Goal: Task Accomplishment & Management: Complete application form

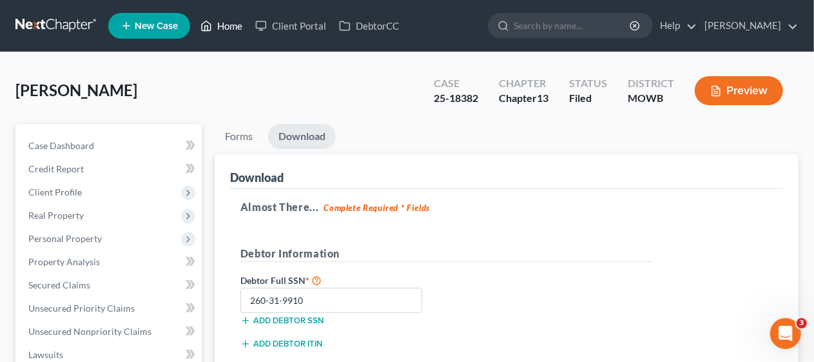
click at [233, 27] on link "Home" at bounding box center [221, 25] width 55 height 23
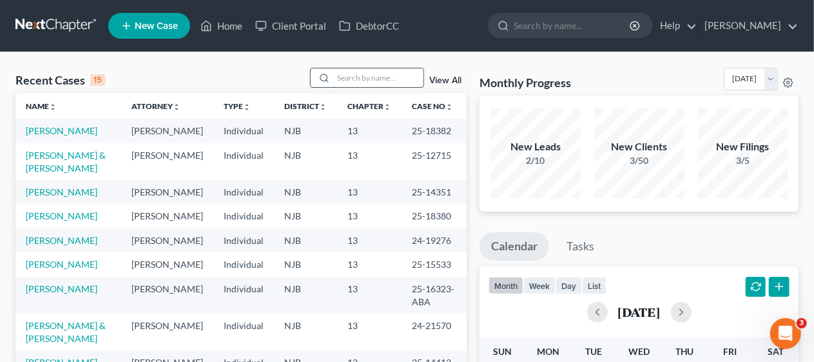
click at [340, 79] on input "search" at bounding box center [378, 77] width 90 height 19
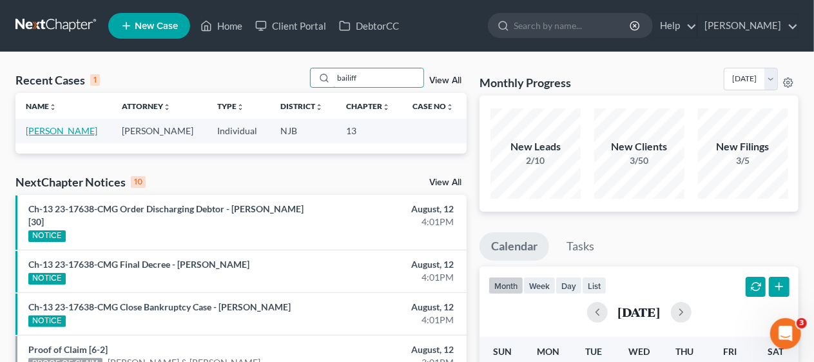
type input "bailiff"
click at [53, 126] on link "[PERSON_NAME]" at bounding box center [62, 130] width 72 height 11
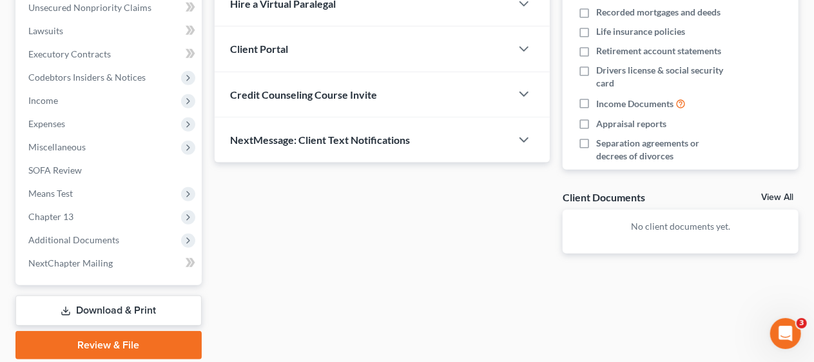
scroll to position [304, 0]
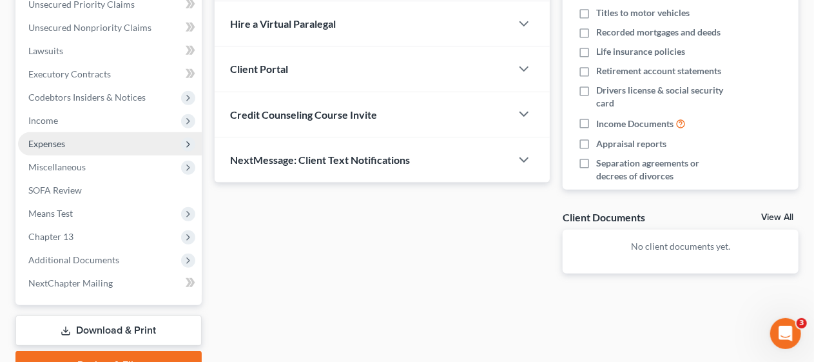
click at [149, 140] on span "Expenses" at bounding box center [110, 143] width 184 height 23
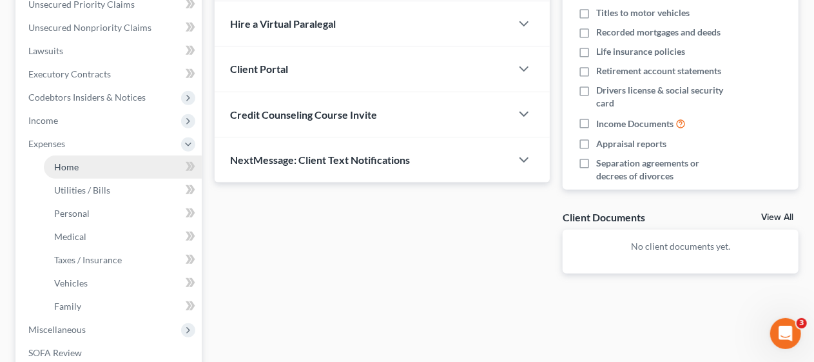
click at [137, 168] on link "Home" at bounding box center [123, 166] width 158 height 23
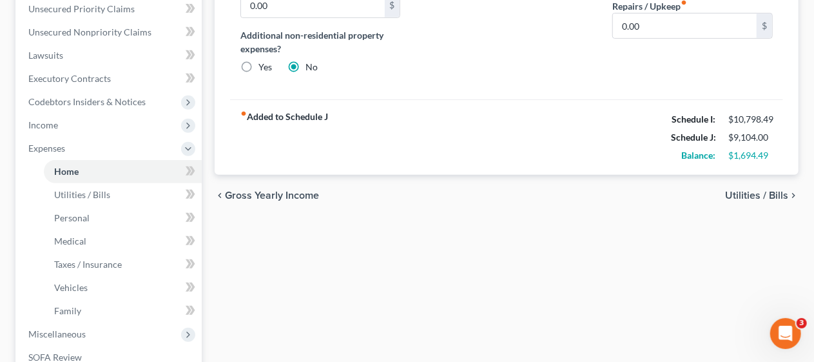
scroll to position [322, 0]
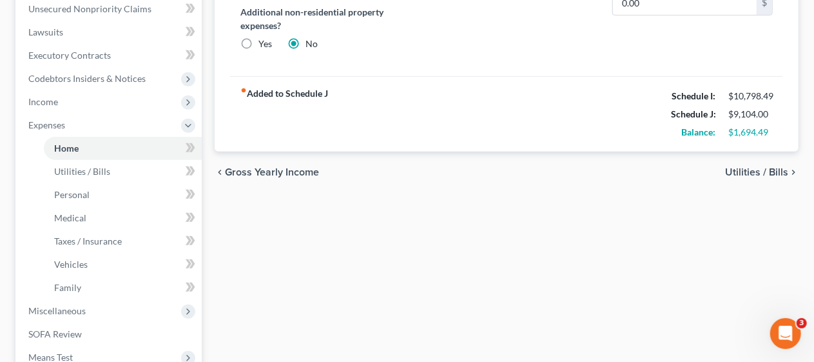
click at [741, 167] on span "Utilities / Bills" at bounding box center [756, 172] width 63 height 10
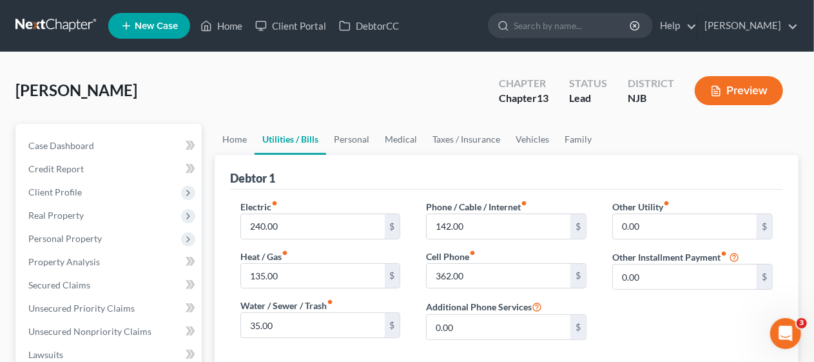
scroll to position [64, 0]
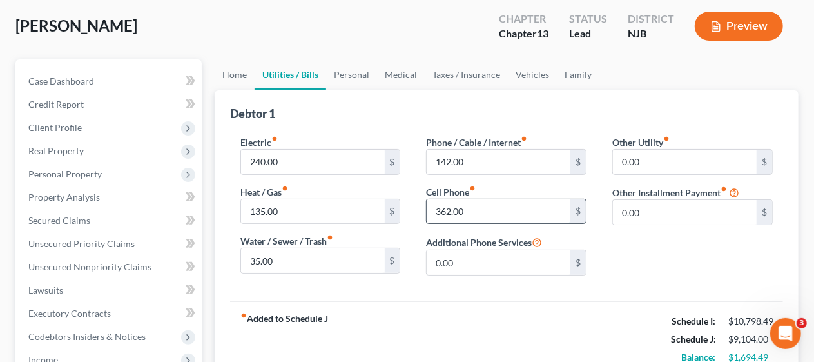
click at [476, 206] on input "362.00" at bounding box center [499, 211] width 144 height 24
type input "362.50"
click at [626, 262] on div "Other Utility fiber_manual_record 0.00 $ Other Installment Payment fiber_manual…" at bounding box center [692, 210] width 186 height 150
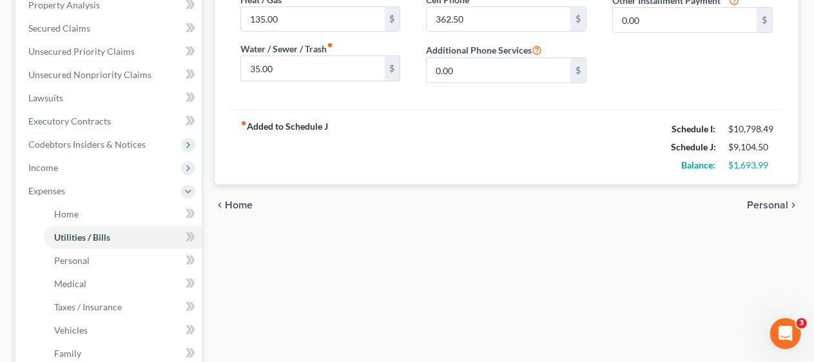
scroll to position [258, 0]
click at [764, 200] on span "Personal" at bounding box center [767, 203] width 41 height 10
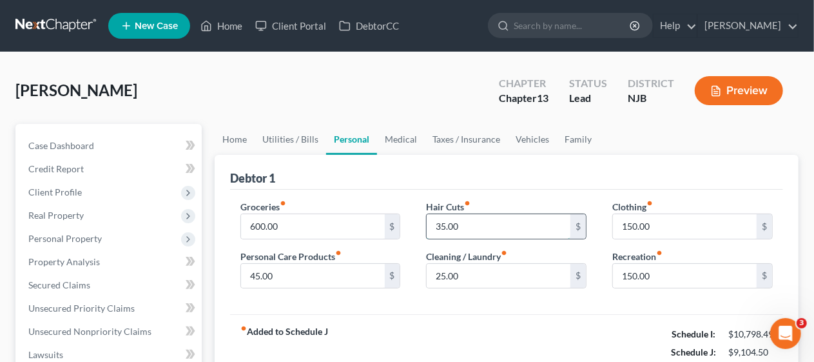
click at [449, 226] on input "35.00" at bounding box center [499, 226] width 144 height 24
type input "56.00"
click at [264, 269] on input "45.00" at bounding box center [313, 276] width 144 height 24
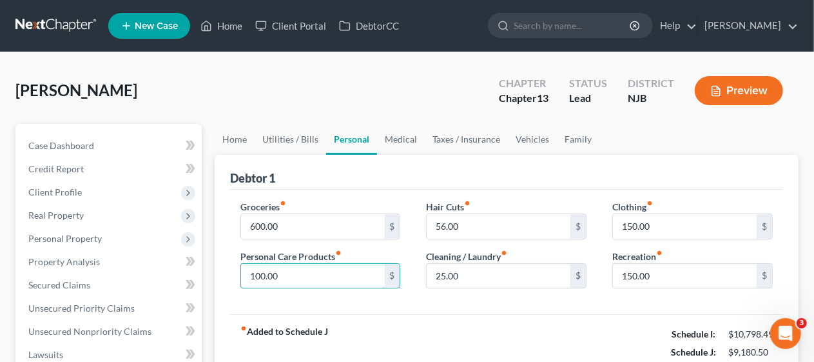
type input "100.00"
click at [423, 303] on div "Groceries fiber_manual_record 600.00 $ Personal Care Products fiber_manual_reco…" at bounding box center [506, 251] width 553 height 125
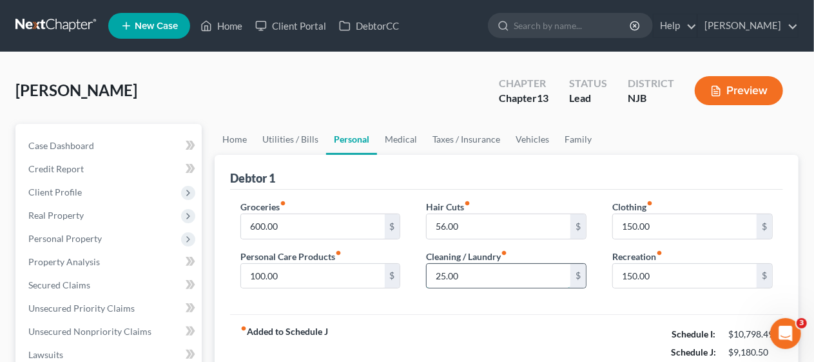
click at [441, 281] on input "25.00" at bounding box center [499, 276] width 144 height 24
type input "30.00"
click at [486, 301] on div "Groceries fiber_manual_record 600.00 $ Personal Care Products fiber_manual_reco…" at bounding box center [506, 251] width 553 height 125
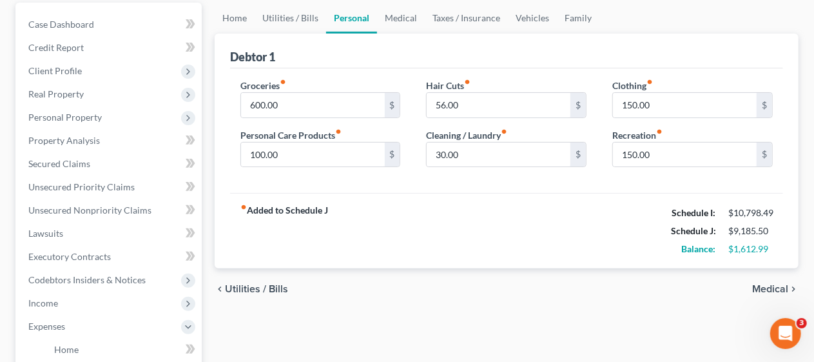
scroll to position [129, 0]
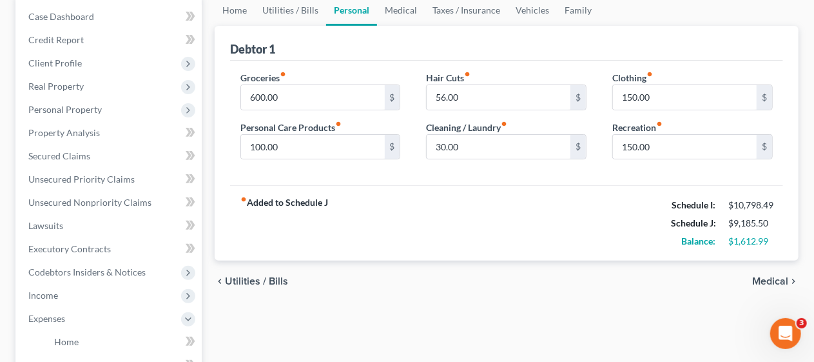
click at [775, 276] on span "Medical" at bounding box center [770, 281] width 36 height 10
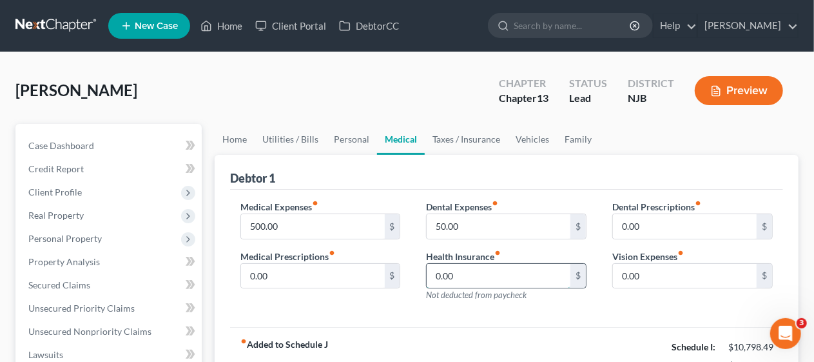
click at [440, 271] on input "0.00" at bounding box center [499, 276] width 144 height 24
type input "1,020.00"
click at [400, 311] on div "Medical Expenses fiber_manual_record 500.00 $ Medical Prescriptions fiber_manua…" at bounding box center [506, 258] width 553 height 138
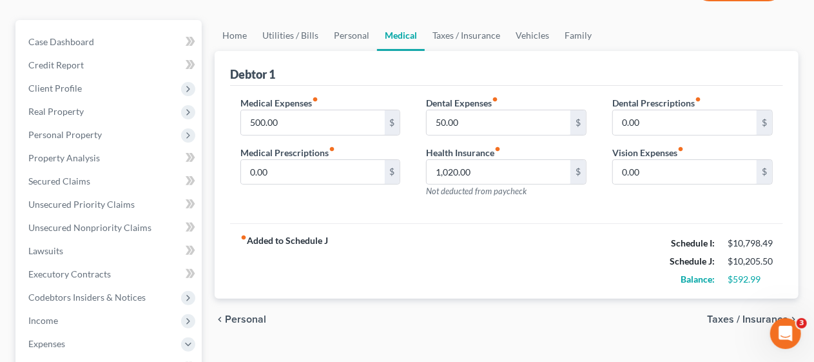
scroll to position [129, 0]
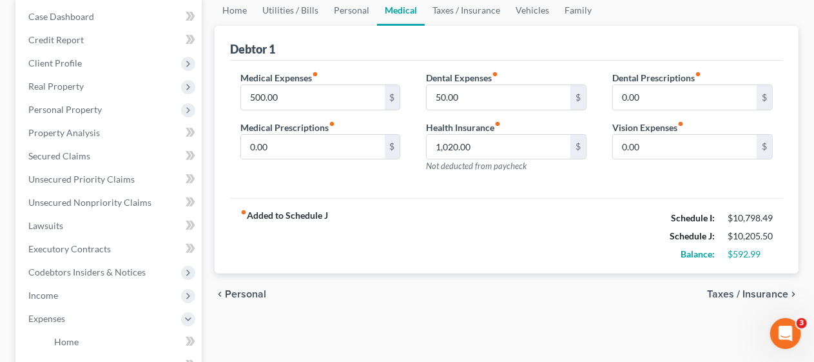
click at [723, 289] on span "Taxes / Insurance" at bounding box center [747, 294] width 81 height 10
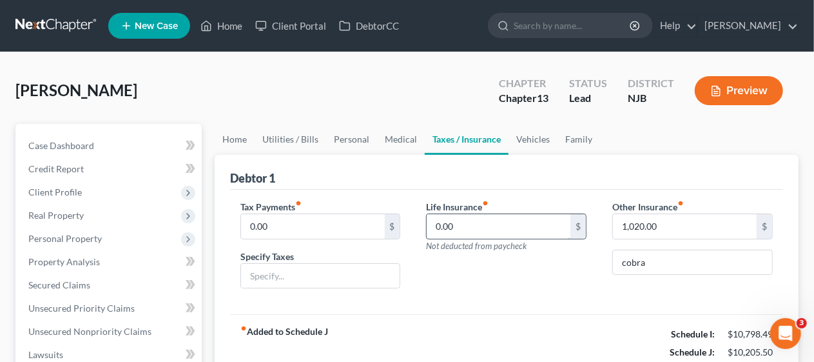
click at [441, 220] on input "0.00" at bounding box center [499, 226] width 144 height 24
type input "65.00"
click at [512, 280] on div "Life Insurance fiber_manual_record 65.00 $ Not deducted from paycheck" at bounding box center [506, 249] width 186 height 99
drag, startPoint x: 654, startPoint y: 262, endPoint x: 708, endPoint y: 243, distance: 56.7
click at [654, 262] on input "cobra" at bounding box center [692, 262] width 159 height 24
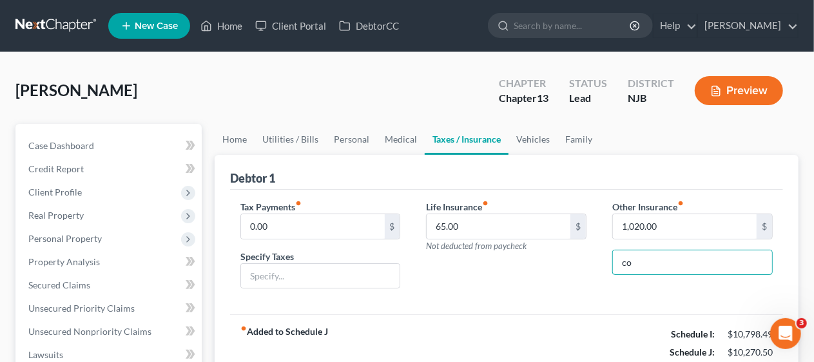
type input "c"
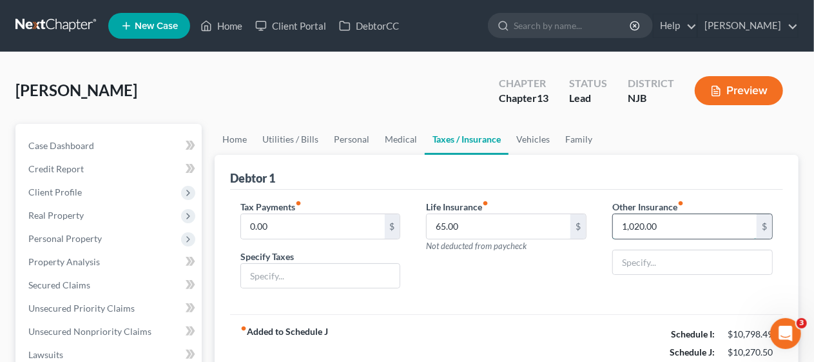
click at [664, 226] on input "1,020.00" at bounding box center [685, 226] width 144 height 24
type input "0"
click at [534, 280] on div "Life Insurance fiber_manual_record 65.00 $ Not deducted from paycheck" at bounding box center [506, 249] width 186 height 99
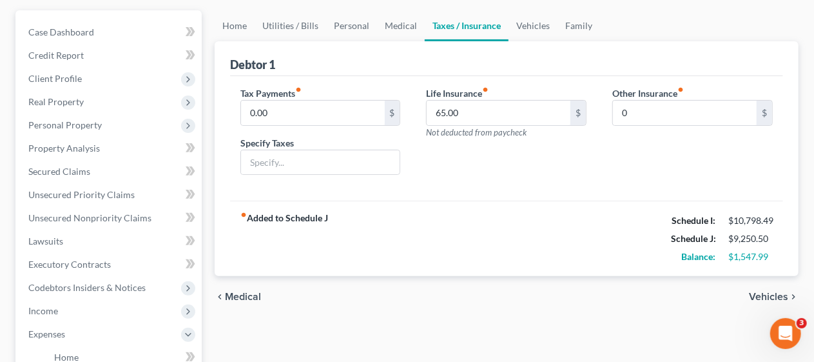
scroll to position [129, 0]
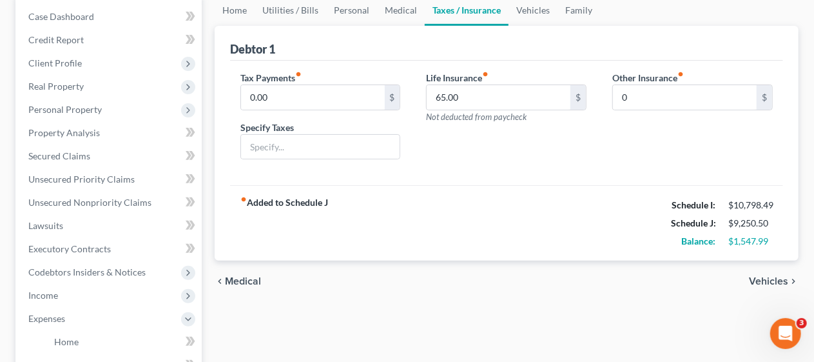
click at [771, 276] on span "Vehicles" at bounding box center [768, 281] width 39 height 10
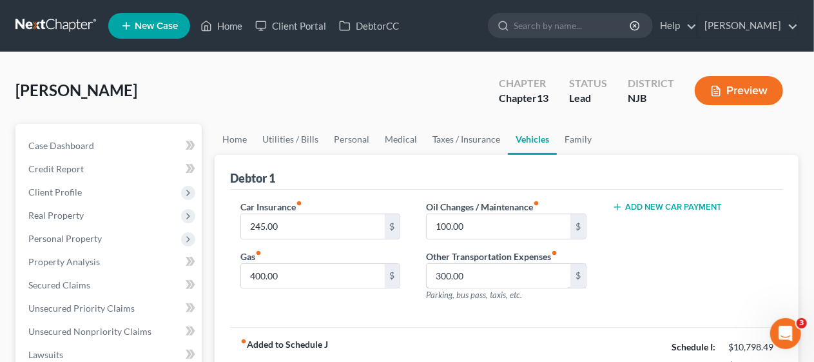
drag, startPoint x: 445, startPoint y: 275, endPoint x: 418, endPoint y: 285, distance: 28.4
click at [445, 275] on input "300.00" at bounding box center [499, 276] width 144 height 24
type input "350.00"
click at [401, 300] on div "Car Insurance fiber_manual_record 245.00 $ Gas fiber_manual_record 400.00 $" at bounding box center [320, 256] width 186 height 112
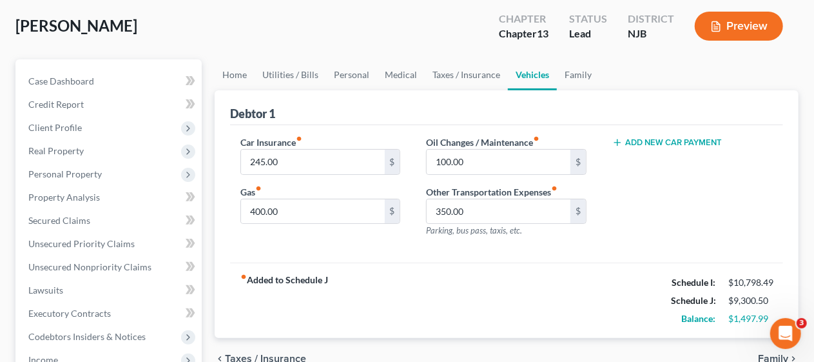
scroll to position [129, 0]
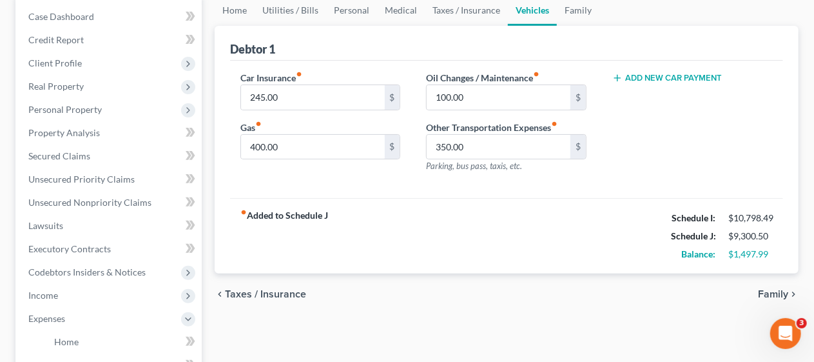
click at [778, 289] on span "Family" at bounding box center [773, 294] width 30 height 10
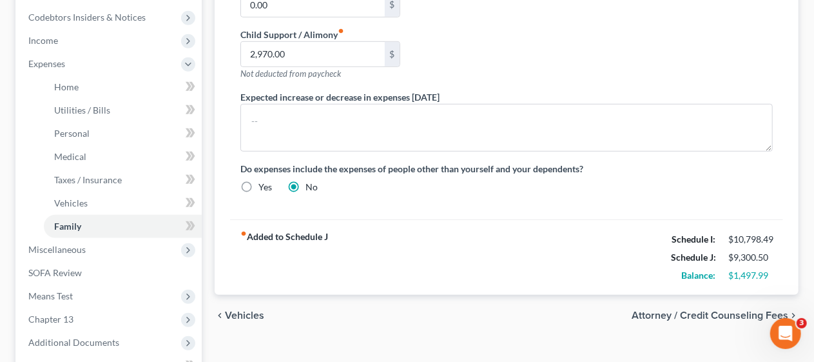
scroll to position [387, 0]
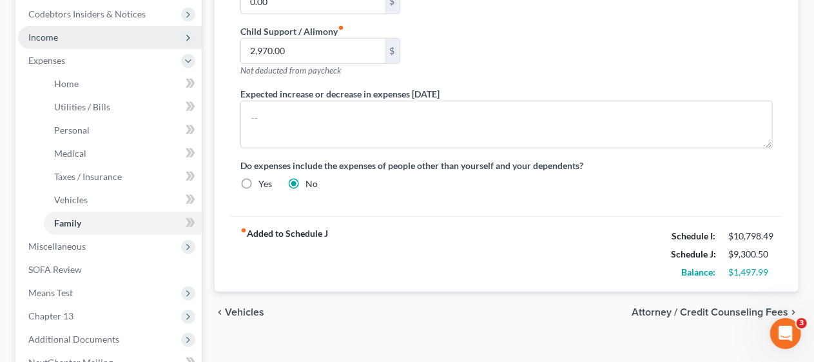
click at [121, 39] on span "Income" at bounding box center [110, 37] width 184 height 23
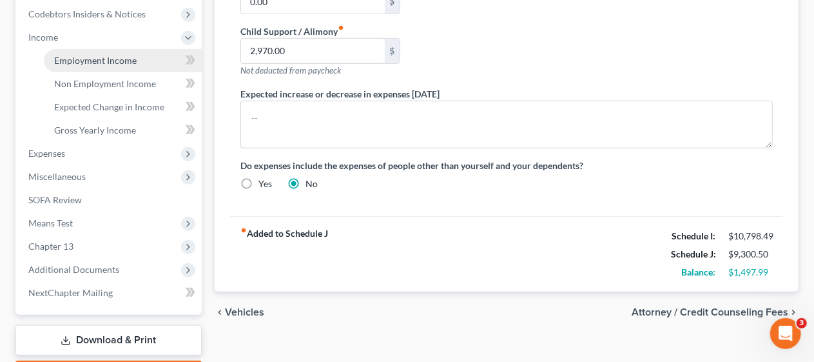
click at [121, 58] on span "Employment Income" at bounding box center [95, 60] width 82 height 11
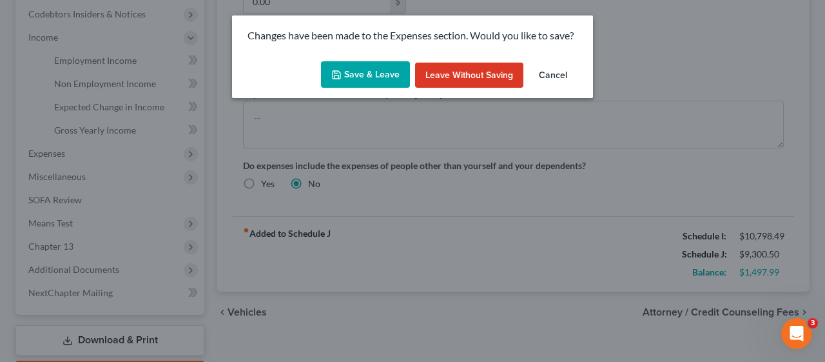
click at [373, 72] on button "Save & Leave" at bounding box center [365, 74] width 89 height 27
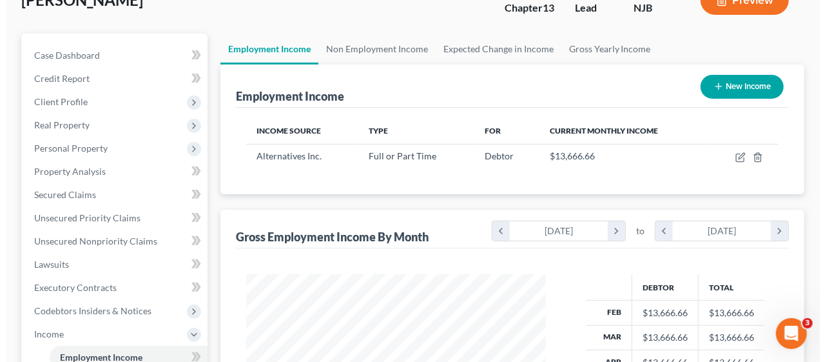
scroll to position [129, 0]
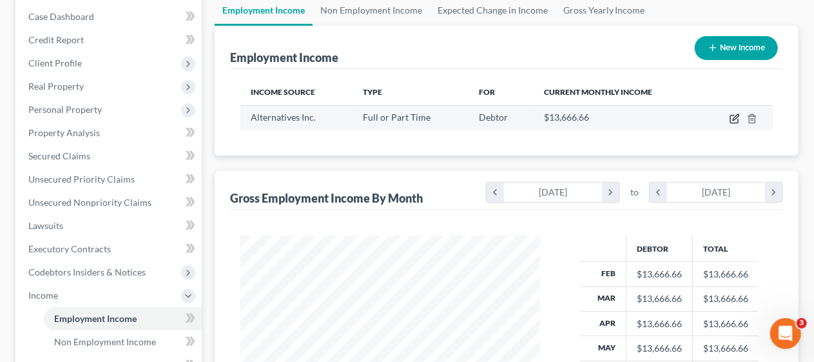
click at [733, 113] on icon "button" at bounding box center [734, 118] width 10 height 10
select select "0"
select select "33"
select select "2"
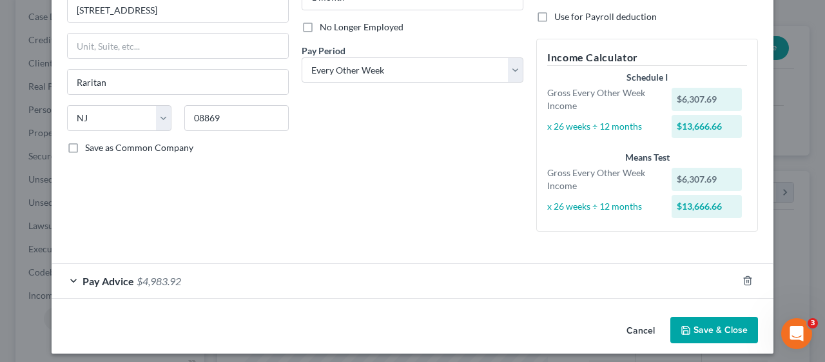
scroll to position [167, 0]
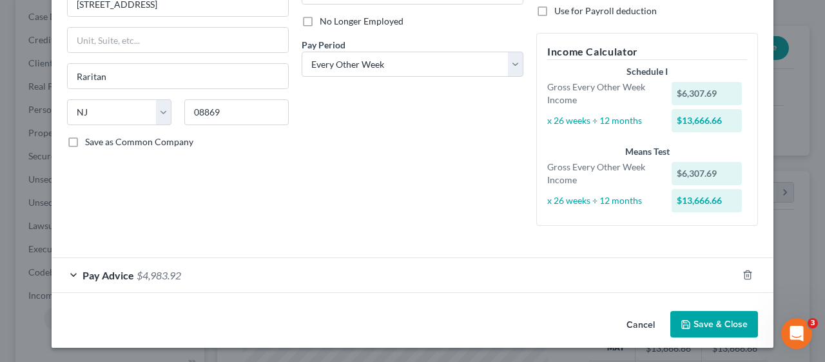
click at [71, 271] on div "Pay Advice $4,983.92" at bounding box center [395, 275] width 686 height 34
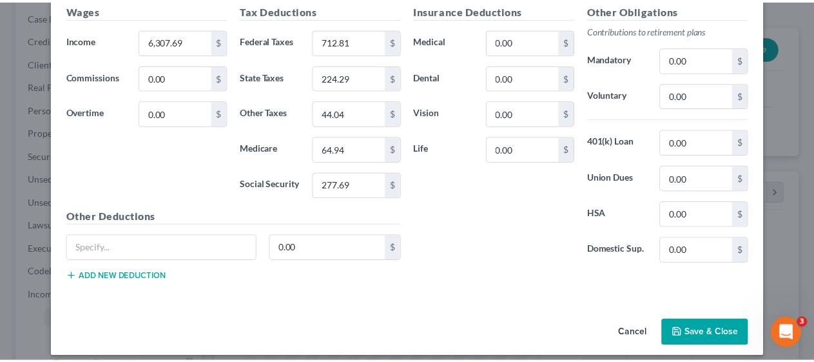
scroll to position [479, 0]
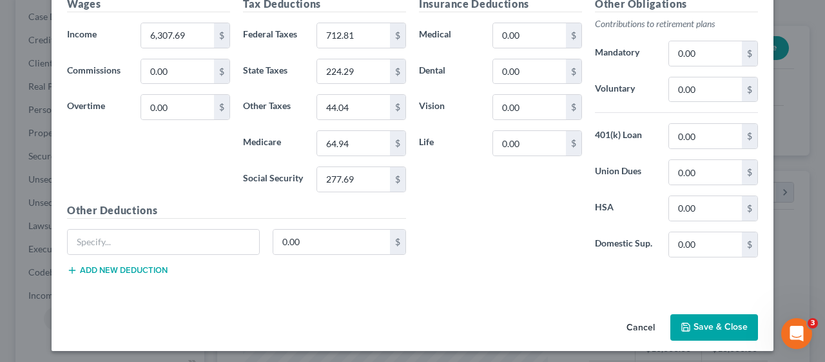
click at [723, 318] on button "Save & Close" at bounding box center [714, 327] width 88 height 27
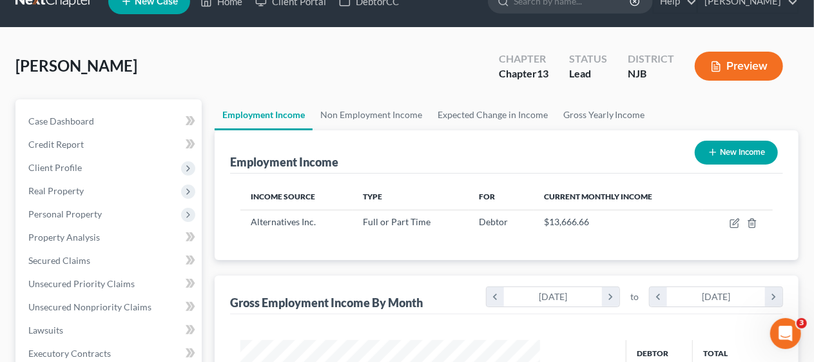
scroll to position [0, 0]
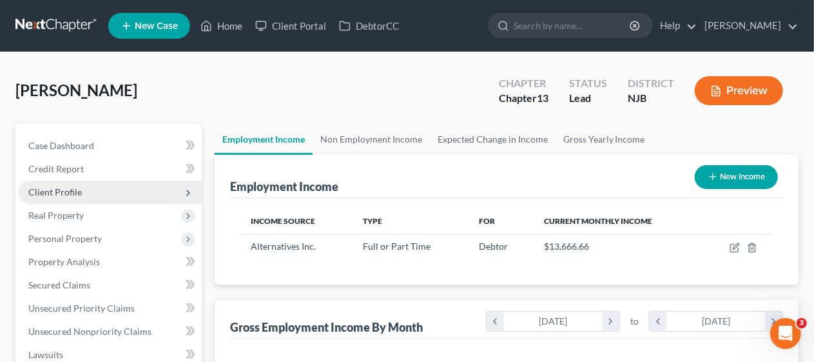
click at [130, 184] on span "Client Profile" at bounding box center [110, 191] width 184 height 23
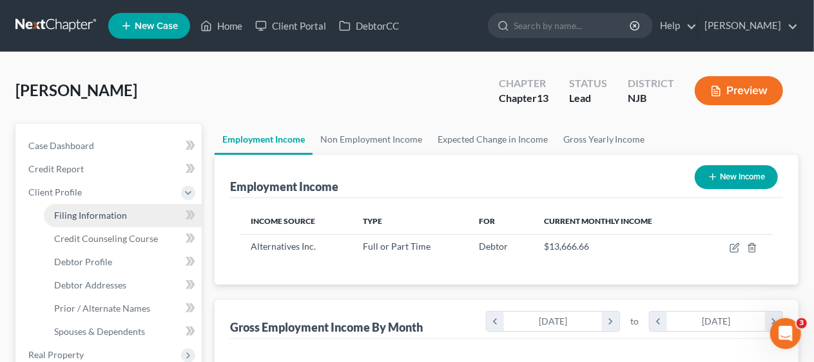
click at [128, 212] on link "Filing Information" at bounding box center [123, 215] width 158 height 23
select select "1"
select select "0"
select select "3"
select select "51"
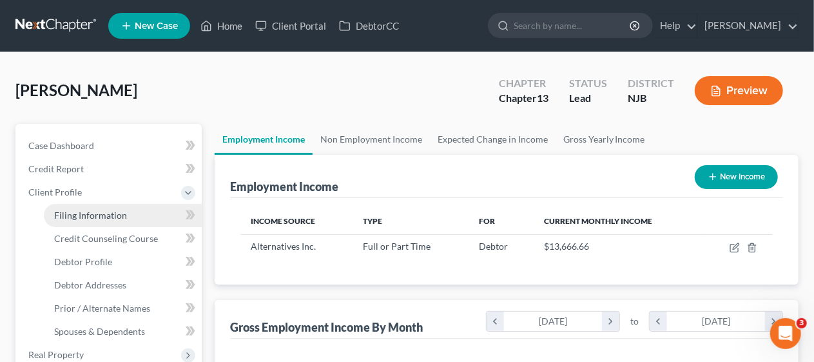
select select "0"
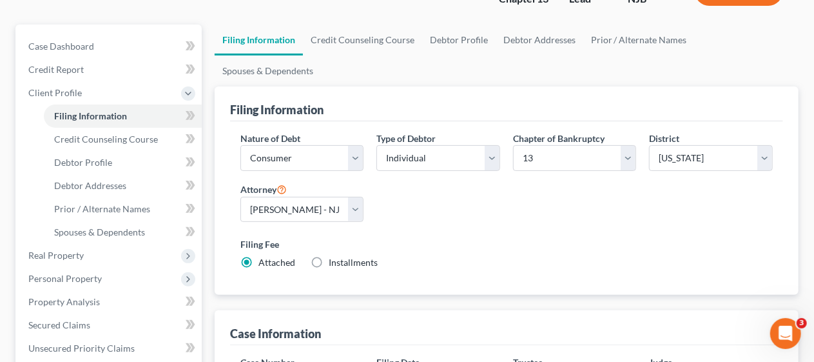
scroll to position [99, 0]
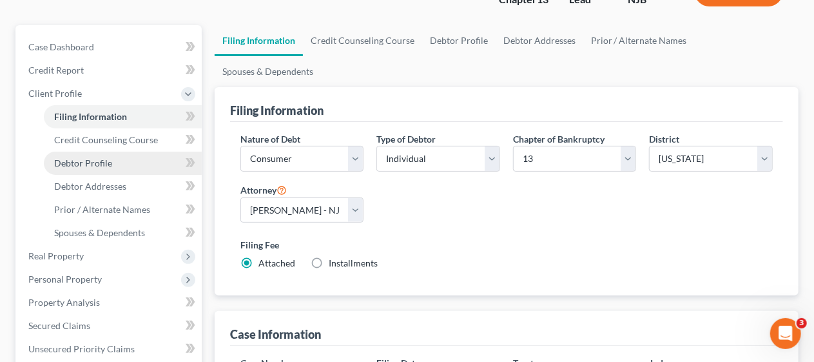
click at [116, 158] on link "Debtor Profile" at bounding box center [123, 162] width 158 height 23
select select "0"
select select "1"
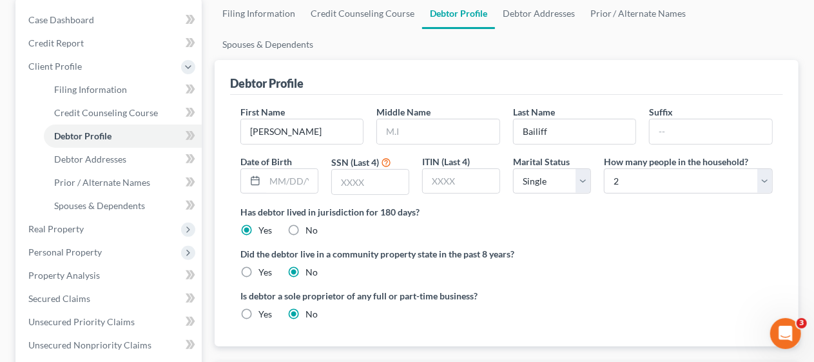
scroll to position [129, 0]
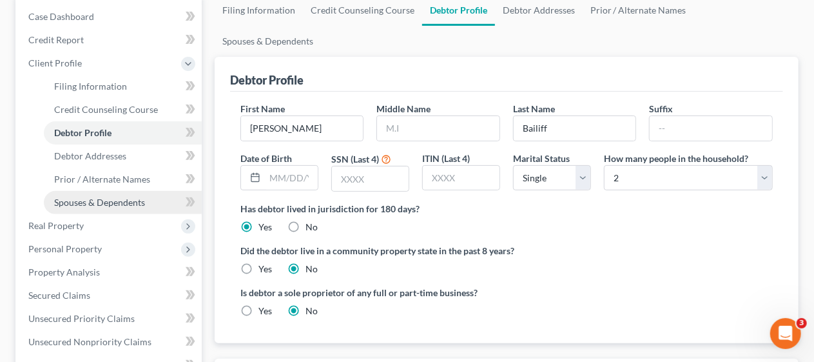
click at [127, 197] on span "Spouses & Dependents" at bounding box center [99, 202] width 91 height 11
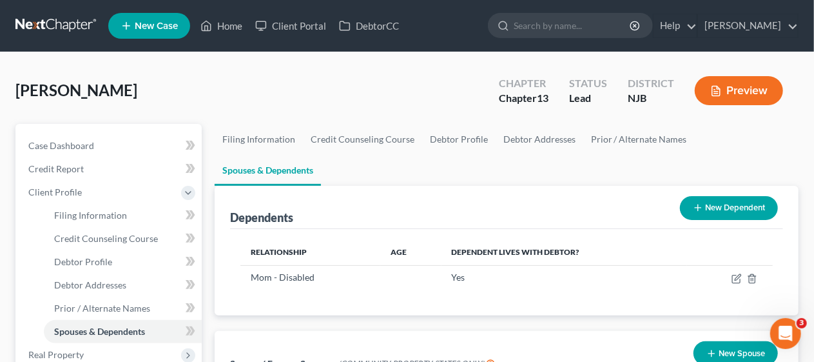
click at [209, 282] on div "Dependents New Dependent Relationship Age Dependent lives with debtor? Mom - Di…" at bounding box center [506, 251] width 597 height 130
click at [210, 248] on div "Dependents New Dependent Relationship Age Dependent lives with debtor? Mom - Di…" at bounding box center [506, 251] width 597 height 130
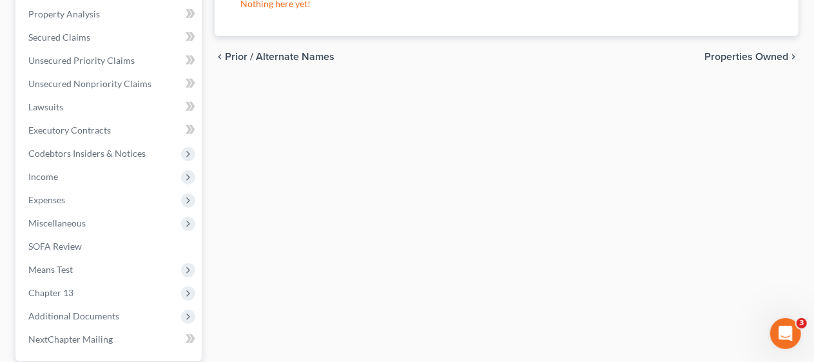
scroll to position [451, 0]
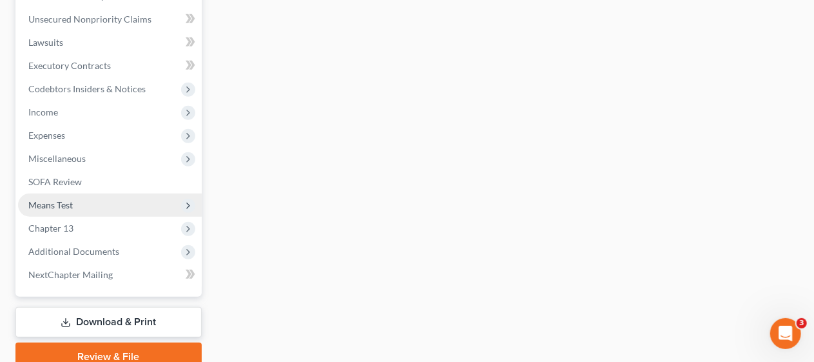
click at [102, 202] on span "Means Test" at bounding box center [110, 204] width 184 height 23
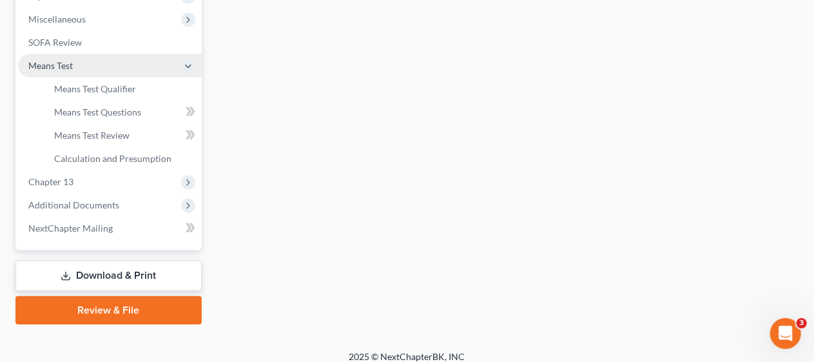
scroll to position [312, 0]
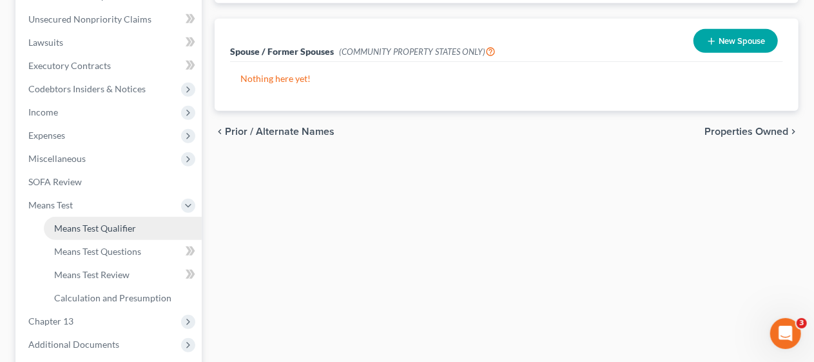
click at [111, 224] on span "Means Test Qualifier" at bounding box center [95, 227] width 82 height 11
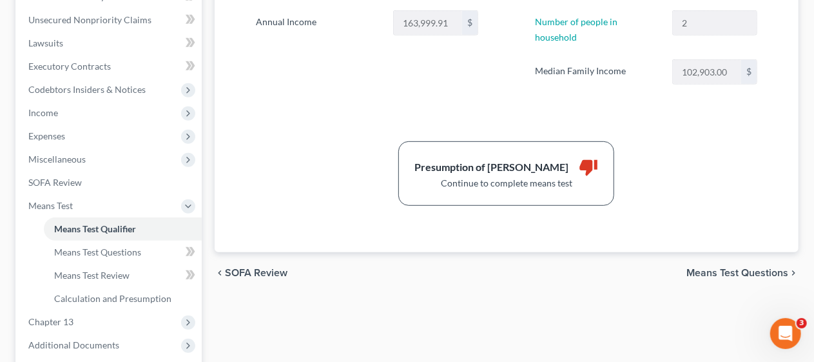
scroll to position [387, 0]
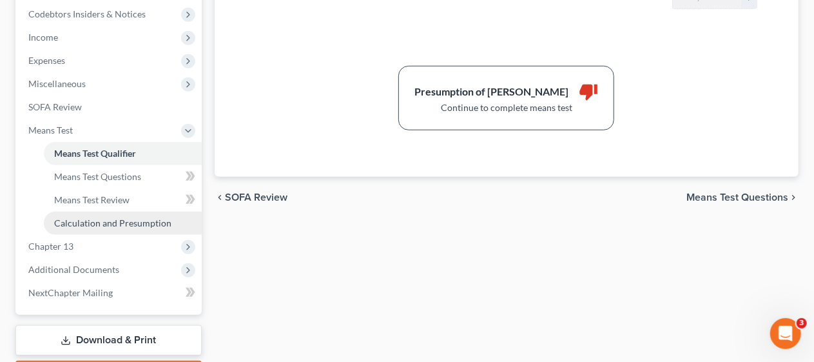
click at [106, 221] on span "Calculation and Presumption" at bounding box center [112, 222] width 117 height 11
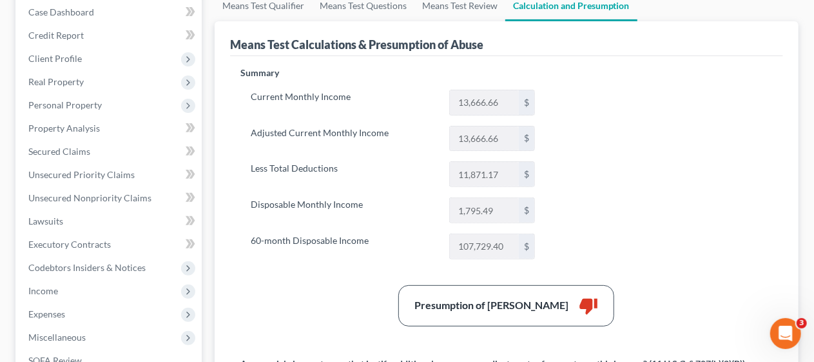
scroll to position [129, 0]
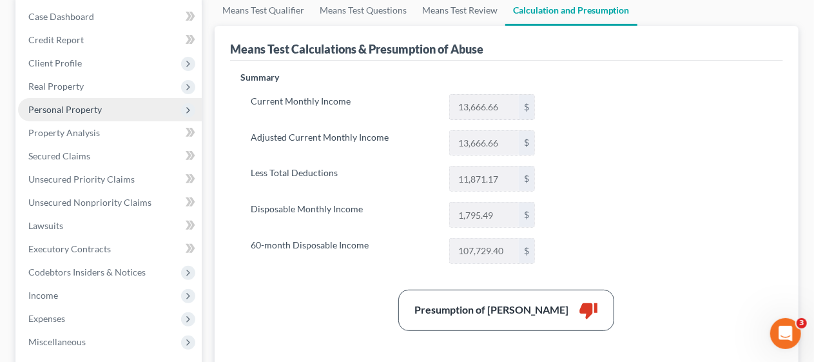
click at [97, 107] on span "Personal Property" at bounding box center [64, 109] width 73 height 11
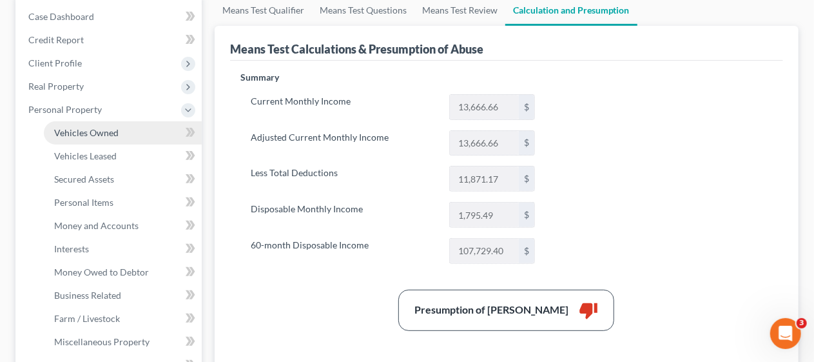
click at [106, 133] on span "Vehicles Owned" at bounding box center [86, 132] width 64 height 11
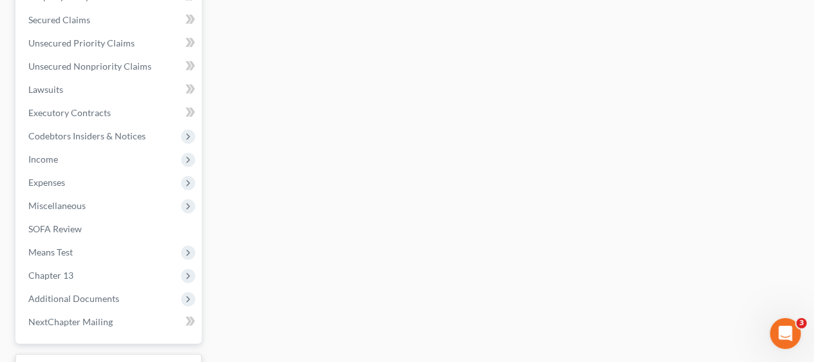
scroll to position [516, 0]
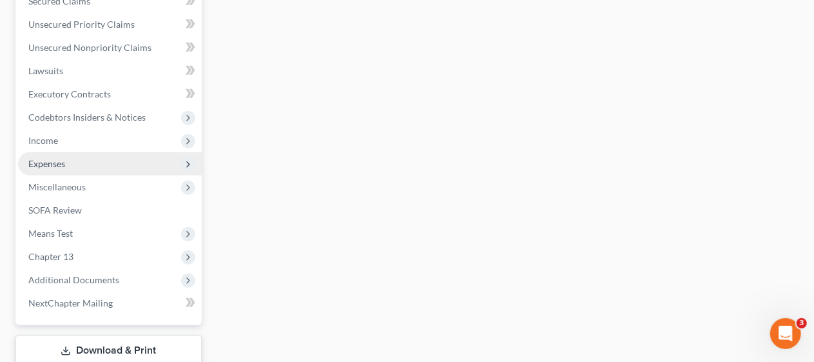
click at [150, 161] on span "Expenses" at bounding box center [110, 163] width 184 height 23
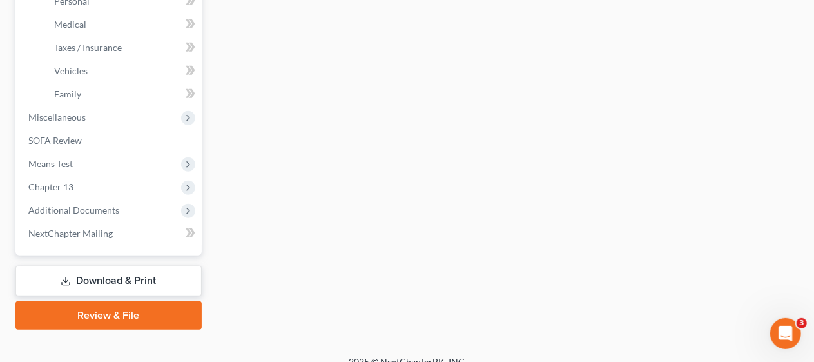
scroll to position [284, 0]
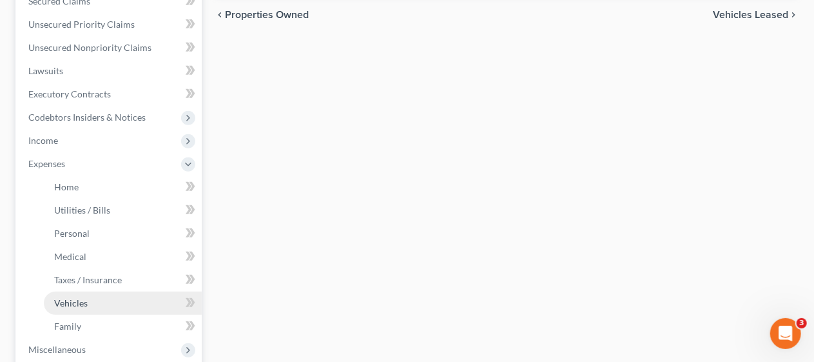
click at [124, 302] on link "Vehicles" at bounding box center [123, 302] width 158 height 23
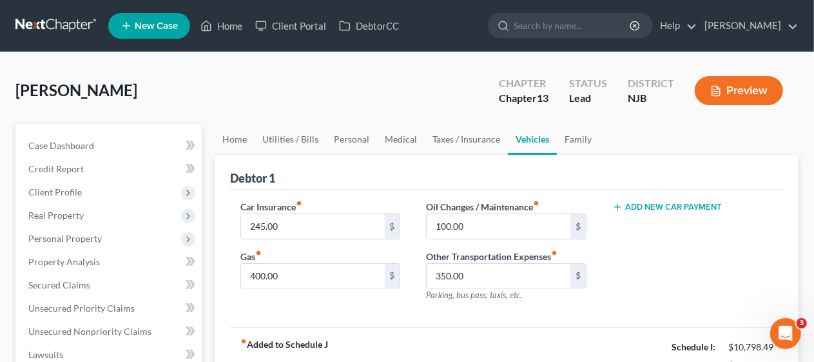
click at [659, 206] on button "Add New Car Payment" at bounding box center [667, 207] width 110 height 10
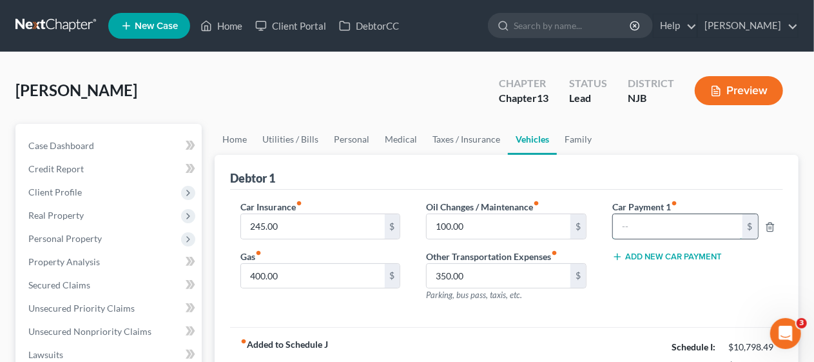
click at [630, 226] on input "text" at bounding box center [677, 226] width 129 height 24
type input "572.00"
click at [630, 287] on div "Car Payment 1 fiber_manual_record 572.00 $ Add New Car Payment" at bounding box center [692, 256] width 186 height 112
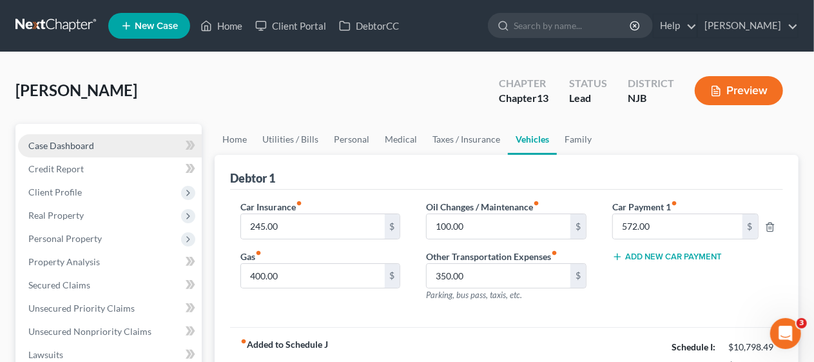
click at [90, 140] on span "Case Dashboard" at bounding box center [61, 145] width 66 height 11
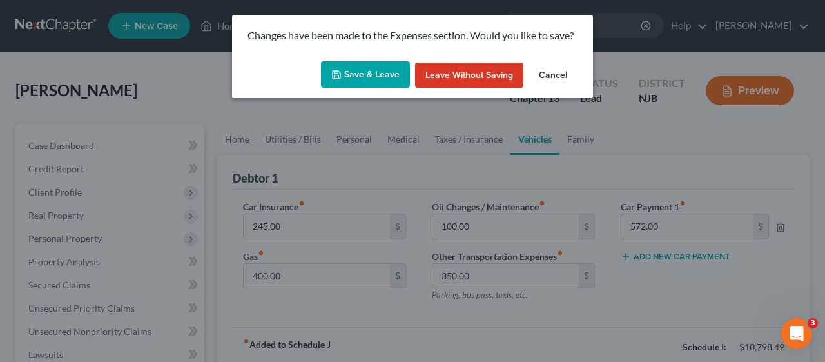
click at [344, 73] on button "Save & Leave" at bounding box center [365, 74] width 89 height 27
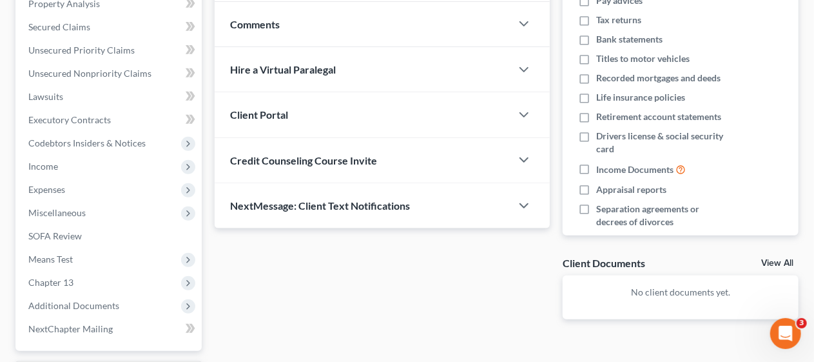
scroll to position [322, 0]
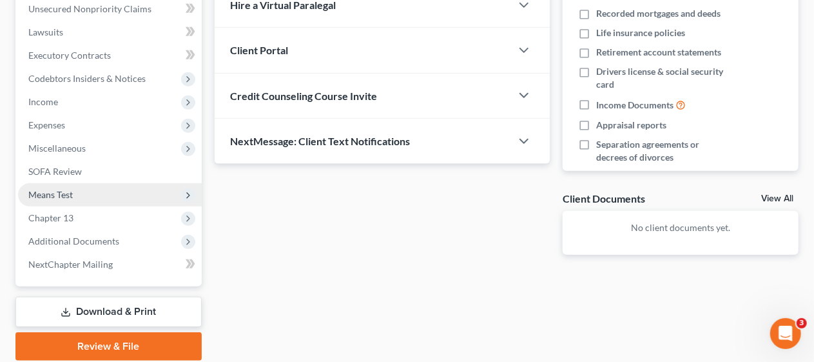
click at [104, 192] on span "Means Test" at bounding box center [110, 194] width 184 height 23
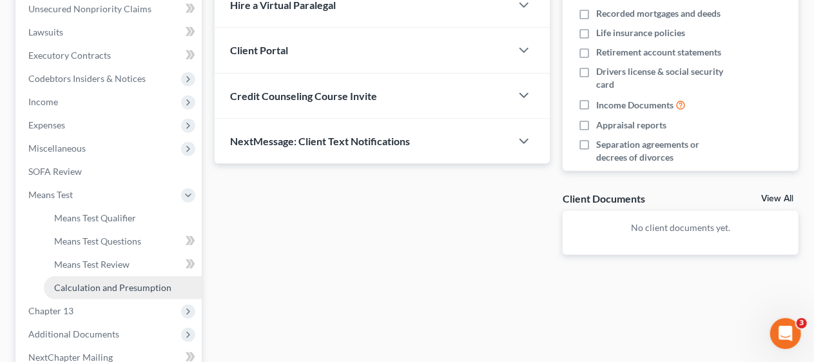
click at [109, 282] on span "Calculation and Presumption" at bounding box center [112, 287] width 117 height 11
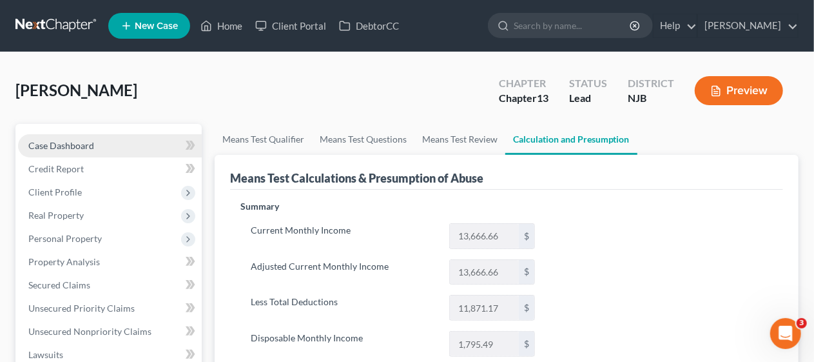
click at [106, 140] on link "Case Dashboard" at bounding box center [110, 145] width 184 height 23
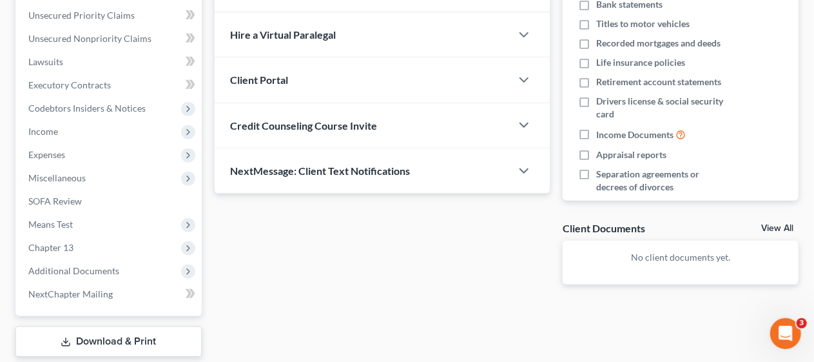
scroll to position [322, 0]
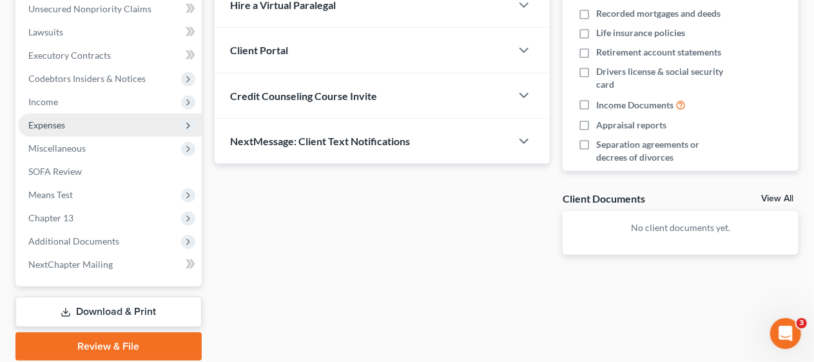
click at [94, 119] on span "Expenses" at bounding box center [110, 124] width 184 height 23
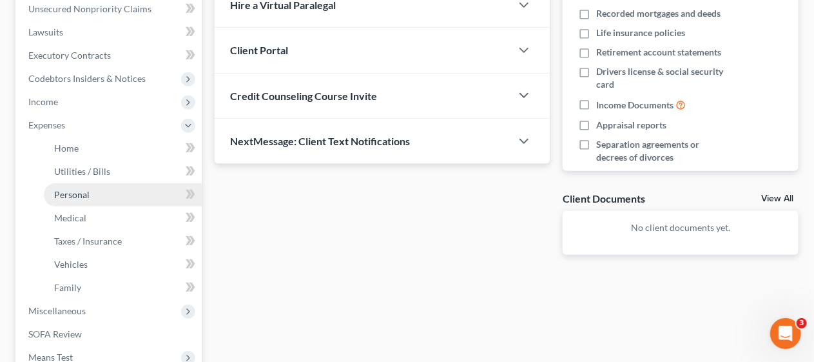
click at [150, 196] on link "Personal" at bounding box center [123, 194] width 158 height 23
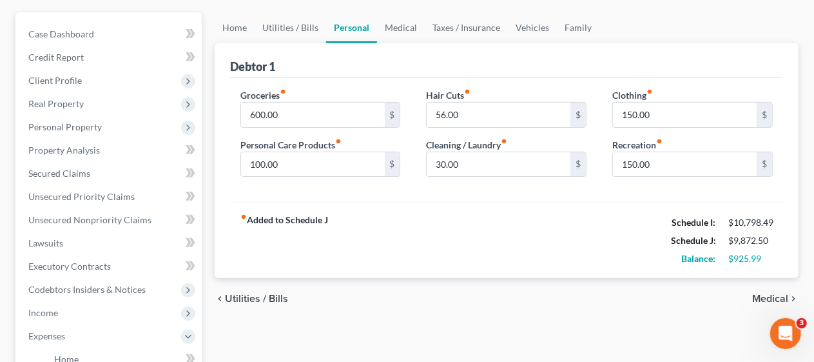
scroll to position [193, 0]
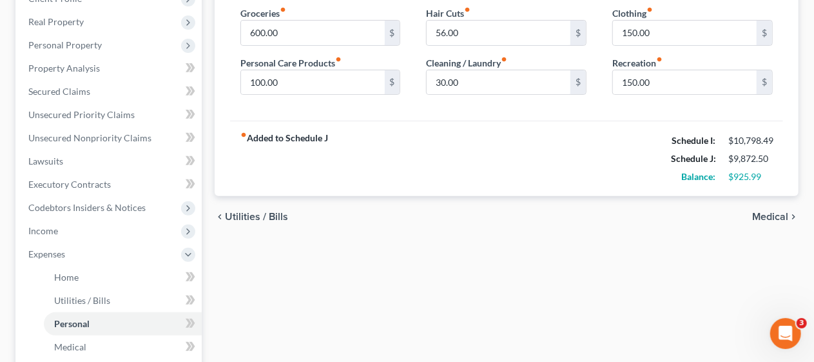
click at [764, 211] on span "Medical" at bounding box center [770, 216] width 36 height 10
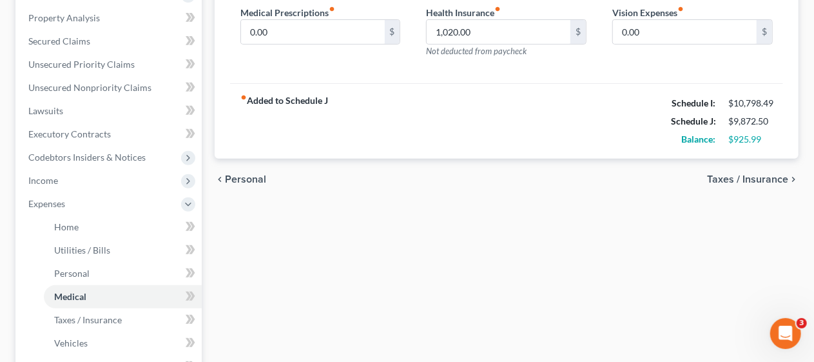
scroll to position [258, 0]
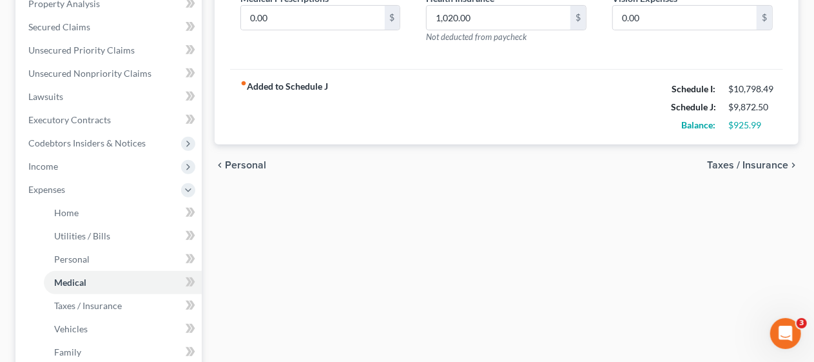
click at [726, 166] on span "Taxes / Insurance" at bounding box center [747, 165] width 81 height 10
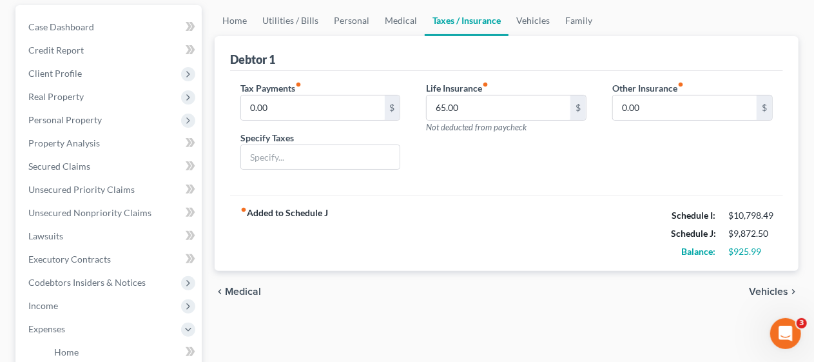
scroll to position [193, 0]
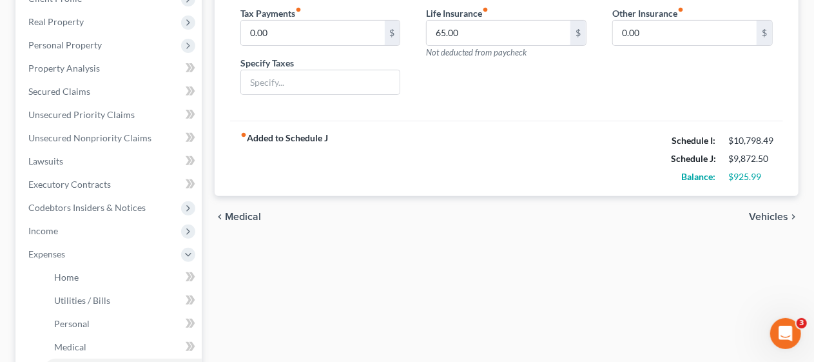
click at [755, 213] on span "Vehicles" at bounding box center [768, 216] width 39 height 10
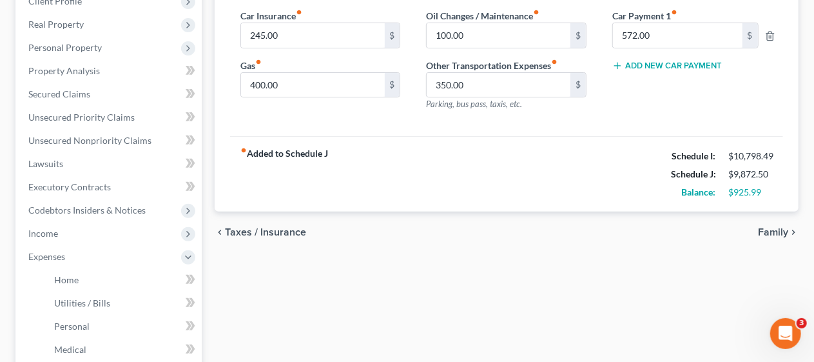
scroll to position [193, 0]
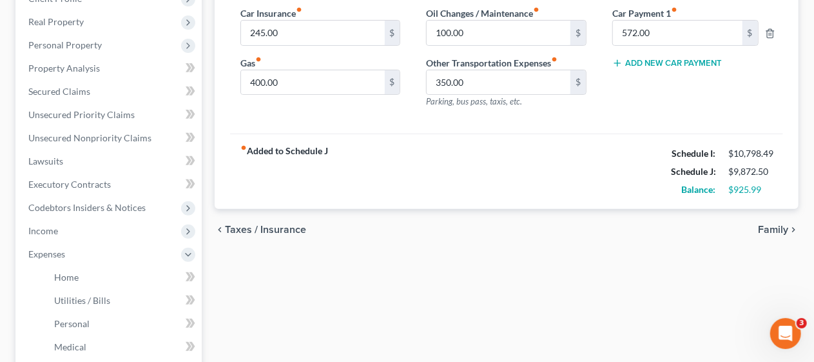
click at [766, 224] on span "Family" at bounding box center [773, 229] width 30 height 10
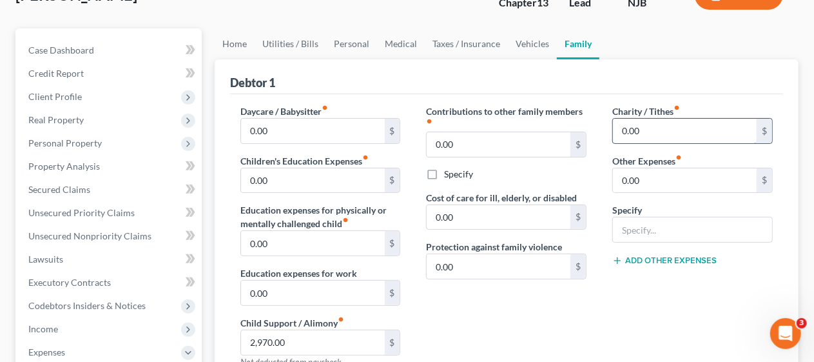
scroll to position [129, 0]
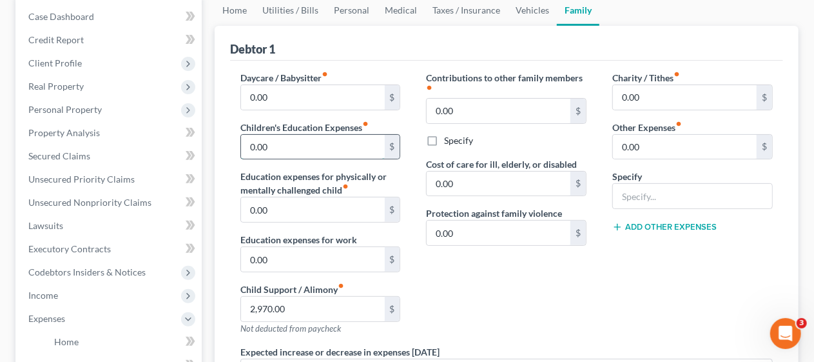
click at [249, 142] on input "0.00" at bounding box center [313, 147] width 144 height 24
type input "345.98"
click at [580, 289] on div "Contributions to other family members fiber_manual_record 0.00 $ Specify Cost o…" at bounding box center [506, 208] width 186 height 274
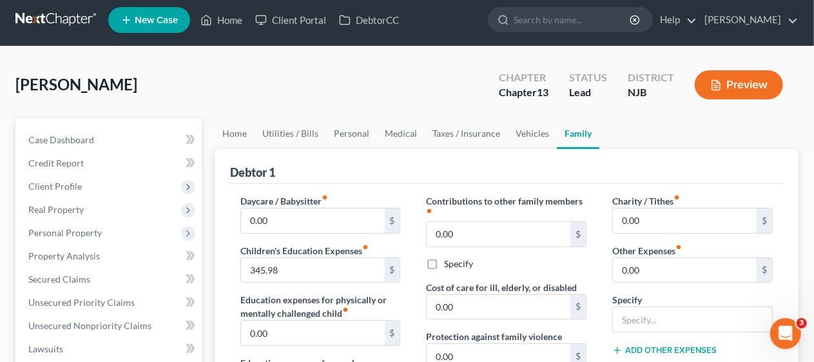
scroll to position [0, 0]
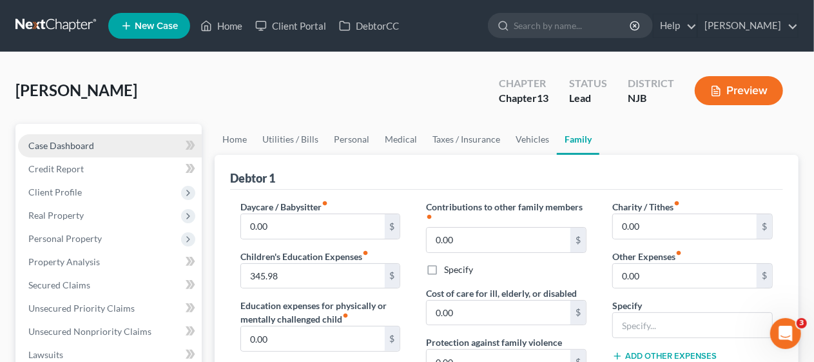
click at [90, 144] on span "Case Dashboard" at bounding box center [61, 145] width 66 height 11
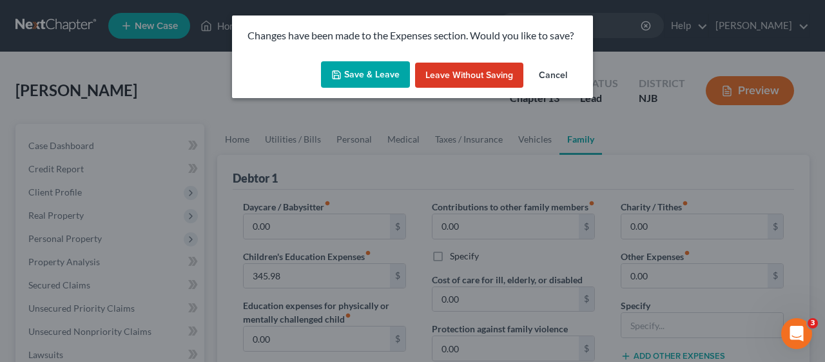
click at [354, 69] on button "Save & Leave" at bounding box center [365, 74] width 89 height 27
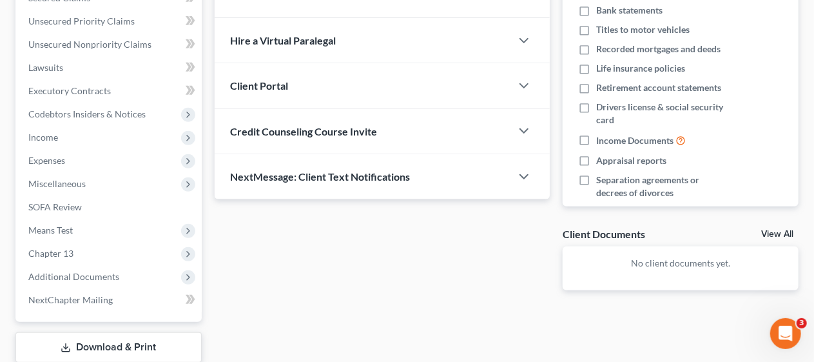
scroll to position [322, 0]
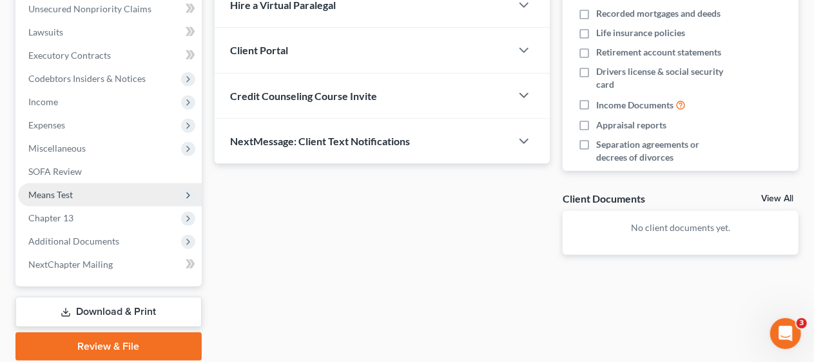
click at [107, 193] on span "Means Test" at bounding box center [110, 194] width 184 height 23
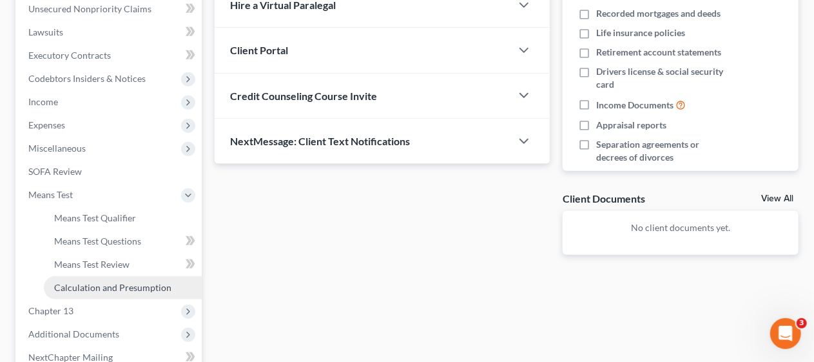
click at [130, 284] on span "Calculation and Presumption" at bounding box center [112, 287] width 117 height 11
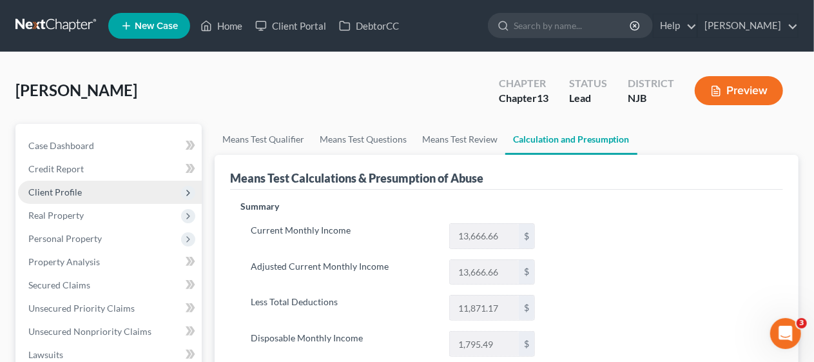
click at [121, 190] on span "Client Profile" at bounding box center [110, 191] width 184 height 23
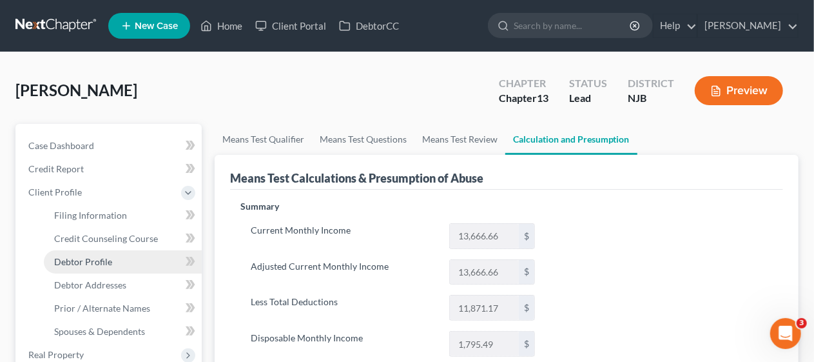
click at [144, 261] on link "Debtor Profile" at bounding box center [123, 261] width 158 height 23
select select "0"
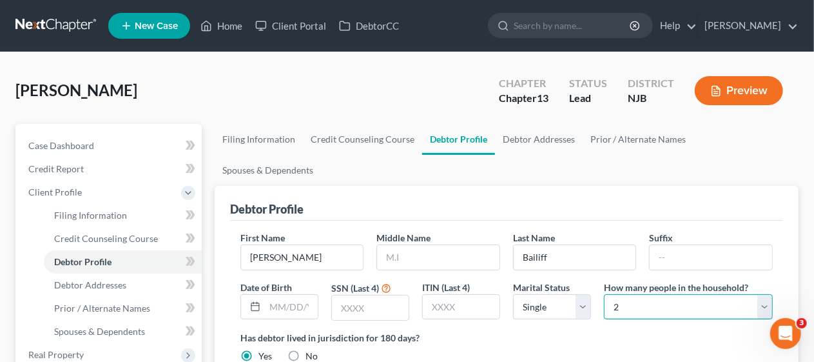
click at [762, 294] on select "Select 1 2 3 4 5 6 7 8 9 10 11 12 13 14 15 16 17 18 19 20" at bounding box center [688, 307] width 169 height 26
select select "2"
click at [604, 294] on select "Select 1 2 3 4 5 6 7 8 9 10 11 12 13 14 15 16 17 18 19 20" at bounding box center [688, 307] width 169 height 26
click at [583, 331] on div "Has debtor lived in jurisdiction for 180 days? Yes No Debtor must reside in jur…" at bounding box center [506, 347] width 532 height 32
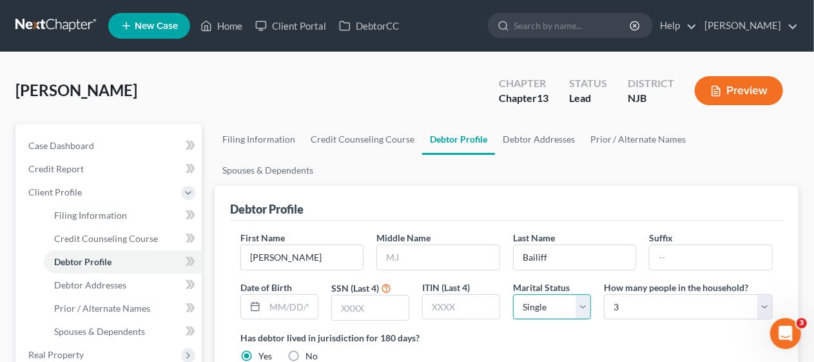
click at [583, 294] on select "Select Single Married Separated Divorced Widowed" at bounding box center [552, 307] width 78 height 26
drag, startPoint x: 583, startPoint y: 278, endPoint x: 571, endPoint y: 296, distance: 21.8
click at [583, 294] on select "Select Single Married Separated Divorced Widowed" at bounding box center [552, 307] width 78 height 26
click at [532, 331] on label "Has debtor lived in jurisdiction for 180 days?" at bounding box center [506, 338] width 532 height 14
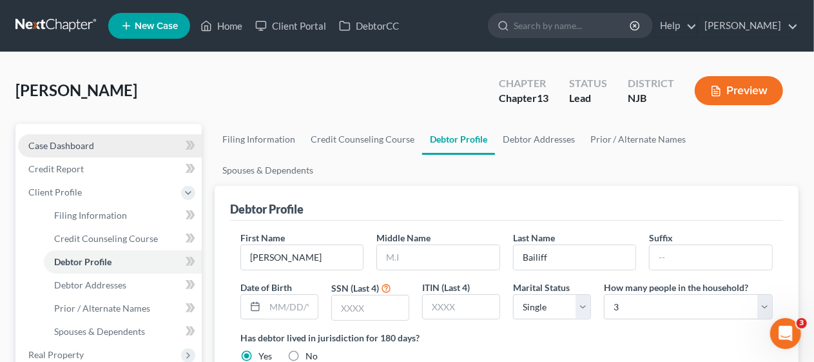
click at [88, 146] on span "Case Dashboard" at bounding box center [61, 145] width 66 height 11
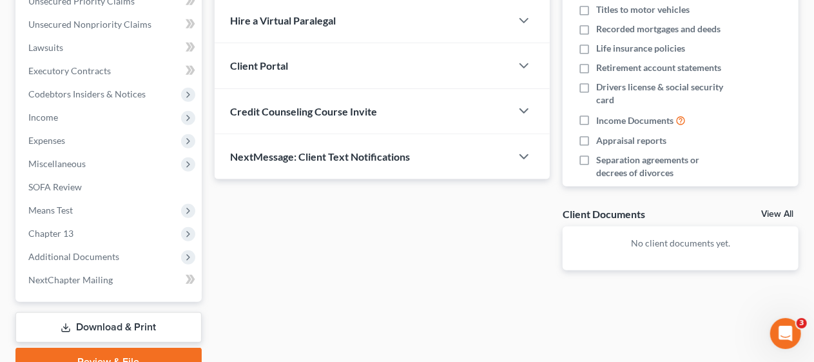
scroll to position [322, 0]
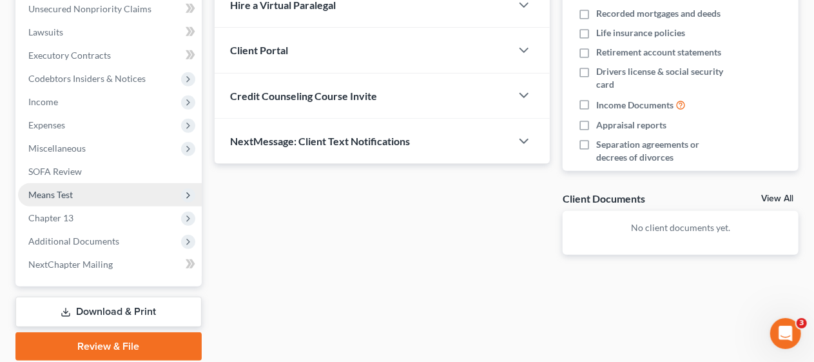
click at [95, 197] on span "Means Test" at bounding box center [110, 194] width 184 height 23
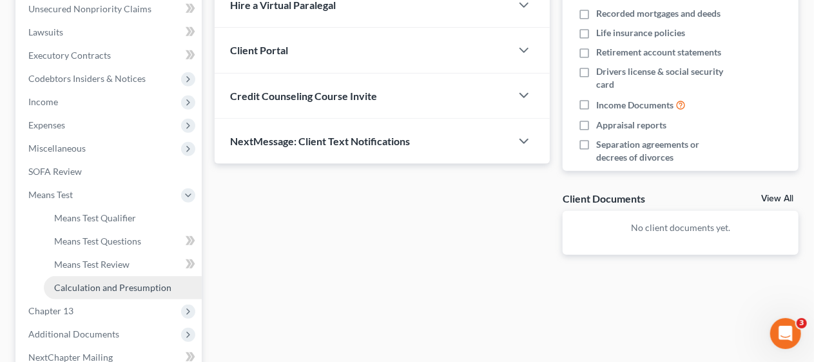
click at [132, 285] on span "Calculation and Presumption" at bounding box center [112, 287] width 117 height 11
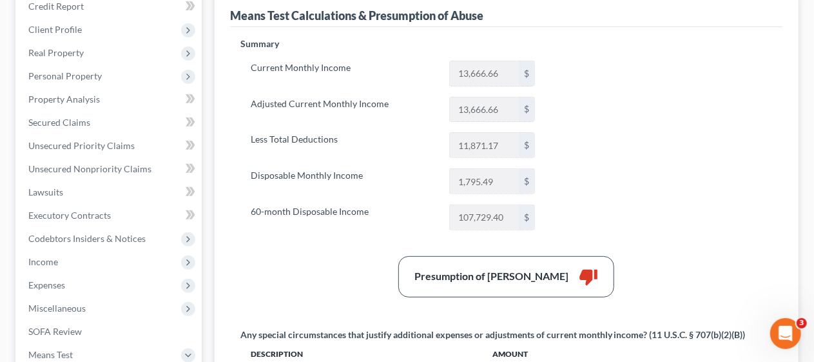
scroll to position [156, 0]
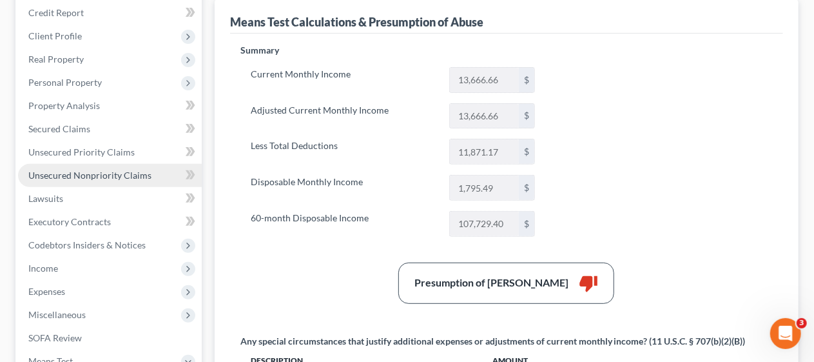
click at [146, 173] on span "Unsecured Nonpriority Claims" at bounding box center [89, 174] width 123 height 11
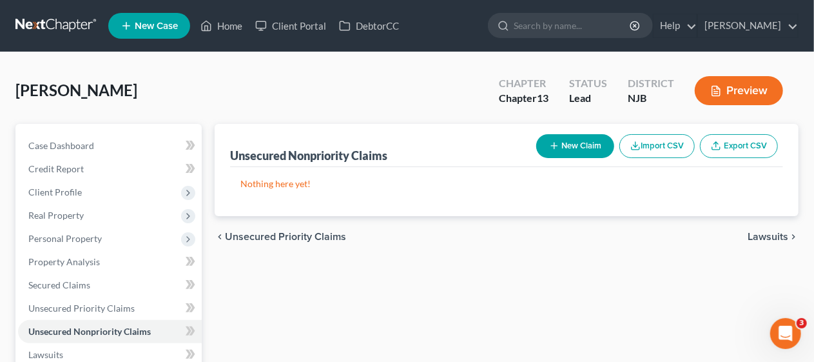
click at [573, 146] on button "New Claim" at bounding box center [575, 146] width 78 height 24
select select "0"
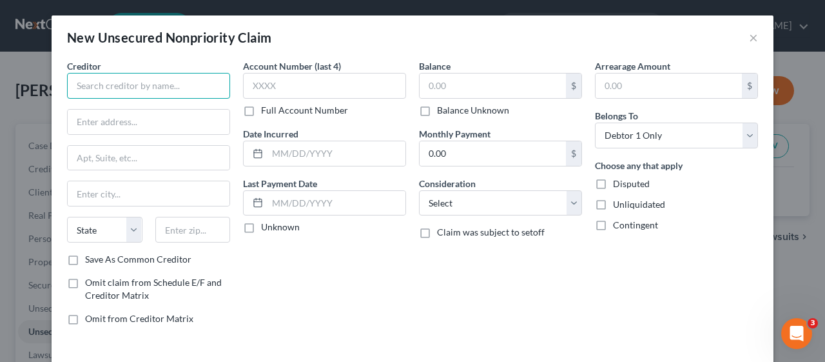
click at [70, 81] on input "text" at bounding box center [148, 86] width 163 height 26
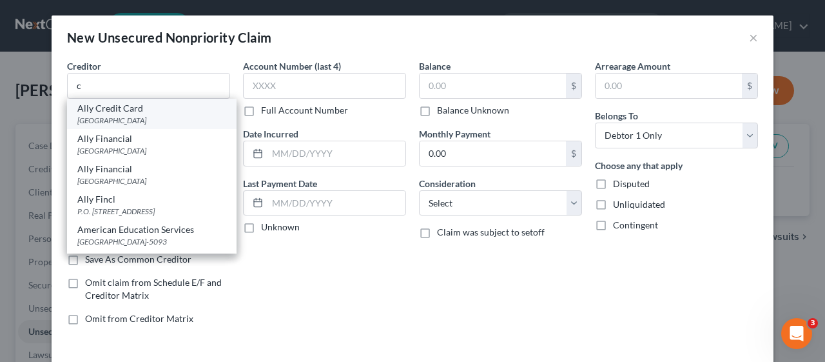
click at [117, 111] on div "Ally Credit Card" at bounding box center [151, 108] width 149 height 13
type input "Ally Credit Card"
type input "PO Box 71119"
type input "[GEOGRAPHIC_DATA]"
select select "24"
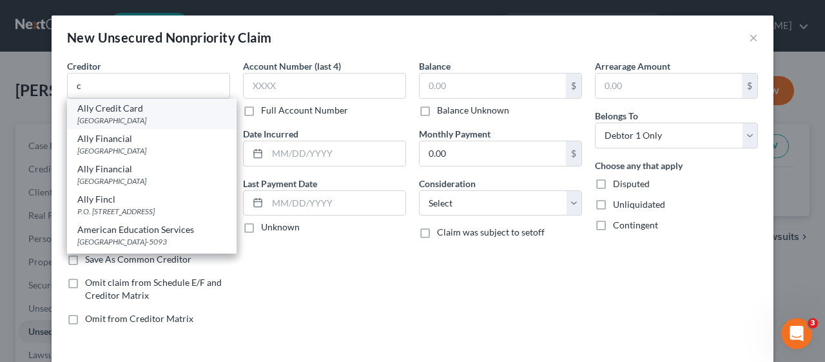
type input "55438"
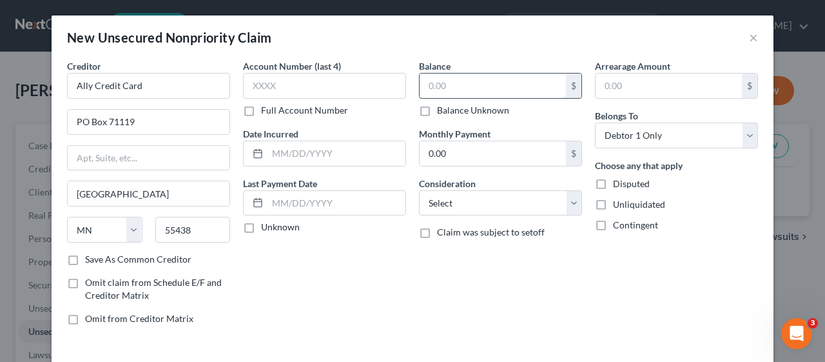
click at [423, 78] on input "text" at bounding box center [493, 85] width 146 height 24
type input "100,000"
click at [397, 306] on div "Account Number (last 4) Full Account Number Date Incurred Last Payment Date Unk…" at bounding box center [325, 197] width 176 height 276
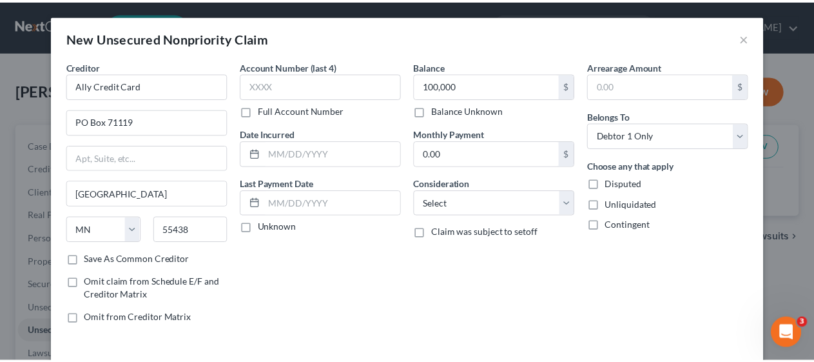
scroll to position [52, 0]
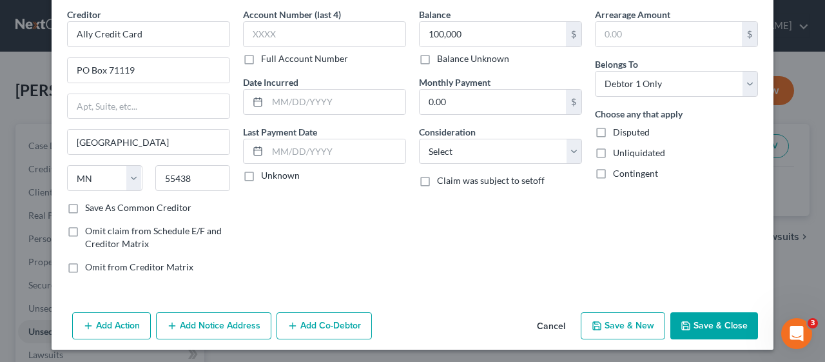
click at [726, 318] on button "Save & Close" at bounding box center [714, 325] width 88 height 27
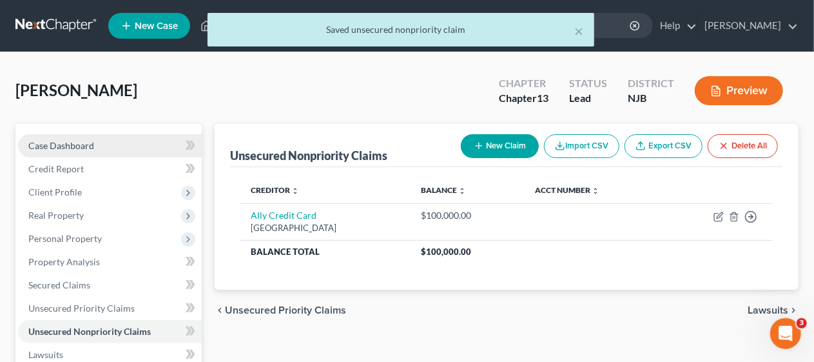
click at [122, 144] on link "Case Dashboard" at bounding box center [110, 145] width 184 height 23
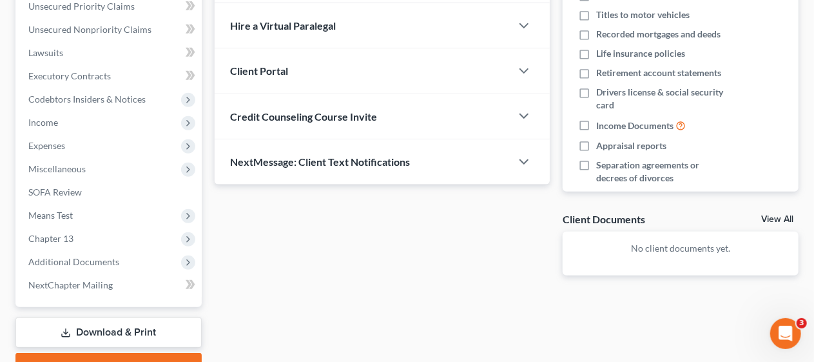
scroll to position [368, 0]
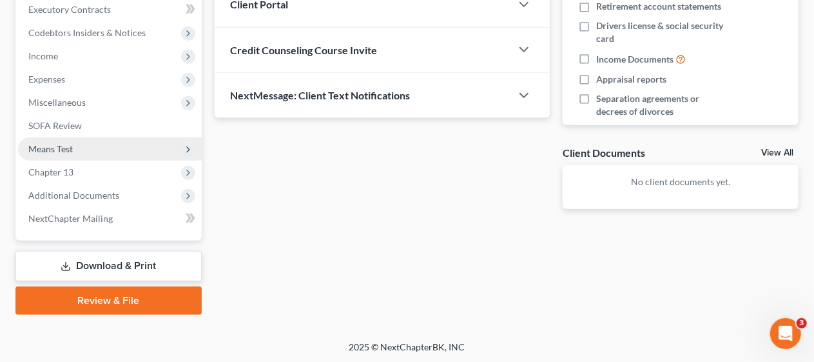
click at [118, 150] on span "Means Test" at bounding box center [110, 148] width 184 height 23
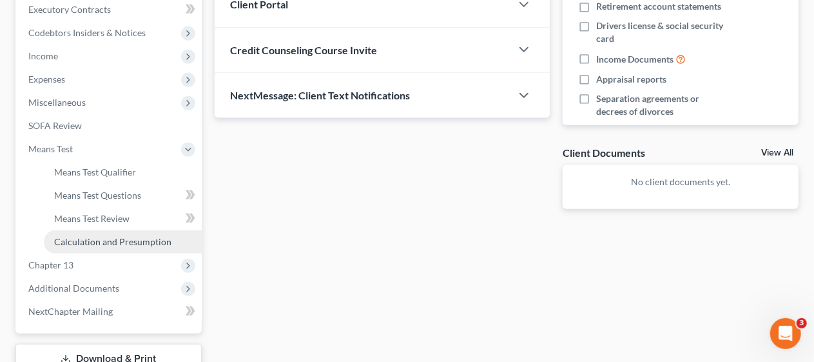
click at [122, 242] on span "Calculation and Presumption" at bounding box center [112, 241] width 117 height 11
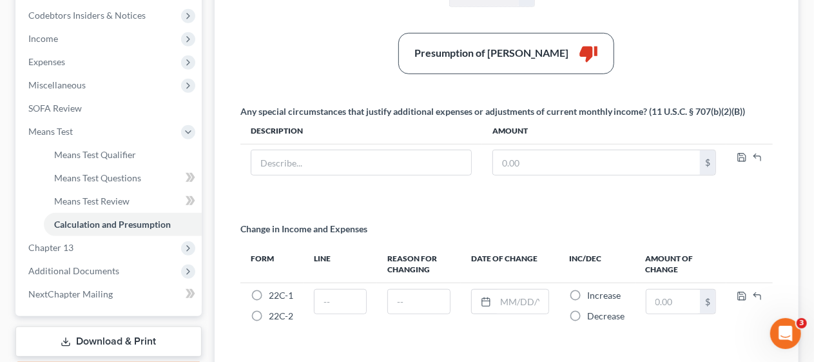
scroll to position [387, 0]
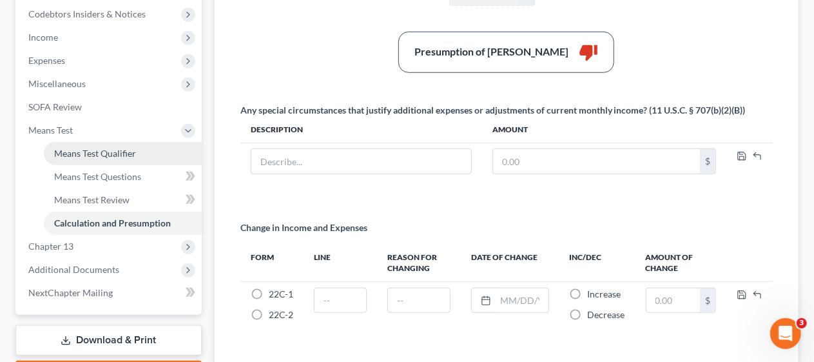
click at [122, 155] on span "Means Test Qualifier" at bounding box center [95, 153] width 82 height 11
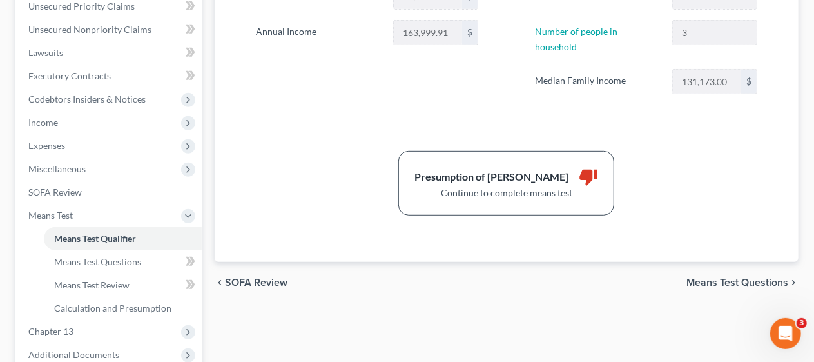
scroll to position [322, 0]
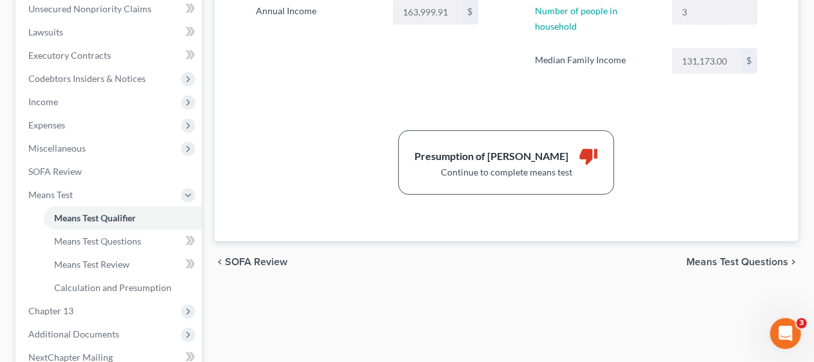
click at [726, 256] on span "Means Test Questions" at bounding box center [737, 261] width 102 height 10
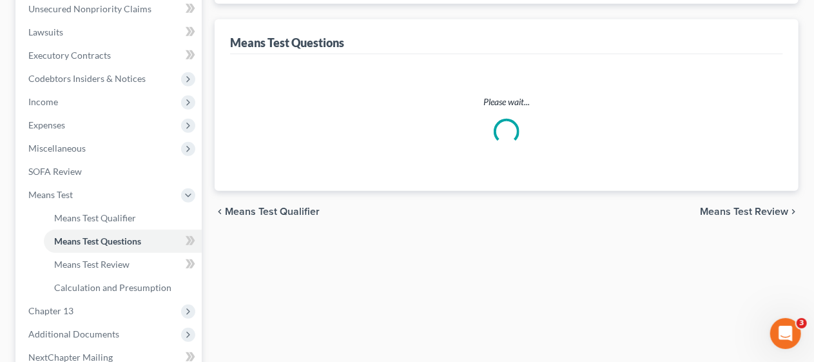
select select "1"
select select "0"
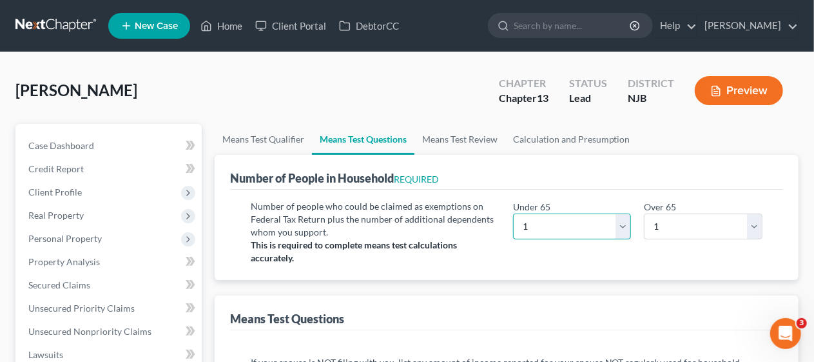
click at [625, 226] on select "# 0 1 2 3 4 5 6 7 8 9 10" at bounding box center [572, 226] width 119 height 26
select select "2"
click at [513, 213] on select "# 0 1 2 3 4 5 6 7 8 9 10" at bounding box center [572, 226] width 119 height 26
click at [514, 258] on div "Under 65 # 0 1 2 3 4 5 6 7 8 9 10 Over 65 # 0 1 2 3 4 5 6 7 8 9 10" at bounding box center [638, 232] width 262 height 64
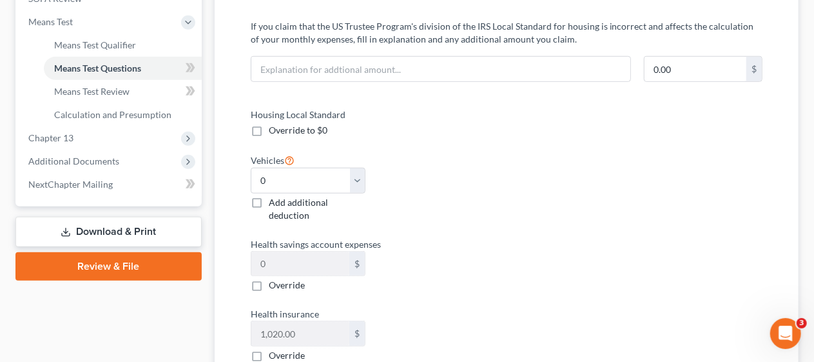
scroll to position [516, 0]
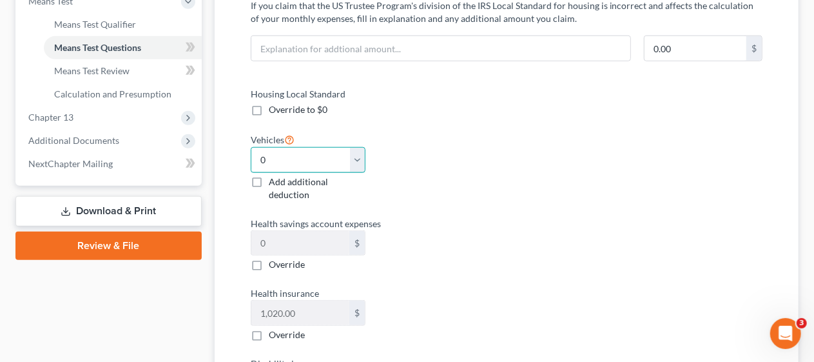
click at [360, 156] on select "Select 0 1 2 3 4 5" at bounding box center [308, 160] width 115 height 26
select select "1"
click at [251, 147] on select "Select 0 1 2 3 4 5" at bounding box center [308, 160] width 115 height 26
click at [435, 202] on div "Housing Local Standard Override to $0 Vehicles Select 0 1 2 3 4 5 Add additiona…" at bounding box center [372, 286] width 269 height 399
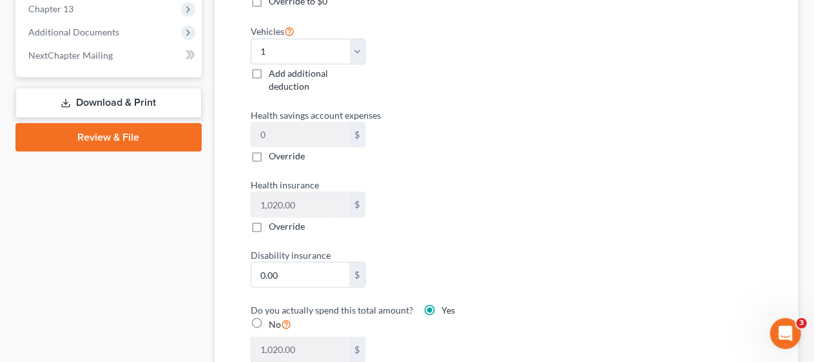
scroll to position [644, 0]
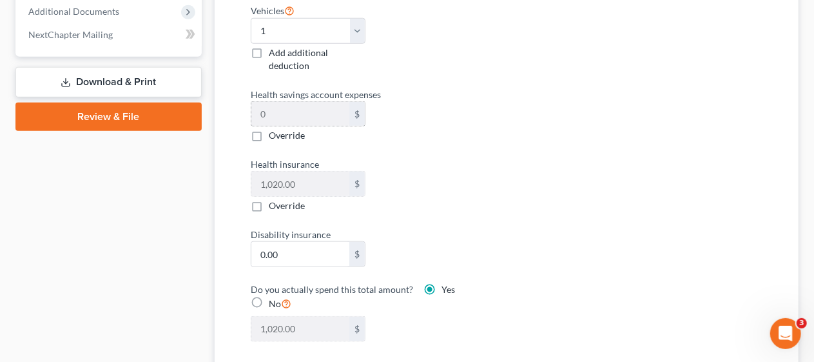
click at [260, 109] on input "0" at bounding box center [300, 114] width 99 height 24
click at [285, 113] on input "0" at bounding box center [300, 114] width 99 height 24
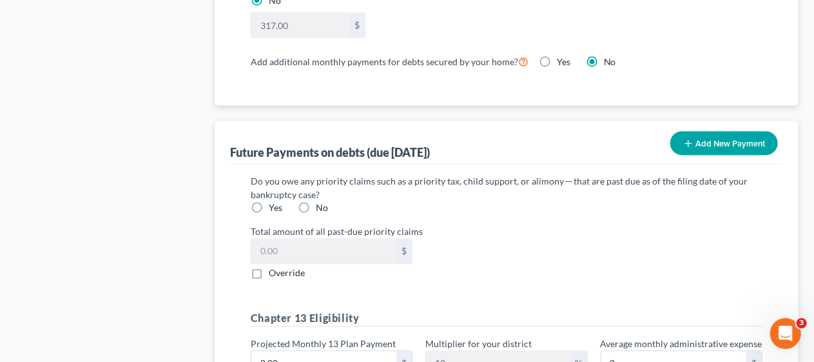
scroll to position [1289, 0]
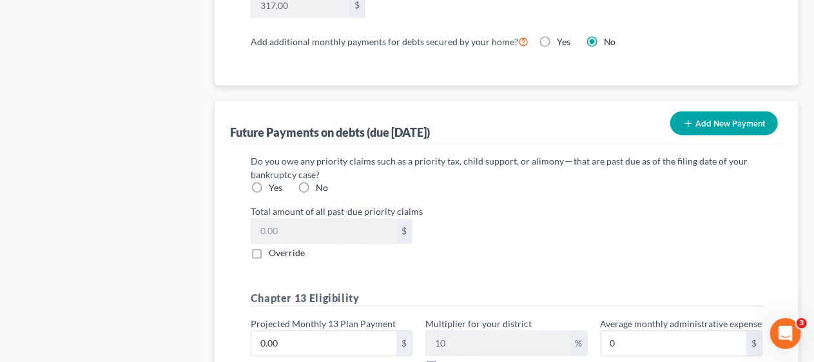
click at [316, 181] on label "No" at bounding box center [322, 187] width 12 height 13
click at [321, 181] on input "No" at bounding box center [325, 185] width 8 height 8
radio input "true"
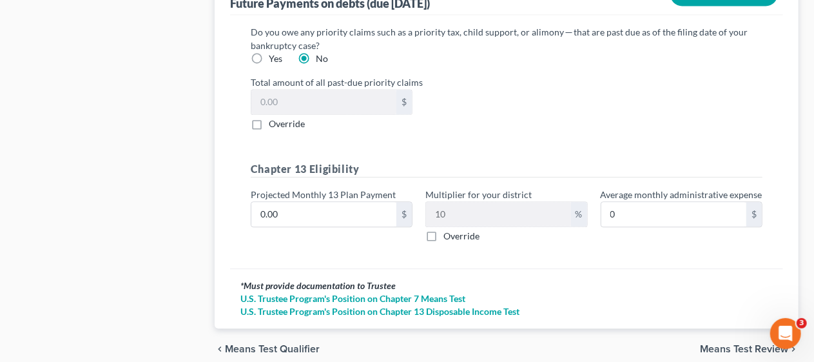
scroll to position [1466, 0]
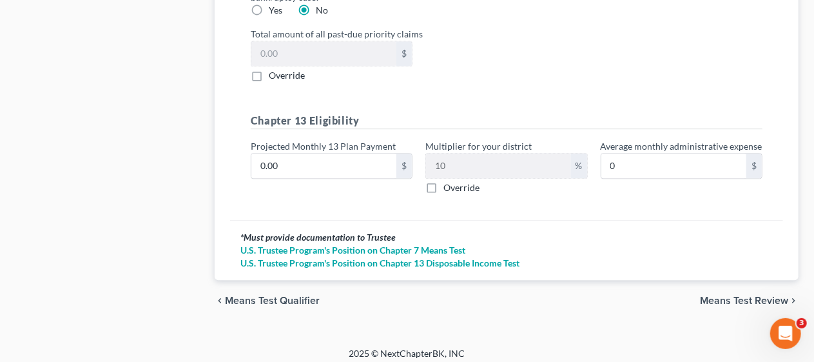
click at [734, 295] on span "Means Test Review" at bounding box center [744, 300] width 88 height 10
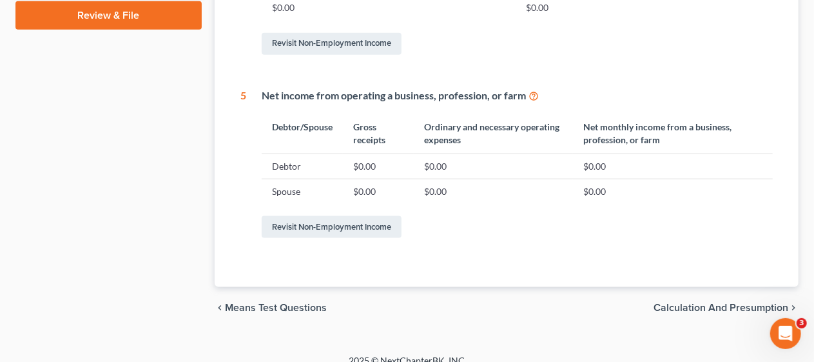
scroll to position [759, 0]
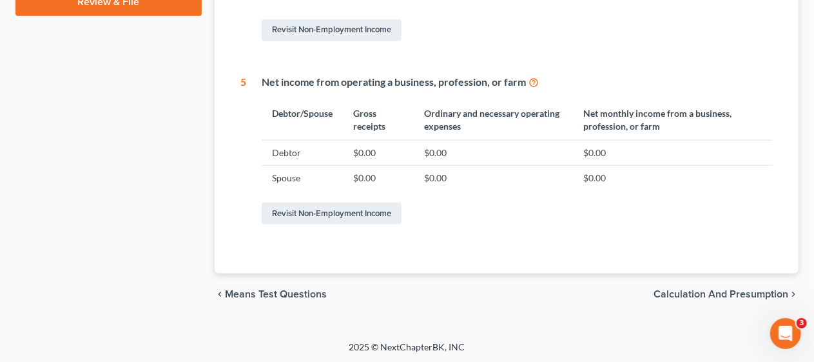
click at [686, 291] on span "Calculation and Presumption" at bounding box center [720, 294] width 135 height 10
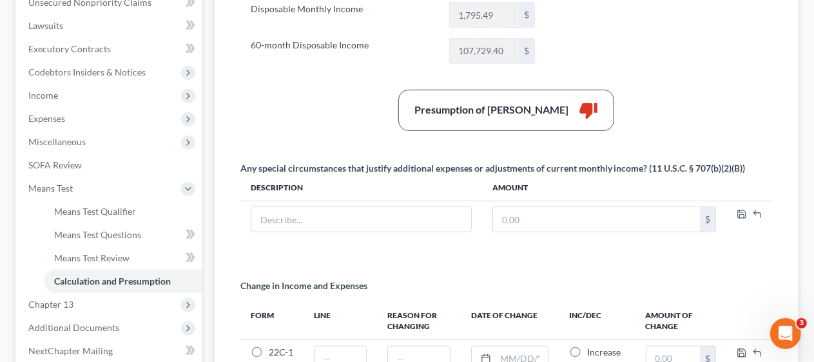
scroll to position [349, 0]
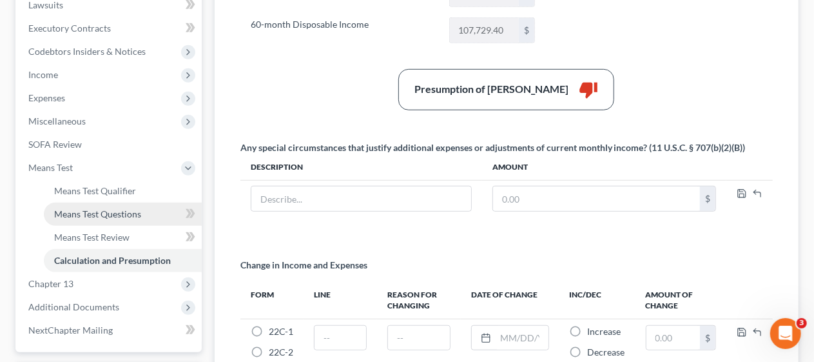
click at [123, 214] on span "Means Test Questions" at bounding box center [97, 213] width 87 height 11
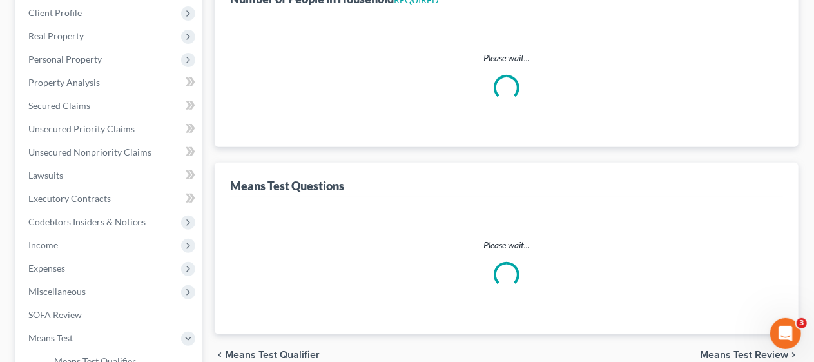
select select "2"
select select "1"
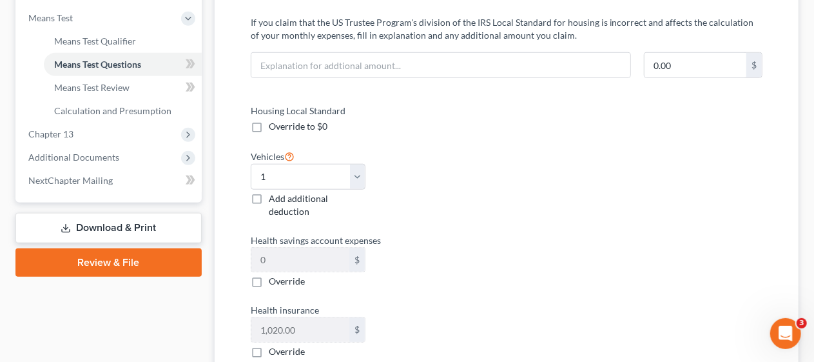
scroll to position [516, 0]
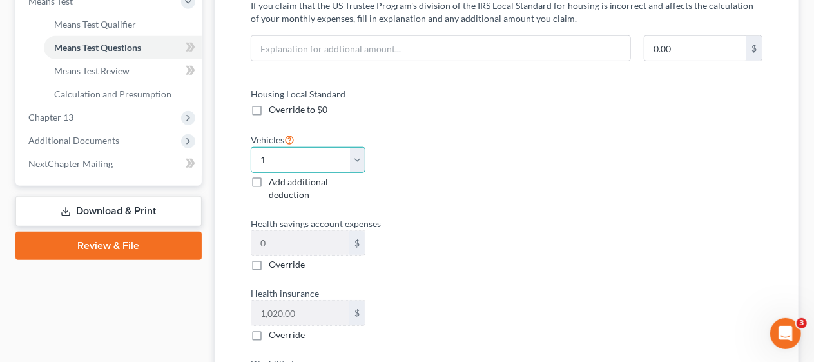
click at [356, 160] on select "Select 0 1 2 3 4 5" at bounding box center [308, 160] width 115 height 26
select select "2"
click at [251, 147] on select "Select 0 1 2 3 4 5" at bounding box center [308, 160] width 115 height 26
click at [425, 217] on label "Health savings account expenses" at bounding box center [372, 224] width 256 height 14
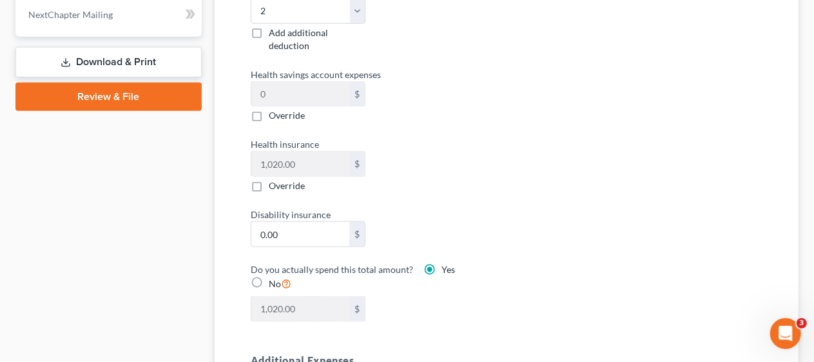
scroll to position [644, 0]
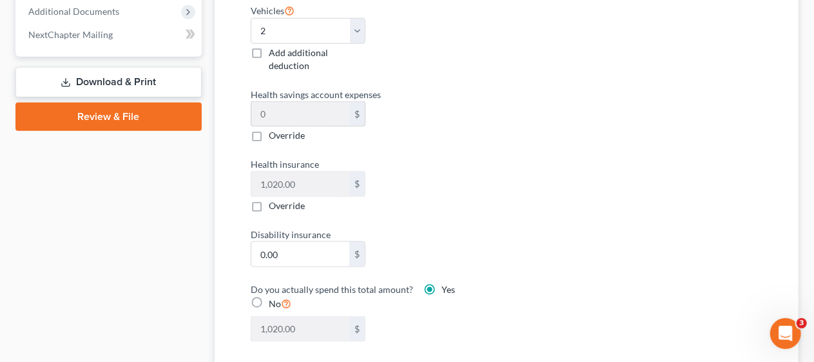
click at [256, 111] on input "0" at bounding box center [300, 114] width 99 height 24
click at [269, 133] on label "Override" at bounding box center [287, 135] width 36 height 13
click at [274, 133] on input "Override" at bounding box center [278, 133] width 8 height 8
checkbox input "true"
click at [259, 108] on input "0.00" at bounding box center [300, 114] width 99 height 24
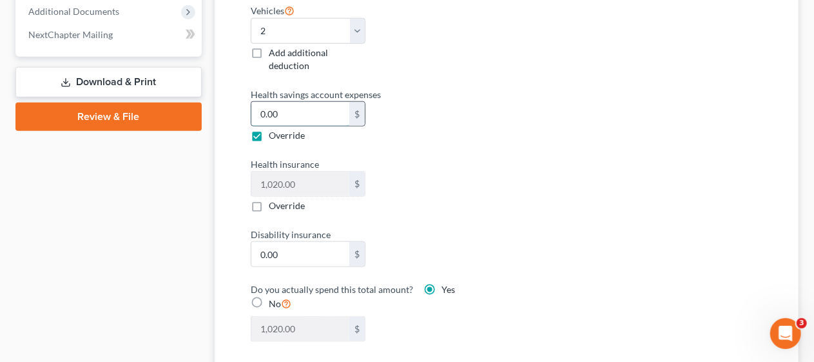
type input "1,025.00"
type input "5"
type input "1,070.00"
type input "50"
type input "1,520.00"
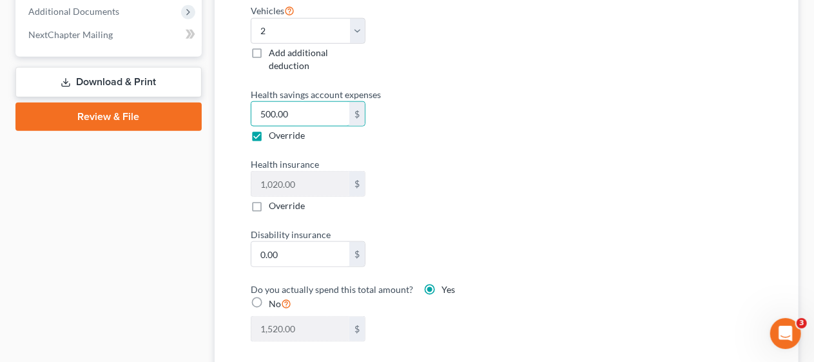
type input "500.00"
click at [486, 191] on div "Health insurance 1,020.00 $ Override" at bounding box center [372, 184] width 256 height 55
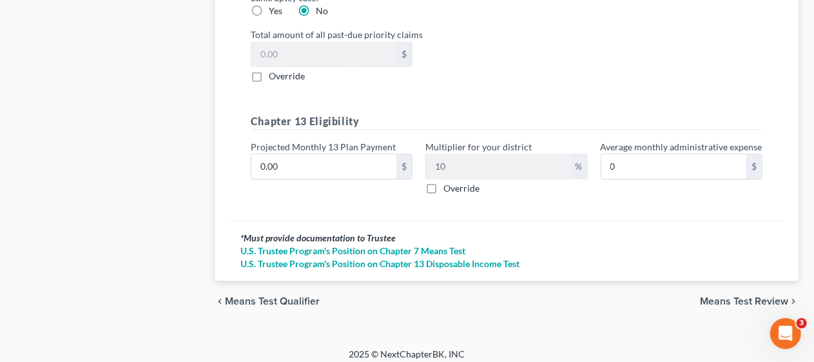
scroll to position [1466, 0]
click at [731, 295] on span "Means Test Review" at bounding box center [744, 300] width 88 height 10
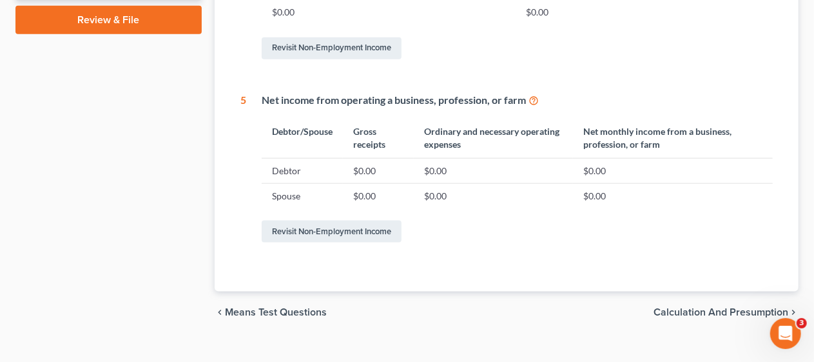
scroll to position [759, 0]
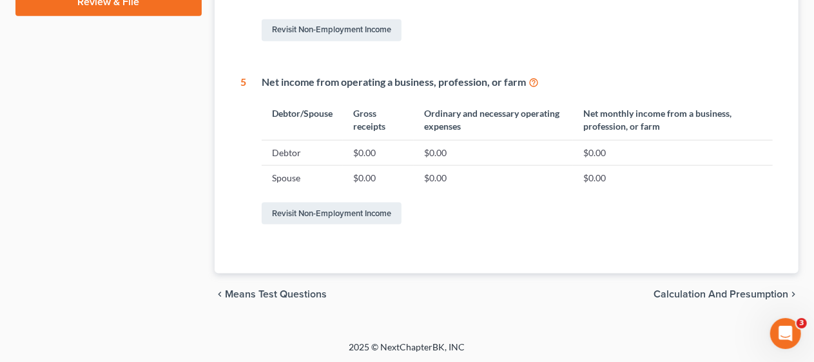
click at [685, 289] on span "Calculation and Presumption" at bounding box center [720, 294] width 135 height 10
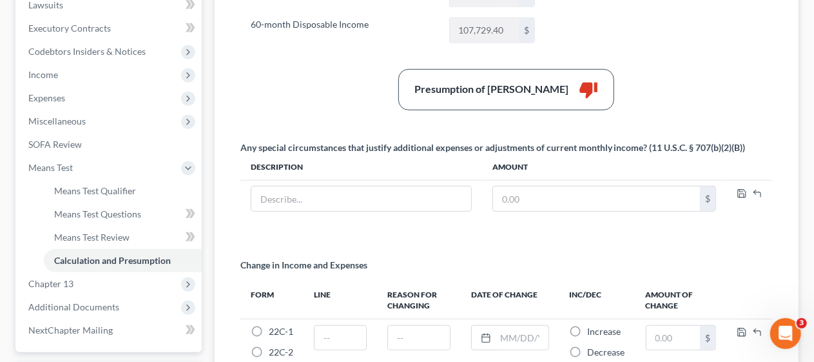
scroll to position [285, 0]
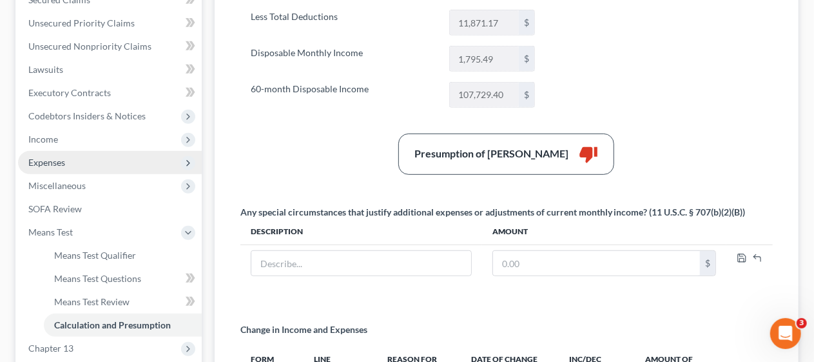
click at [124, 159] on span "Expenses" at bounding box center [110, 162] width 184 height 23
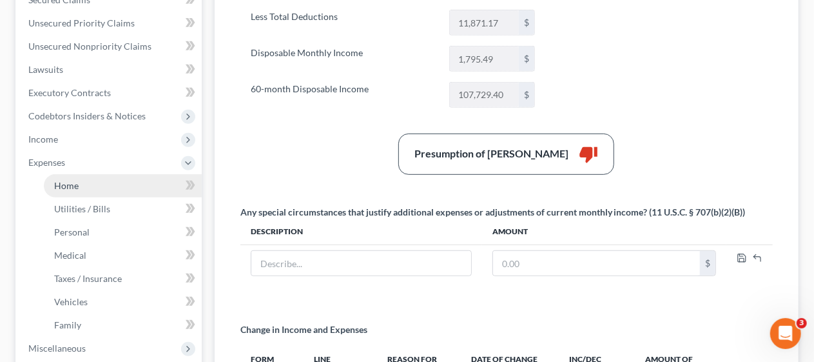
click at [122, 180] on link "Home" at bounding box center [123, 185] width 158 height 23
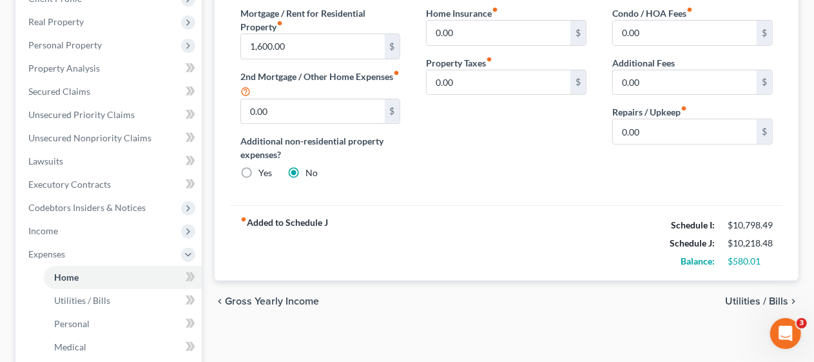
scroll to position [64, 0]
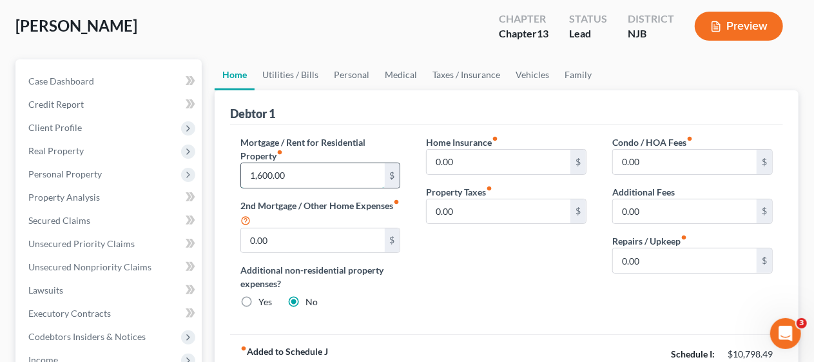
click at [267, 171] on input "1,600.00" at bounding box center [313, 175] width 144 height 24
type input "2,600.00"
click at [474, 271] on div "Home Insurance fiber_manual_record 0.00 $ Property Taxes fiber_manual_record 0.…" at bounding box center [506, 227] width 186 height 184
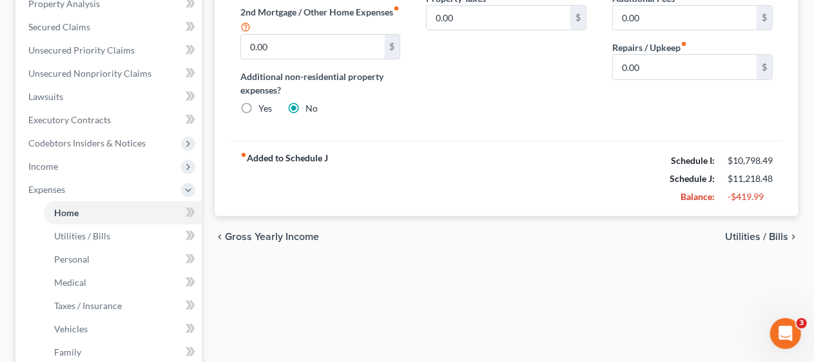
scroll to position [322, 0]
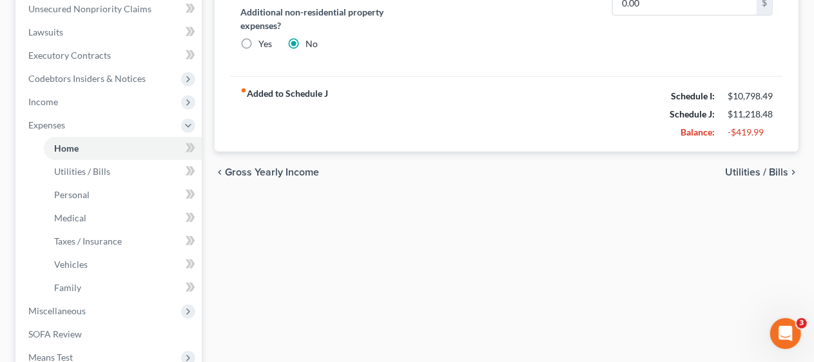
click at [748, 169] on span "Utilities / Bills" at bounding box center [756, 172] width 63 height 10
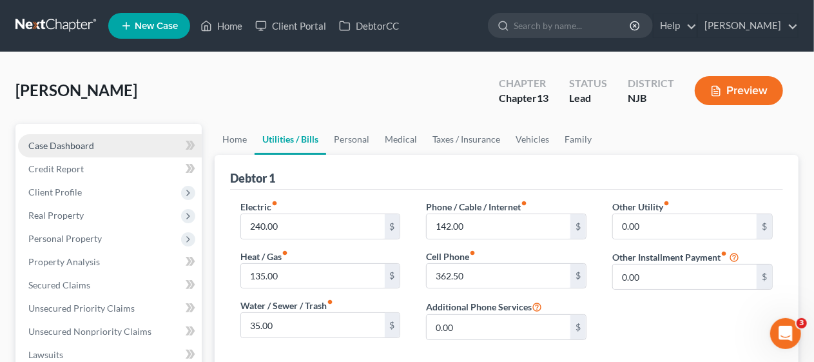
click at [94, 142] on link "Case Dashboard" at bounding box center [110, 145] width 184 height 23
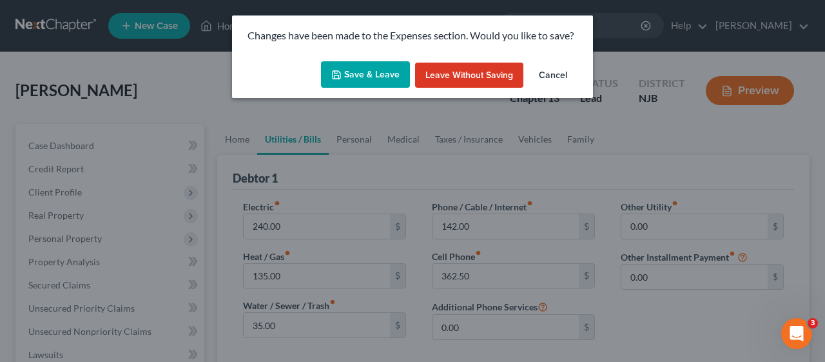
click at [365, 80] on button "Save & Leave" at bounding box center [365, 74] width 89 height 27
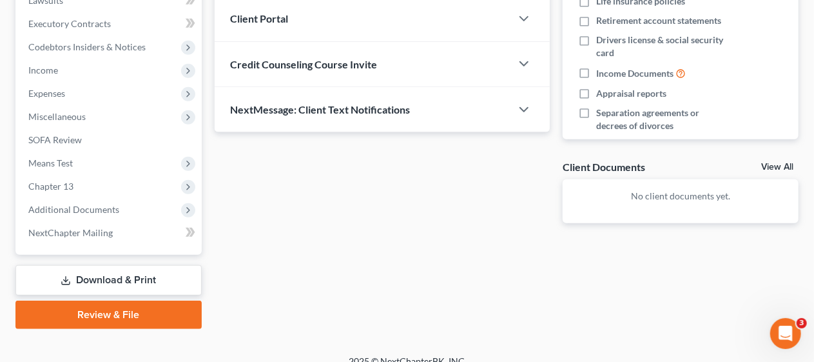
scroll to position [368, 0]
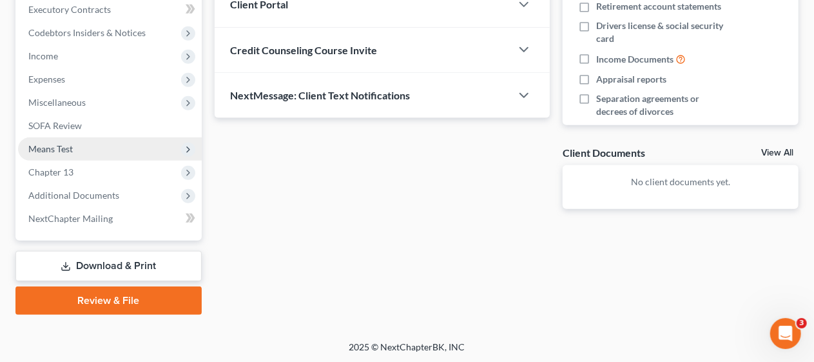
click at [137, 147] on span "Means Test" at bounding box center [110, 148] width 184 height 23
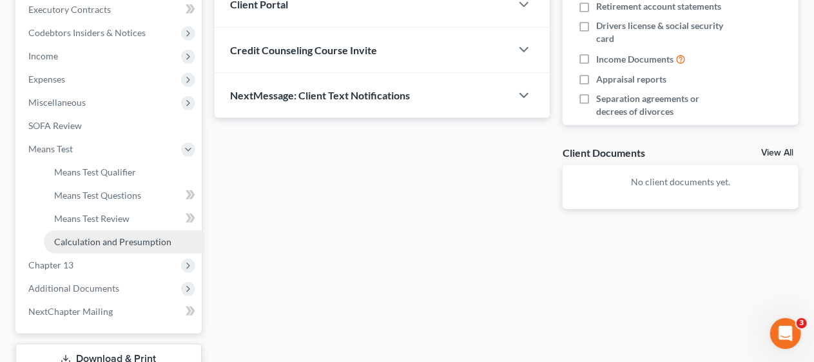
click at [132, 239] on span "Calculation and Presumption" at bounding box center [112, 241] width 117 height 11
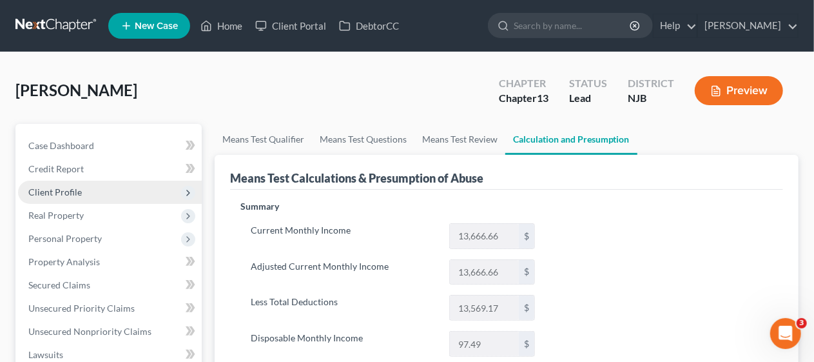
click at [151, 184] on span "Client Profile" at bounding box center [110, 191] width 184 height 23
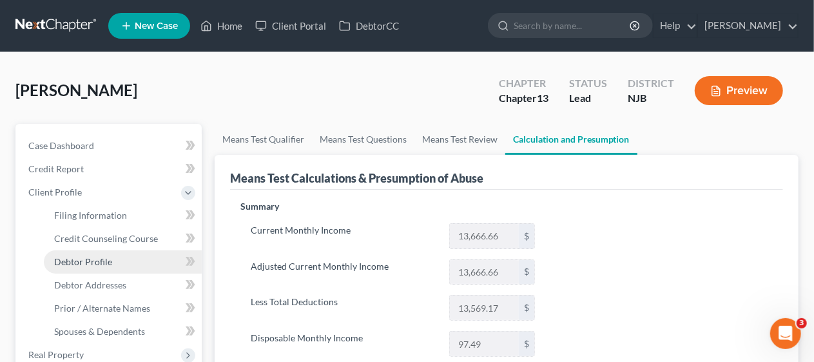
click at [157, 258] on link "Debtor Profile" at bounding box center [123, 261] width 158 height 23
select select "0"
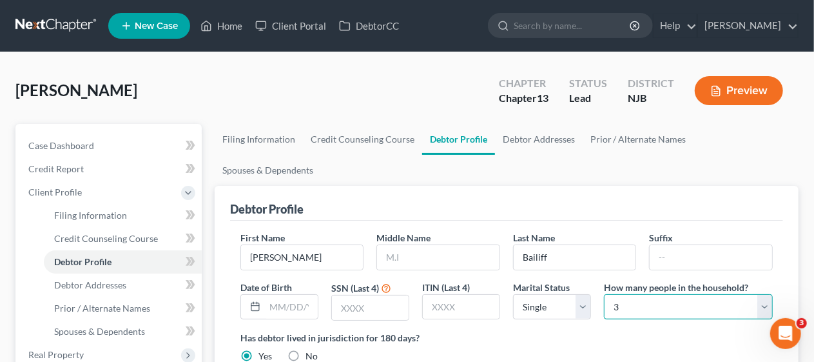
drag, startPoint x: 764, startPoint y: 278, endPoint x: 758, endPoint y: 263, distance: 16.8
click at [764, 294] on select "Select 1 2 3 4 5 6 7 8 9 10 11 12 13 14 15 16 17 18 19 20" at bounding box center [688, 307] width 169 height 26
select select "1"
click at [604, 294] on select "Select 1 2 3 4 5 6 7 8 9 10 11 12 13 14 15 16 17 18 19 20" at bounding box center [688, 307] width 169 height 26
click at [570, 330] on ng-include "First Name [PERSON_NAME] Middle Name Last Name [PERSON_NAME] Date of Birth SSN …" at bounding box center [506, 344] width 532 height 226
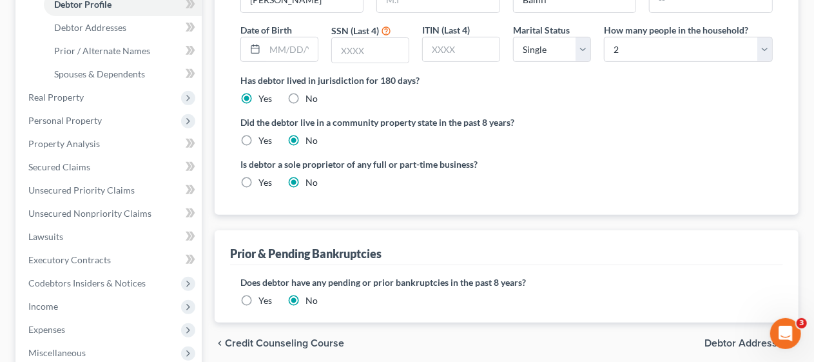
scroll to position [258, 0]
click at [729, 337] on span "Debtor Addresses" at bounding box center [746, 342] width 84 height 10
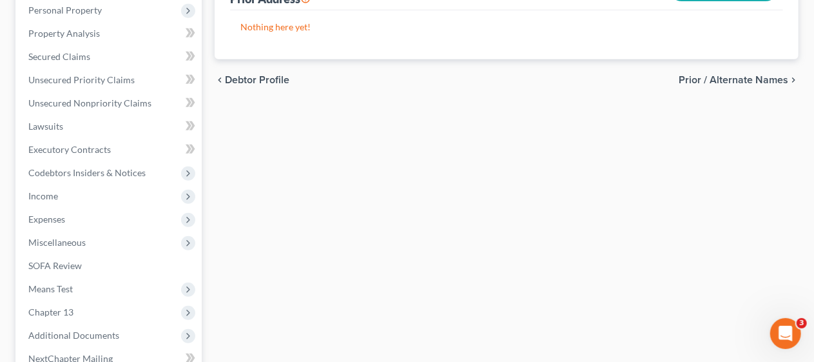
scroll to position [387, 0]
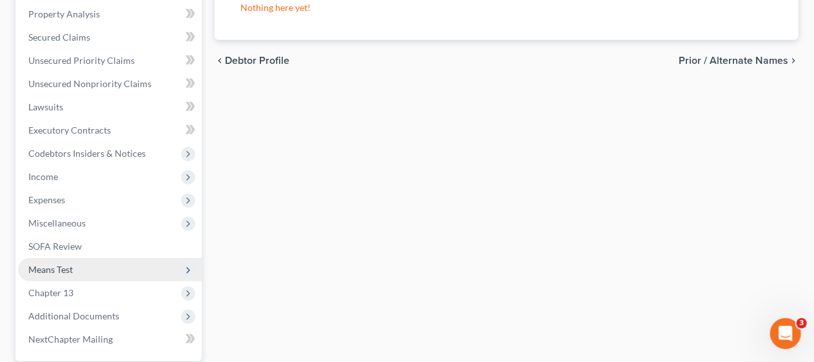
click at [125, 264] on span "Means Test" at bounding box center [110, 269] width 184 height 23
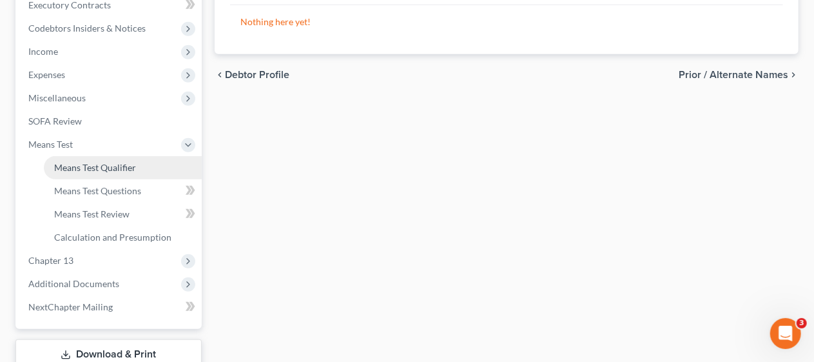
scroll to position [376, 0]
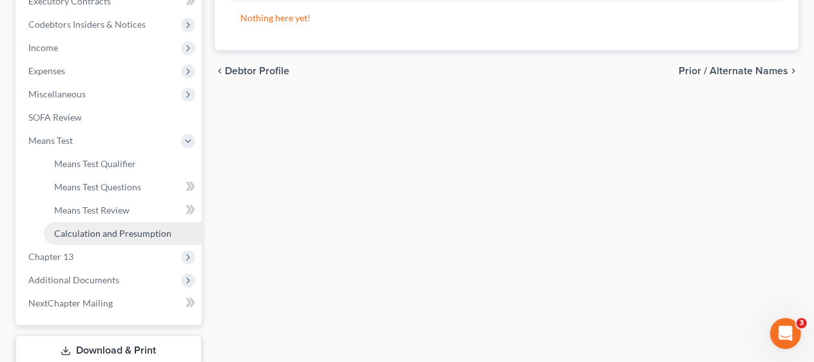
click at [137, 232] on span "Calculation and Presumption" at bounding box center [112, 232] width 117 height 11
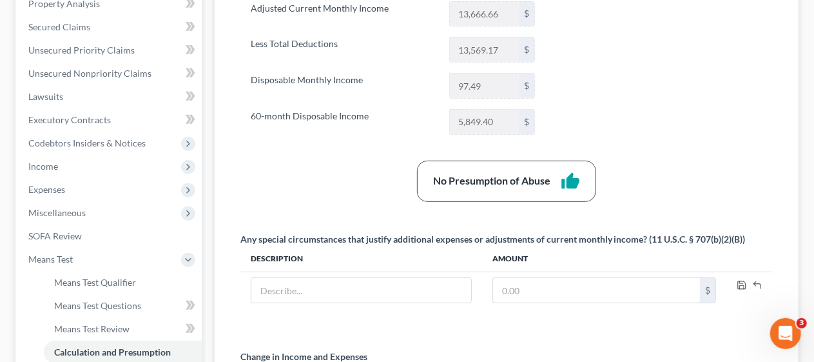
scroll to position [322, 0]
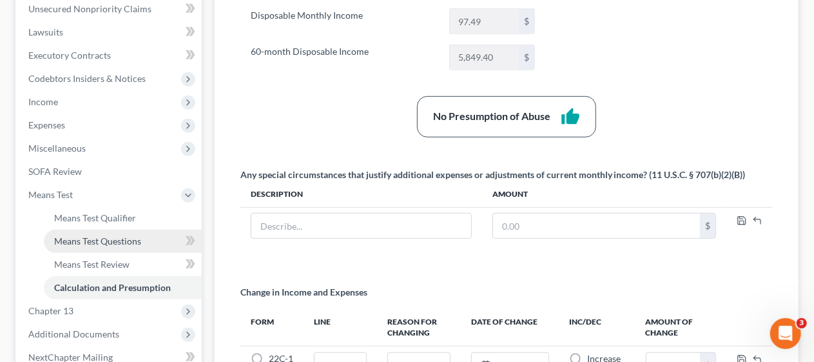
click at [133, 239] on span "Means Test Questions" at bounding box center [97, 240] width 87 height 11
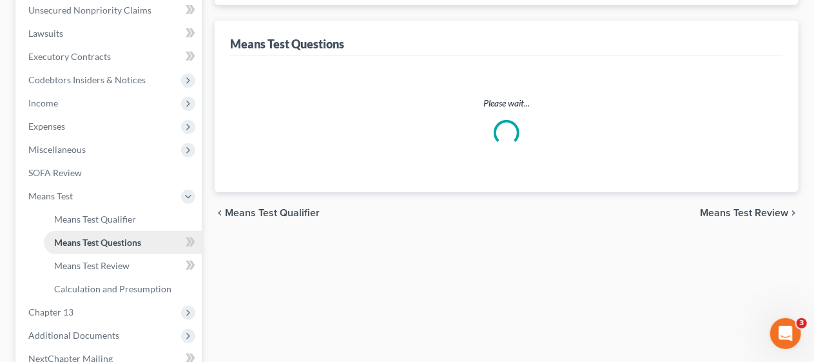
select select "2"
select select "1"
select select "2"
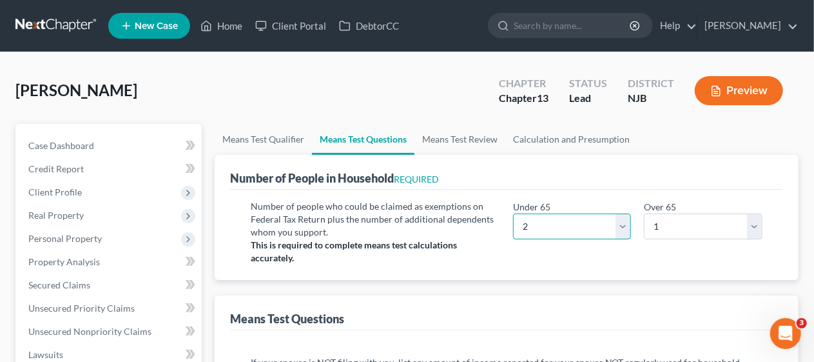
click at [624, 227] on select "# 0 1 2 3 4 5 6 7 8 9 10" at bounding box center [572, 226] width 119 height 26
select select "1"
click at [513, 213] on select "# 0 1 2 3 4 5 6 7 8 9 10" at bounding box center [572, 226] width 119 height 26
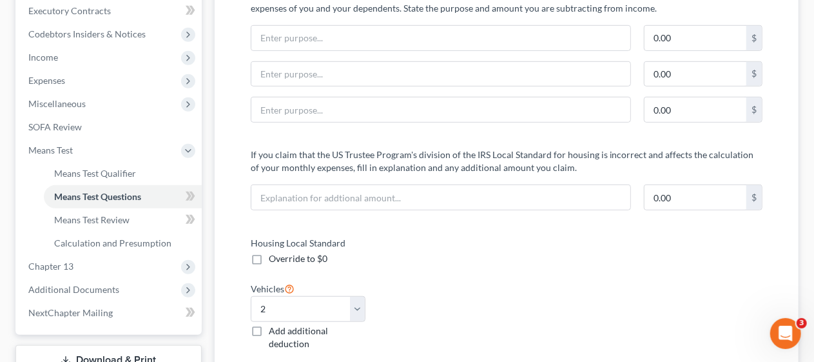
scroll to position [387, 0]
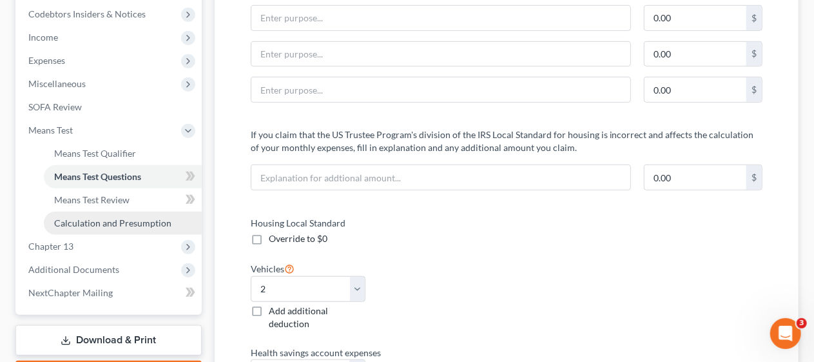
click at [136, 218] on span "Calculation and Presumption" at bounding box center [112, 222] width 117 height 11
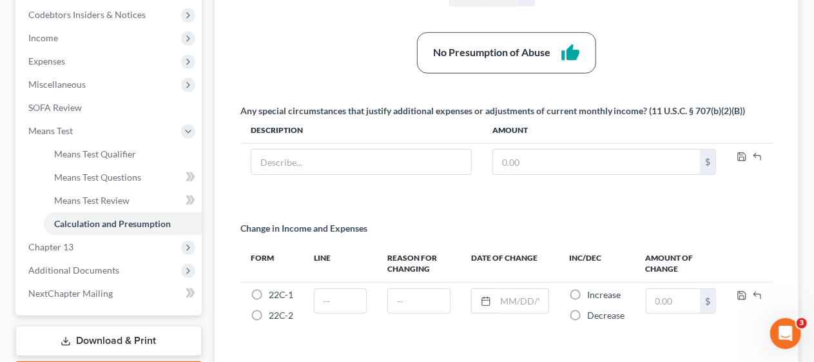
scroll to position [387, 0]
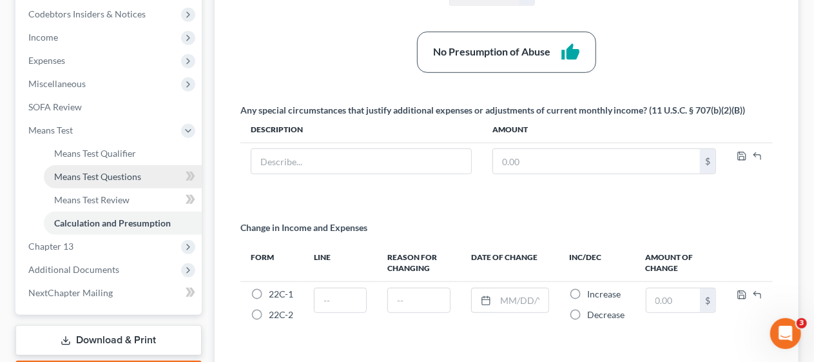
click at [125, 174] on span "Means Test Questions" at bounding box center [97, 176] width 87 height 11
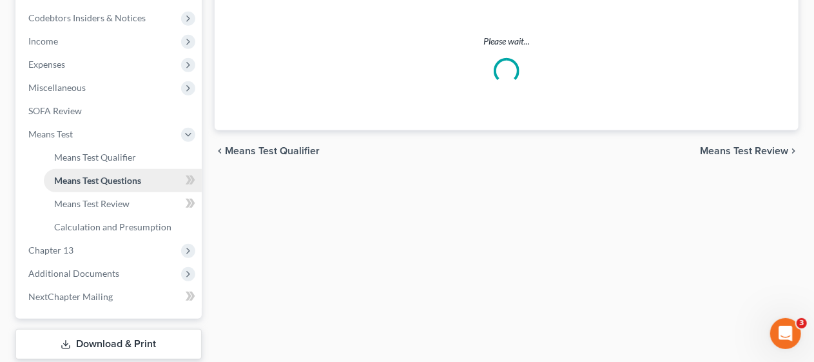
select select "1"
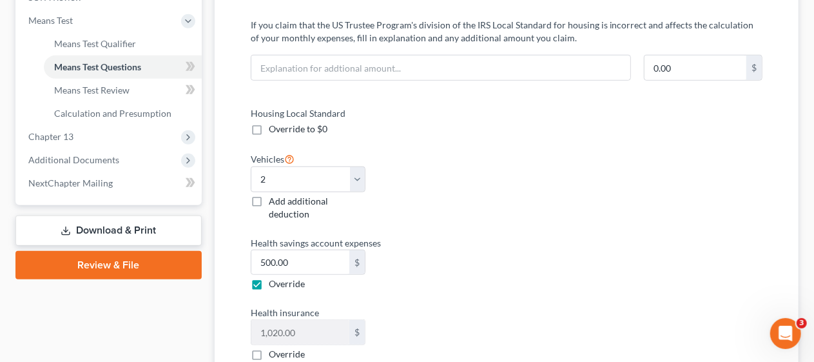
scroll to position [516, 0]
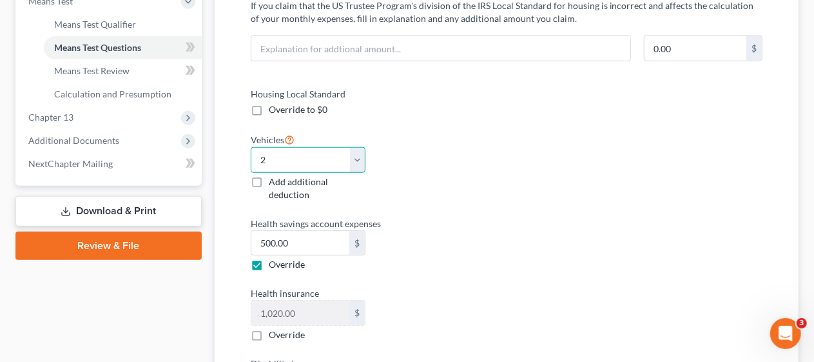
drag, startPoint x: 354, startPoint y: 160, endPoint x: 338, endPoint y: 168, distance: 18.5
click at [354, 160] on select "Select 0 1 2 3 4 5" at bounding box center [308, 160] width 115 height 26
select select "1"
click at [251, 147] on select "Select 0 1 2 3 4 5" at bounding box center [308, 160] width 115 height 26
click at [396, 191] on div "Vehicles Select 0 1 2 3 4 5 Add additional deduction" at bounding box center [372, 166] width 256 height 70
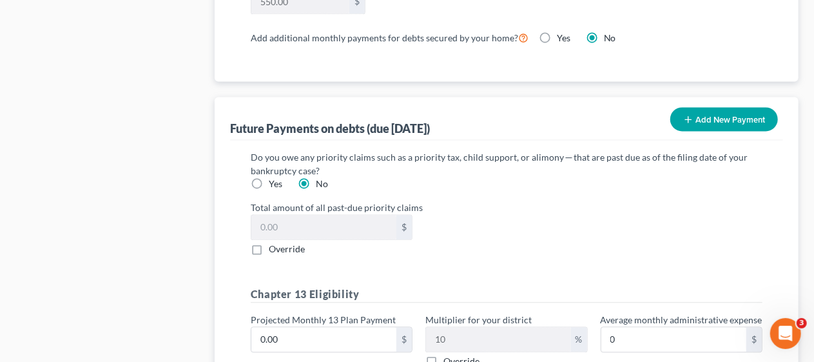
scroll to position [1466, 0]
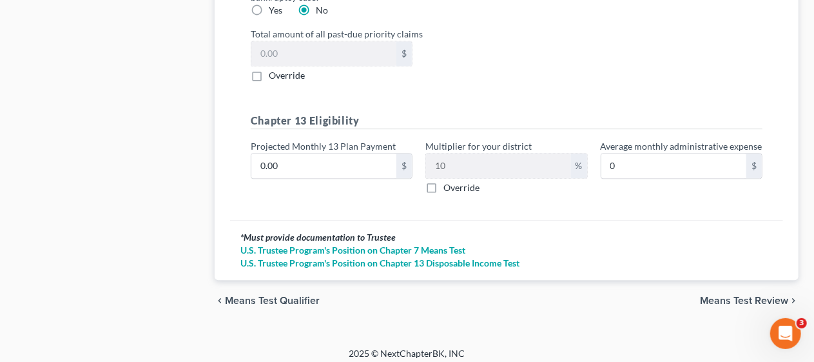
click at [733, 295] on span "Means Test Review" at bounding box center [744, 300] width 88 height 10
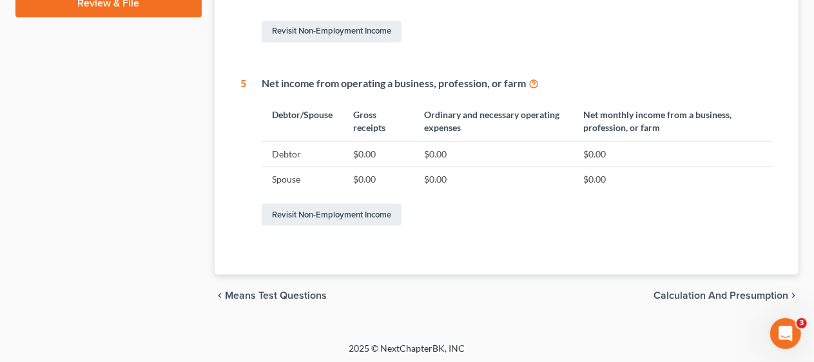
scroll to position [759, 0]
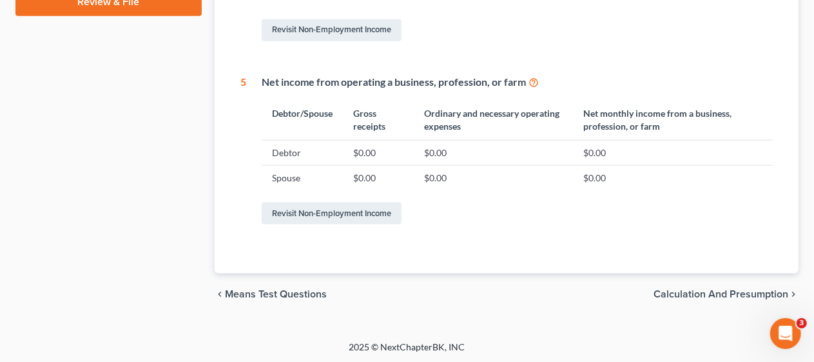
click at [690, 289] on span "Calculation and Presumption" at bounding box center [720, 294] width 135 height 10
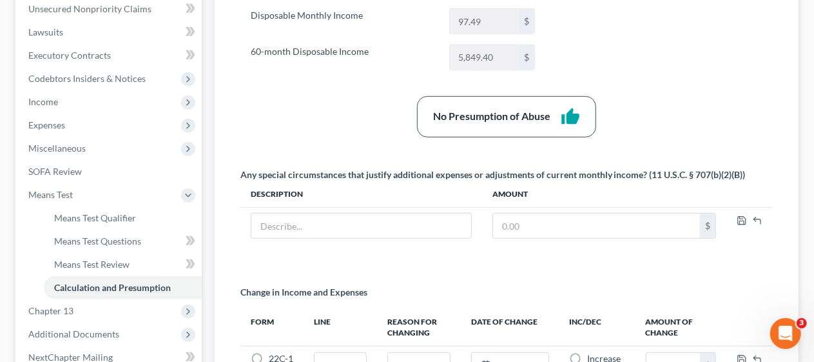
scroll to position [387, 0]
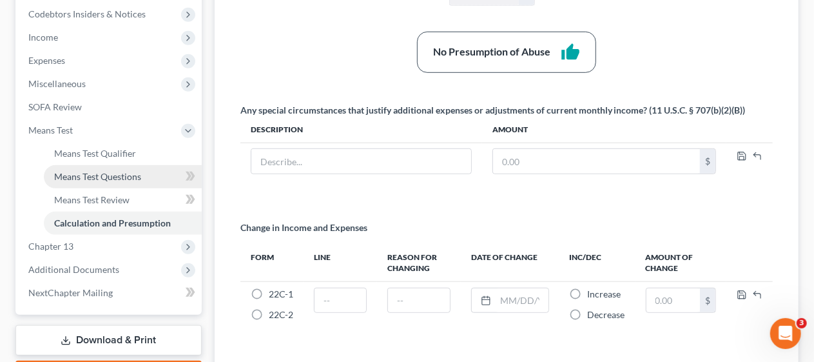
click at [130, 173] on span "Means Test Questions" at bounding box center [97, 176] width 87 height 11
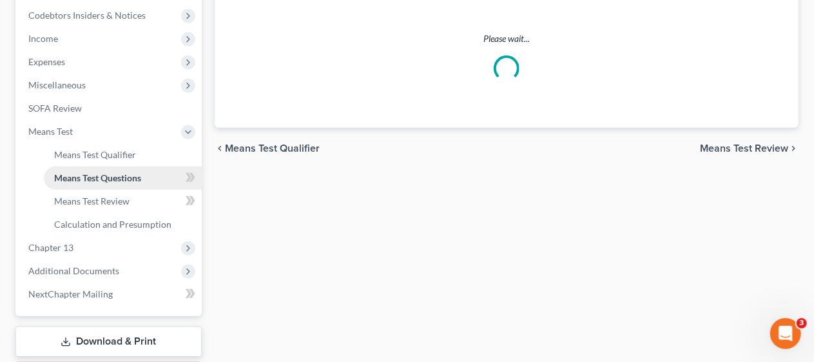
select select "1"
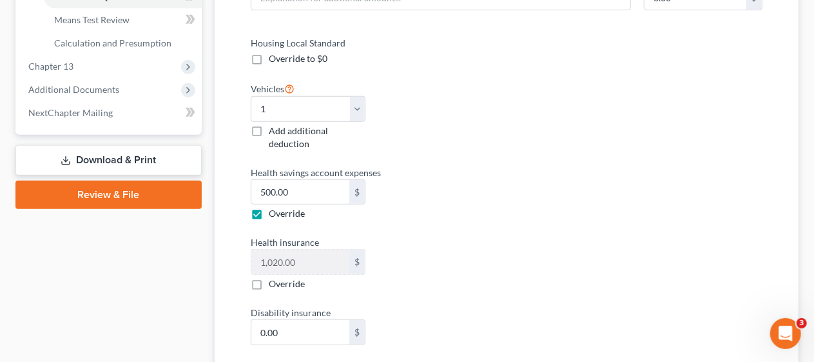
scroll to position [580, 0]
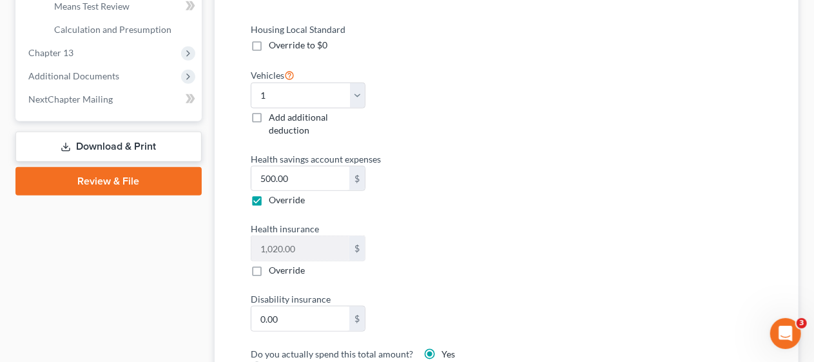
click at [269, 197] on label "Override" at bounding box center [287, 199] width 36 height 13
click at [274, 197] on input "Override" at bounding box center [278, 197] width 8 height 8
checkbox input "false"
type input "1,020.00"
click at [483, 242] on div "Health insurance 1,020.00 $ Override" at bounding box center [372, 249] width 256 height 55
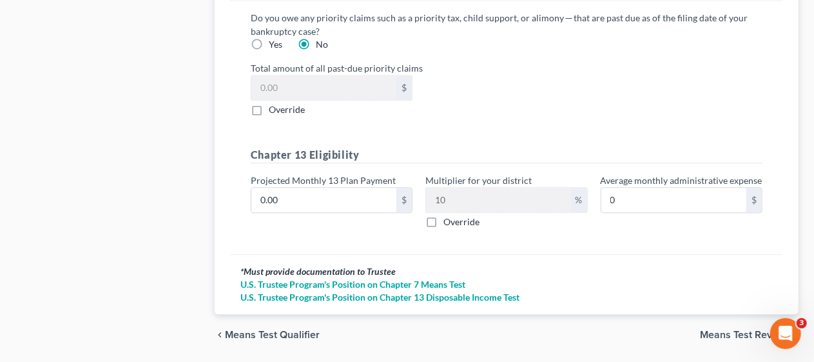
scroll to position [1466, 0]
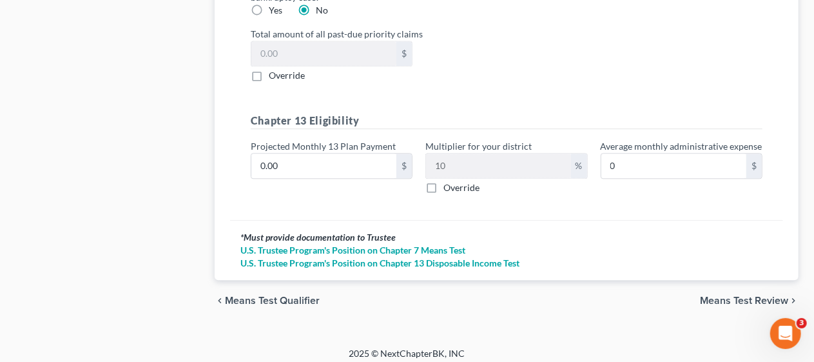
click at [740, 295] on span "Means Test Review" at bounding box center [744, 300] width 88 height 10
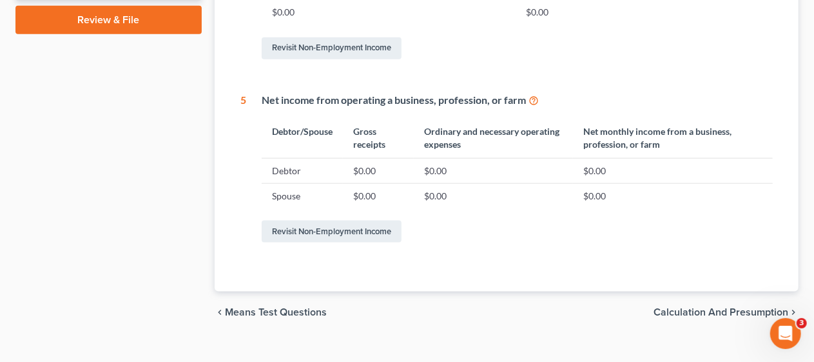
scroll to position [759, 0]
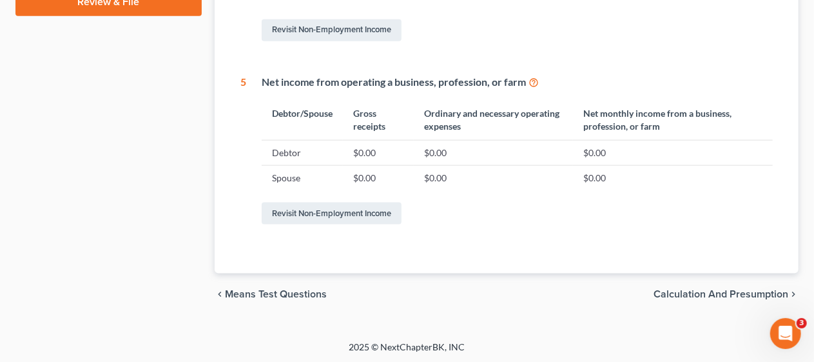
click at [686, 289] on span "Calculation and Presumption" at bounding box center [720, 294] width 135 height 10
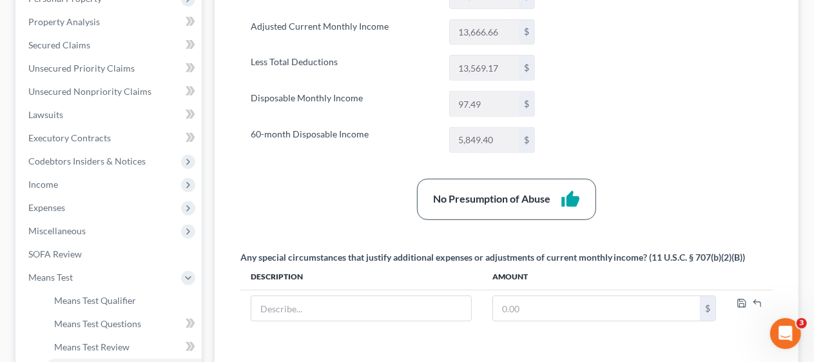
scroll to position [193, 0]
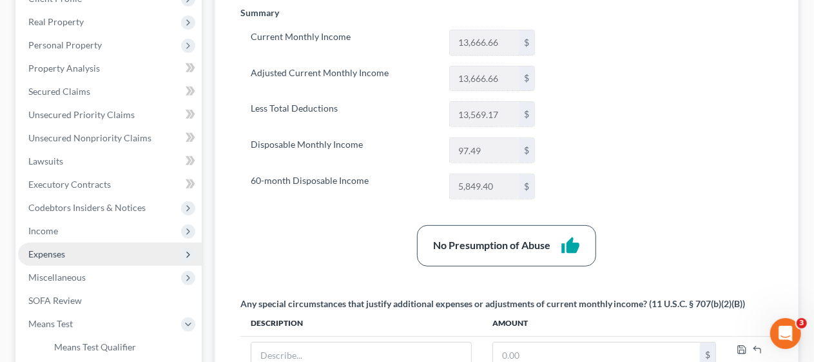
click at [121, 249] on span "Expenses" at bounding box center [110, 253] width 184 height 23
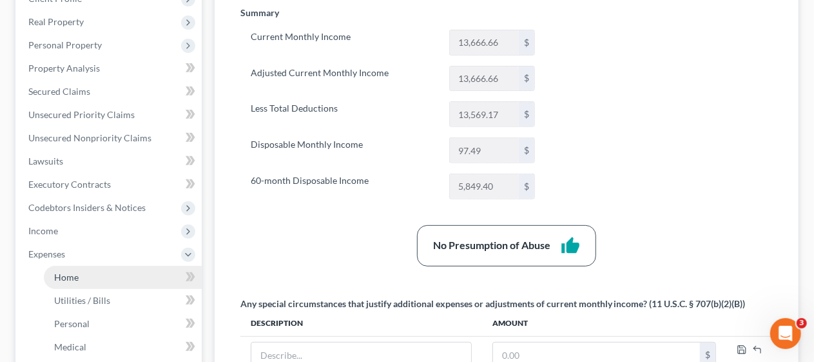
click at [126, 275] on link "Home" at bounding box center [123, 277] width 158 height 23
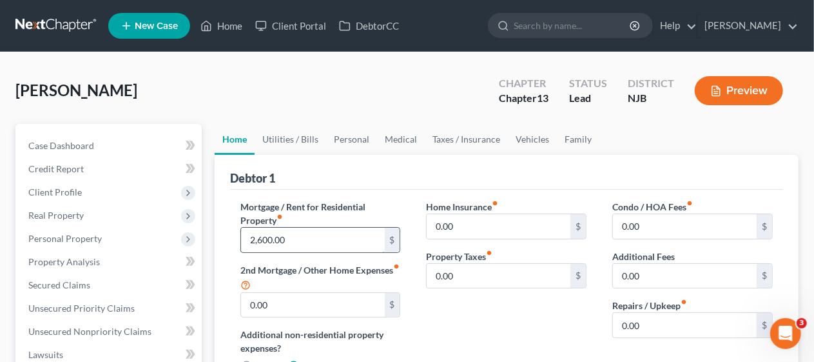
click at [264, 241] on input "2,600.00" at bounding box center [313, 239] width 144 height 24
type input "2,000"
click at [443, 308] on div "Home Insurance fiber_manual_record 0.00 $ Property Taxes fiber_manual_record 0.…" at bounding box center [506, 292] width 186 height 184
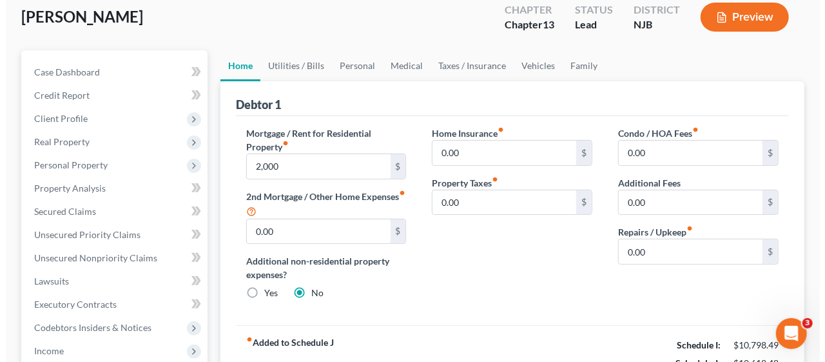
scroll to position [64, 0]
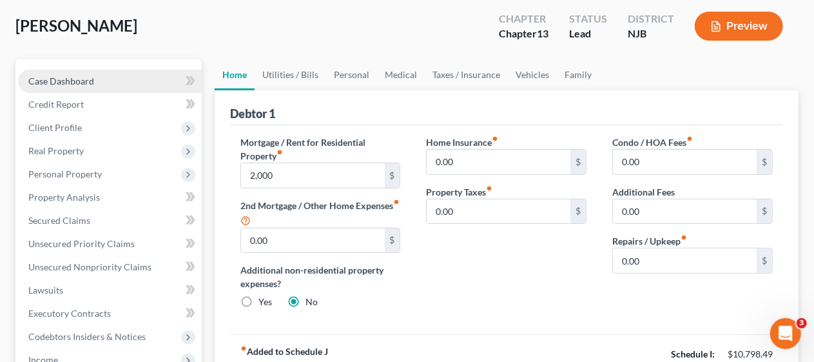
click at [89, 77] on span "Case Dashboard" at bounding box center [61, 80] width 66 height 11
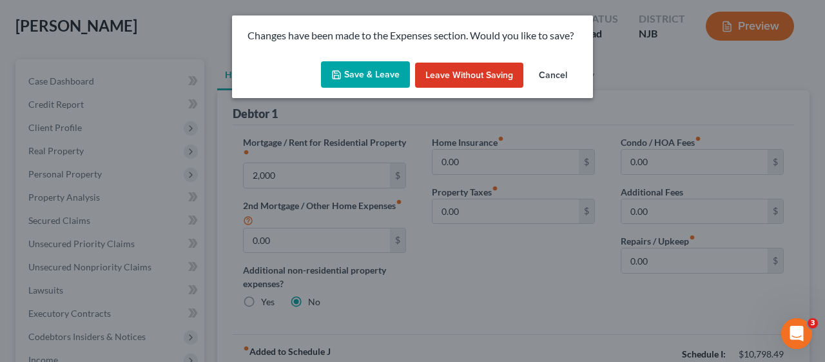
click at [374, 70] on button "Save & Leave" at bounding box center [365, 74] width 89 height 27
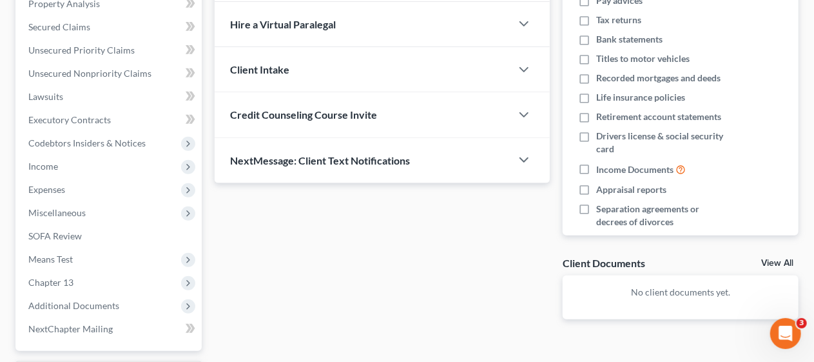
scroll to position [322, 0]
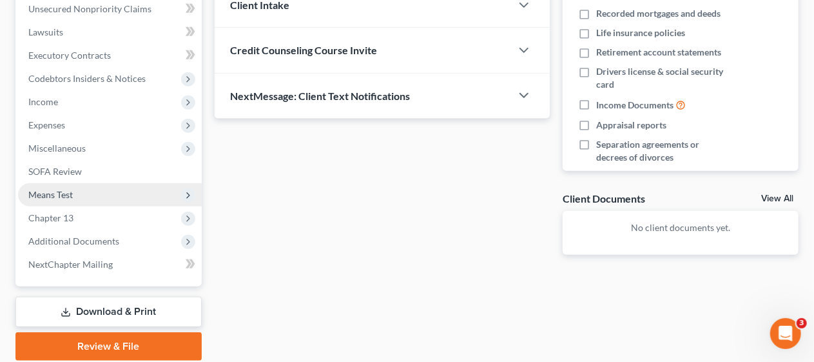
click at [126, 189] on span "Means Test" at bounding box center [110, 194] width 184 height 23
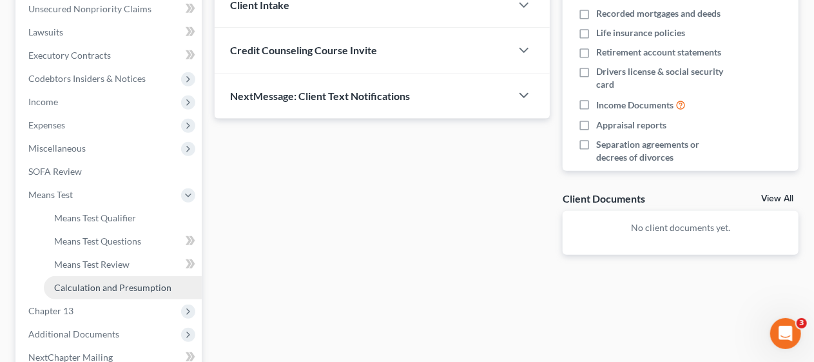
click at [137, 285] on span "Calculation and Presumption" at bounding box center [112, 287] width 117 height 11
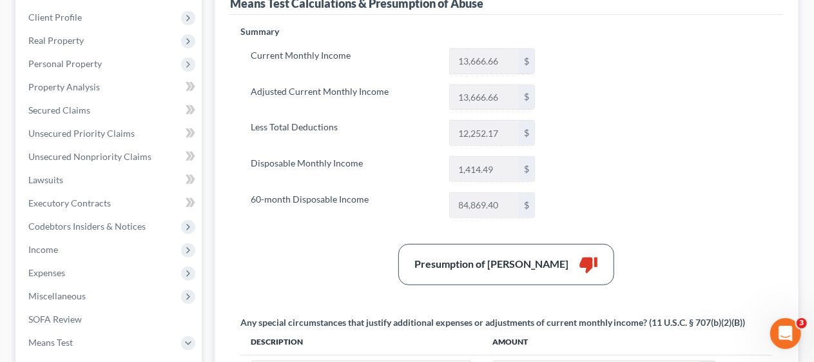
scroll to position [193, 0]
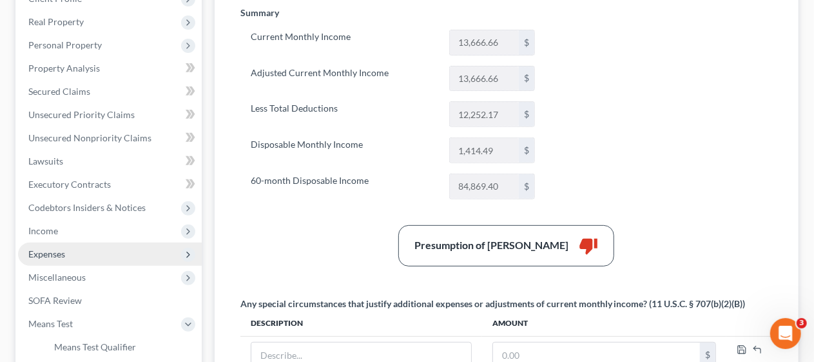
click at [126, 249] on span "Expenses" at bounding box center [110, 253] width 184 height 23
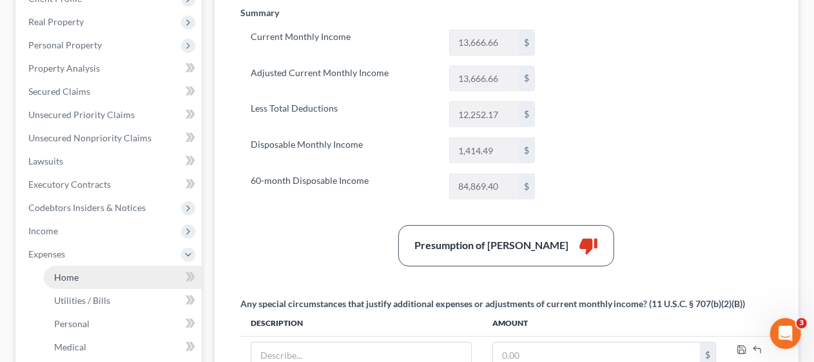
click at [141, 275] on link "Home" at bounding box center [123, 277] width 158 height 23
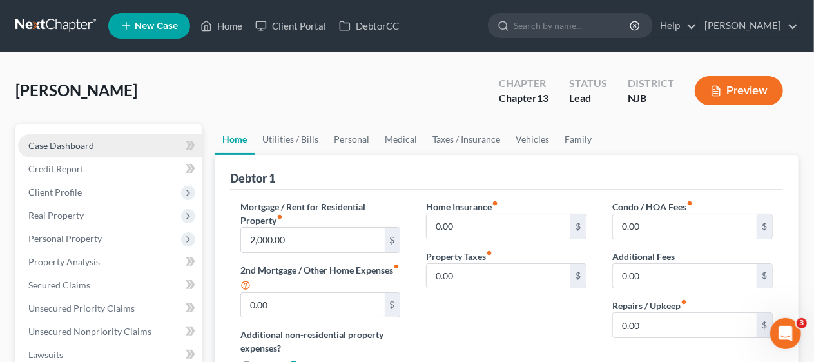
click at [107, 143] on link "Case Dashboard" at bounding box center [110, 145] width 184 height 23
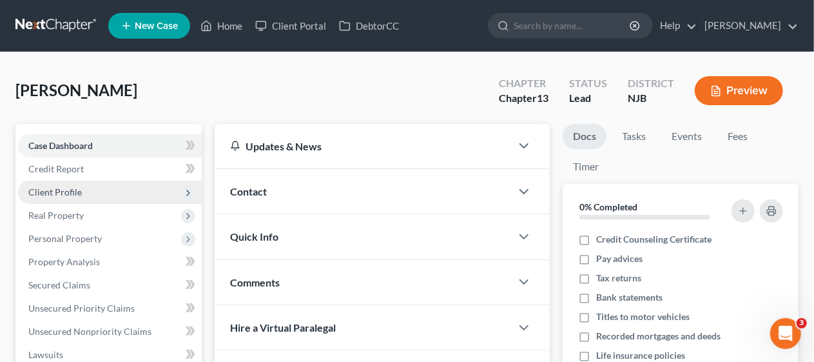
click at [112, 189] on span "Client Profile" at bounding box center [110, 191] width 184 height 23
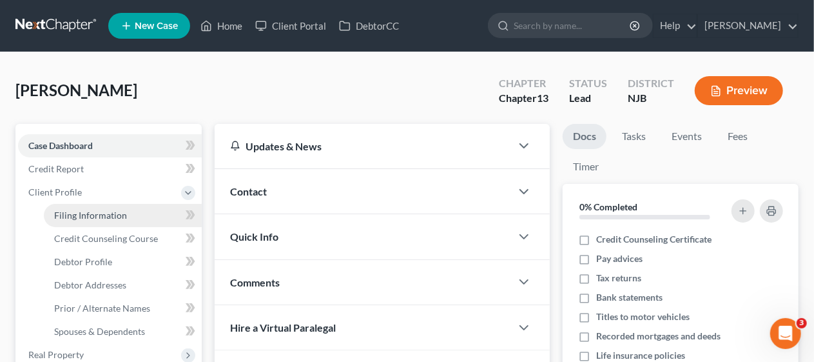
click at [120, 210] on span "Filing Information" at bounding box center [90, 214] width 73 height 11
select select "1"
select select "0"
select select "3"
select select "51"
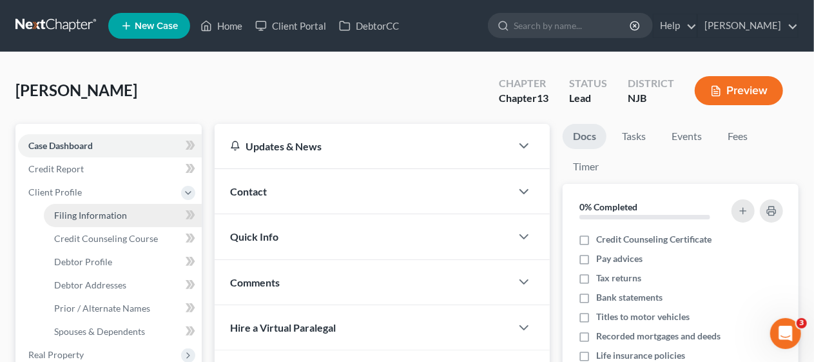
select select "0"
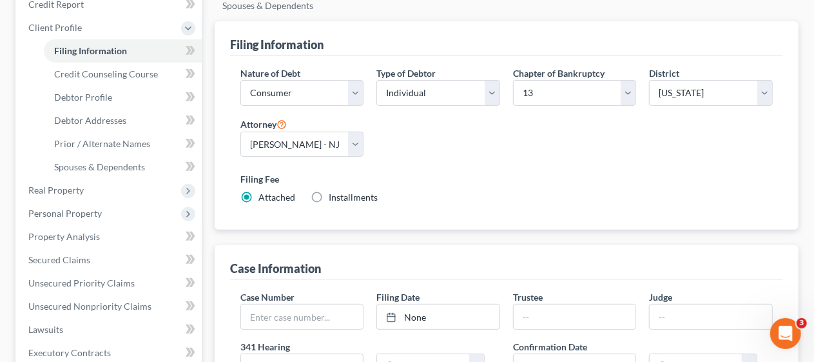
scroll to position [163, 0]
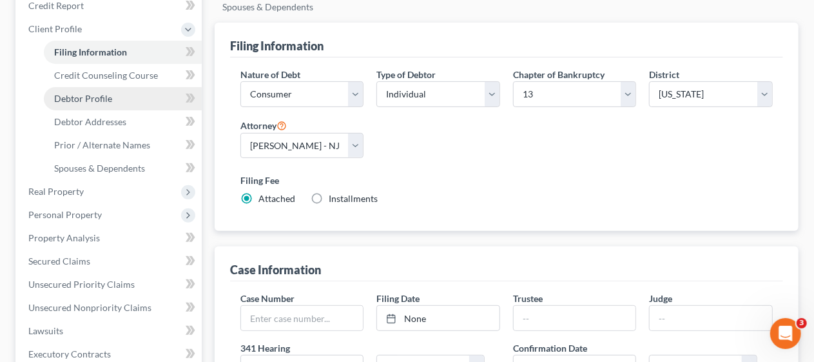
click at [137, 98] on link "Debtor Profile" at bounding box center [123, 98] width 158 height 23
select select "0"
select select "1"
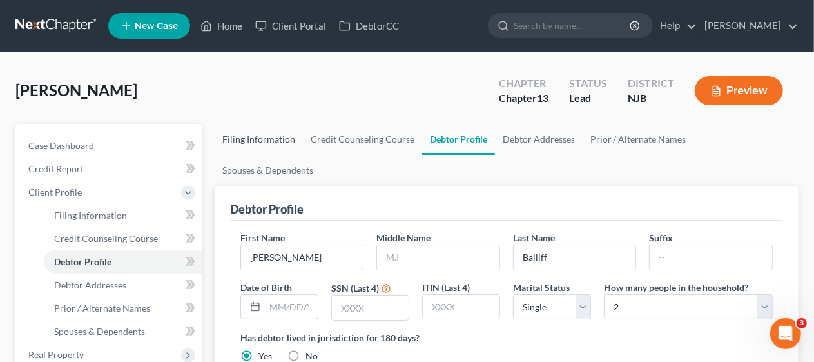
click at [252, 137] on link "Filing Information" at bounding box center [259, 139] width 88 height 31
select select "1"
select select "0"
select select "3"
select select "51"
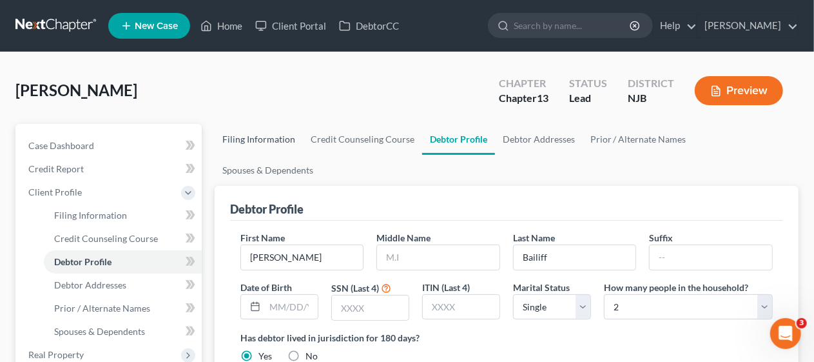
select select "0"
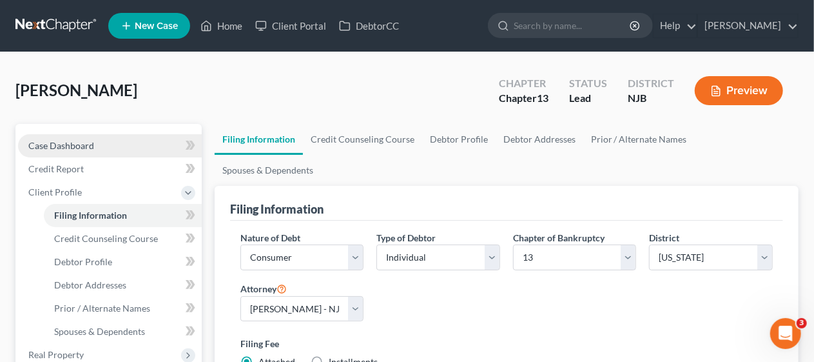
click at [88, 140] on span "Case Dashboard" at bounding box center [61, 145] width 66 height 11
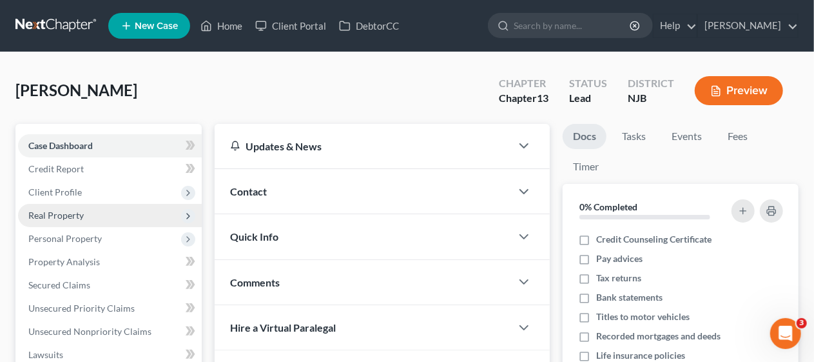
click at [106, 211] on span "Real Property" at bounding box center [110, 215] width 184 height 23
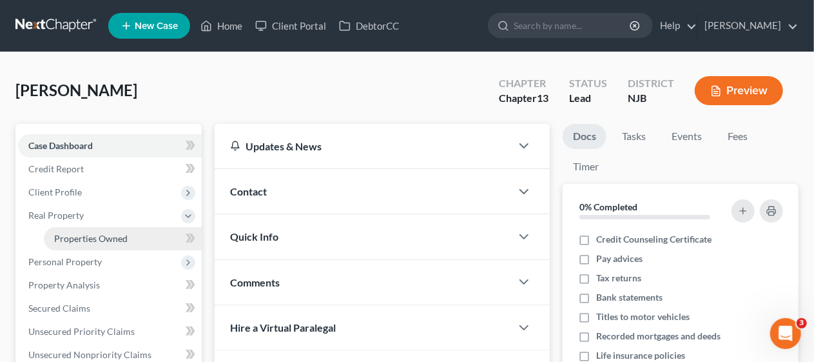
click at [115, 236] on span "Properties Owned" at bounding box center [90, 238] width 73 height 11
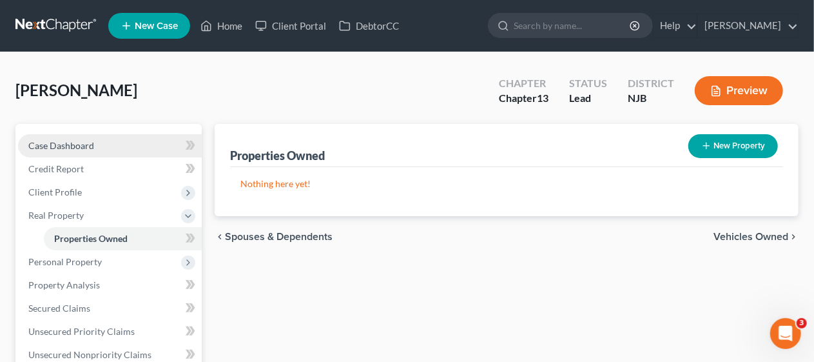
click at [115, 140] on link "Case Dashboard" at bounding box center [110, 145] width 184 height 23
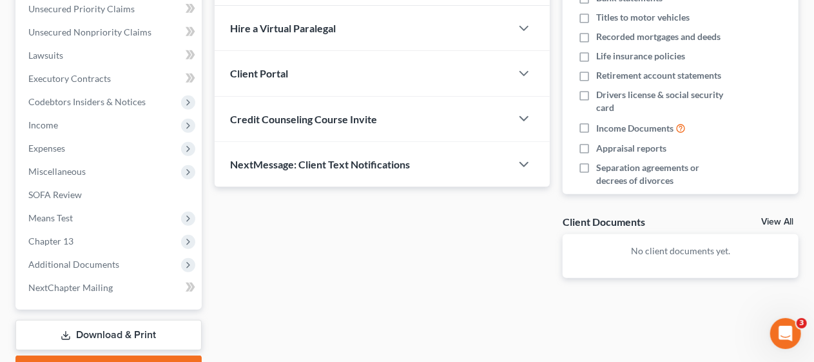
scroll to position [322, 0]
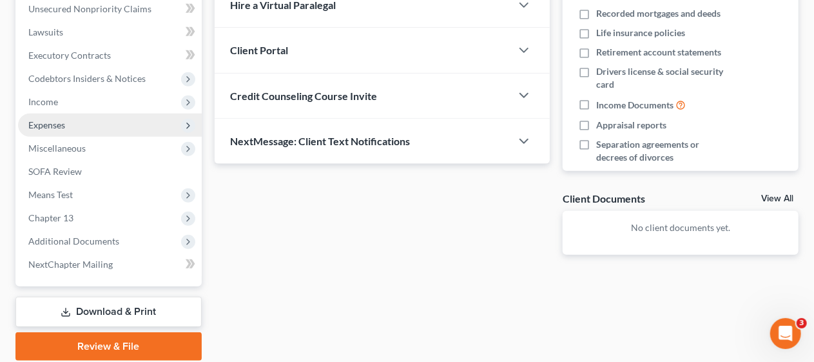
click at [118, 117] on span "Expenses" at bounding box center [110, 124] width 184 height 23
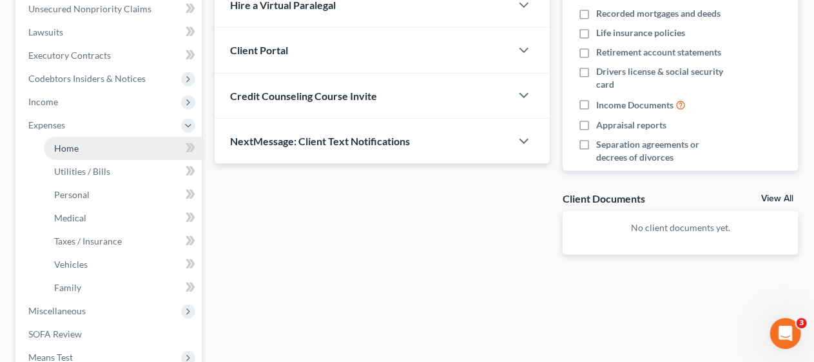
click at [131, 148] on link "Home" at bounding box center [123, 148] width 158 height 23
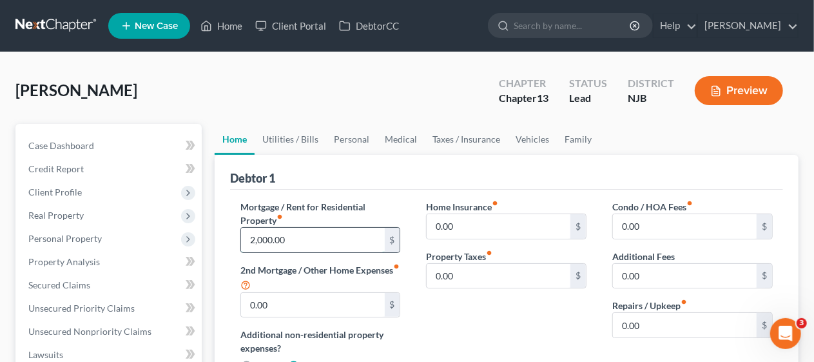
click at [269, 237] on input "2,000.00" at bounding box center [313, 239] width 144 height 24
type input "2,200.00"
click at [470, 320] on div "Home Insurance fiber_manual_record 0.00 $ Property Taxes fiber_manual_record 0.…" at bounding box center [506, 292] width 186 height 184
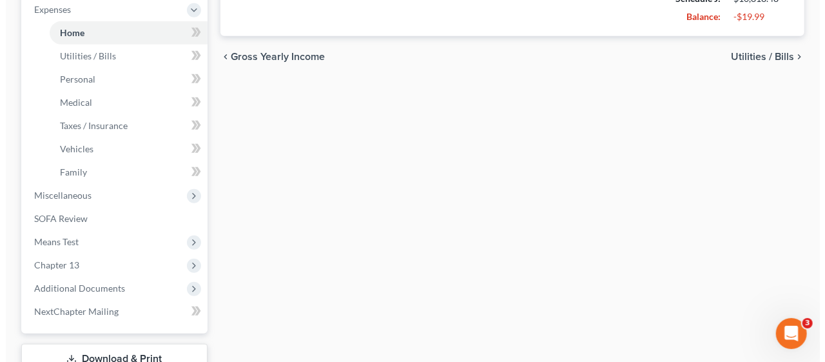
scroll to position [451, 0]
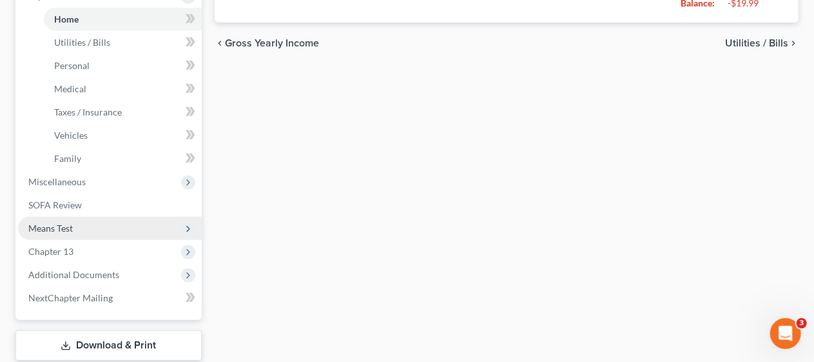
click at [84, 224] on span "Means Test" at bounding box center [110, 228] width 184 height 23
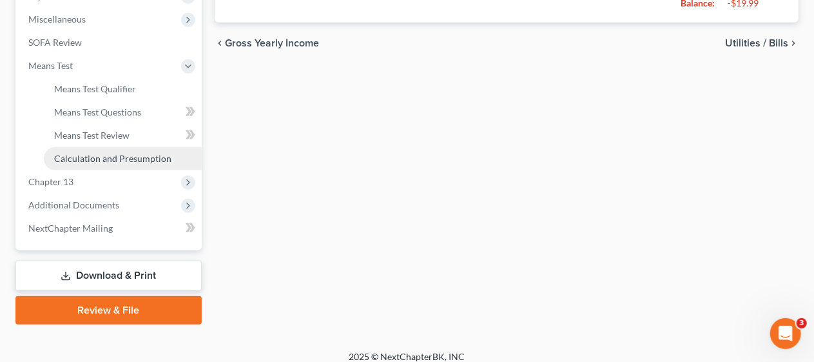
click at [110, 155] on span "Calculation and Presumption" at bounding box center [112, 158] width 117 height 11
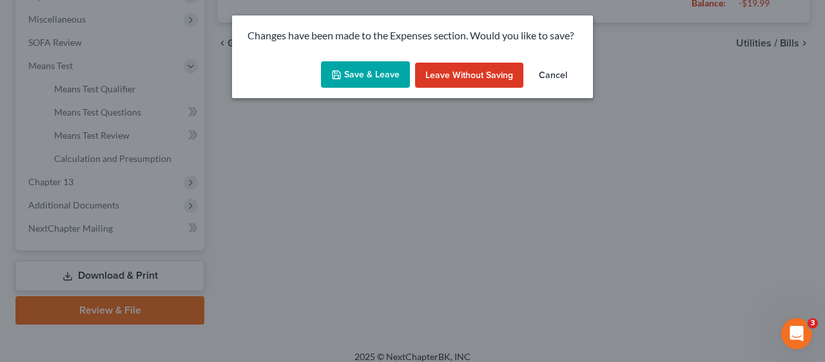
click at [360, 71] on button "Save & Leave" at bounding box center [365, 74] width 89 height 27
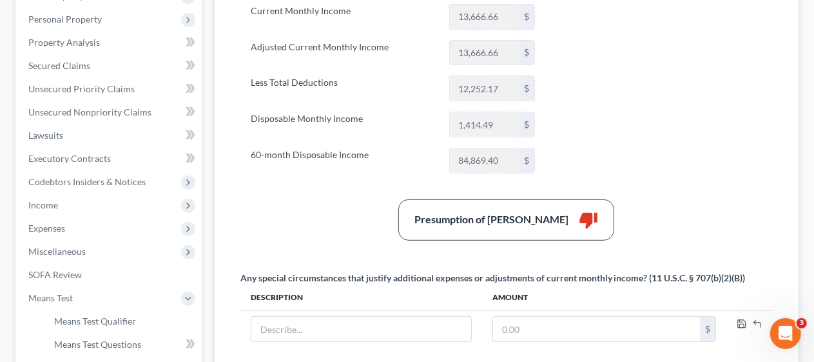
scroll to position [258, 0]
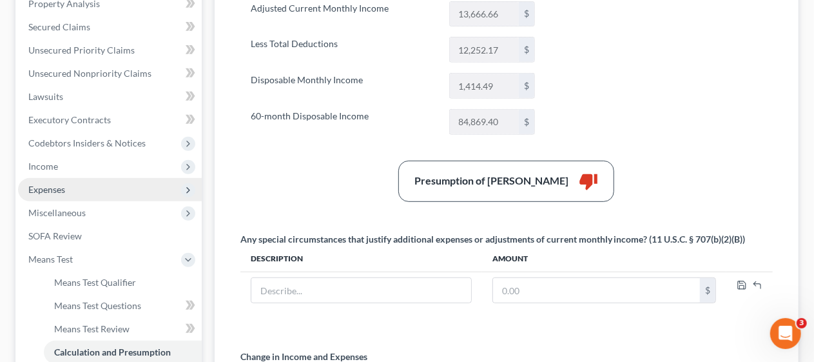
click at [137, 186] on span "Expenses" at bounding box center [110, 189] width 184 height 23
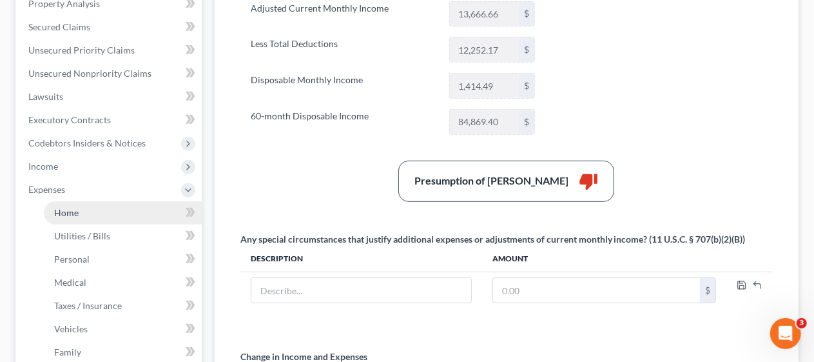
click at [135, 214] on link "Home" at bounding box center [123, 212] width 158 height 23
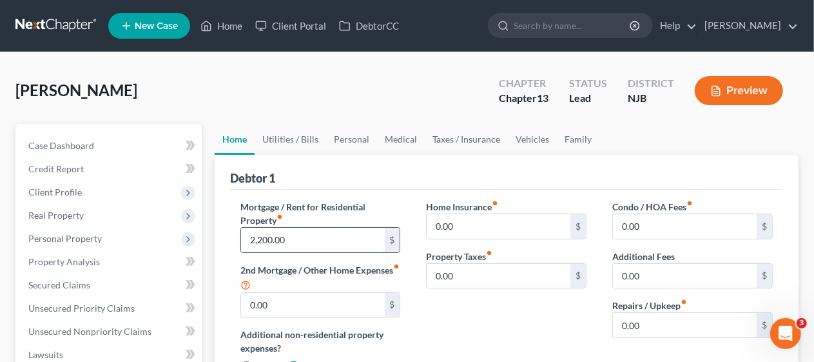
click at [264, 238] on input "2,200.00" at bounding box center [313, 239] width 144 height 24
type input "2,400"
click at [456, 311] on div "Home Insurance fiber_manual_record 0.00 $ Property Taxes fiber_manual_record 0.…" at bounding box center [506, 292] width 186 height 184
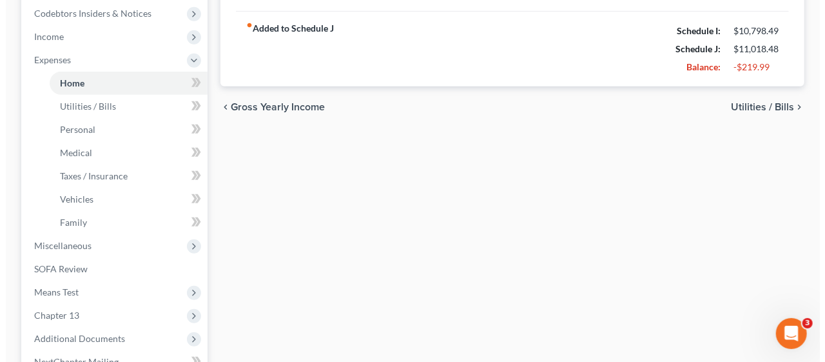
scroll to position [451, 0]
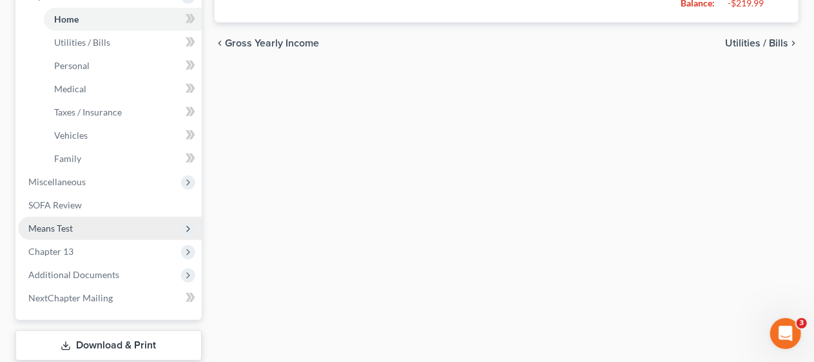
click at [113, 223] on span "Means Test" at bounding box center [110, 228] width 184 height 23
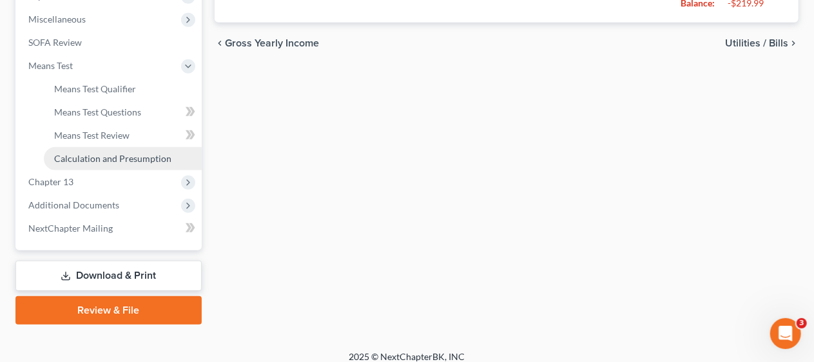
click at [121, 157] on span "Calculation and Presumption" at bounding box center [112, 158] width 117 height 11
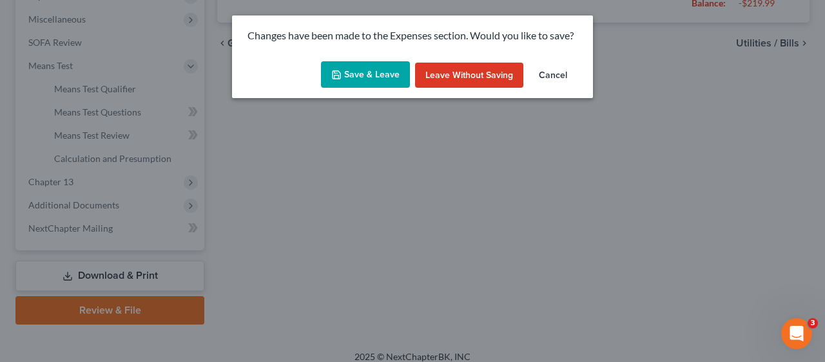
click at [362, 68] on button "Save & Leave" at bounding box center [365, 74] width 89 height 27
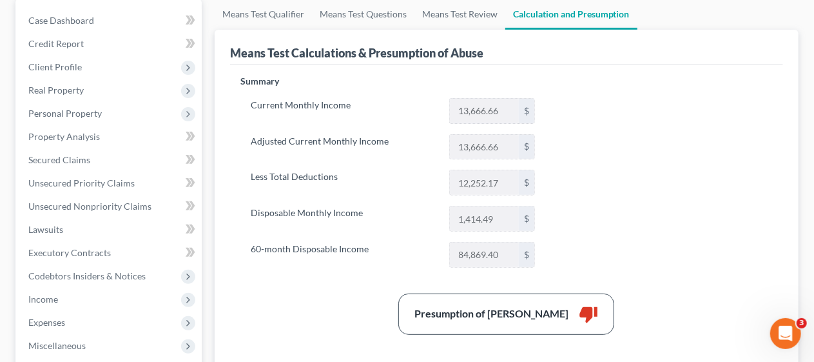
scroll to position [193, 0]
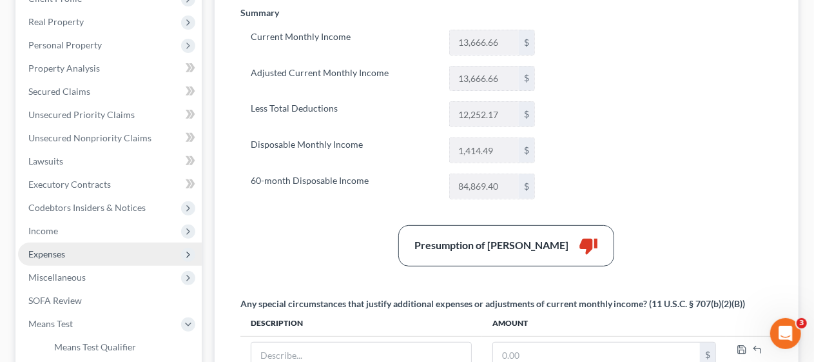
click at [122, 255] on span "Expenses" at bounding box center [110, 253] width 184 height 23
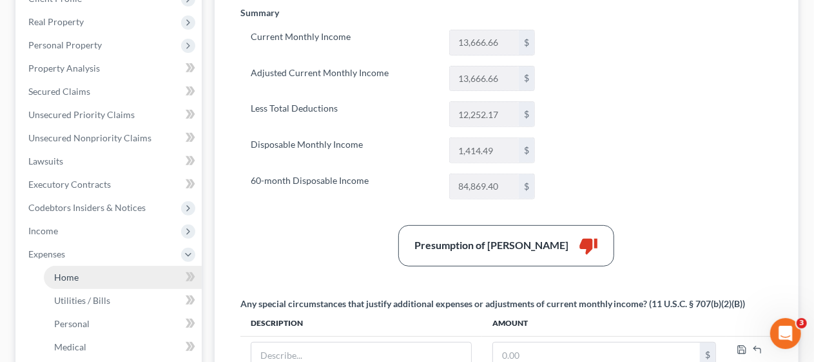
click at [125, 272] on link "Home" at bounding box center [123, 277] width 158 height 23
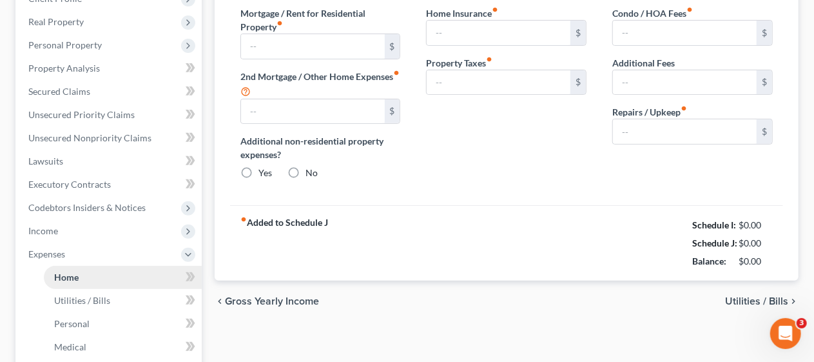
type input "2,400.00"
type input "0.00"
radio input "true"
type input "0.00"
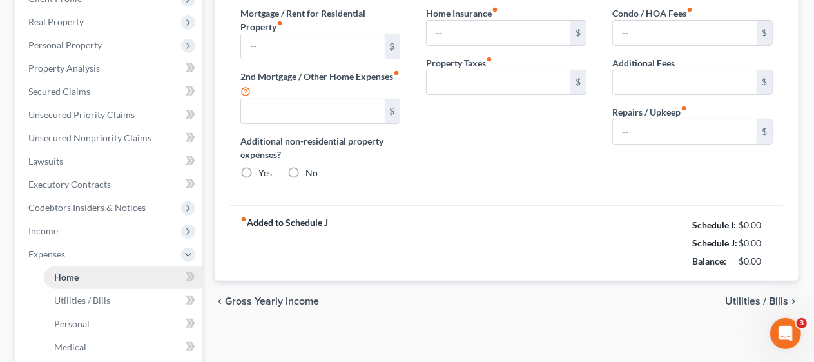
type input "0.00"
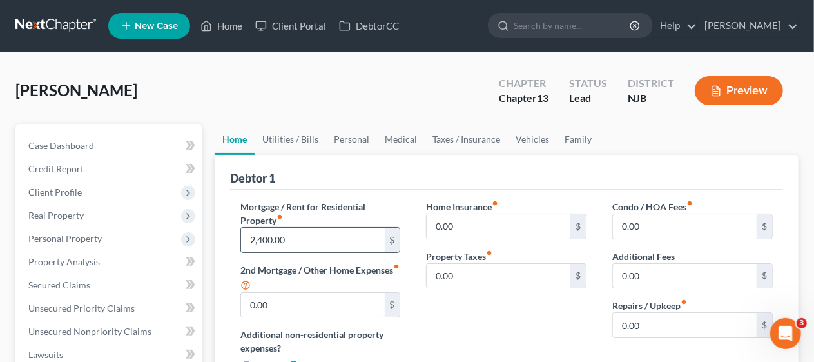
click at [275, 234] on input "2,400.00" at bounding box center [313, 239] width 144 height 24
type input "2,600.00"
click at [501, 331] on div "Home Insurance fiber_manual_record 0.00 $ Property Taxes fiber_manual_record 0.…" at bounding box center [506, 292] width 186 height 184
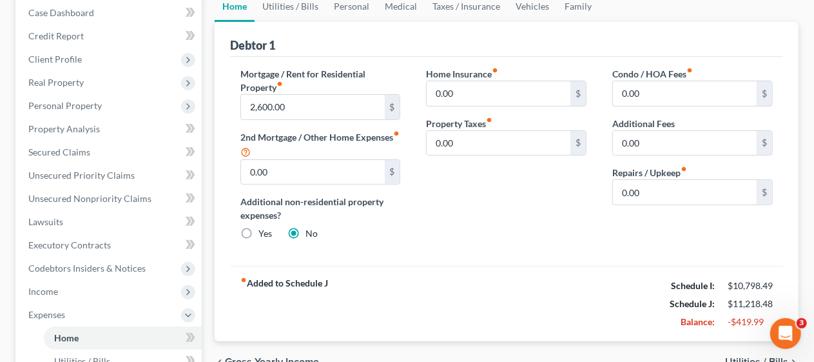
scroll to position [258, 0]
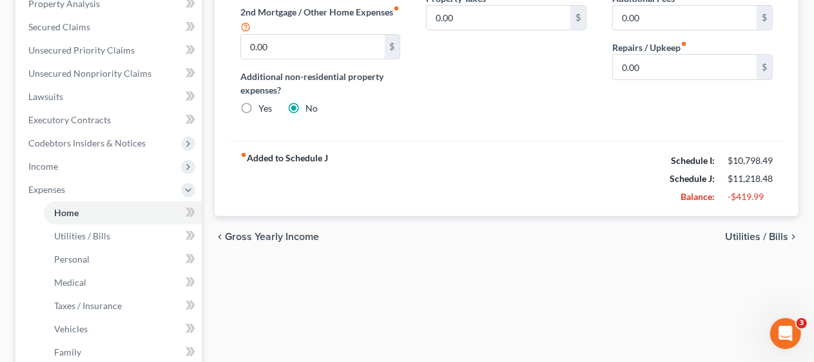
click at [771, 237] on span "Utilities / Bills" at bounding box center [756, 236] width 63 height 10
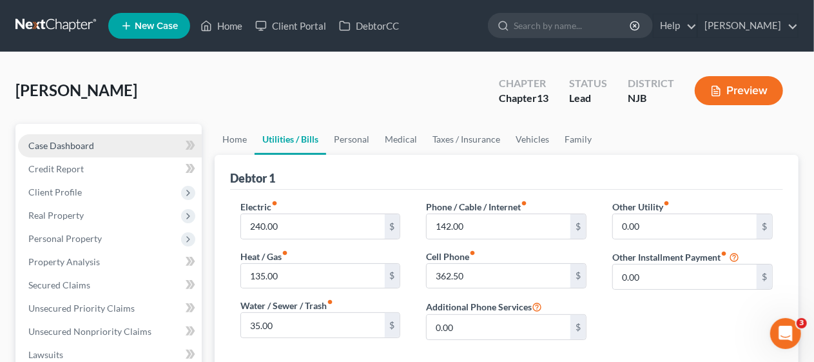
click at [105, 144] on link "Case Dashboard" at bounding box center [110, 145] width 184 height 23
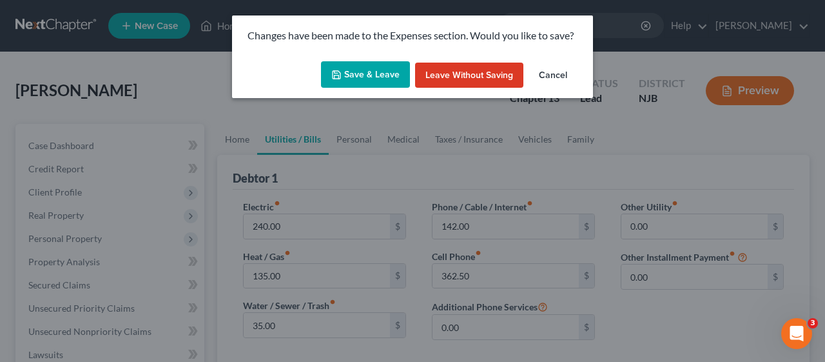
click at [369, 75] on button "Save & Leave" at bounding box center [365, 74] width 89 height 27
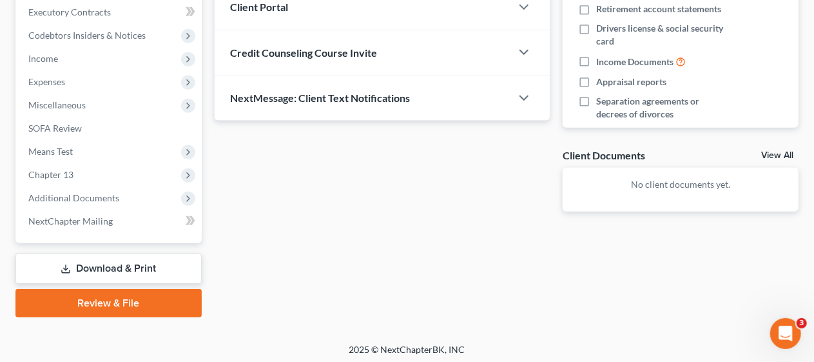
scroll to position [368, 0]
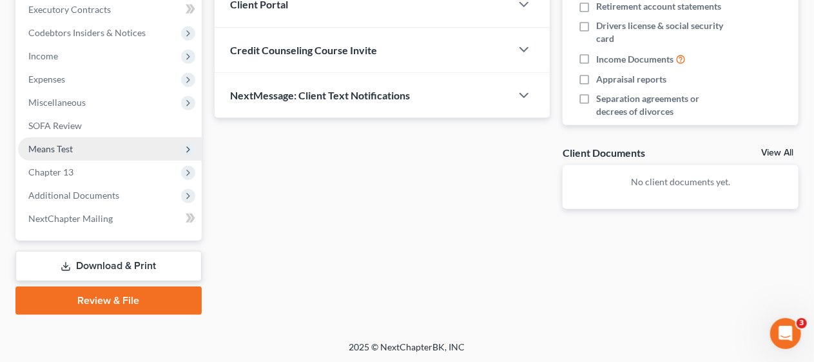
click at [111, 145] on span "Means Test" at bounding box center [110, 148] width 184 height 23
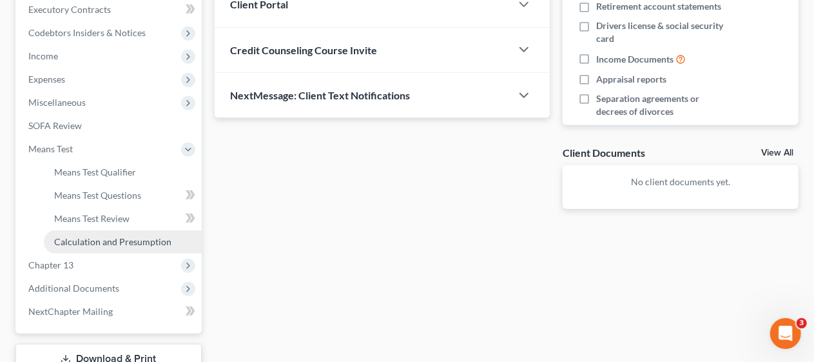
click at [125, 241] on span "Calculation and Presumption" at bounding box center [112, 241] width 117 height 11
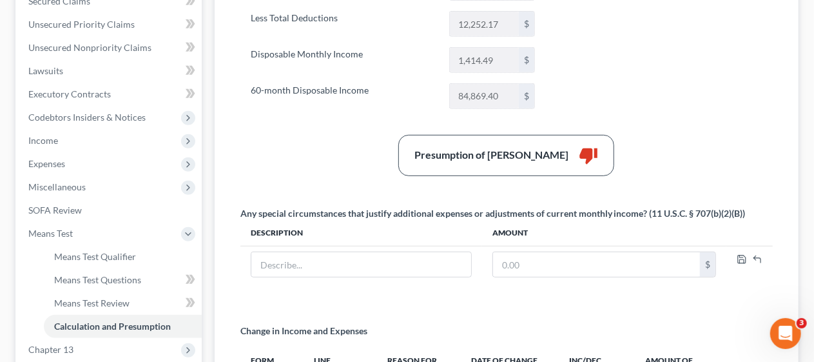
scroll to position [322, 0]
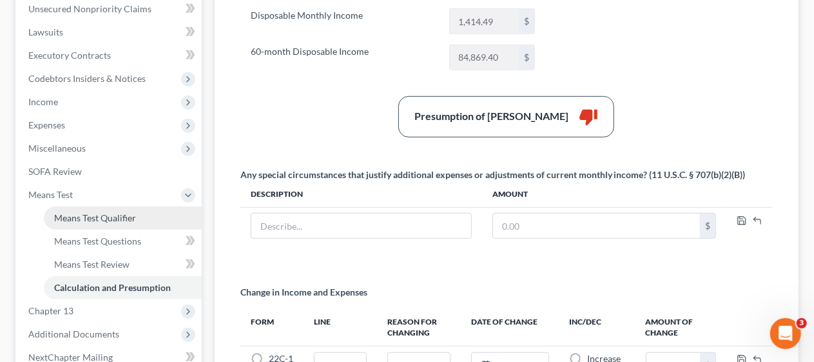
click at [135, 215] on span "Means Test Qualifier" at bounding box center [95, 217] width 82 height 11
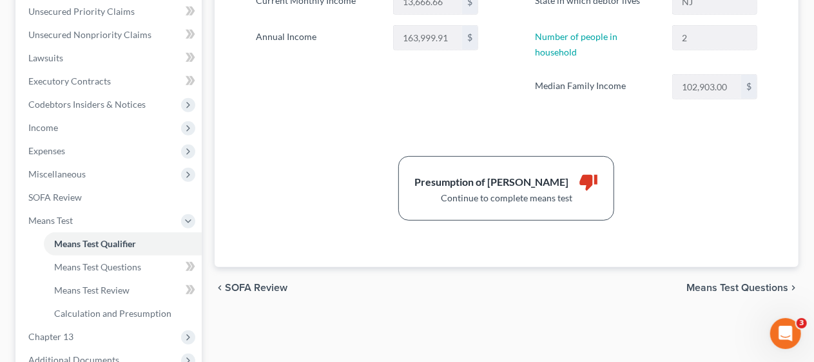
scroll to position [322, 0]
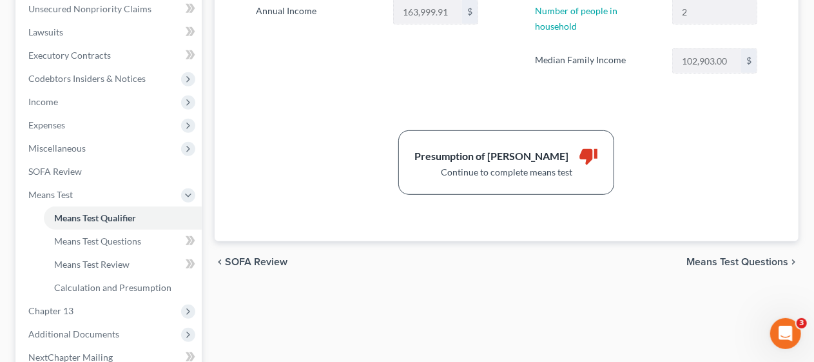
click at [738, 256] on span "Means Test Questions" at bounding box center [737, 261] width 102 height 10
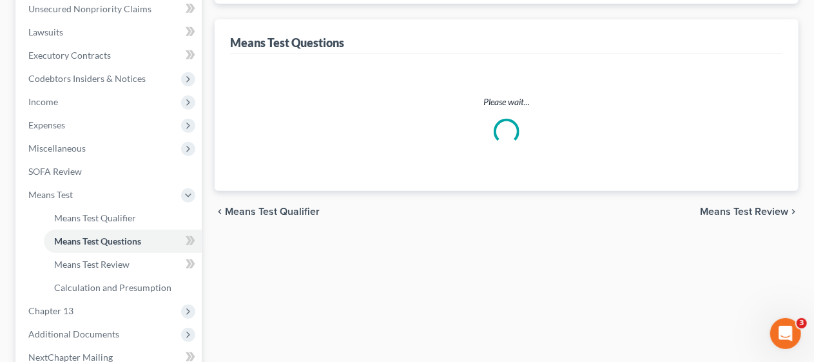
select select "1"
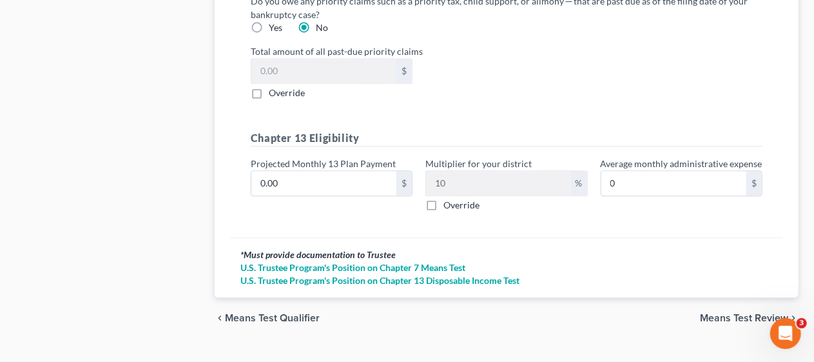
scroll to position [1466, 0]
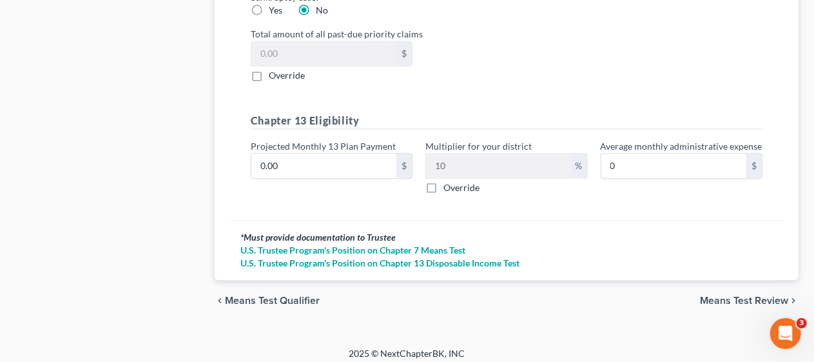
click at [749, 295] on span "Means Test Review" at bounding box center [744, 300] width 88 height 10
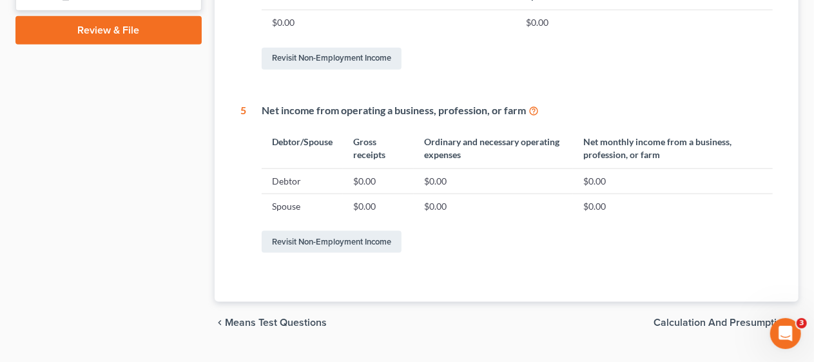
scroll to position [759, 0]
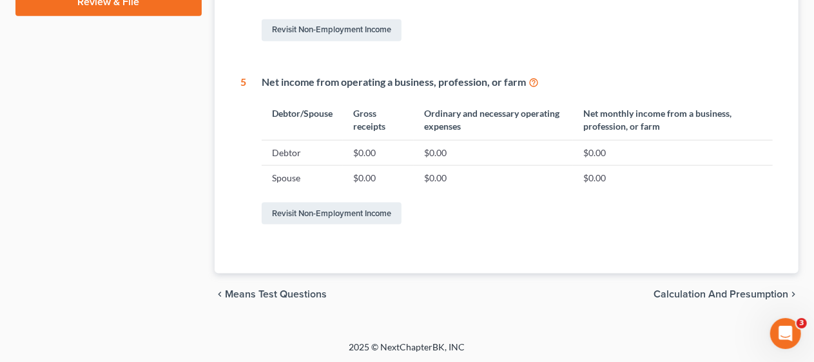
click at [710, 293] on span "Calculation and Presumption" at bounding box center [720, 294] width 135 height 10
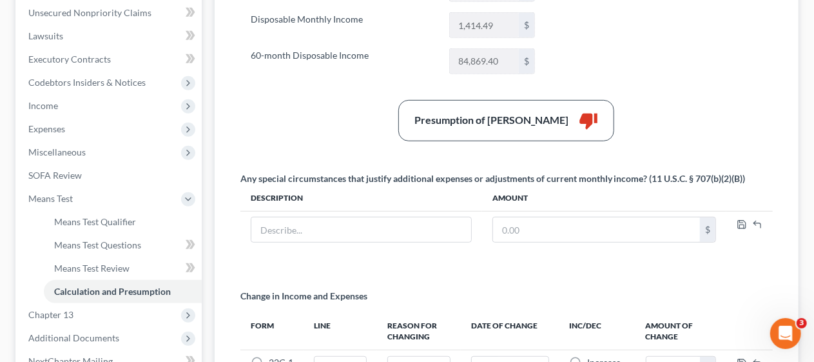
scroll to position [322, 0]
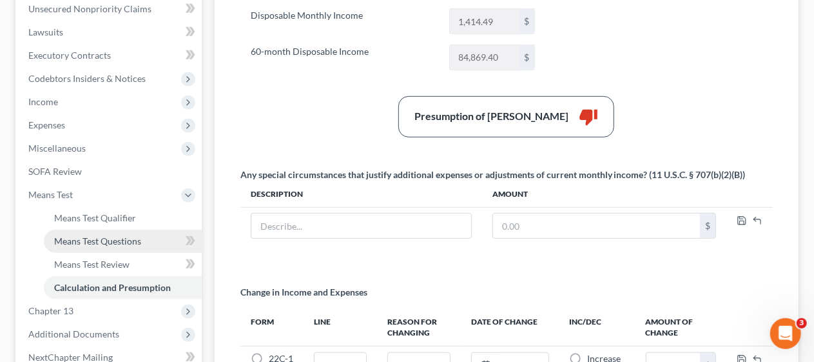
click at [127, 237] on span "Means Test Questions" at bounding box center [97, 240] width 87 height 11
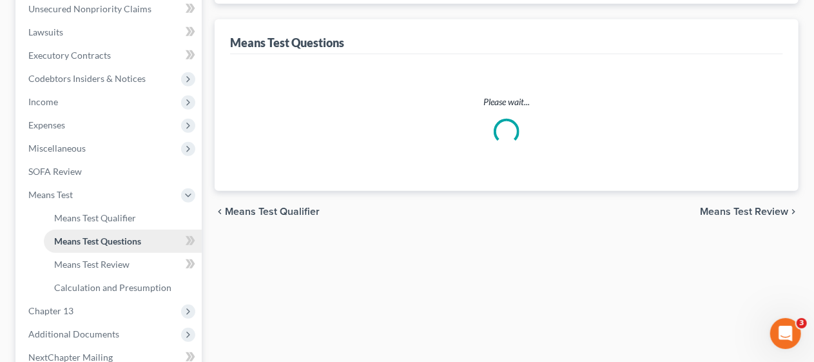
select select "1"
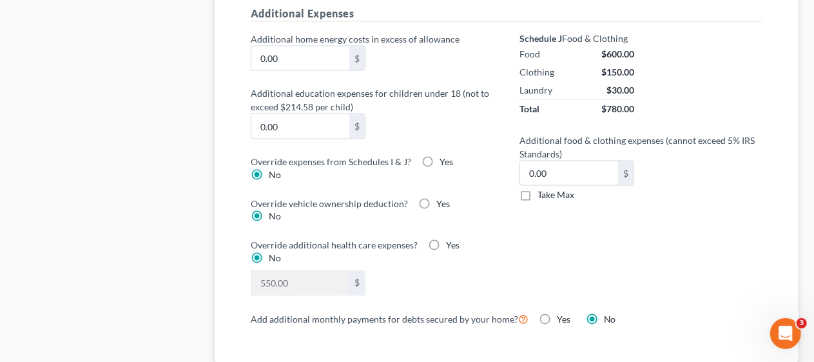
scroll to position [1031, 0]
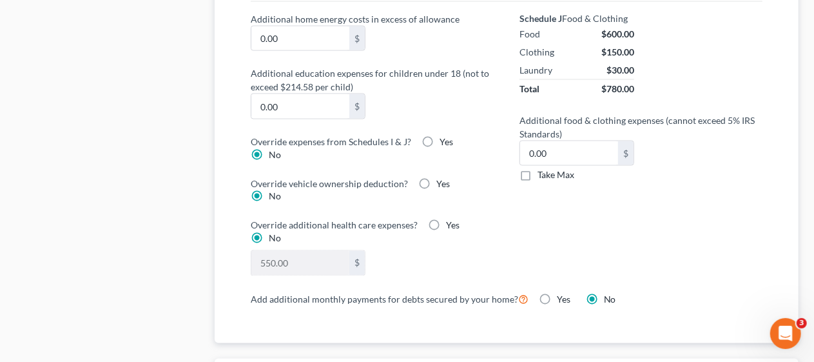
click at [446, 219] on label "Yes" at bounding box center [453, 225] width 14 height 13
click at [451, 219] on input "Yes" at bounding box center [455, 223] width 8 height 8
radio input "true"
click at [269, 232] on label "No" at bounding box center [275, 238] width 12 height 13
click at [274, 232] on input "No" at bounding box center [278, 236] width 8 height 8
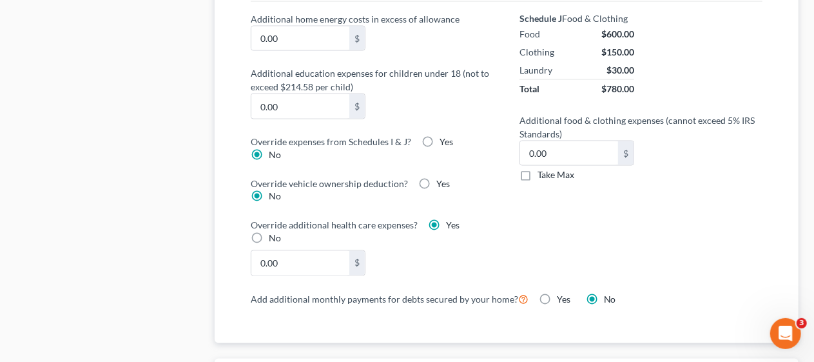
radio input "true"
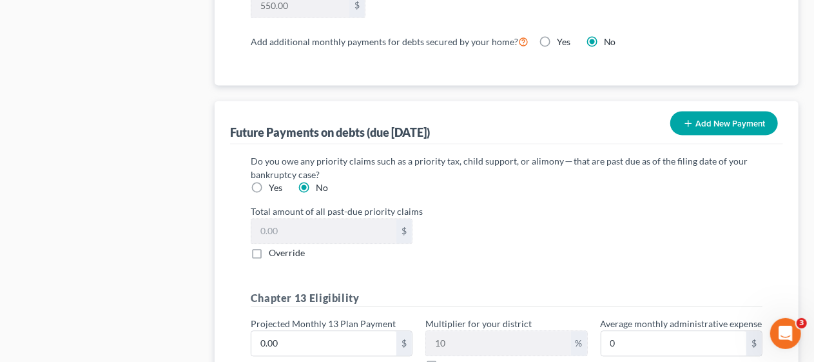
scroll to position [1466, 0]
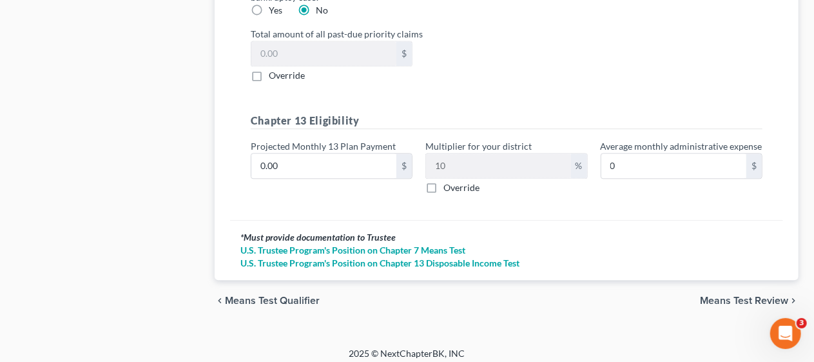
click at [724, 295] on span "Means Test Review" at bounding box center [744, 300] width 88 height 10
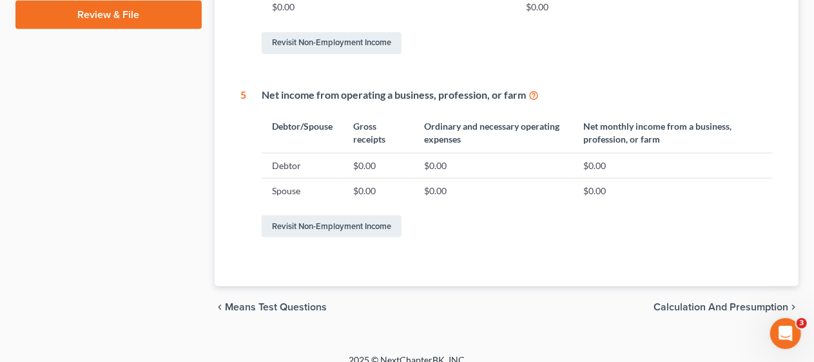
scroll to position [759, 0]
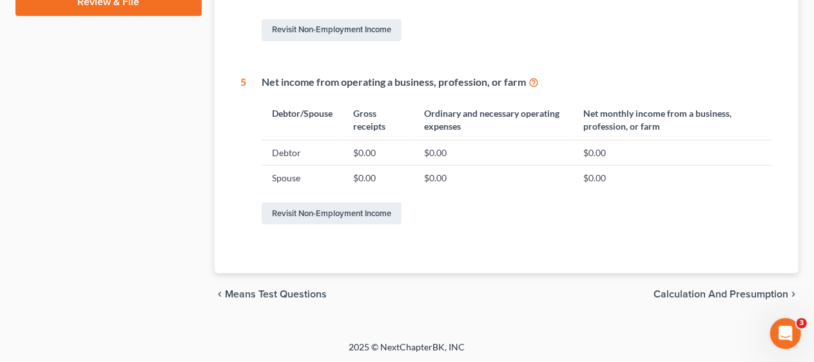
click at [674, 289] on span "Calculation and Presumption" at bounding box center [720, 294] width 135 height 10
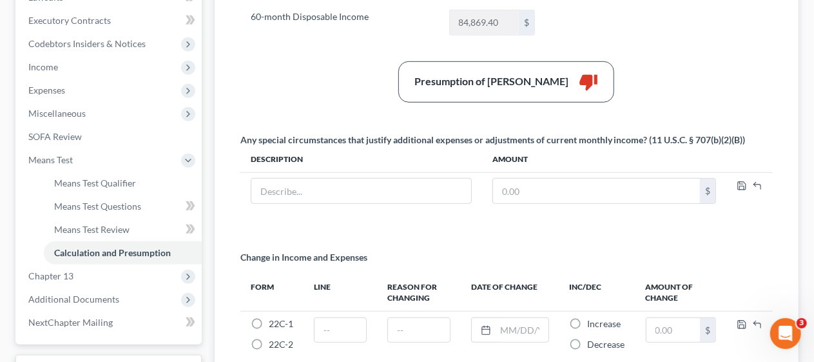
scroll to position [387, 0]
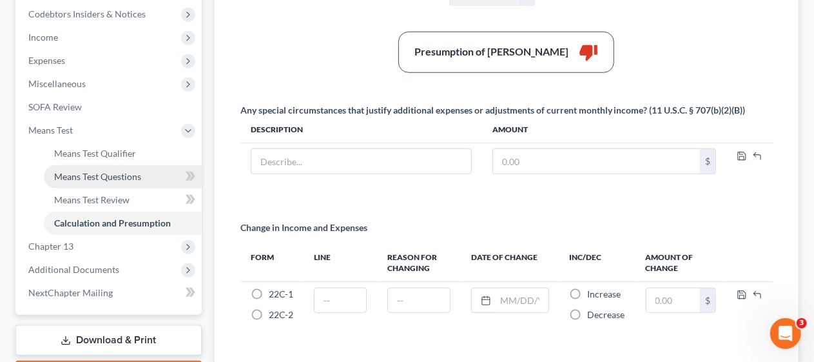
click at [125, 172] on span "Means Test Questions" at bounding box center [97, 176] width 87 height 11
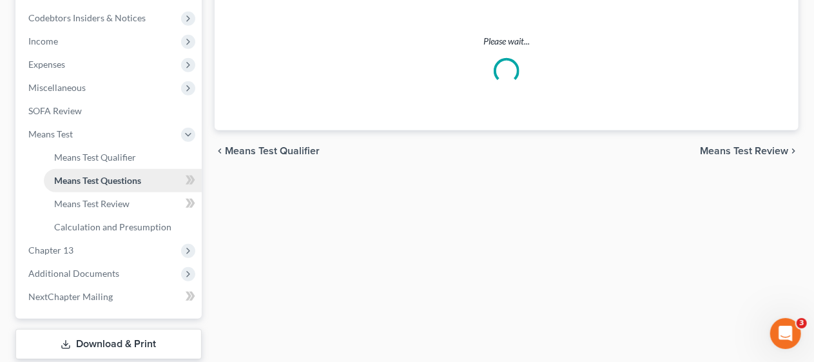
select select "1"
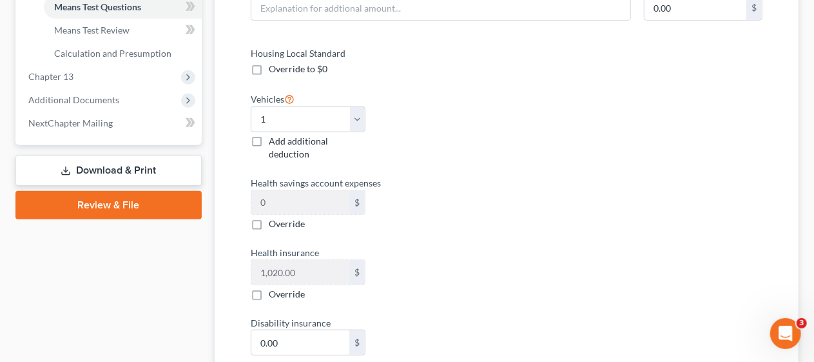
scroll to position [580, 0]
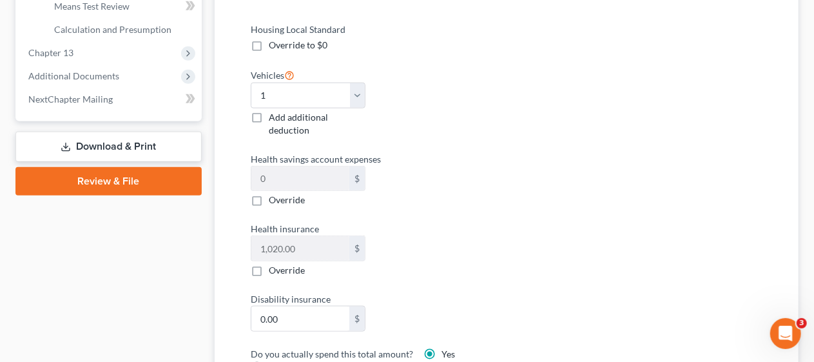
click at [269, 197] on label "Override" at bounding box center [287, 199] width 36 height 13
click at [274, 197] on input "Override" at bounding box center [278, 197] width 8 height 8
checkbox input "true"
type input "1,520.00"
click at [469, 226] on label "Health insurance" at bounding box center [372, 229] width 256 height 14
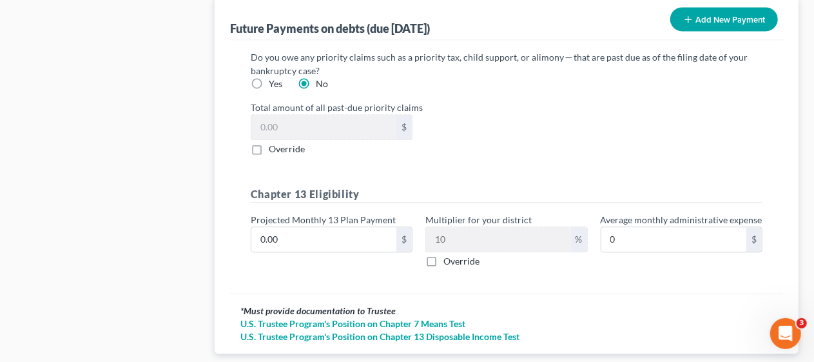
scroll to position [1466, 0]
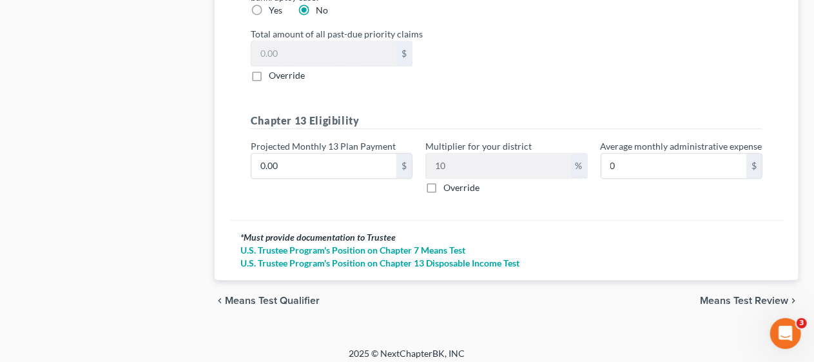
click at [724, 295] on span "Means Test Review" at bounding box center [744, 300] width 88 height 10
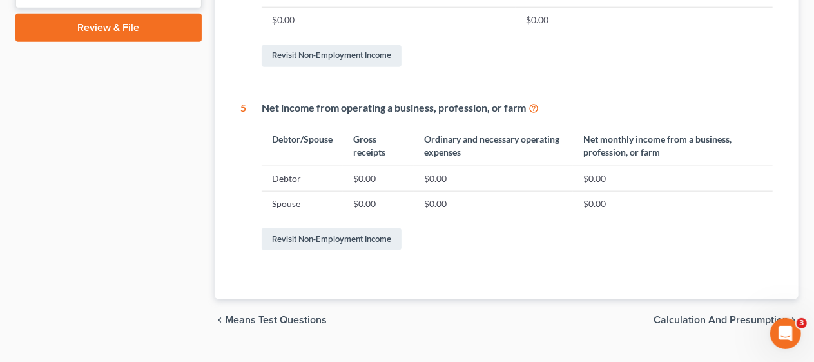
scroll to position [759, 0]
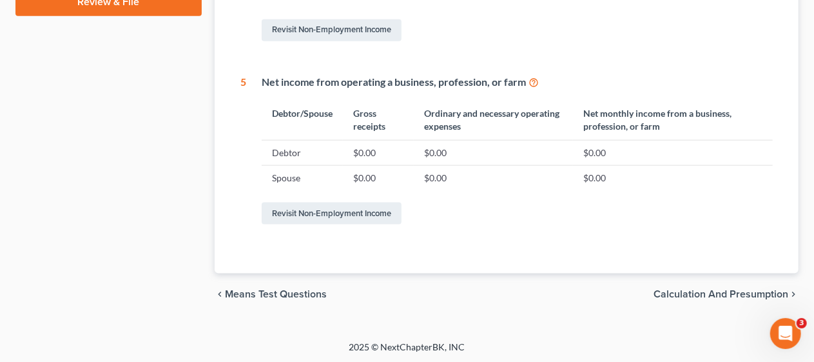
click at [687, 290] on span "Calculation and Presumption" at bounding box center [720, 294] width 135 height 10
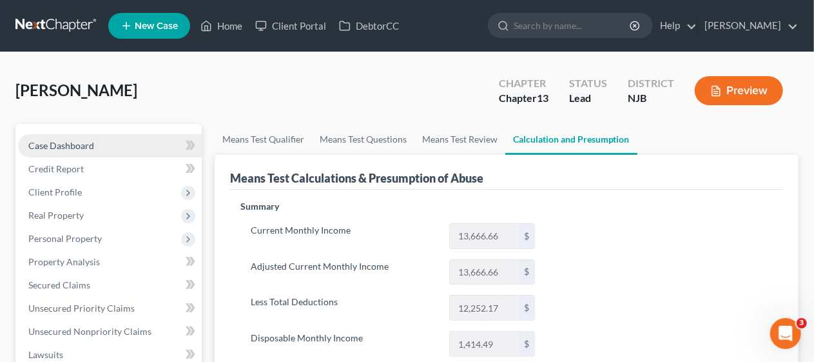
click at [115, 145] on link "Case Dashboard" at bounding box center [110, 145] width 184 height 23
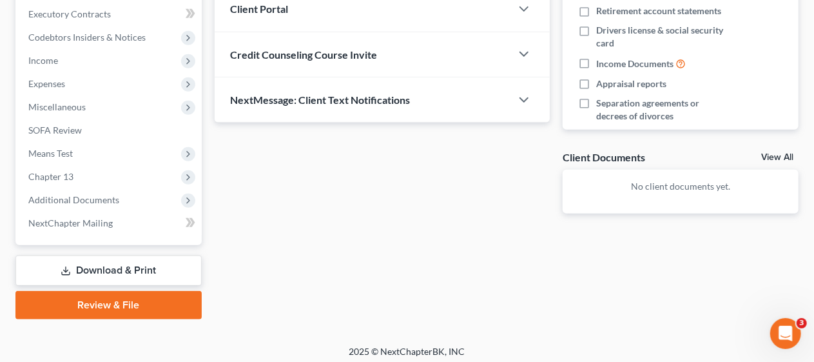
scroll to position [368, 0]
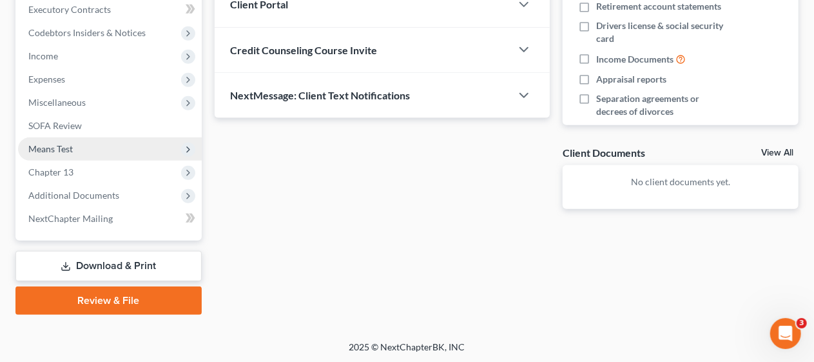
click at [98, 146] on span "Means Test" at bounding box center [110, 148] width 184 height 23
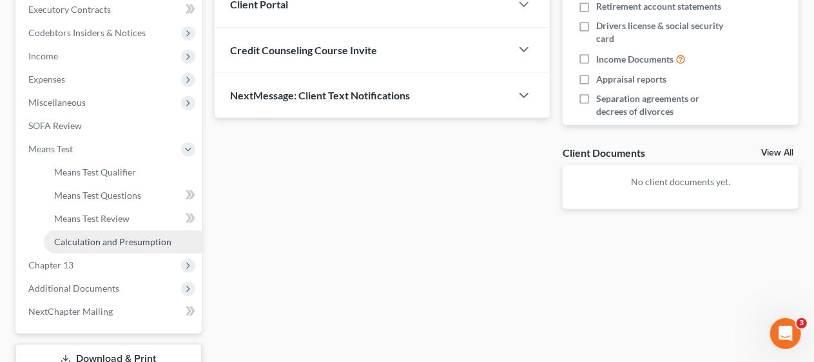
click at [125, 238] on span "Calculation and Presumption" at bounding box center [112, 241] width 117 height 11
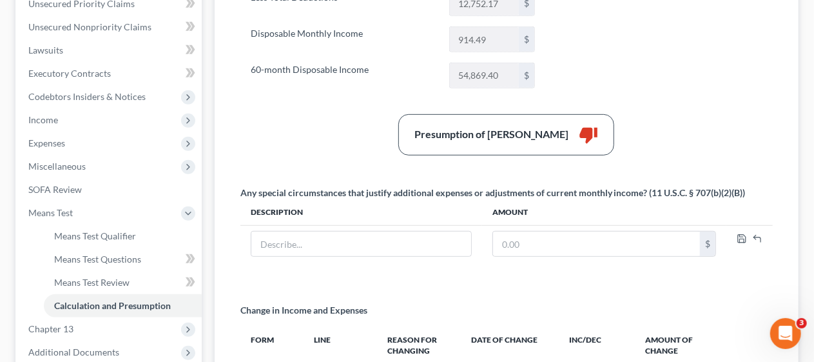
scroll to position [349, 0]
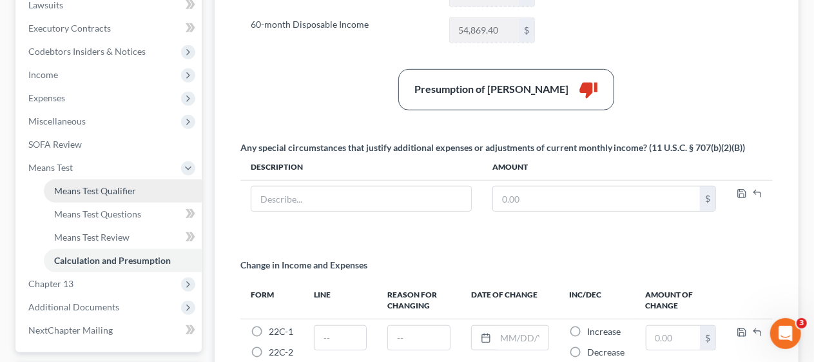
click at [134, 188] on span "Means Test Qualifier" at bounding box center [95, 190] width 82 height 11
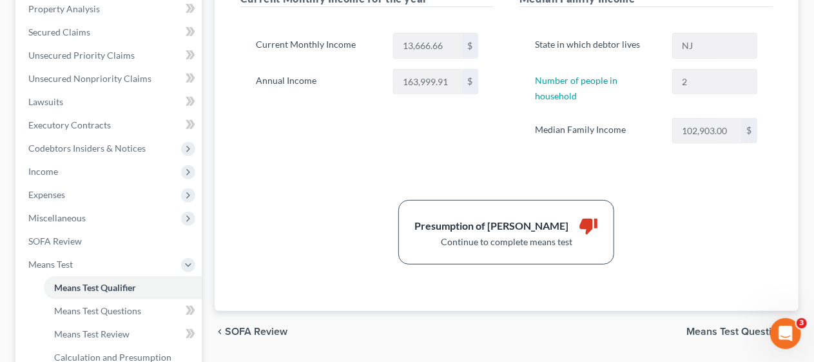
scroll to position [258, 0]
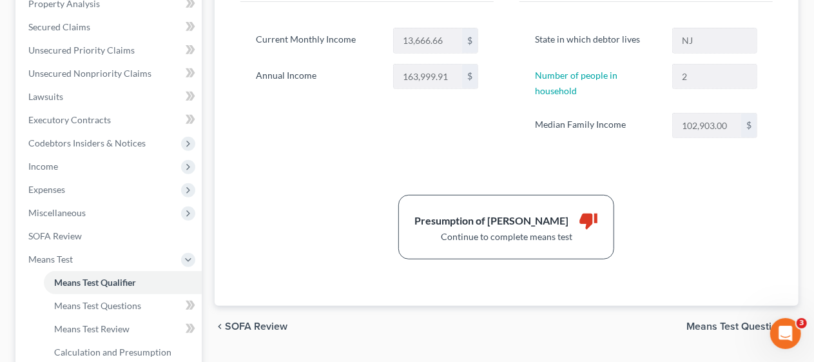
click at [718, 321] on span "Means Test Questions" at bounding box center [737, 326] width 102 height 10
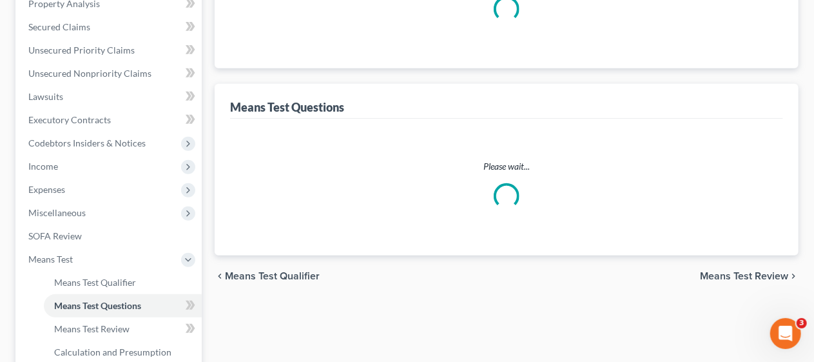
select select "1"
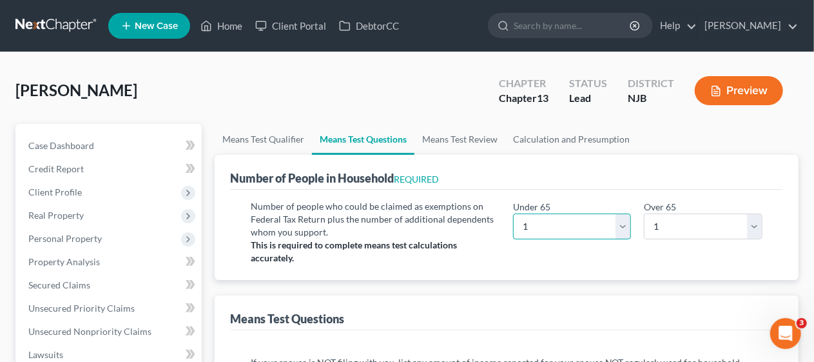
click at [625, 222] on select "# 0 1 2 3 4 5 6 7 8 9 10" at bounding box center [572, 226] width 119 height 26
select select "2"
click at [513, 213] on select "# 0 1 2 3 4 5 6 7 8 9 10" at bounding box center [572, 226] width 119 height 26
click at [483, 266] on div "Number of people who could be claimed as exemptions on Federal Tax Return plus …" at bounding box center [506, 234] width 553 height 90
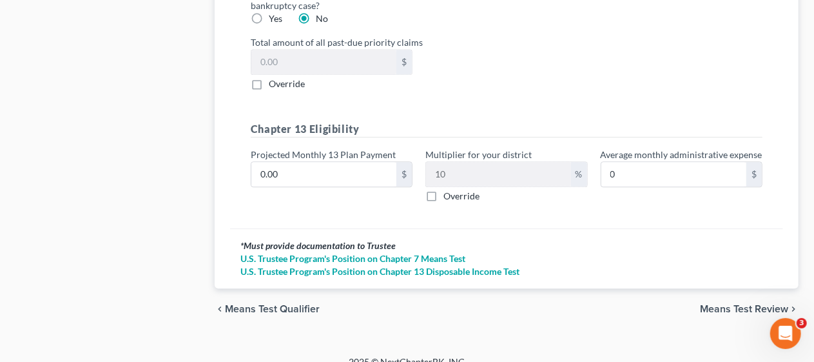
scroll to position [1466, 0]
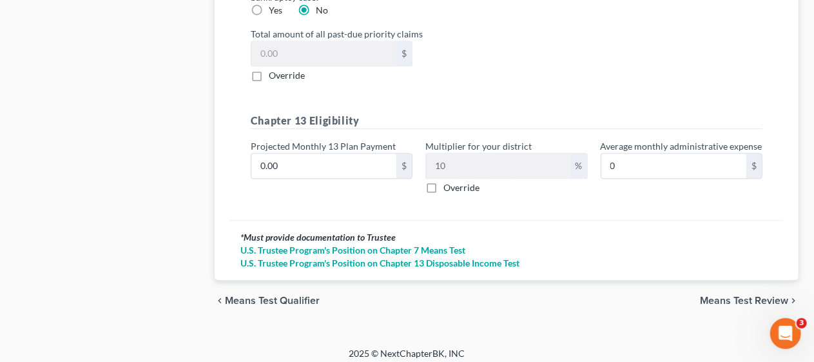
click at [715, 295] on span "Means Test Review" at bounding box center [744, 300] width 88 height 10
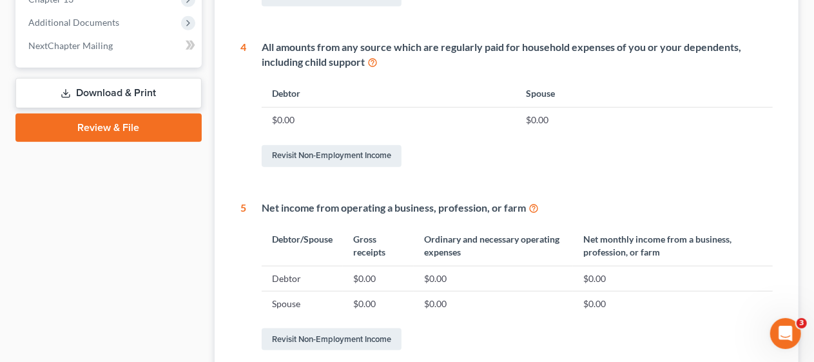
scroll to position [759, 0]
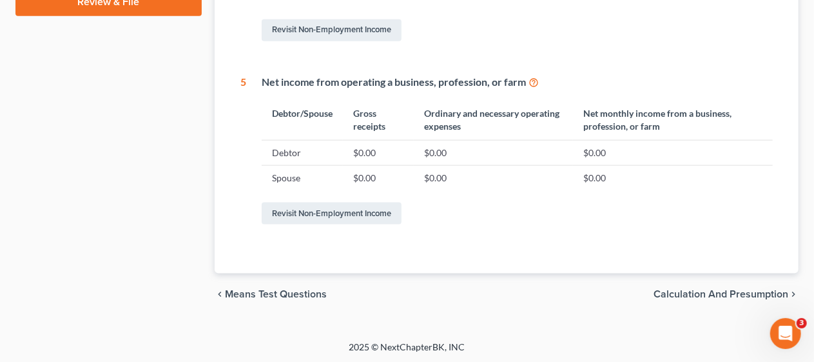
click at [678, 291] on span "Calculation and Presumption" at bounding box center [720, 294] width 135 height 10
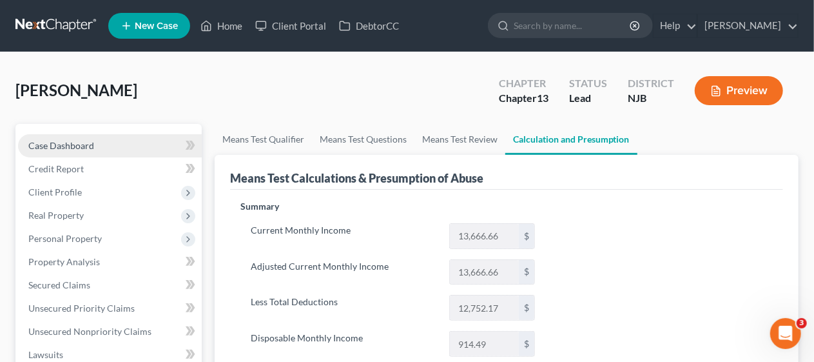
click at [92, 137] on link "Case Dashboard" at bounding box center [110, 145] width 184 height 23
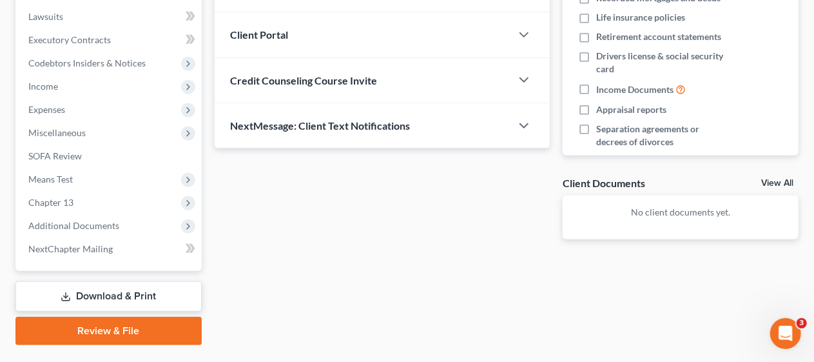
scroll to position [368, 0]
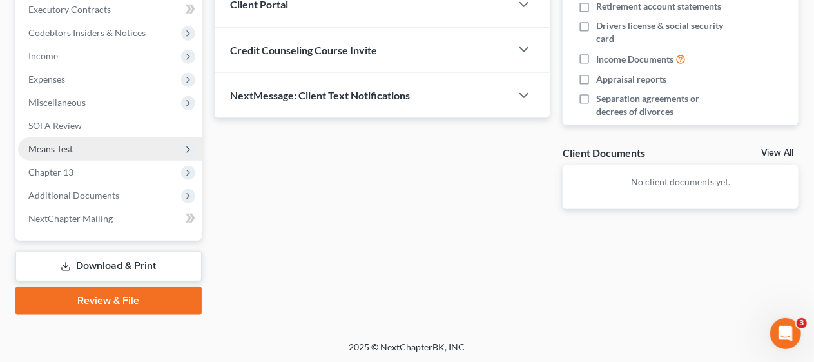
click at [87, 147] on span "Means Test" at bounding box center [110, 148] width 184 height 23
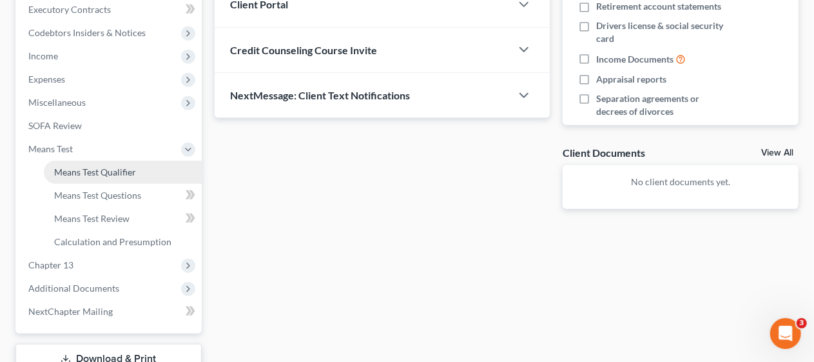
click at [110, 171] on span "Means Test Qualifier" at bounding box center [95, 171] width 82 height 11
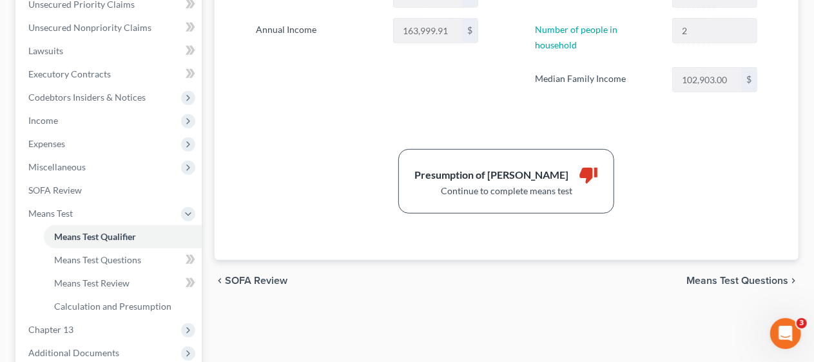
scroll to position [322, 0]
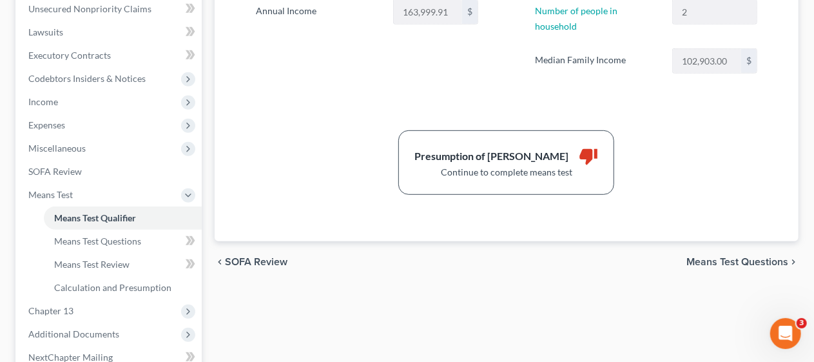
click at [724, 256] on span "Means Test Questions" at bounding box center [737, 261] width 102 height 10
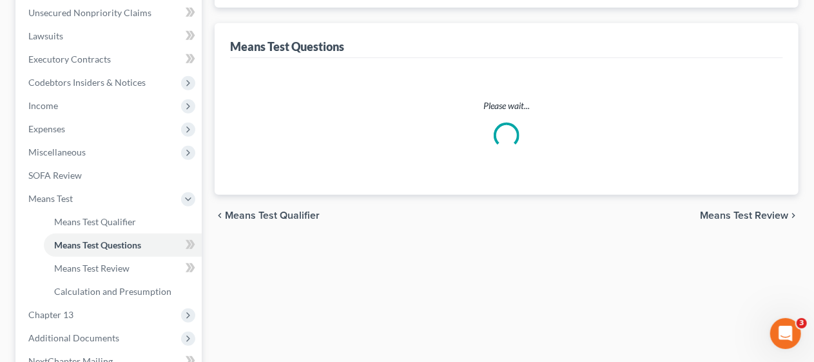
select select "2"
select select "1"
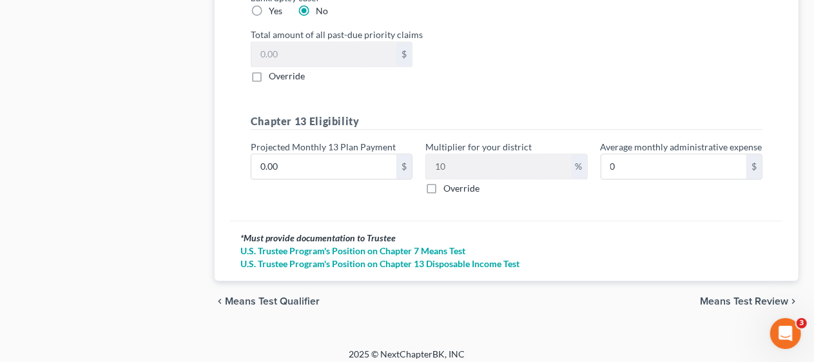
scroll to position [1466, 0]
click at [730, 295] on span "Means Test Review" at bounding box center [744, 300] width 88 height 10
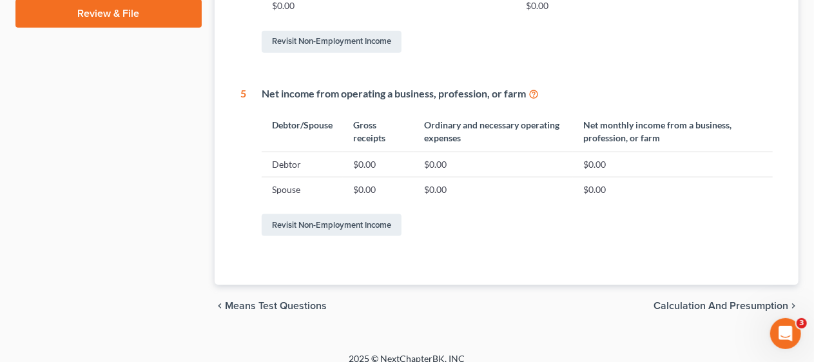
scroll to position [759, 0]
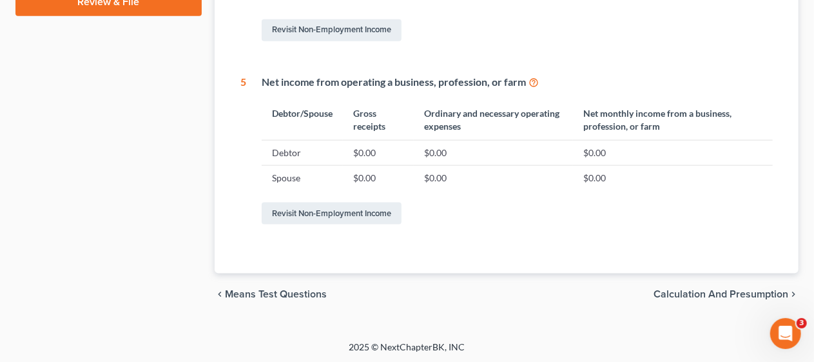
click at [676, 289] on span "Calculation and Presumption" at bounding box center [720, 294] width 135 height 10
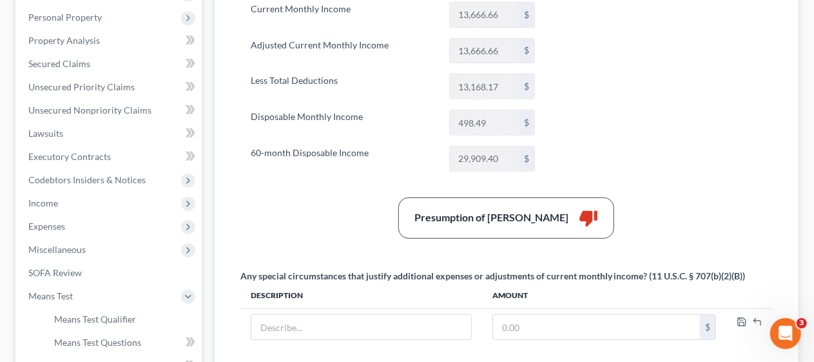
scroll to position [220, 0]
click at [155, 222] on span "Expenses" at bounding box center [110, 226] width 184 height 23
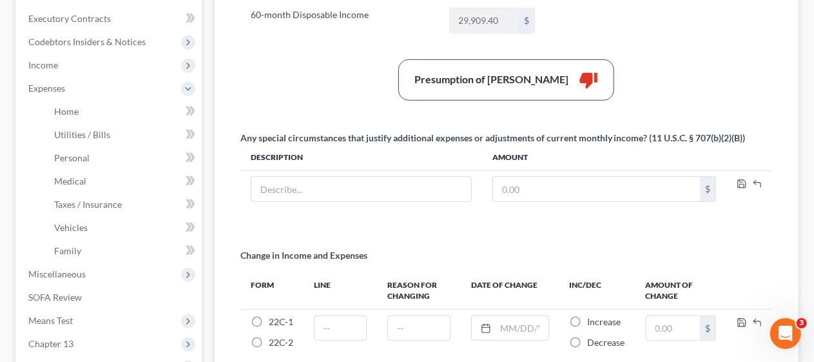
scroll to position [349, 0]
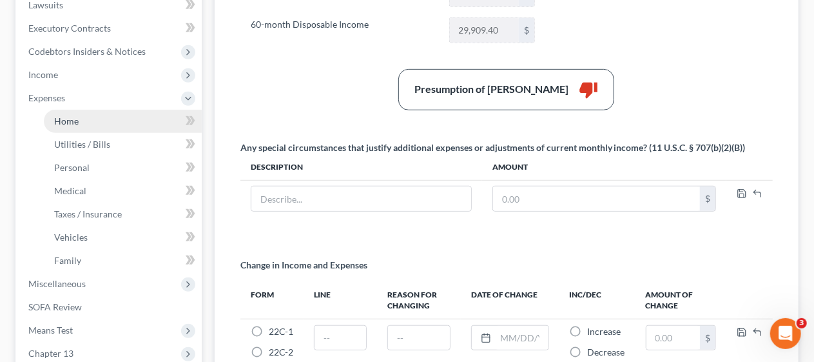
click at [120, 118] on link "Home" at bounding box center [123, 121] width 158 height 23
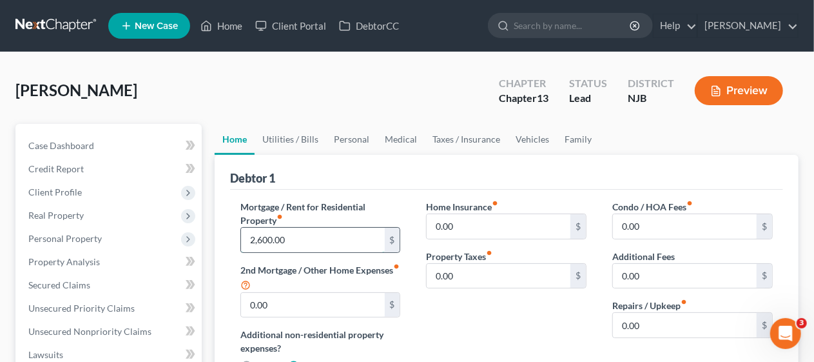
click at [263, 236] on input "2,600.00" at bounding box center [313, 239] width 144 height 24
type input "1,600.00"
click at [471, 304] on div "Home Insurance fiber_manual_record 0.00 $ Property Taxes fiber_manual_record 0.…" at bounding box center [506, 292] width 186 height 184
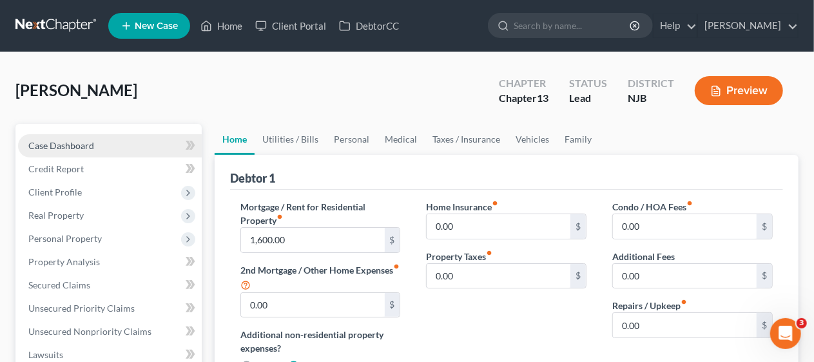
click at [106, 140] on link "Case Dashboard" at bounding box center [110, 145] width 184 height 23
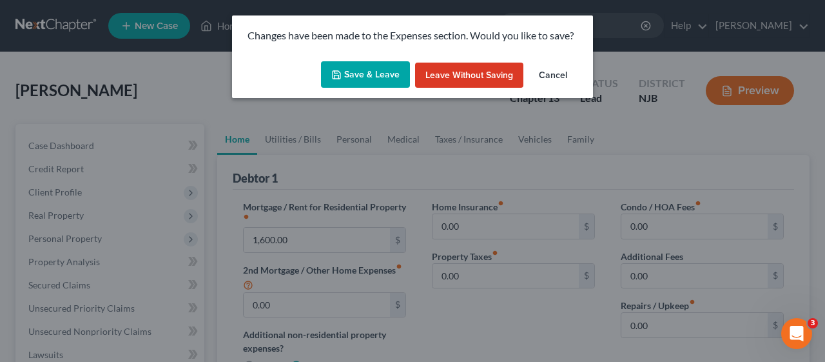
click at [371, 70] on button "Save & Leave" at bounding box center [365, 74] width 89 height 27
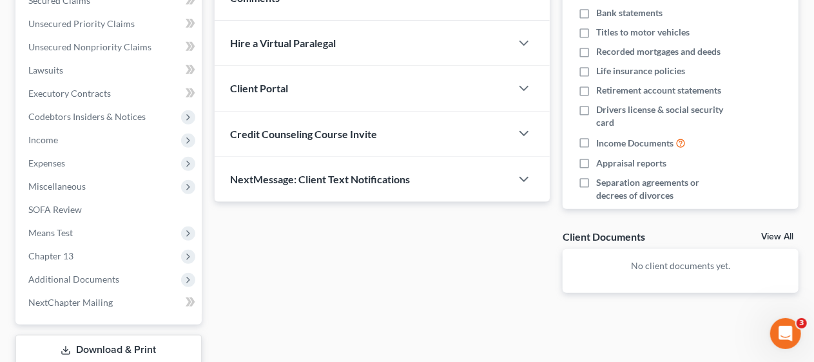
scroll to position [322, 0]
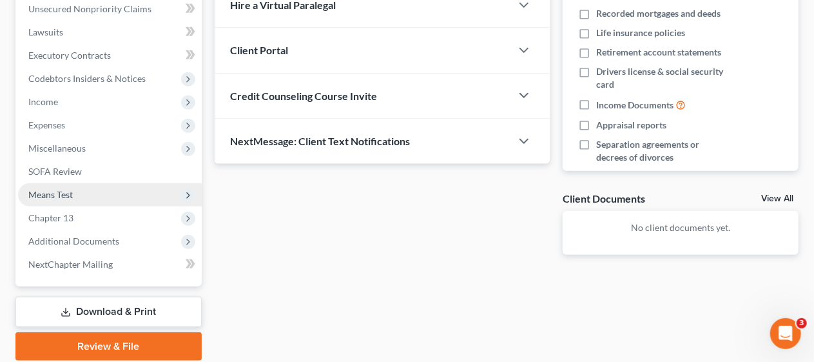
click at [97, 193] on span "Means Test" at bounding box center [110, 194] width 184 height 23
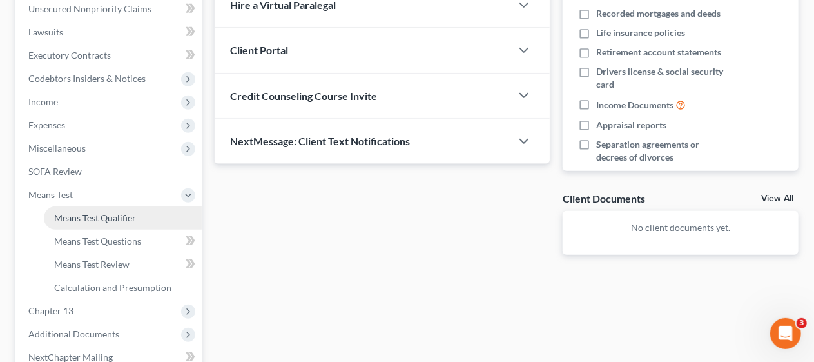
click at [113, 214] on span "Means Test Qualifier" at bounding box center [95, 217] width 82 height 11
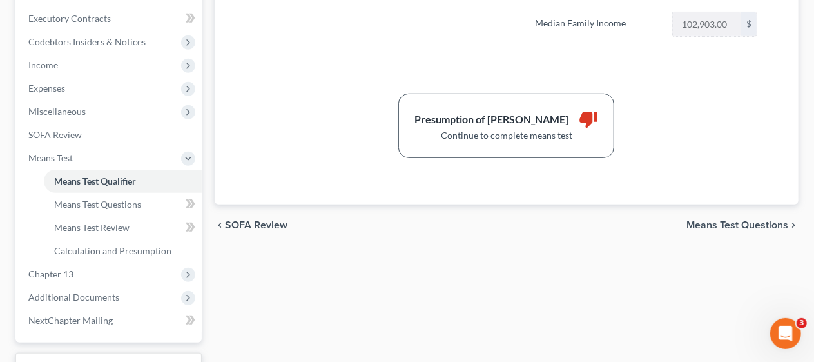
scroll to position [451, 0]
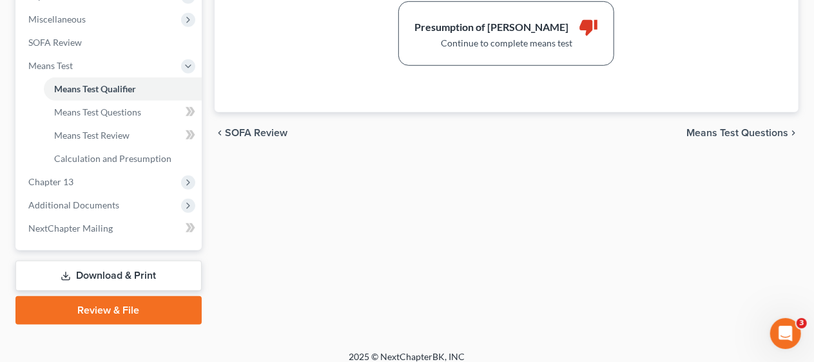
click at [708, 128] on span "Means Test Questions" at bounding box center [737, 133] width 102 height 10
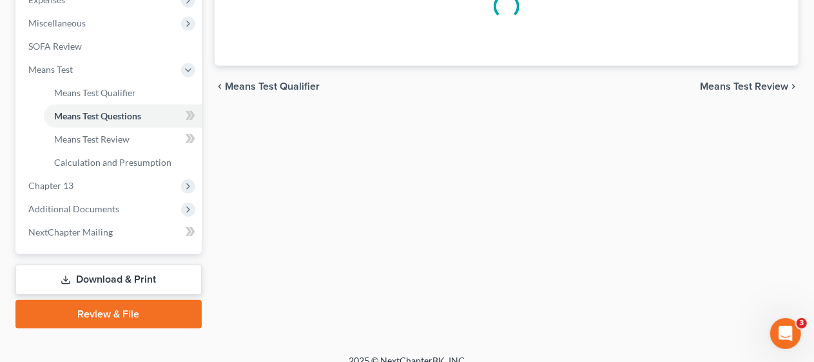
select select "2"
select select "1"
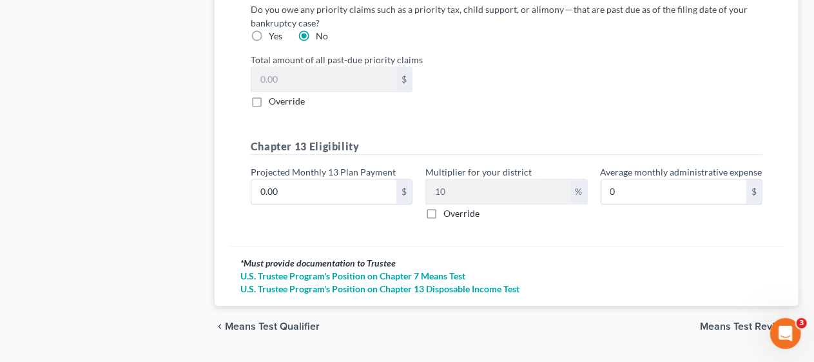
scroll to position [1466, 0]
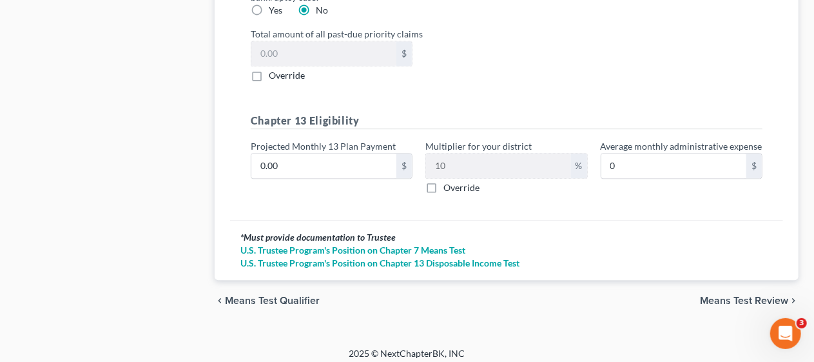
click at [729, 295] on span "Means Test Review" at bounding box center [744, 300] width 88 height 10
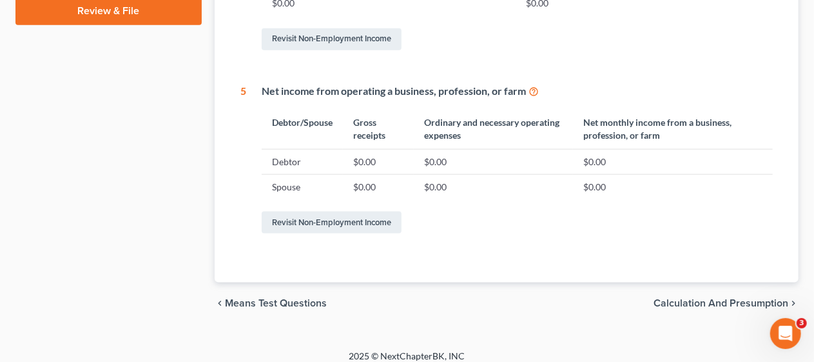
scroll to position [759, 0]
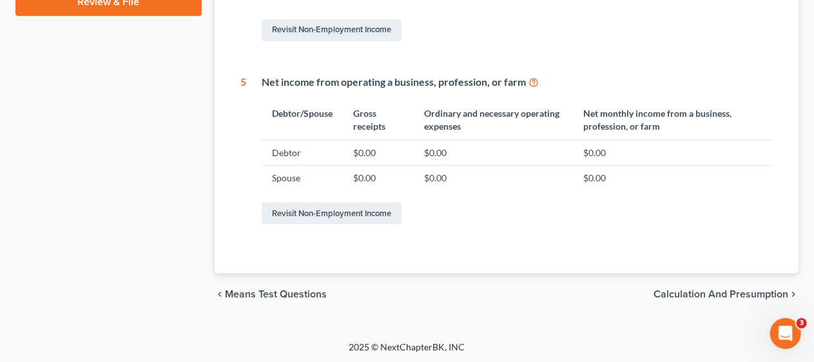
click at [677, 289] on span "Calculation and Presumption" at bounding box center [720, 294] width 135 height 10
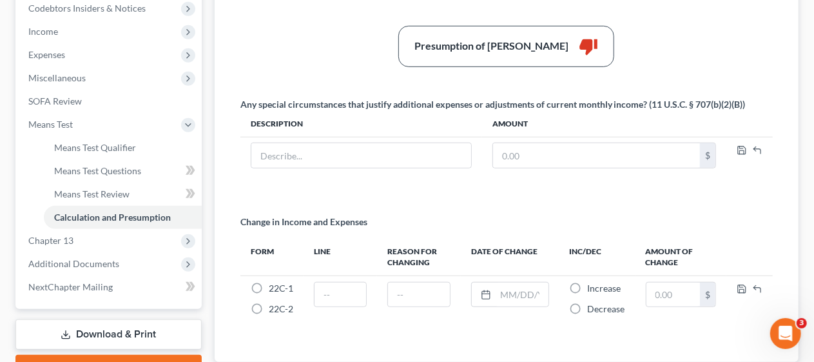
scroll to position [322, 0]
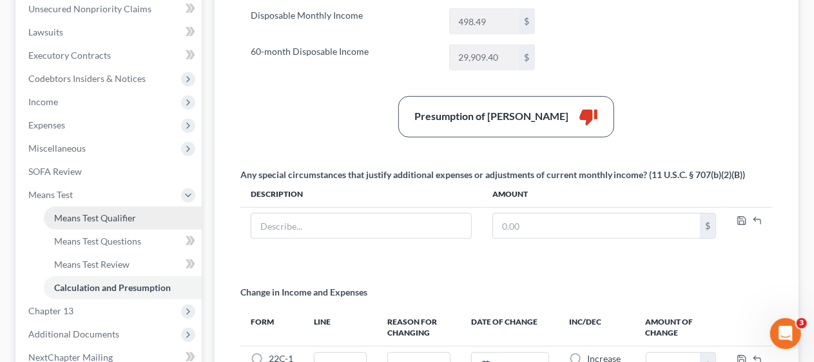
click at [139, 209] on link "Means Test Qualifier" at bounding box center [123, 217] width 158 height 23
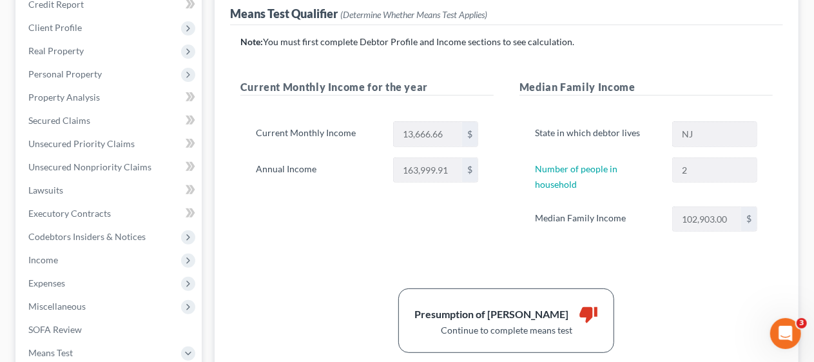
scroll to position [193, 0]
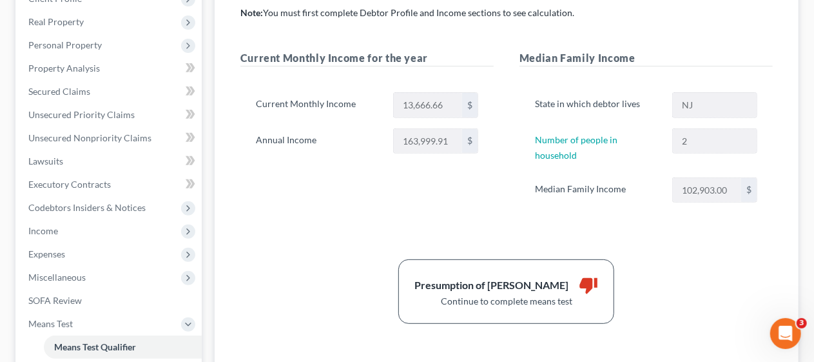
click at [210, 199] on div "Means Test Qualifier Means Test Questions Means Test Review Calculation and Pre…" at bounding box center [506, 256] width 597 height 652
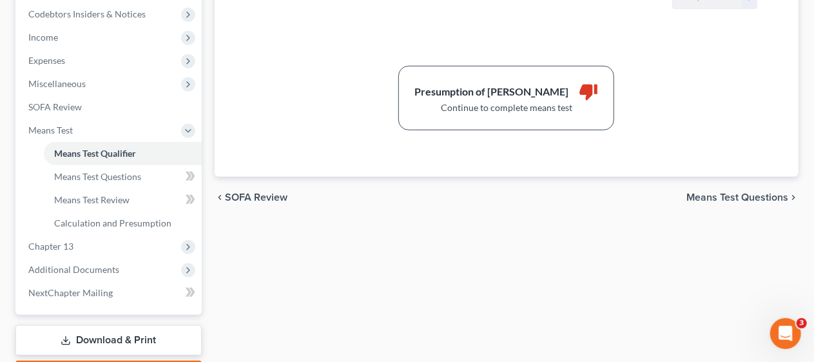
scroll to position [322, 0]
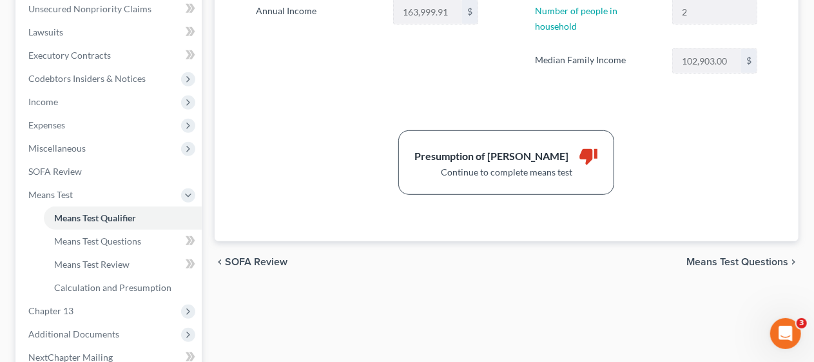
click at [715, 256] on span "Means Test Questions" at bounding box center [737, 261] width 102 height 10
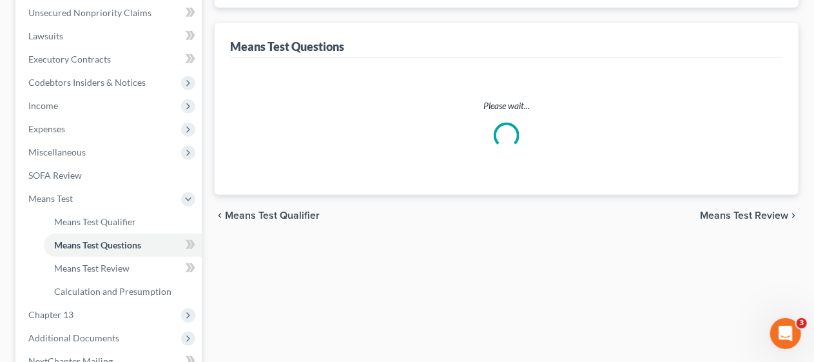
select select "2"
select select "1"
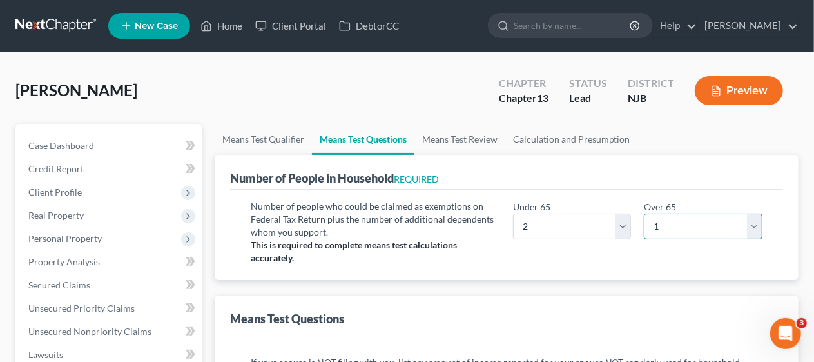
drag, startPoint x: 757, startPoint y: 226, endPoint x: 732, endPoint y: 236, distance: 27.2
click at [757, 226] on select "# 0 1 2 3 4 5 6 7 8 9 10" at bounding box center [703, 226] width 119 height 26
select select "0"
click at [644, 213] on select "# 0 1 2 3 4 5 6 7 8 9 10" at bounding box center [703, 226] width 119 height 26
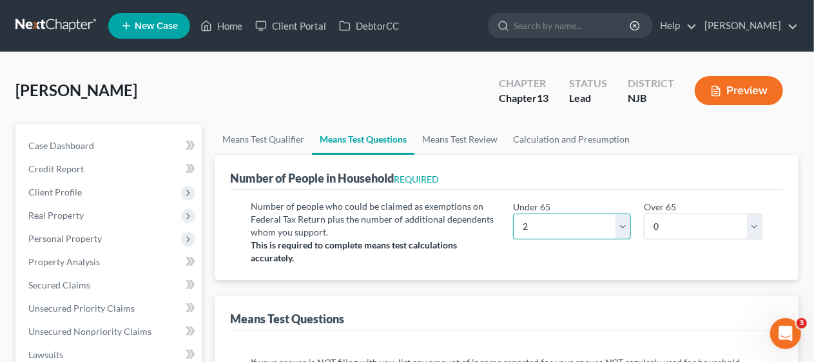
click at [624, 224] on select "# 0 1 2 3 4 5 6 7 8 9 10" at bounding box center [572, 226] width 119 height 26
select select "3"
click at [513, 213] on select "# 0 1 2 3 4 5 6 7 8 9 10" at bounding box center [572, 226] width 119 height 26
drag, startPoint x: 486, startPoint y: 252, endPoint x: 479, endPoint y: 254, distance: 6.7
click at [486, 251] on div "Number of people who could be claimed as exemptions on Federal Tax Return plus …" at bounding box center [375, 232] width 262 height 64
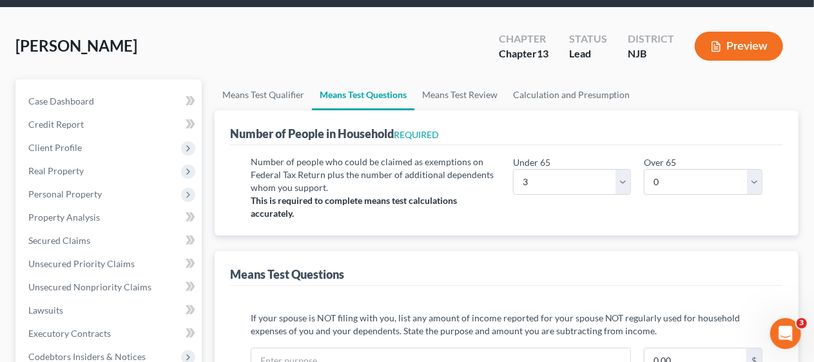
scroll to position [64, 0]
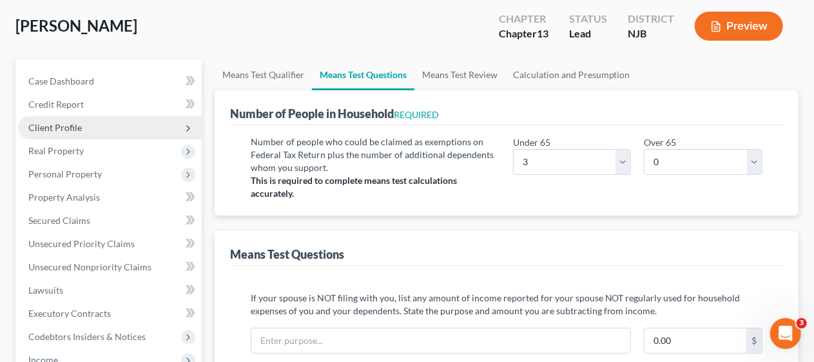
click at [111, 124] on span "Client Profile" at bounding box center [110, 127] width 184 height 23
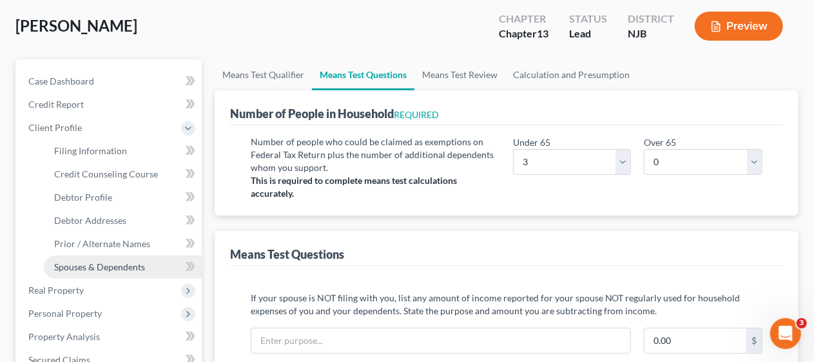
click at [124, 261] on span "Spouses & Dependents" at bounding box center [99, 266] width 91 height 11
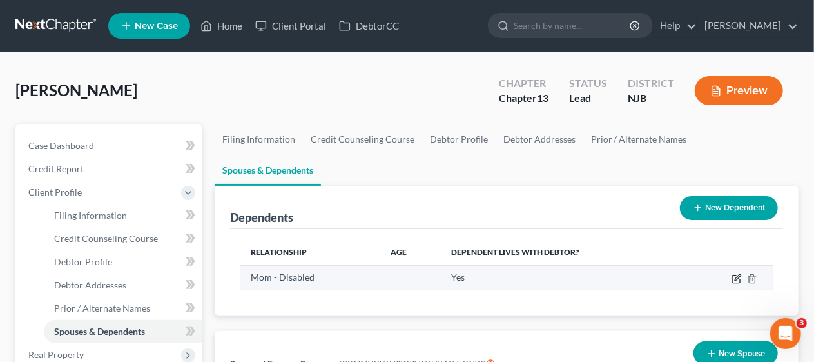
click at [737, 273] on icon "button" at bounding box center [736, 278] width 10 height 10
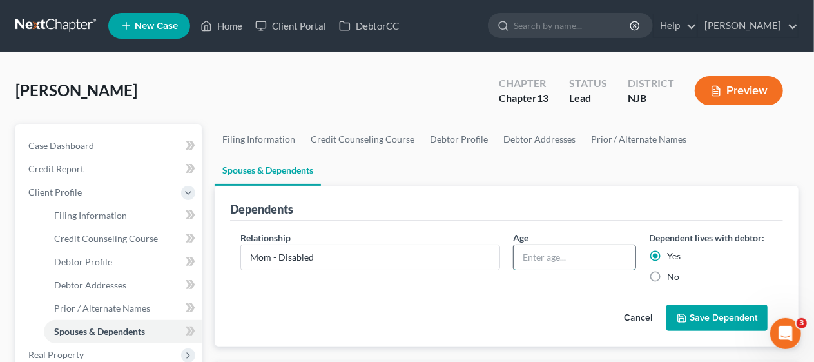
click at [519, 245] on input "text" at bounding box center [575, 257] width 122 height 24
type input "84"
click at [729, 304] on button "Save Dependent" at bounding box center [716, 317] width 101 height 27
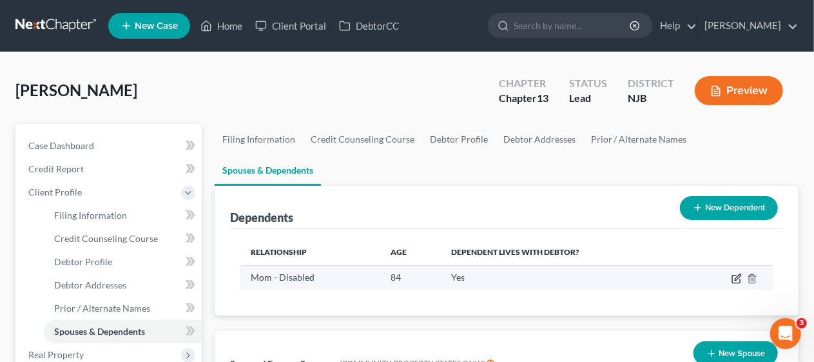
click at [734, 273] on icon "button" at bounding box center [736, 278] width 10 height 10
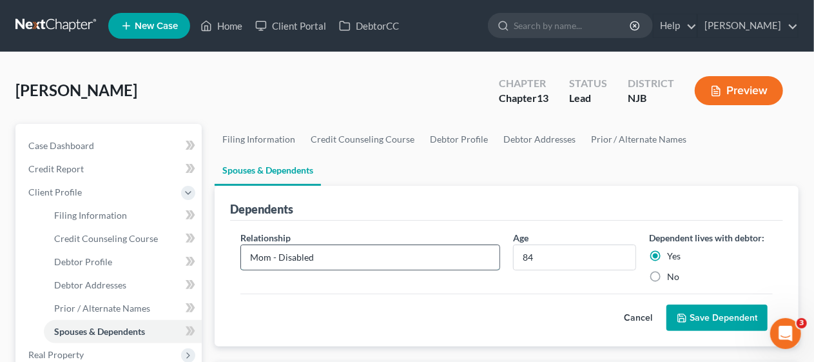
click at [322, 245] on input "Mom - Disabled" at bounding box center [370, 257] width 258 height 24
type input "Mom"
click at [706, 304] on button "Save Dependent" at bounding box center [716, 317] width 101 height 27
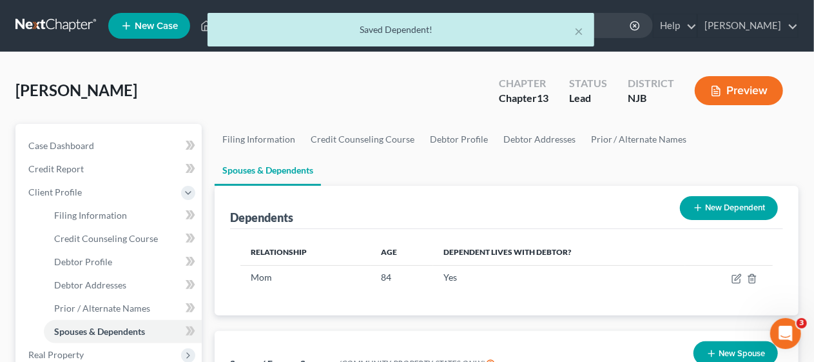
click at [724, 196] on button "New Dependent" at bounding box center [729, 208] width 98 height 24
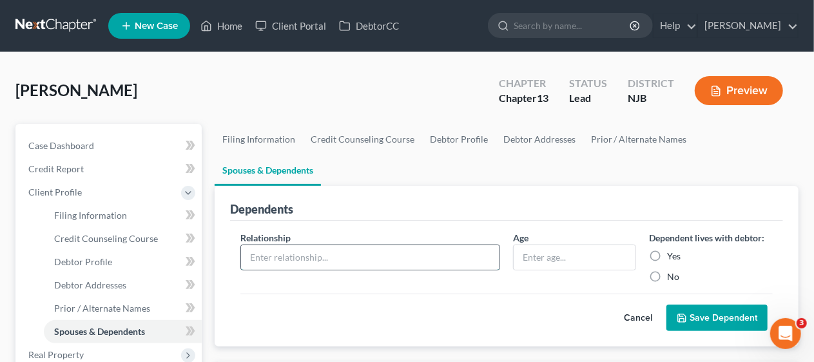
click at [256, 245] on input "text" at bounding box center [370, 257] width 258 height 24
type input "Sister Disabled"
click at [517, 245] on input "text" at bounding box center [575, 257] width 122 height 24
type input "60"
click at [667, 249] on label "Yes" at bounding box center [674, 255] width 14 height 13
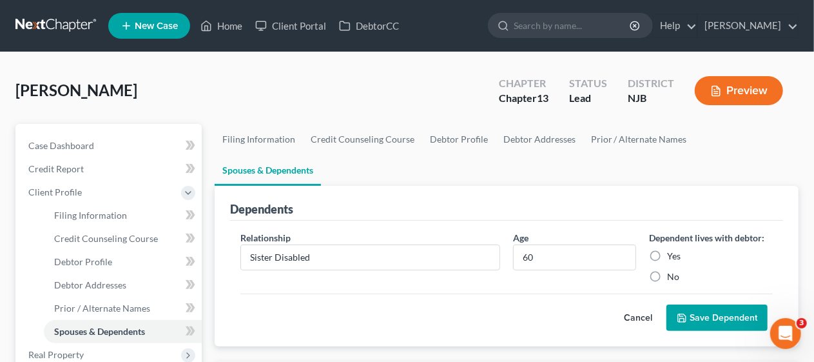
click at [672, 249] on input "Yes" at bounding box center [676, 253] width 8 height 8
radio input "true"
click at [718, 304] on button "Save Dependent" at bounding box center [716, 317] width 101 height 27
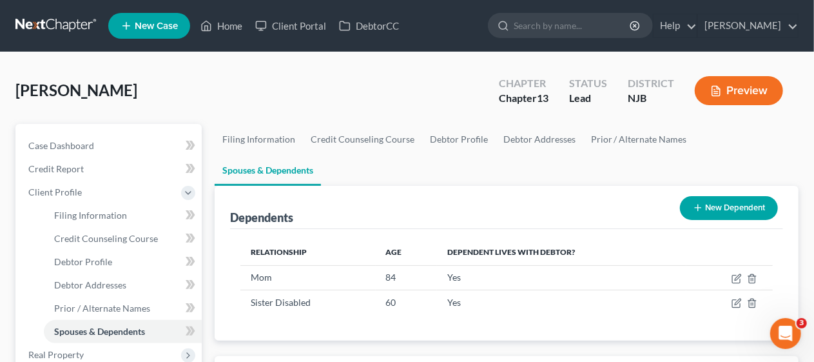
click at [726, 196] on button "New Dependent" at bounding box center [729, 208] width 98 height 24
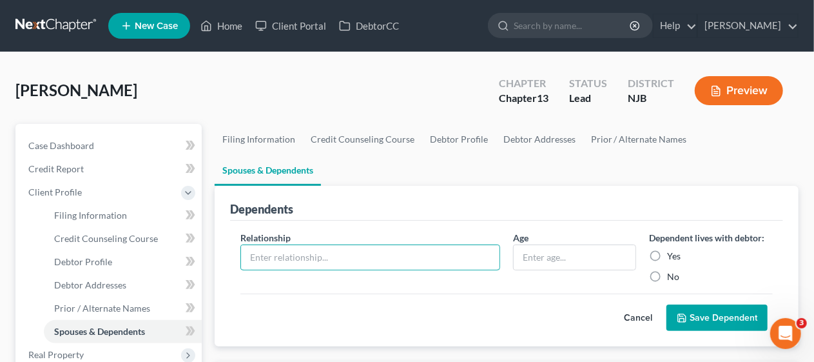
drag, startPoint x: 266, startPoint y: 221, endPoint x: 449, endPoint y: 178, distance: 188.0
click at [266, 245] on input "text" at bounding box center [370, 257] width 258 height 24
type input "Niece Disabled"
click at [519, 245] on input "text" at bounding box center [575, 257] width 122 height 24
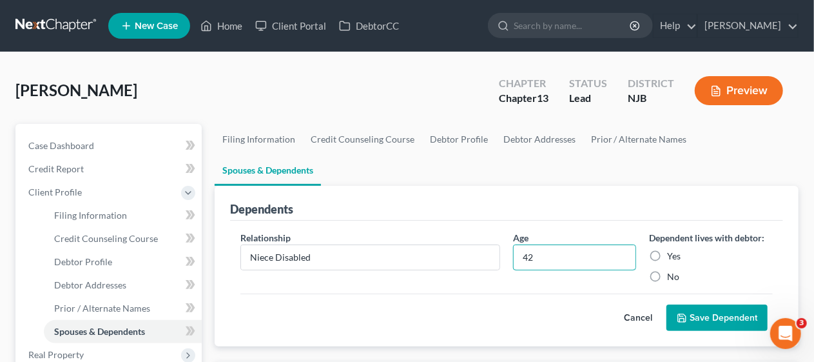
type input "42"
click at [667, 249] on label "Yes" at bounding box center [674, 255] width 14 height 13
click at [672, 249] on input "Yes" at bounding box center [676, 253] width 8 height 8
radio input "true"
click at [711, 304] on button "Save Dependent" at bounding box center [716, 317] width 101 height 27
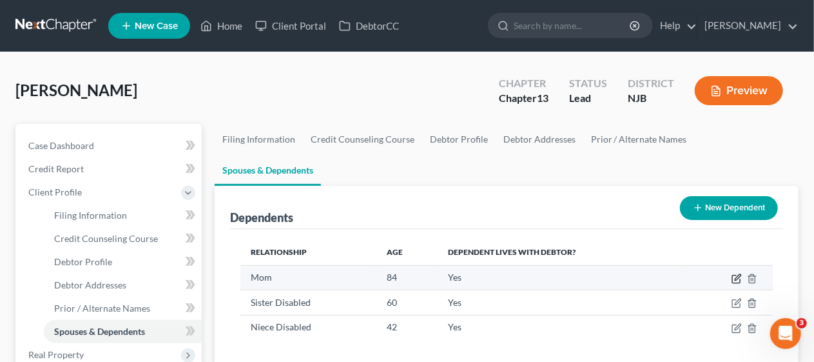
click at [733, 273] on icon "button" at bounding box center [736, 278] width 10 height 10
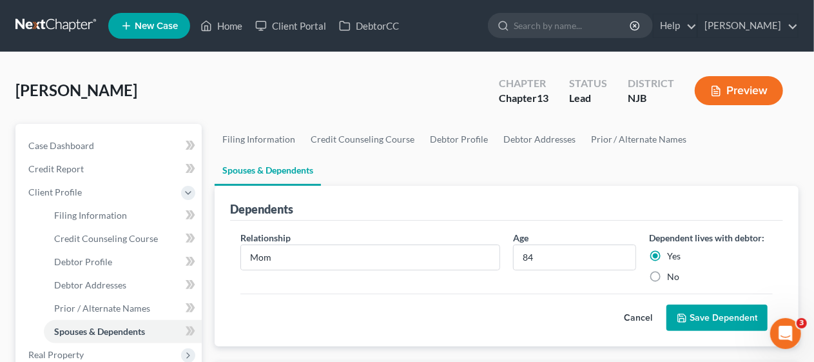
click at [702, 304] on button "Save Dependent" at bounding box center [716, 317] width 101 height 27
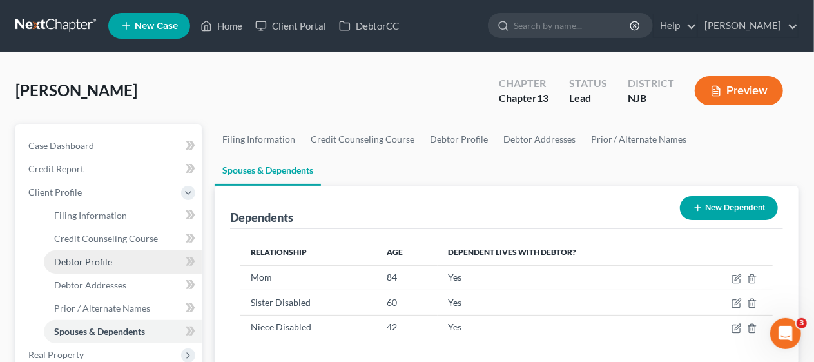
click at [130, 262] on link "Debtor Profile" at bounding box center [123, 261] width 158 height 23
select select "0"
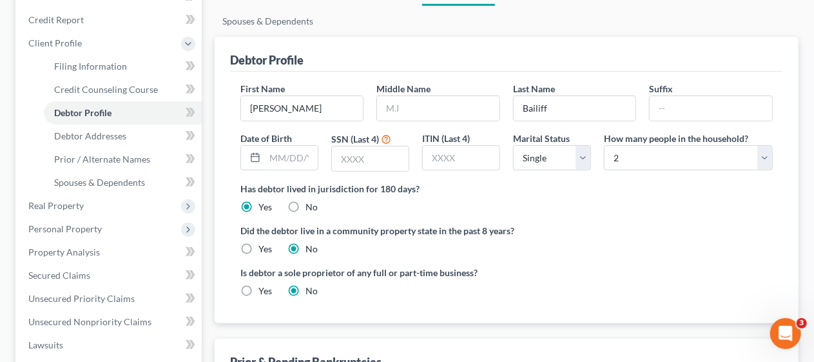
scroll to position [129, 0]
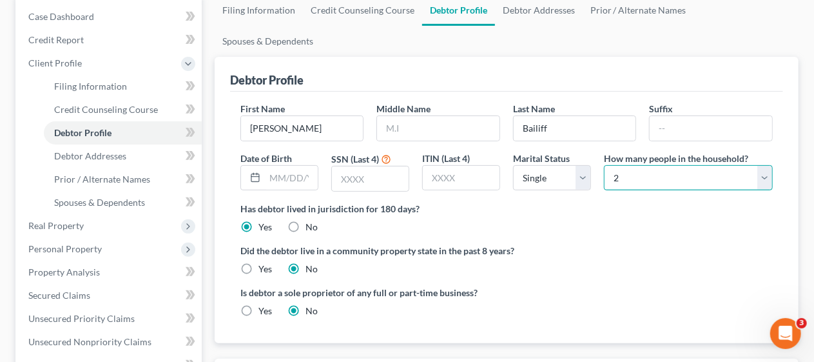
drag, startPoint x: 762, startPoint y: 146, endPoint x: 744, endPoint y: 157, distance: 21.1
click at [762, 165] on select "Select 1 2 3 4 5 6 7 8 9 10 11 12 13 14 15 16 17 18 19 20" at bounding box center [688, 178] width 169 height 26
select select "3"
click at [604, 165] on select "Select 1 2 3 4 5 6 7 8 9 10 11 12 13 14 15 16 17 18 19 20" at bounding box center [688, 178] width 169 height 26
click at [572, 244] on label "Did the debtor live in a community property state in the past 8 years?" at bounding box center [506, 251] width 532 height 14
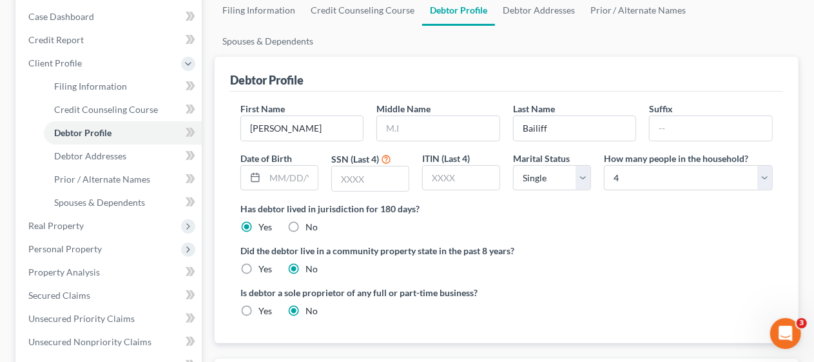
click at [209, 208] on div "Filing Information Credit Counseling Course Debtor Profile Debtor Addresses Pri…" at bounding box center [506, 344] width 597 height 698
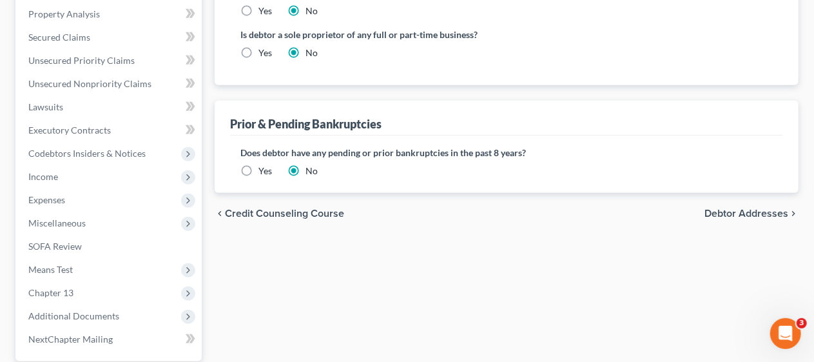
scroll to position [451, 0]
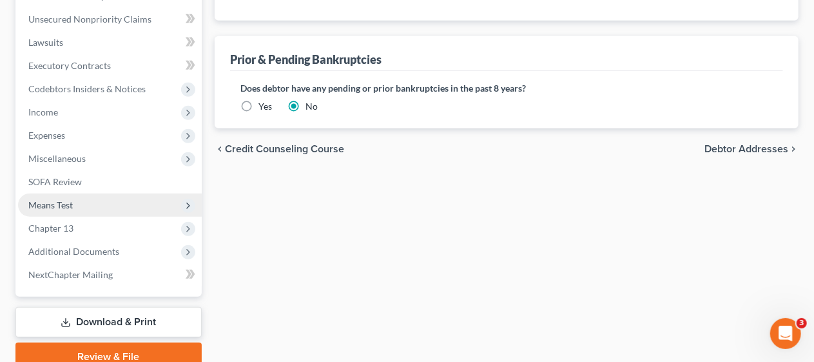
click at [135, 204] on span "Means Test" at bounding box center [110, 204] width 184 height 23
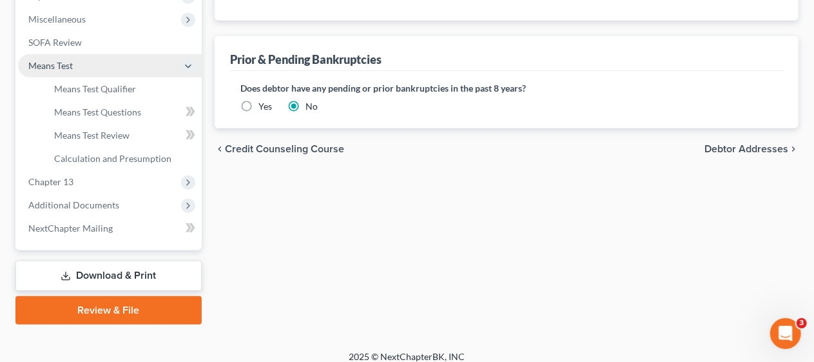
scroll to position [312, 0]
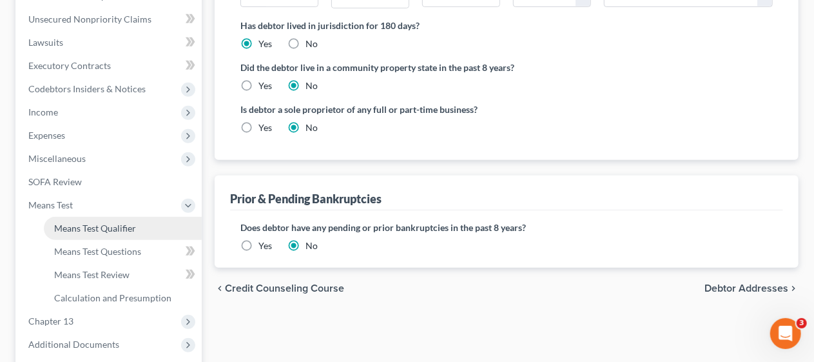
click at [134, 227] on span "Means Test Qualifier" at bounding box center [95, 227] width 82 height 11
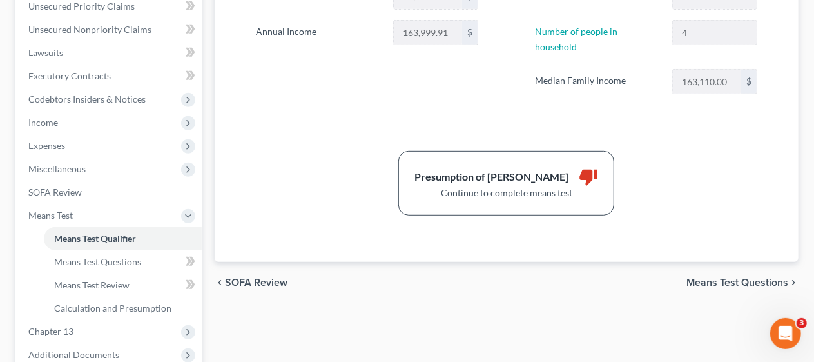
scroll to position [322, 0]
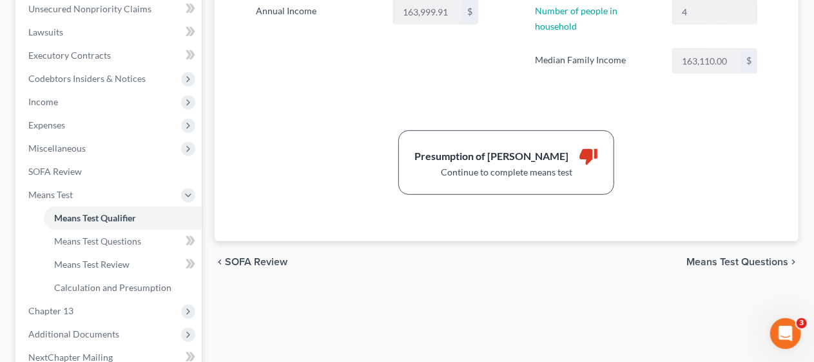
click at [715, 256] on span "Means Test Questions" at bounding box center [737, 261] width 102 height 10
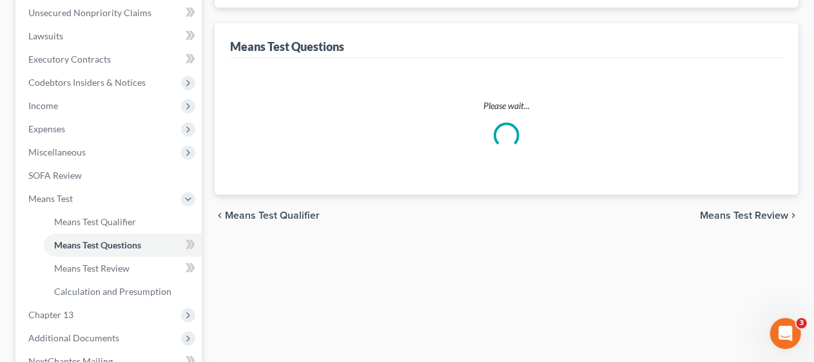
select select "3"
select select "0"
select select "1"
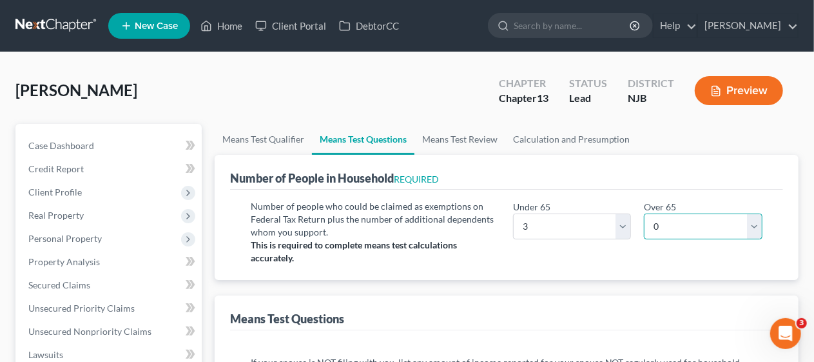
click at [757, 226] on select "# 0 1 2 3 4 5 6 7 8 9 10" at bounding box center [703, 226] width 119 height 26
select select "1"
click at [644, 213] on select "# 0 1 2 3 4 5 6 7 8 9 10" at bounding box center [703, 226] width 119 height 26
click at [538, 262] on div "Under 65 # 0 1 2 3 4 5 6 7 8 9 10 Over 65 # 0 1 2 3 4 5 6 7 8 9 10" at bounding box center [638, 232] width 262 height 64
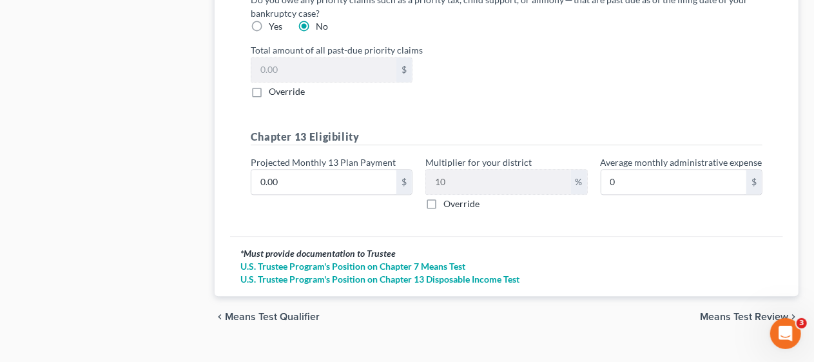
scroll to position [1466, 0]
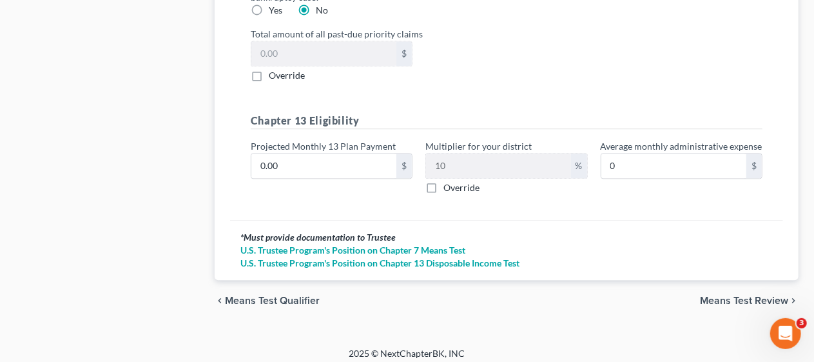
click at [726, 295] on span "Means Test Review" at bounding box center [744, 300] width 88 height 10
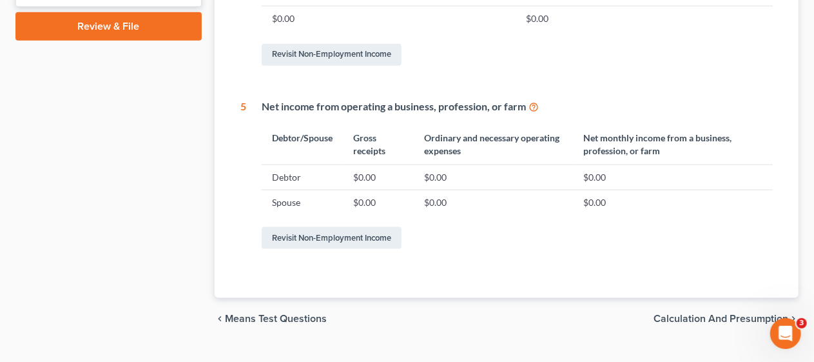
scroll to position [759, 0]
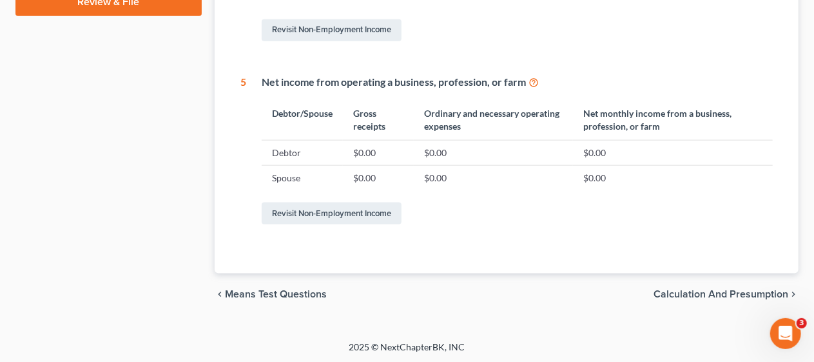
click at [694, 290] on span "Calculation and Presumption" at bounding box center [720, 294] width 135 height 10
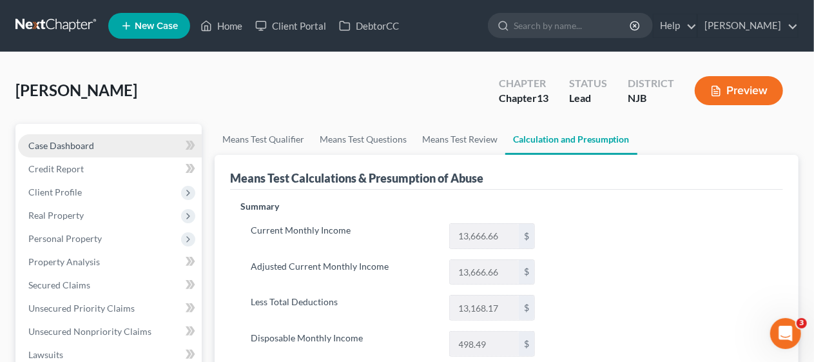
click at [112, 142] on link "Case Dashboard" at bounding box center [110, 145] width 184 height 23
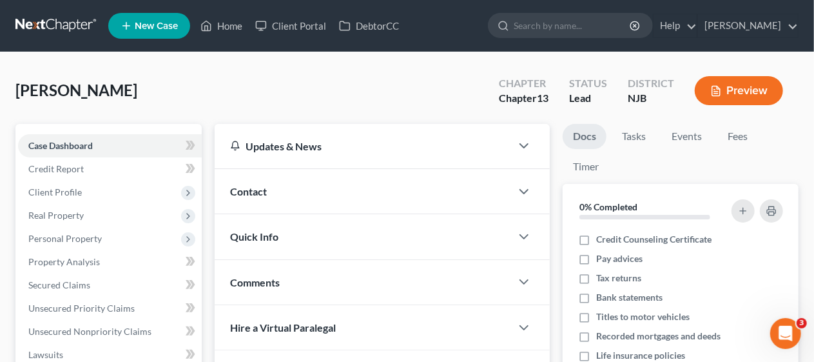
click at [208, 166] on div "Updates & News × [US_STATE][GEOGRAPHIC_DATA] Notes Take a look at NextChapter's…" at bounding box center [382, 361] width 348 height 474
click at [110, 140] on link "Case Dashboard" at bounding box center [110, 145] width 184 height 23
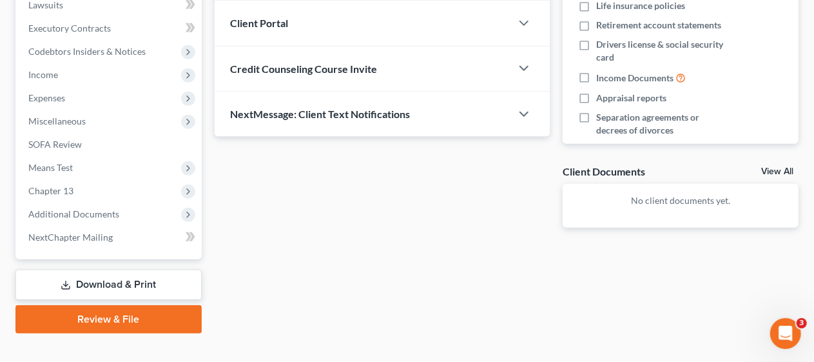
scroll to position [368, 0]
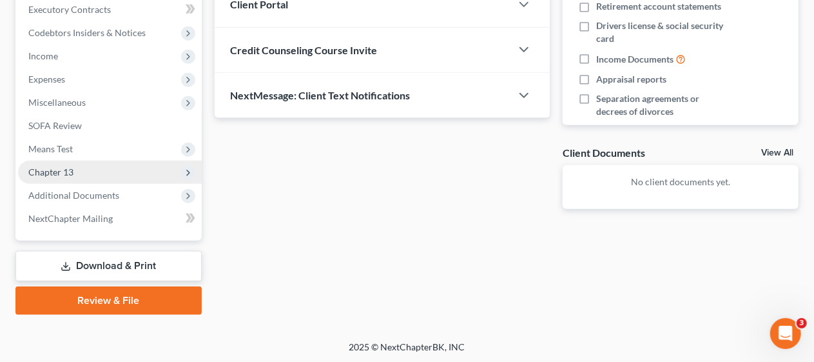
click at [120, 168] on span "Chapter 13" at bounding box center [110, 171] width 184 height 23
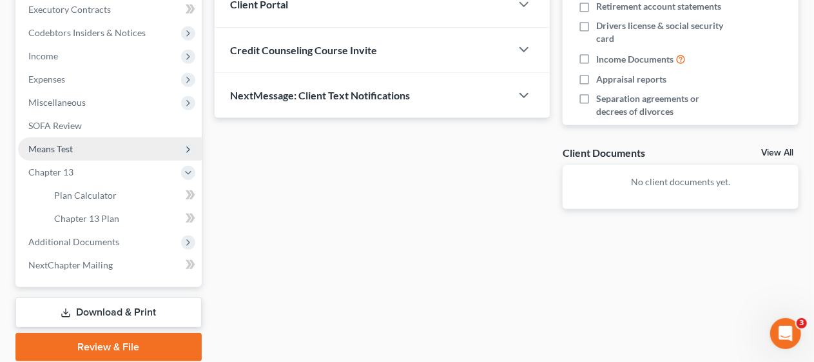
click at [127, 148] on span "Means Test" at bounding box center [110, 148] width 184 height 23
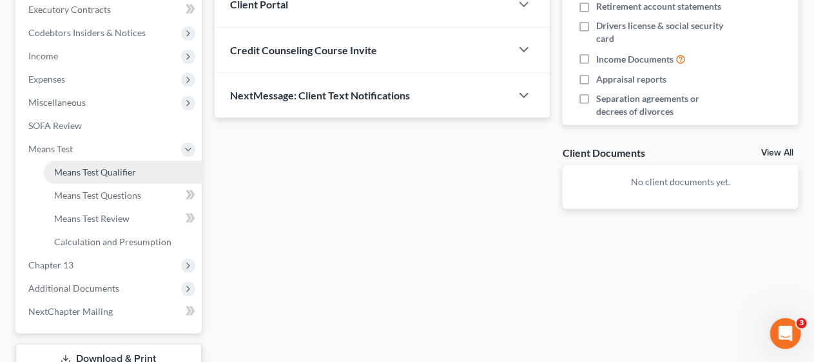
click at [131, 173] on span "Means Test Qualifier" at bounding box center [95, 171] width 82 height 11
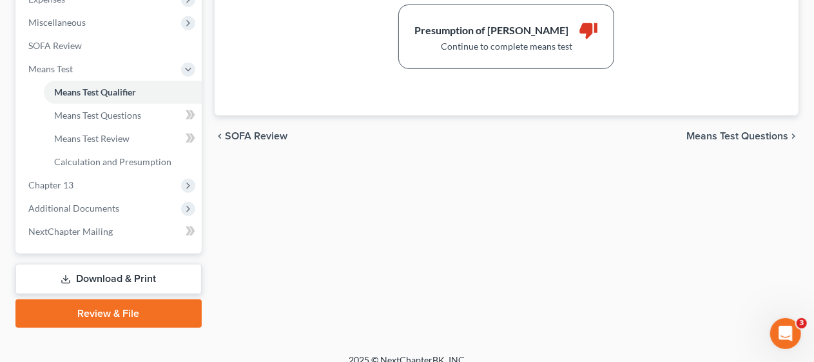
scroll to position [451, 0]
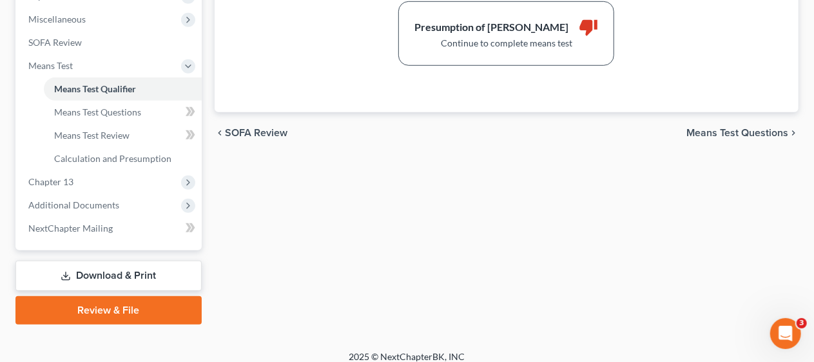
click at [709, 128] on span "Means Test Questions" at bounding box center [737, 133] width 102 height 10
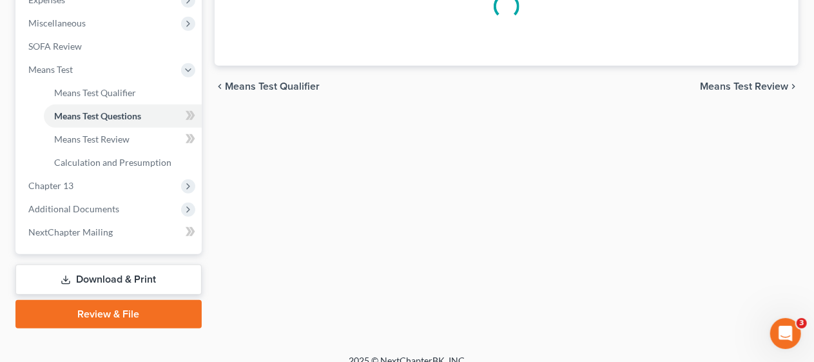
select select "3"
select select "1"
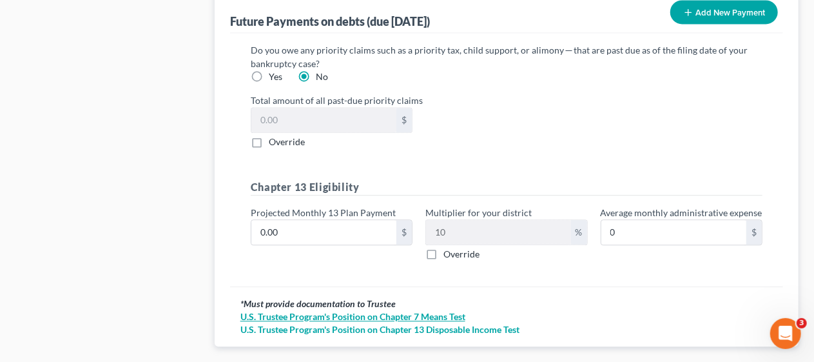
scroll to position [1466, 0]
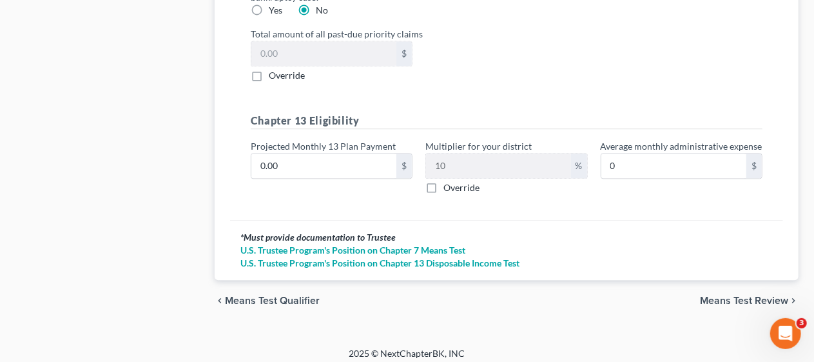
click at [723, 295] on span "Means Test Review" at bounding box center [744, 300] width 88 height 10
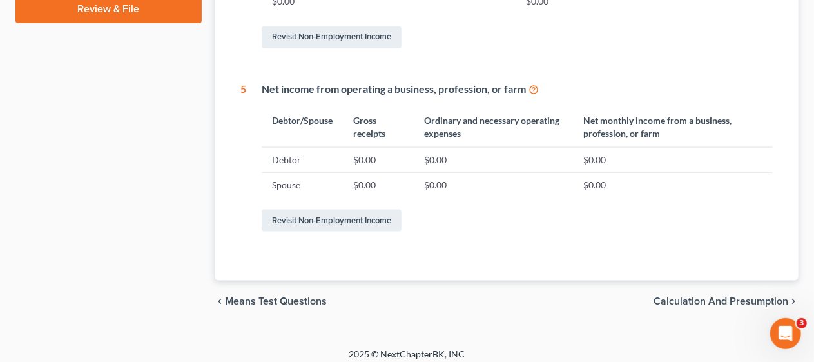
scroll to position [759, 0]
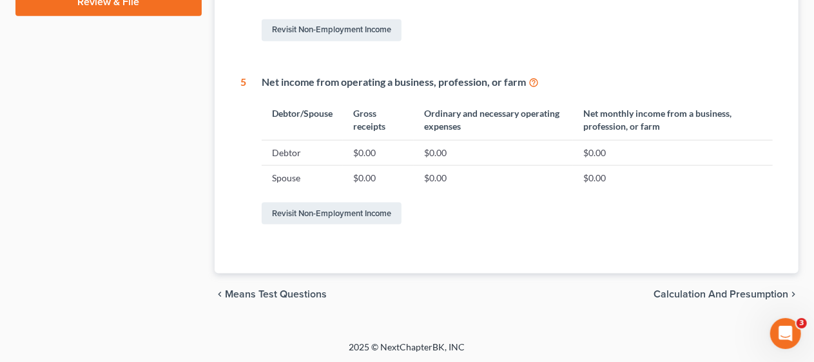
click at [682, 289] on span "Calculation and Presumption" at bounding box center [720, 294] width 135 height 10
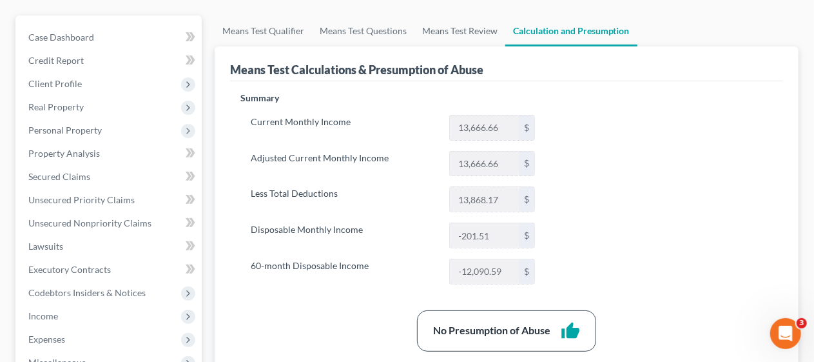
scroll to position [129, 0]
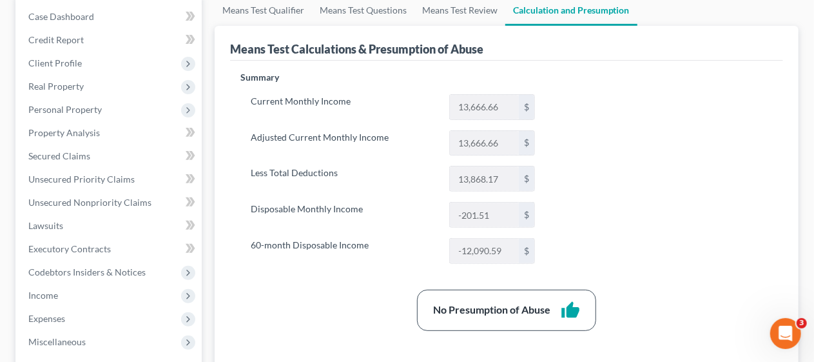
click at [399, 218] on label "Disposable Monthly Income" at bounding box center [343, 215] width 198 height 26
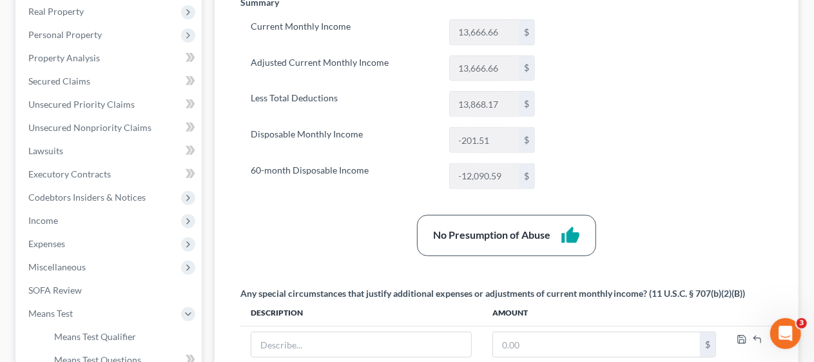
scroll to position [220, 0]
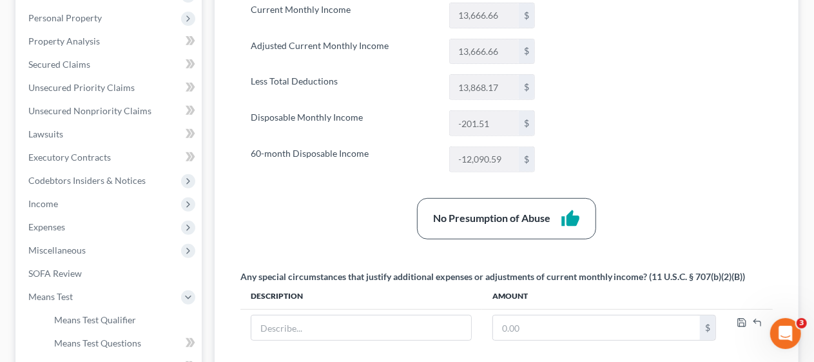
click at [344, 189] on div "Summary Current Monthly Income 13,666.66 $ Adjusted Current Monthly Income 13,6…" at bounding box center [506, 248] width 545 height 539
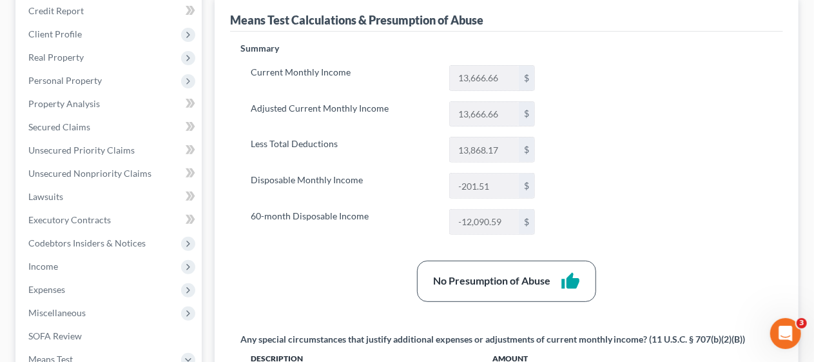
scroll to position [156, 0]
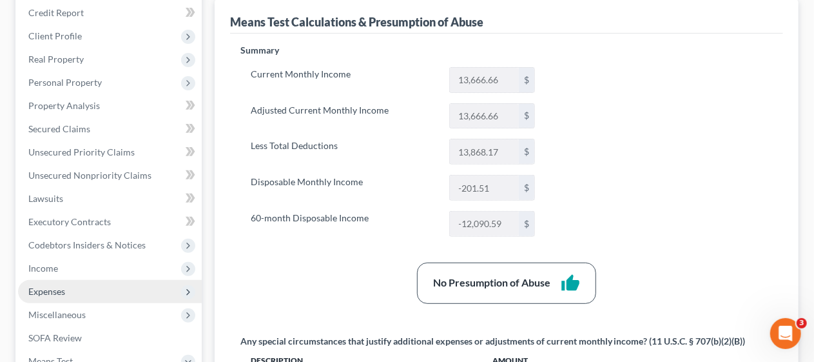
click at [88, 289] on span "Expenses" at bounding box center [110, 291] width 184 height 23
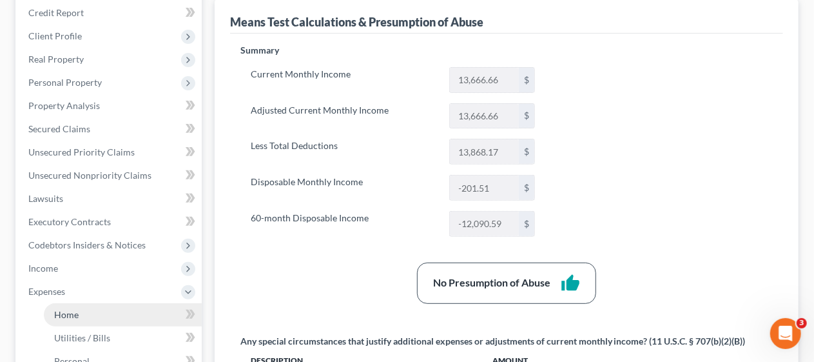
click at [111, 313] on link "Home" at bounding box center [123, 314] width 158 height 23
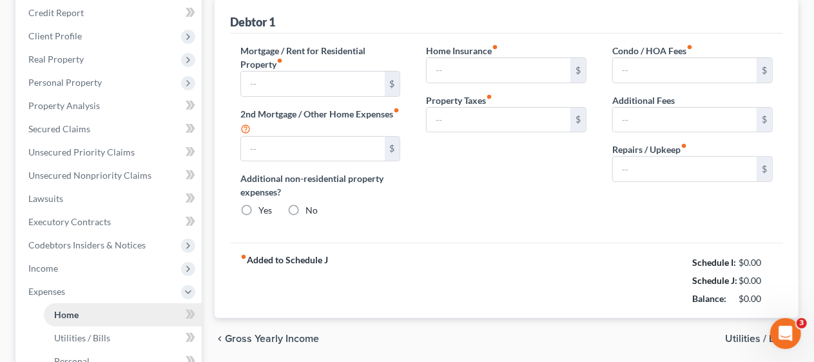
type input "1,600.00"
type input "0.00"
radio input "true"
type input "0.00"
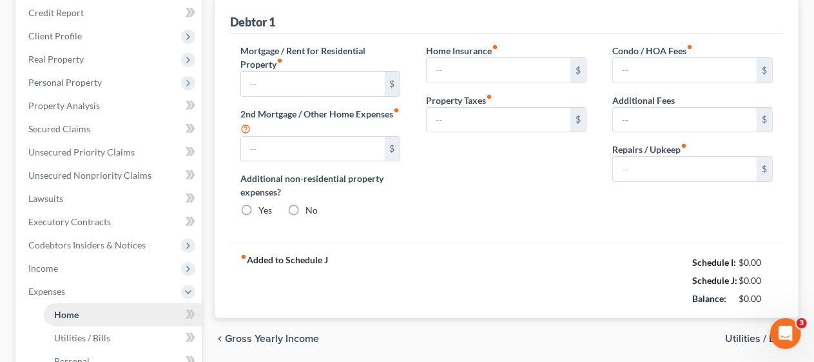
type input "0.00"
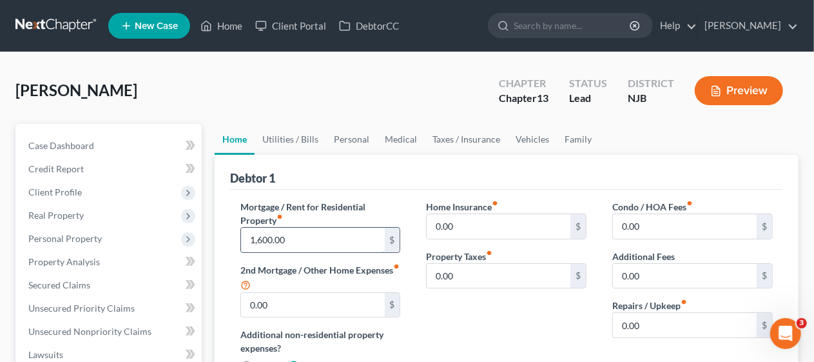
click at [267, 238] on input "1,600.00" at bounding box center [313, 239] width 144 height 24
type input "2,300.00"
click at [379, 180] on div "Debtor 1" at bounding box center [506, 172] width 553 height 35
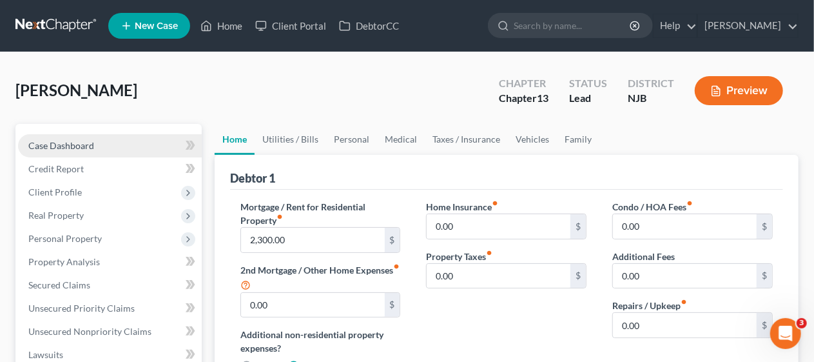
click at [89, 140] on span "Case Dashboard" at bounding box center [61, 145] width 66 height 11
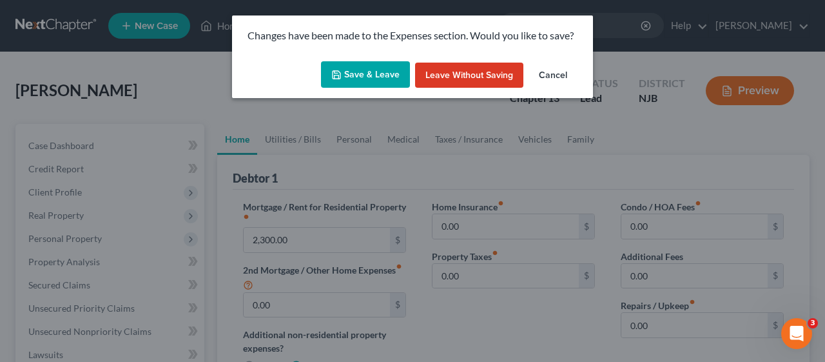
click at [362, 77] on button "Save & Leave" at bounding box center [365, 74] width 89 height 27
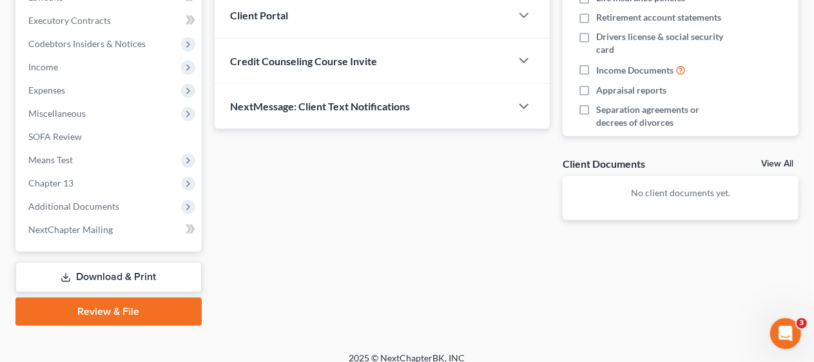
scroll to position [368, 0]
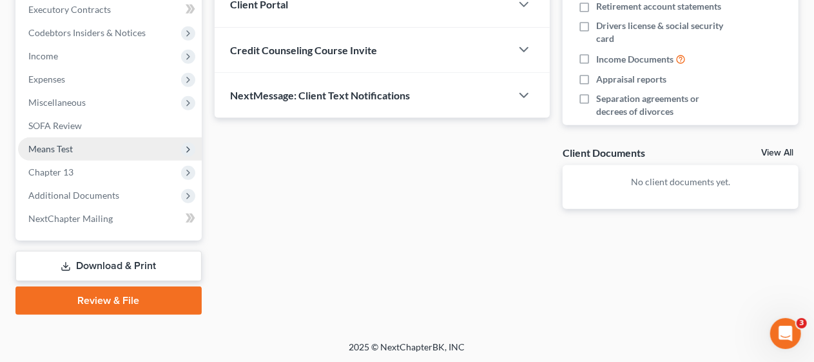
click at [113, 146] on span "Means Test" at bounding box center [110, 148] width 184 height 23
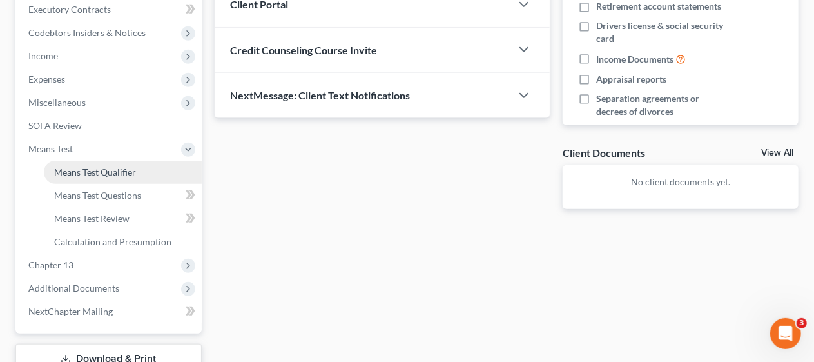
click at [121, 166] on span "Means Test Qualifier" at bounding box center [95, 171] width 82 height 11
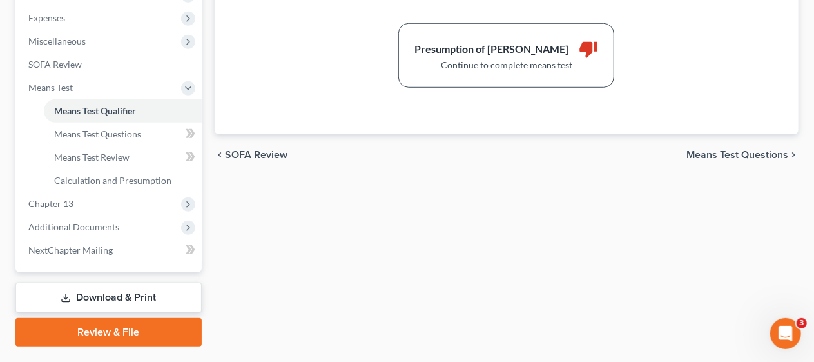
scroll to position [451, 0]
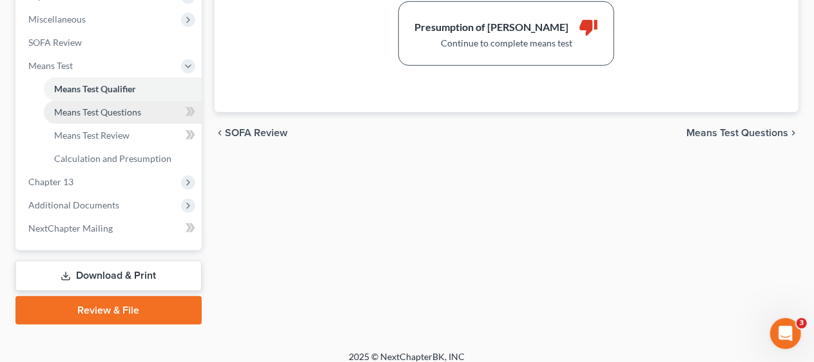
click at [124, 111] on span "Means Test Questions" at bounding box center [97, 111] width 87 height 11
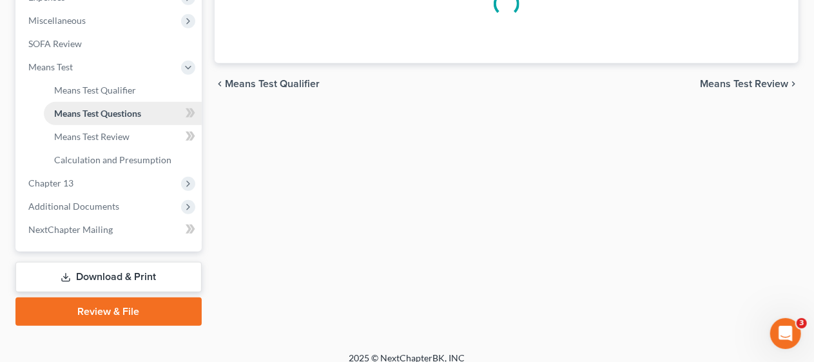
select select "3"
select select "1"
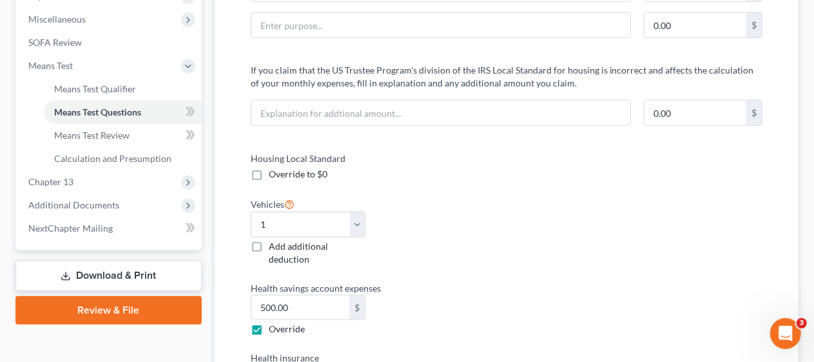
scroll to position [435, 0]
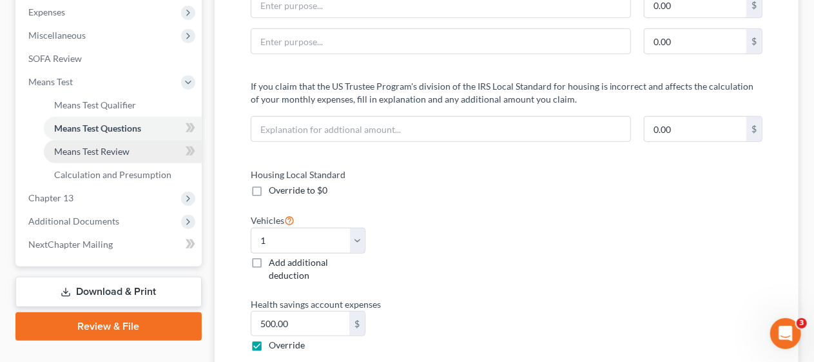
click at [124, 144] on link "Means Test Review" at bounding box center [123, 151] width 158 height 23
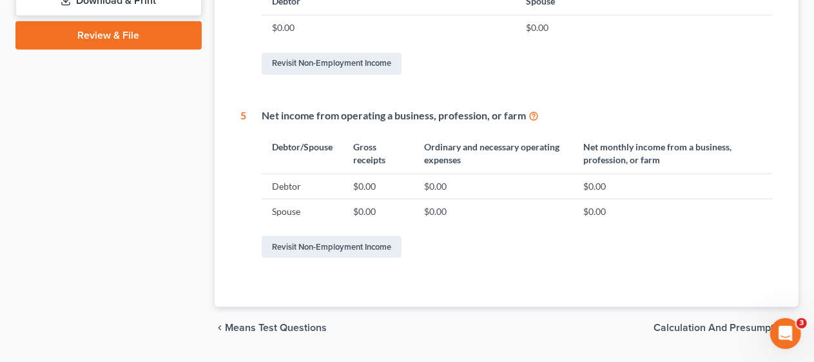
scroll to position [759, 0]
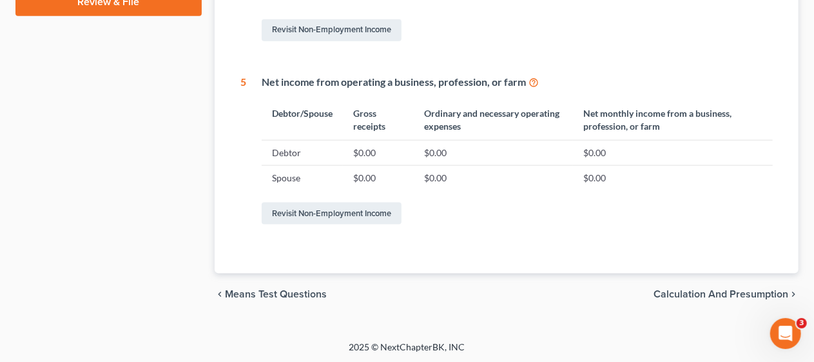
click at [688, 293] on span "Calculation and Presumption" at bounding box center [720, 294] width 135 height 10
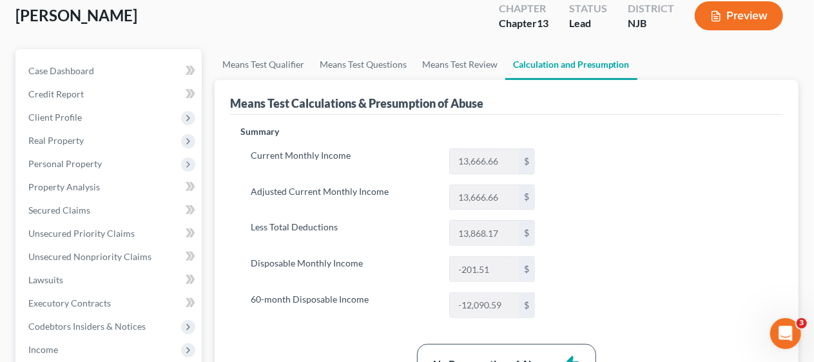
scroll to position [64, 0]
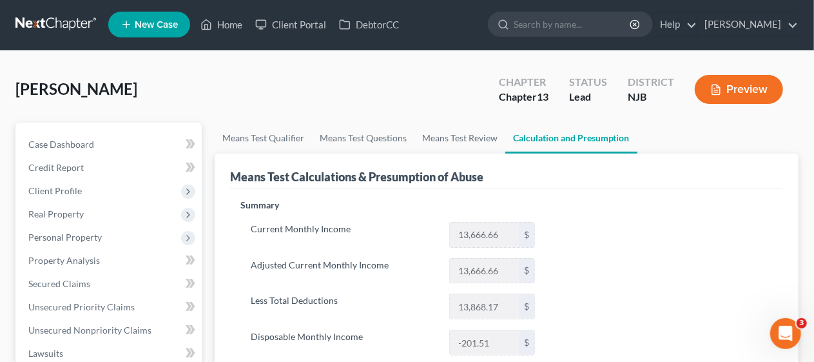
scroll to position [0, 0]
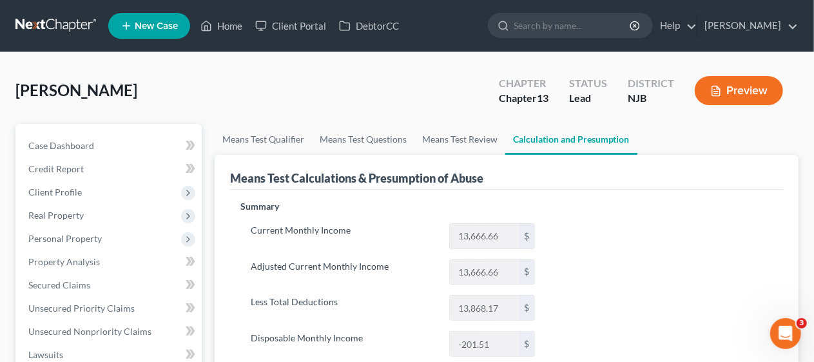
click at [215, 110] on div "[PERSON_NAME] Upgraded Chapter Chapter 13 Status Lead District [GEOGRAPHIC_DATA…" at bounding box center [406, 96] width 783 height 56
click at [209, 101] on div "[PERSON_NAME] Upgraded Chapter Chapter 13 Status Lead District [GEOGRAPHIC_DATA…" at bounding box center [406, 96] width 783 height 56
click at [223, 88] on div "[PERSON_NAME] Upgraded Chapter Chapter 13 Status Lead District [GEOGRAPHIC_DATA…" at bounding box center [406, 96] width 783 height 56
click at [214, 94] on div "[PERSON_NAME] Upgraded Chapter Chapter 13 Status Lead District [GEOGRAPHIC_DATA…" at bounding box center [406, 96] width 783 height 56
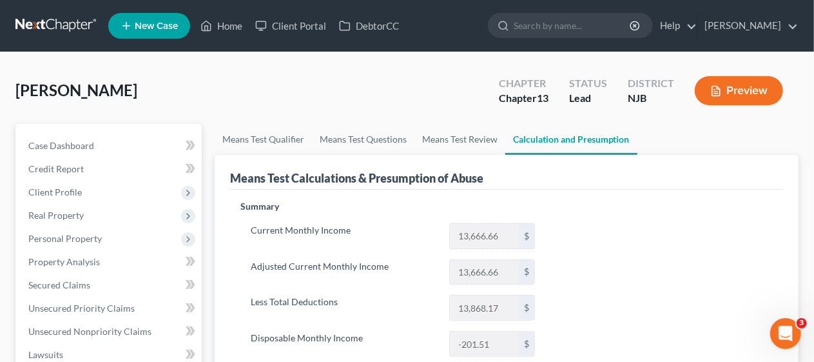
click at [212, 108] on div "[PERSON_NAME] Upgraded Chapter Chapter 13 Status Lead District [GEOGRAPHIC_DATA…" at bounding box center [406, 96] width 783 height 56
click at [235, 24] on link "Home" at bounding box center [221, 25] width 55 height 23
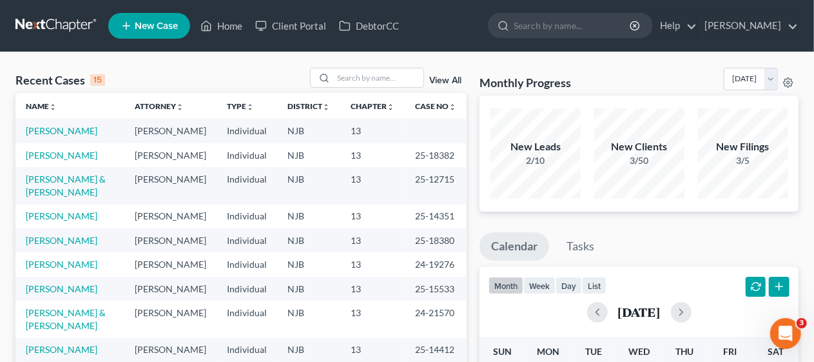
click at [242, 68] on div "Recent Cases 15 View All" at bounding box center [240, 80] width 451 height 25
click at [64, 129] on link "[PERSON_NAME]" at bounding box center [62, 130] width 72 height 11
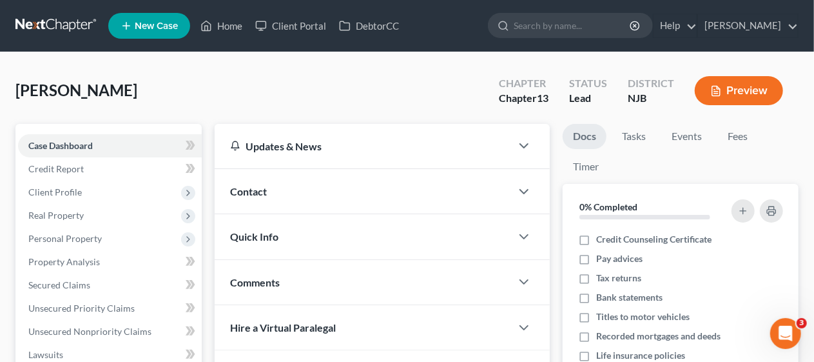
click at [318, 188] on div "Contact" at bounding box center [363, 191] width 296 height 44
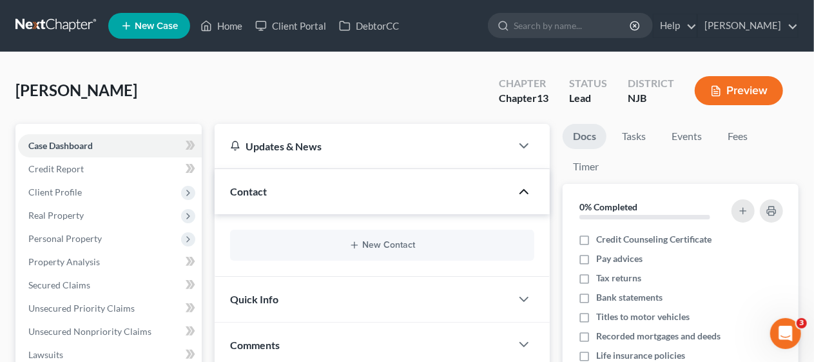
click at [524, 189] on polyline "button" at bounding box center [524, 191] width 8 height 4
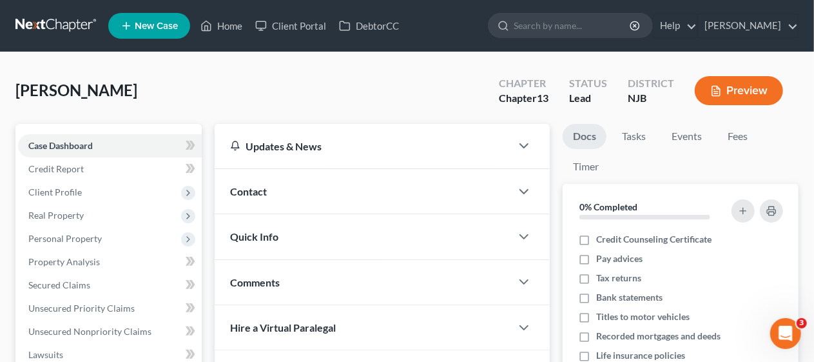
click at [305, 237] on div "Quick Info" at bounding box center [363, 236] width 296 height 44
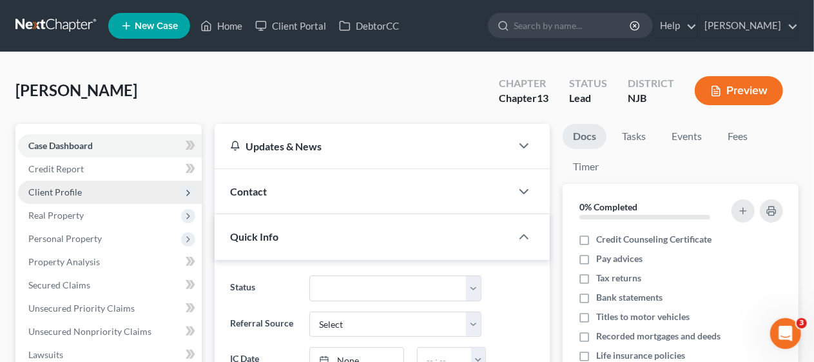
click at [94, 193] on span "Client Profile" at bounding box center [110, 191] width 184 height 23
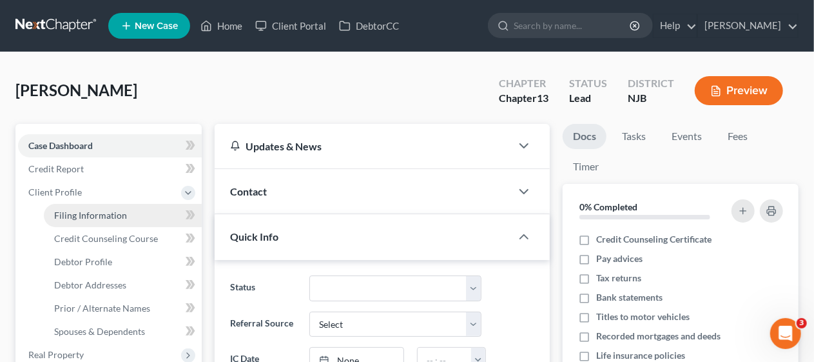
click at [109, 214] on span "Filing Information" at bounding box center [90, 214] width 73 height 11
select select "1"
select select "0"
select select "3"
select select "51"
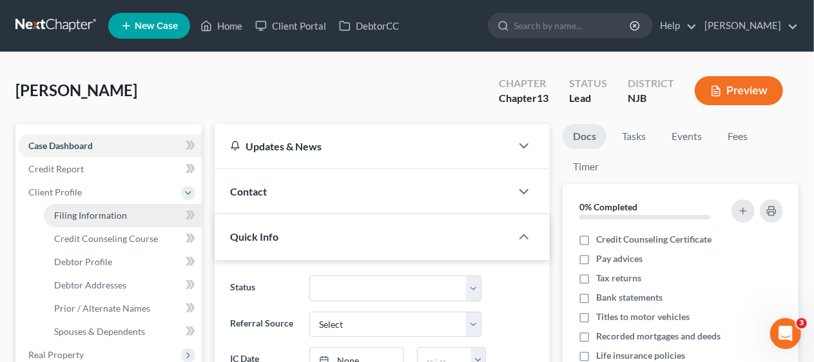
select select "0"
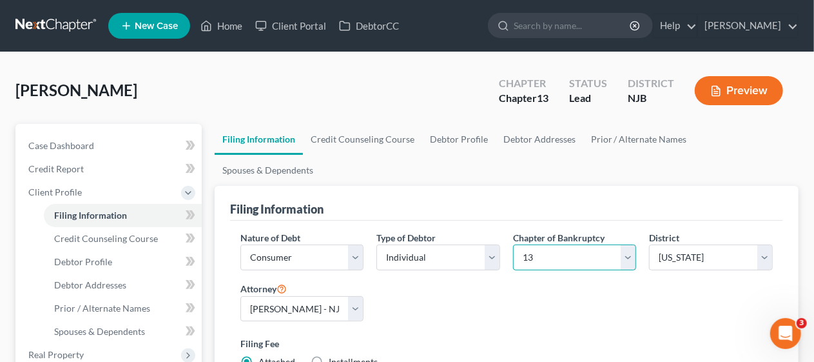
drag, startPoint x: 623, startPoint y: 229, endPoint x: 606, endPoint y: 236, distance: 17.4
click at [623, 244] on select "Select 7 11 12 13" at bounding box center [575, 257] width 124 height 26
select select "0"
click at [513, 244] on select "Select 7 11 12 13" at bounding box center [575, 257] width 124 height 26
click at [460, 267] on div "Nature of Debt Select Business Consumer Other Nature of Business Select Clearin…" at bounding box center [506, 305] width 545 height 148
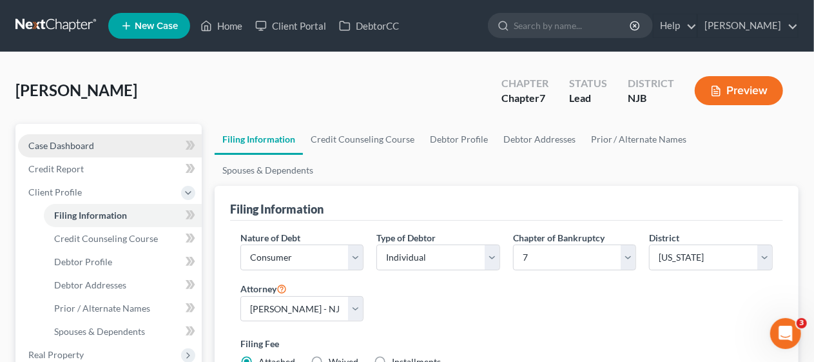
click at [116, 142] on link "Case Dashboard" at bounding box center [110, 145] width 184 height 23
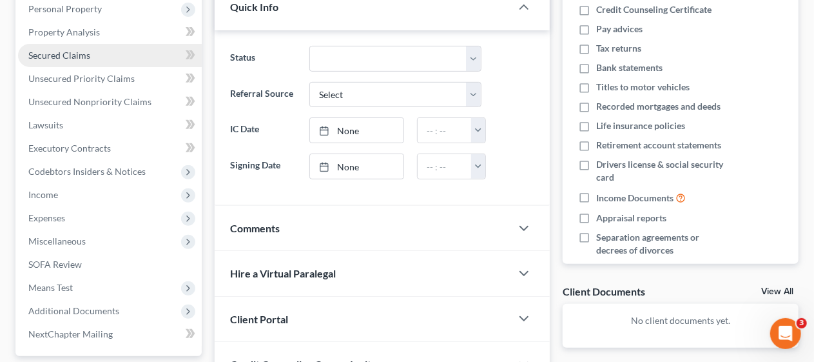
scroll to position [345, 0]
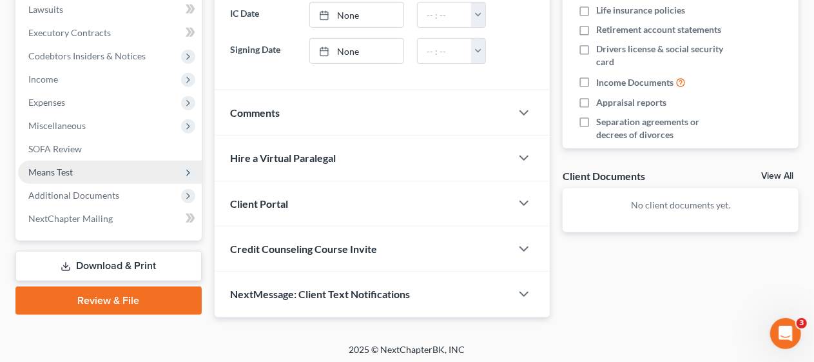
click at [112, 173] on span "Means Test" at bounding box center [110, 171] width 184 height 23
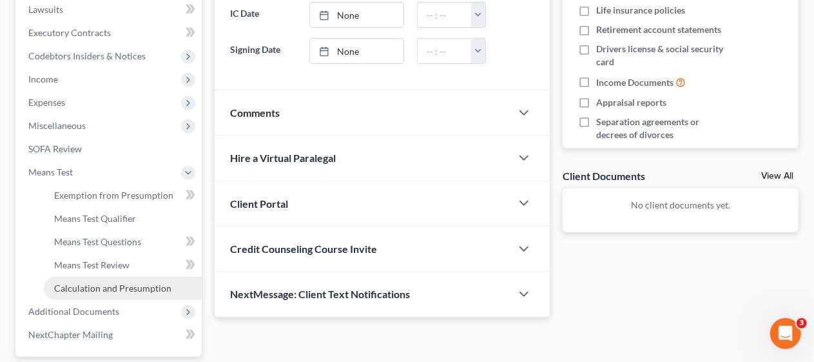
click at [135, 285] on span "Calculation and Presumption" at bounding box center [112, 287] width 117 height 11
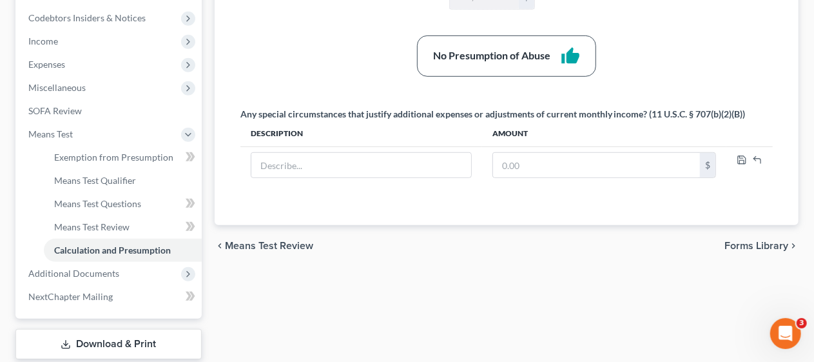
scroll to position [387, 0]
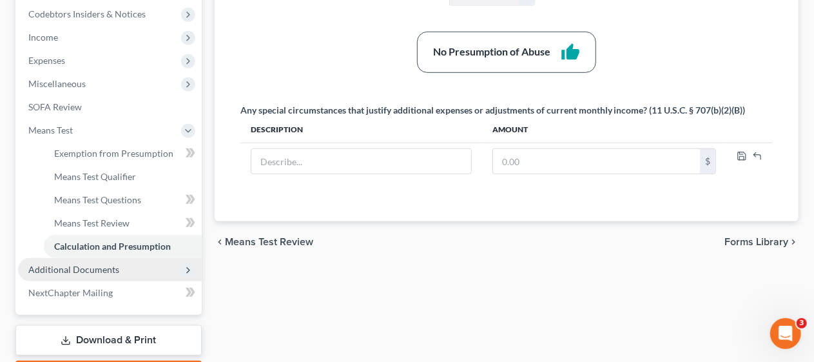
click at [128, 267] on span "Additional Documents" at bounding box center [110, 269] width 184 height 23
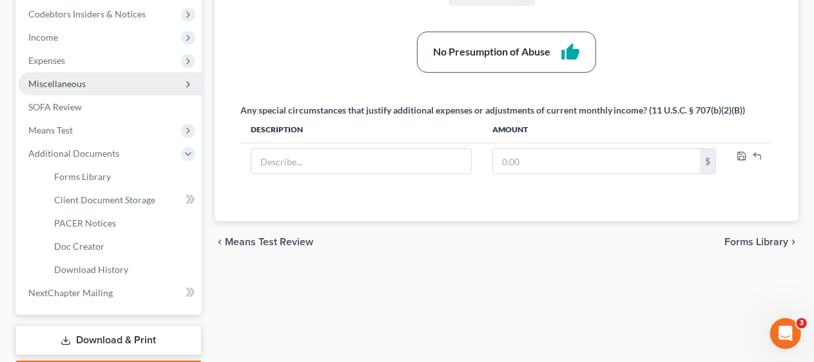
click at [106, 86] on span "Miscellaneous" at bounding box center [110, 83] width 184 height 23
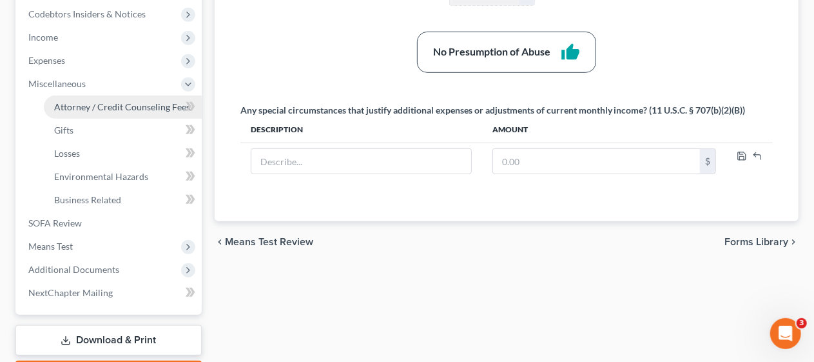
click at [133, 107] on span "Attorney / Credit Counseling Fees" at bounding box center [122, 106] width 136 height 11
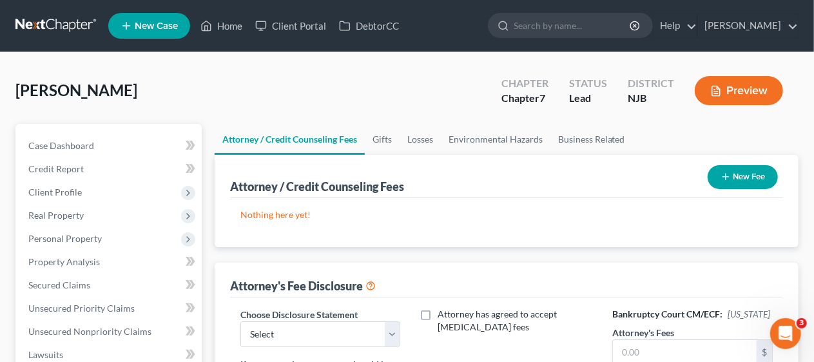
click at [733, 170] on button "New Fee" at bounding box center [743, 177] width 70 height 24
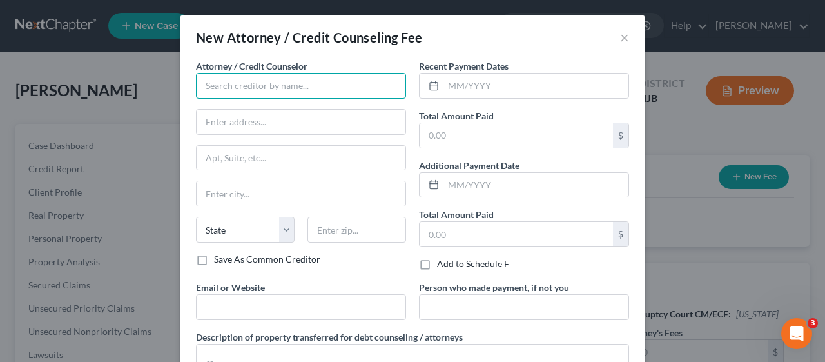
click at [197, 84] on input "text" at bounding box center [301, 86] width 210 height 26
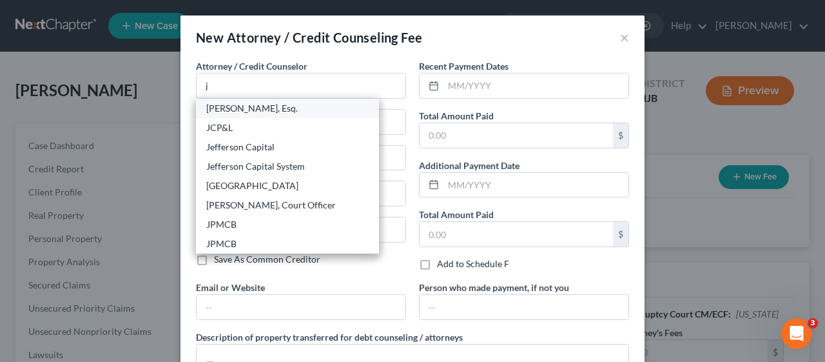
click at [255, 102] on div "[PERSON_NAME], Esq." at bounding box center [287, 108] width 162 height 13
type input "[PERSON_NAME], Esq."
type input "[STREET_ADDRESS][PERSON_NAME]"
type input "Suite 206"
type input "[GEOGRAPHIC_DATA]"
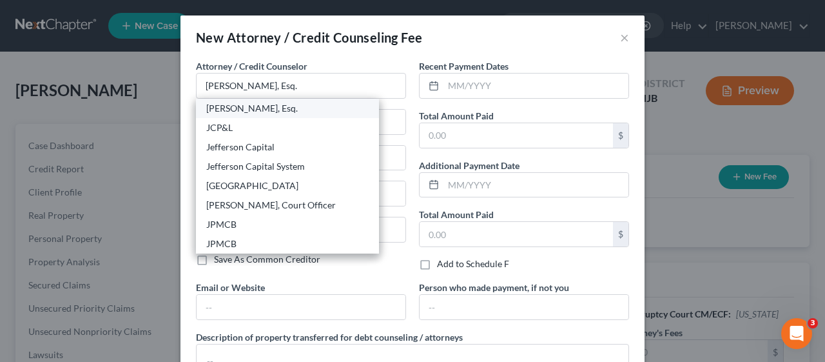
select select "33"
type input "07719"
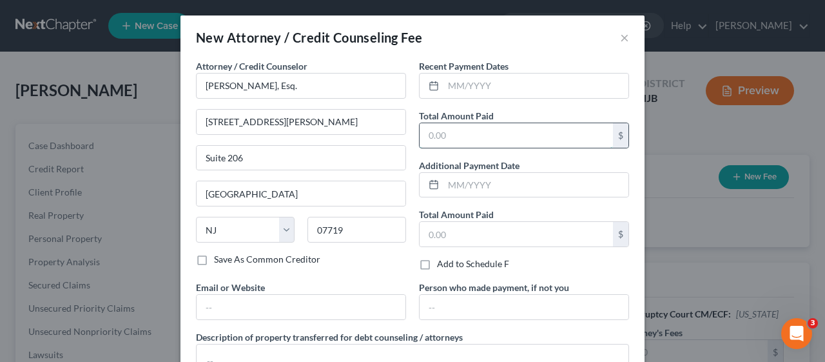
click at [420, 128] on input "text" at bounding box center [516, 135] width 193 height 24
type input "2,500.00"
click at [412, 151] on div "Recent Payment Dates Total Amount Paid 2,500.00 $ Additional Payment Date Total…" at bounding box center [523, 169] width 223 height 221
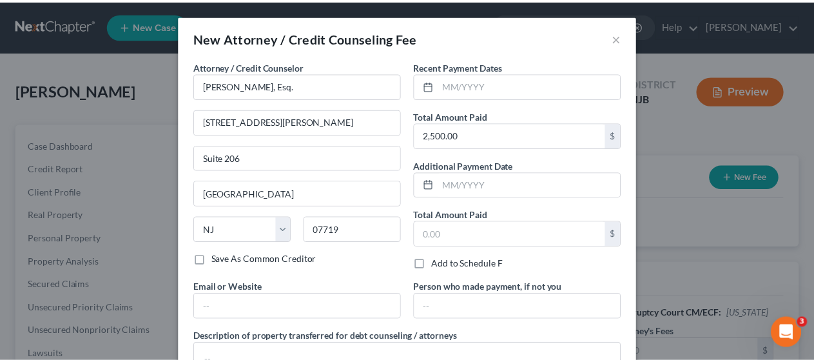
scroll to position [108, 0]
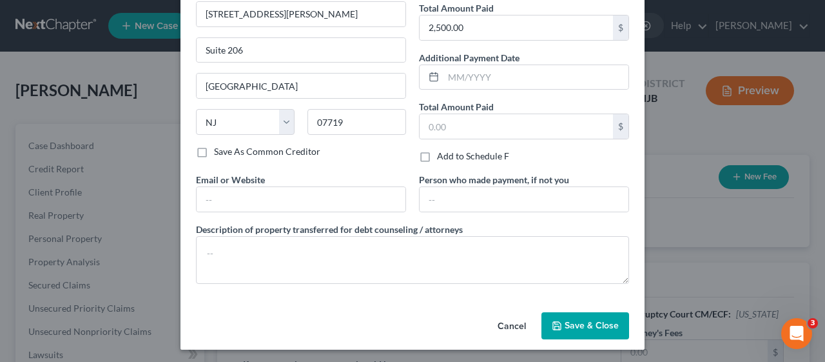
click at [592, 322] on span "Save & Close" at bounding box center [592, 325] width 54 height 11
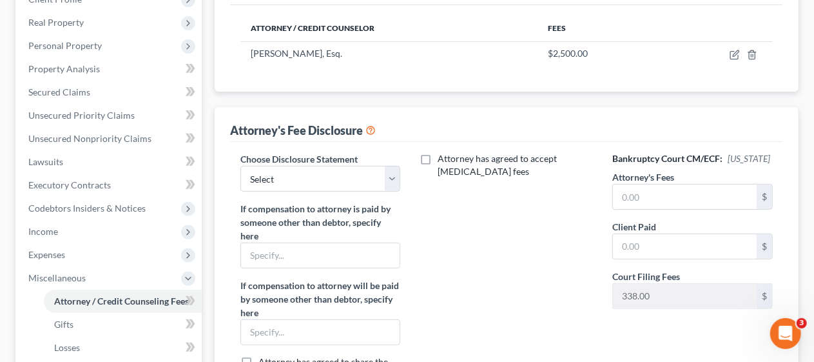
scroll to position [193, 0]
click at [394, 179] on select "Select Attorney Attorney" at bounding box center [320, 178] width 160 height 26
select select "0"
click at [240, 165] on select "Select Attorney Attorney" at bounding box center [320, 178] width 160 height 26
click at [627, 195] on input "text" at bounding box center [685, 196] width 144 height 24
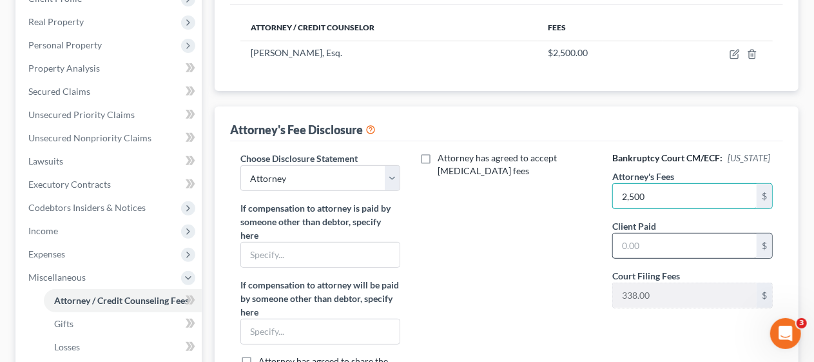
type input "2,500"
click at [619, 239] on input "text" at bounding box center [685, 245] width 144 height 24
type input "2,500"
click at [512, 277] on div "Attorney has agreed to accept [MEDICAL_DATA] fees" at bounding box center [506, 284] width 186 height 266
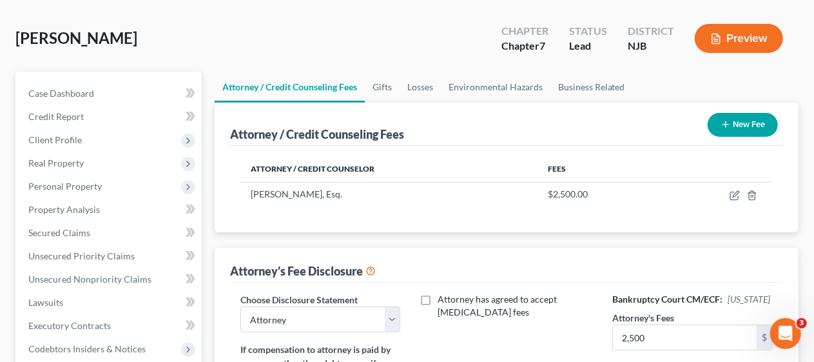
scroll to position [0, 0]
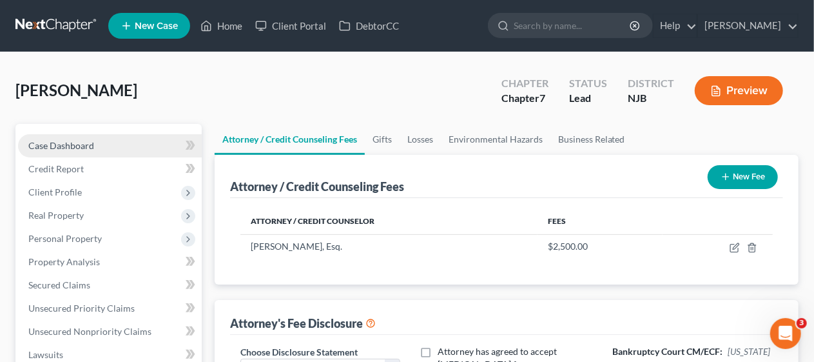
click at [108, 140] on link "Case Dashboard" at bounding box center [110, 145] width 184 height 23
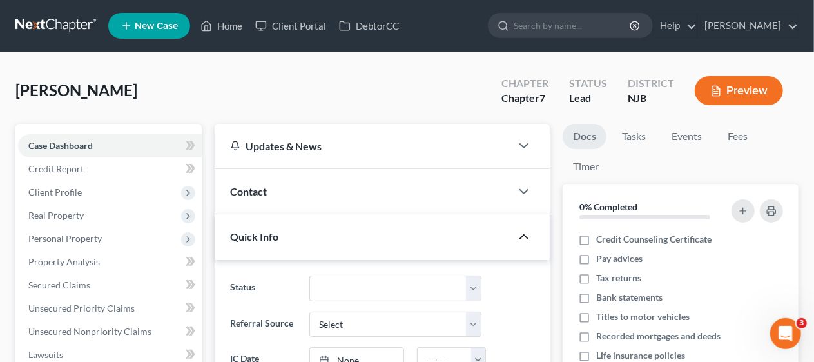
click at [520, 232] on icon "button" at bounding box center [523, 236] width 15 height 15
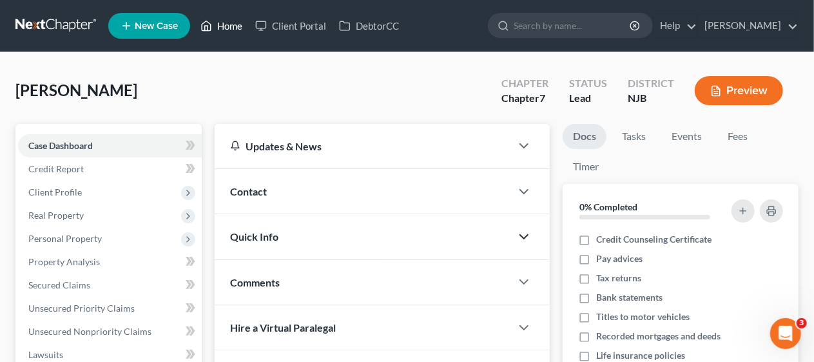
click at [229, 24] on link "Home" at bounding box center [221, 25] width 55 height 23
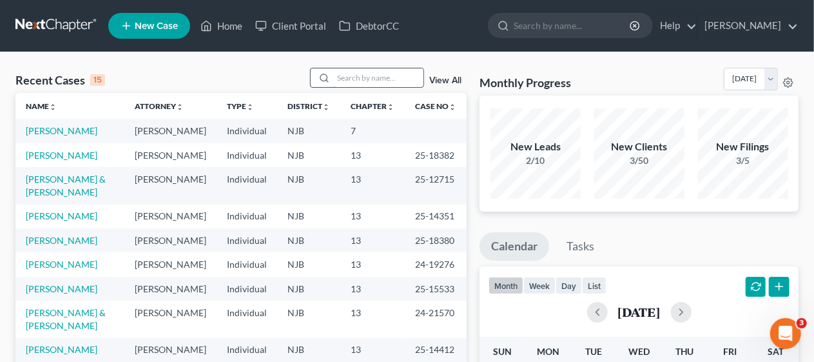
click at [343, 74] on input "search" at bounding box center [378, 77] width 90 height 19
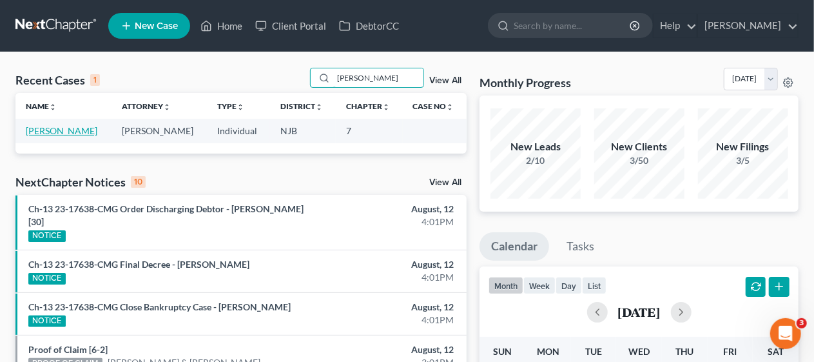
type input "[PERSON_NAME]"
click at [61, 131] on link "[PERSON_NAME]" at bounding box center [62, 130] width 72 height 11
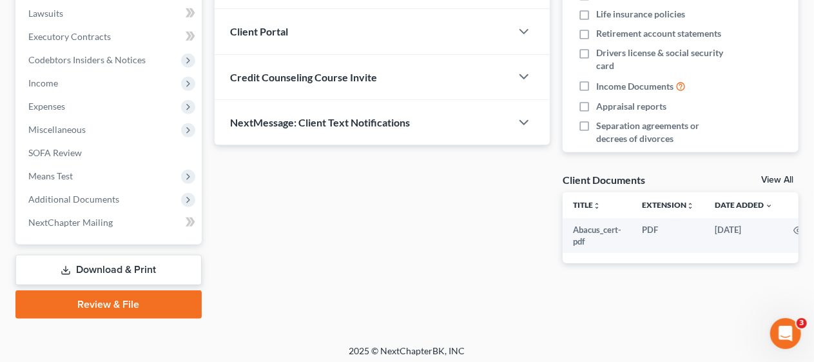
scroll to position [345, 0]
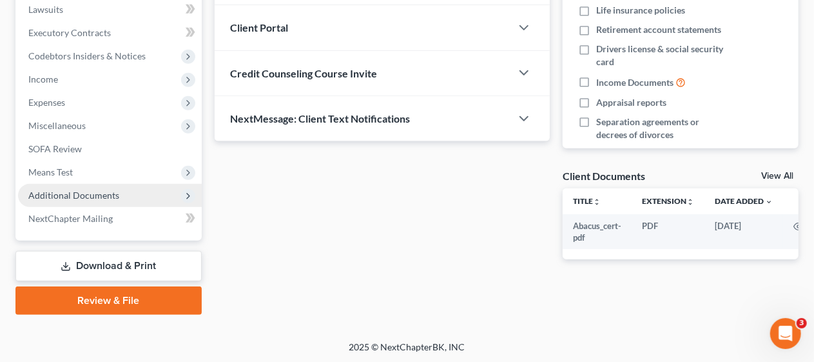
click at [109, 194] on span "Additional Documents" at bounding box center [73, 194] width 91 height 11
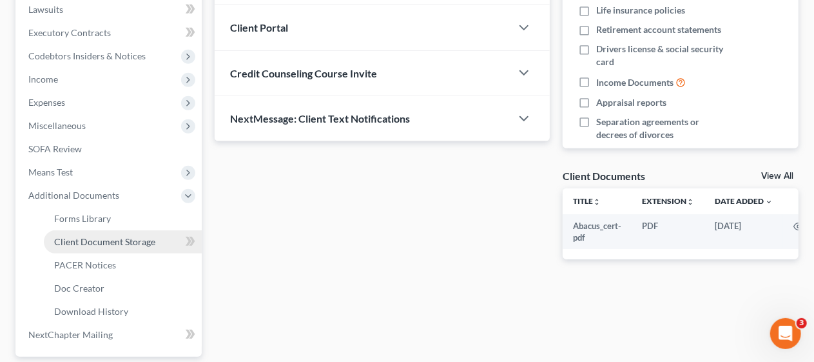
click at [138, 241] on span "Client Document Storage" at bounding box center [104, 241] width 101 height 11
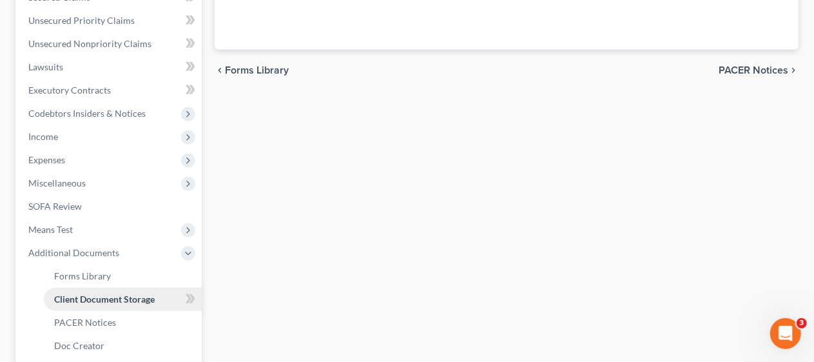
select select "9"
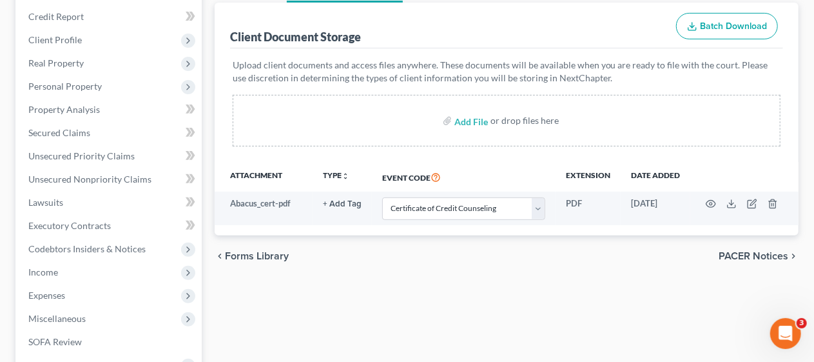
scroll to position [193, 0]
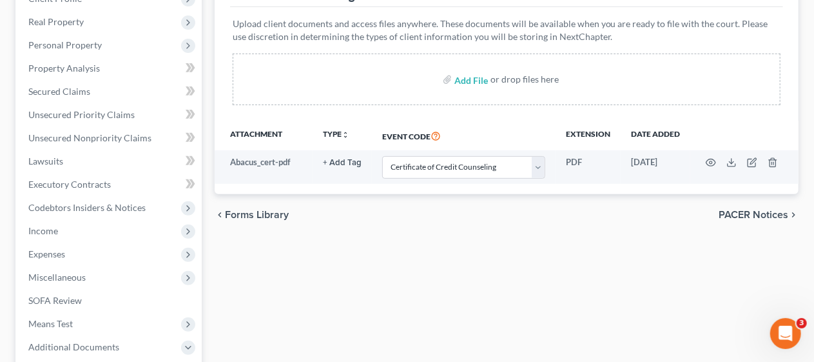
click at [241, 250] on div "Forms Library Client Document Storage PACER Notices Doc Creator Download Histor…" at bounding box center [506, 256] width 597 height 652
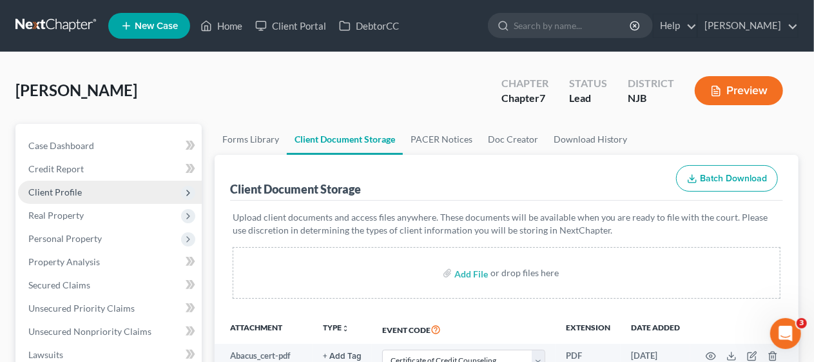
click at [140, 189] on span "Client Profile" at bounding box center [110, 191] width 184 height 23
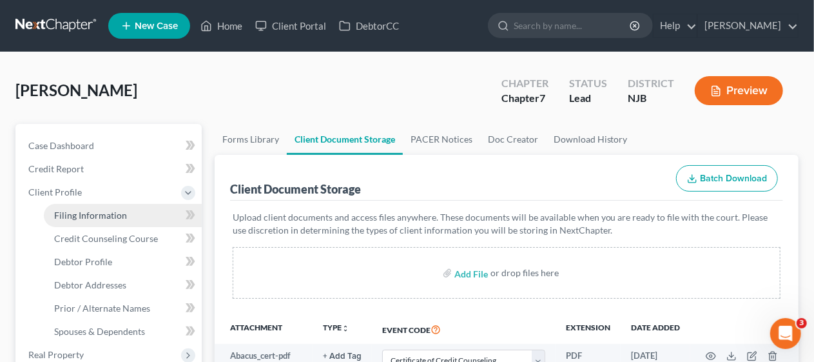
click at [141, 218] on link "Filing Information" at bounding box center [123, 215] width 158 height 23
select select "1"
select select "0"
select select "51"
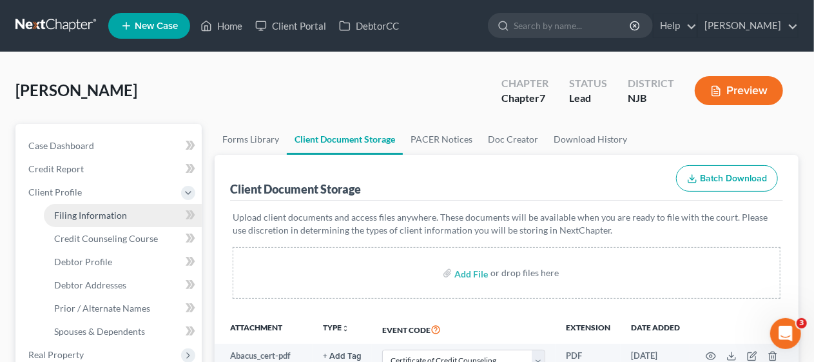
select select "0"
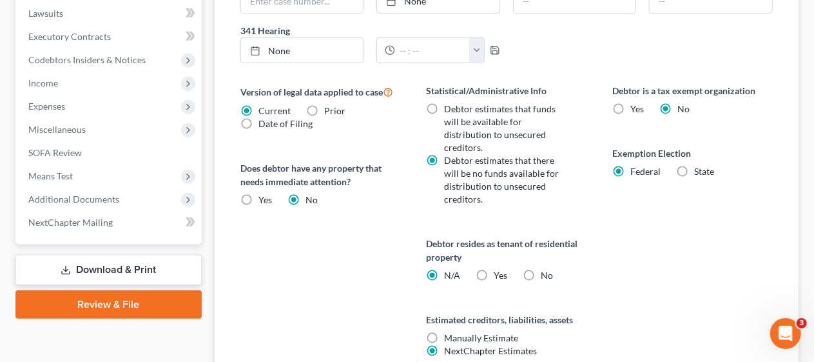
scroll to position [516, 0]
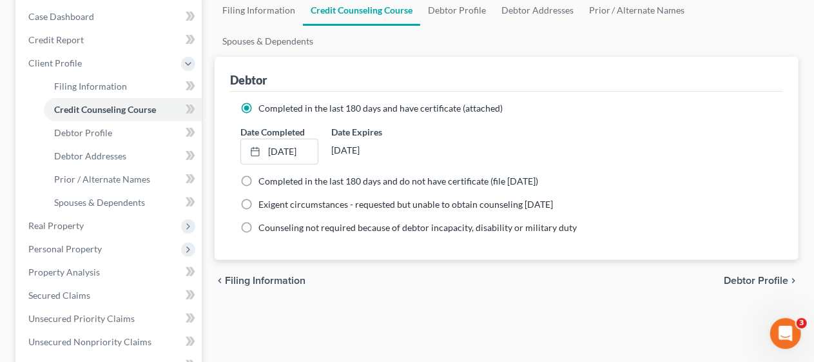
scroll to position [193, 0]
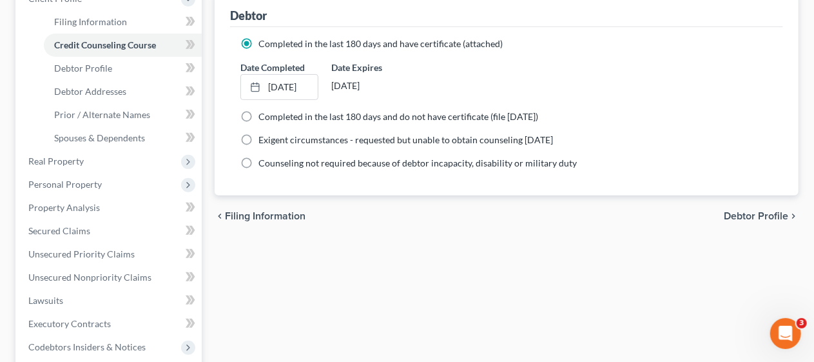
click at [740, 211] on span "Debtor Profile" at bounding box center [756, 216] width 64 height 10
select select "0"
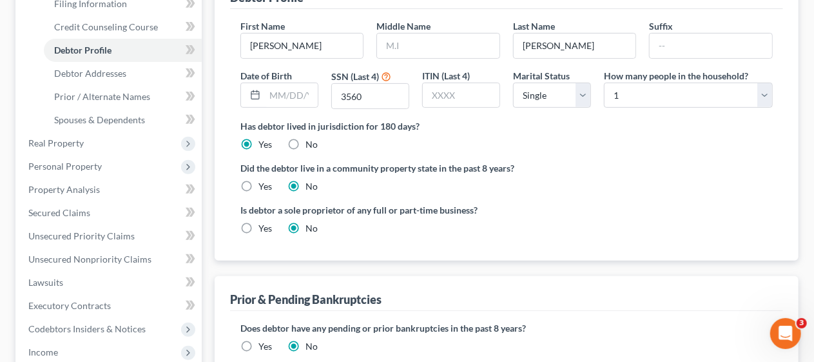
scroll to position [258, 0]
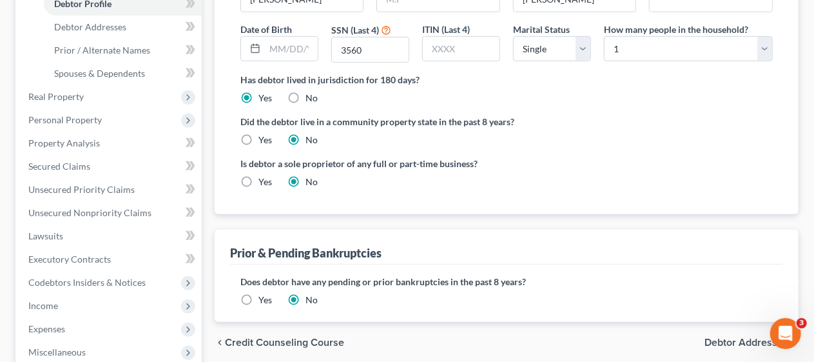
click at [719, 337] on span "Debtor Addresses" at bounding box center [746, 342] width 84 height 10
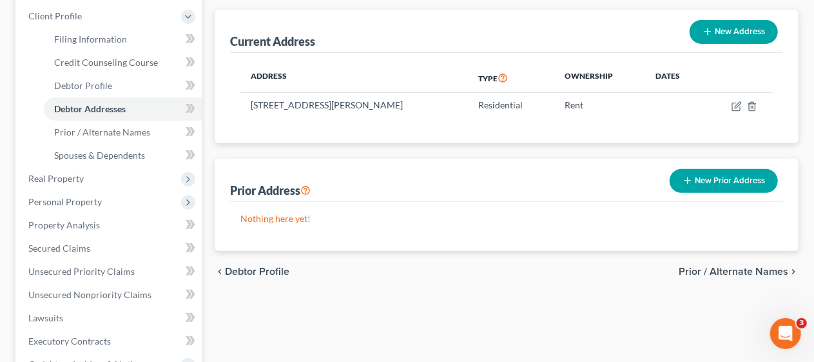
scroll to position [193, 0]
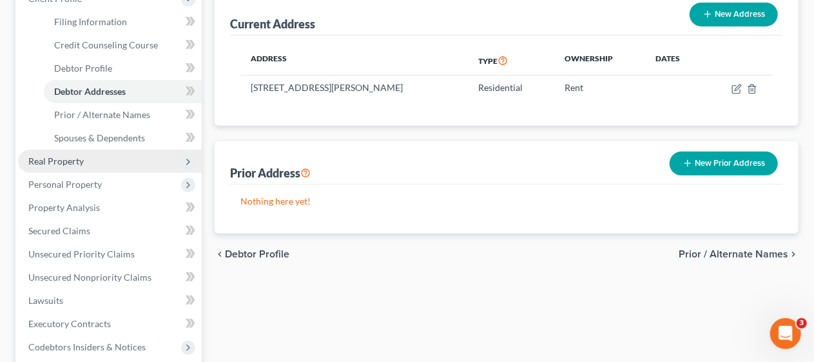
click at [96, 160] on span "Real Property" at bounding box center [110, 161] width 184 height 23
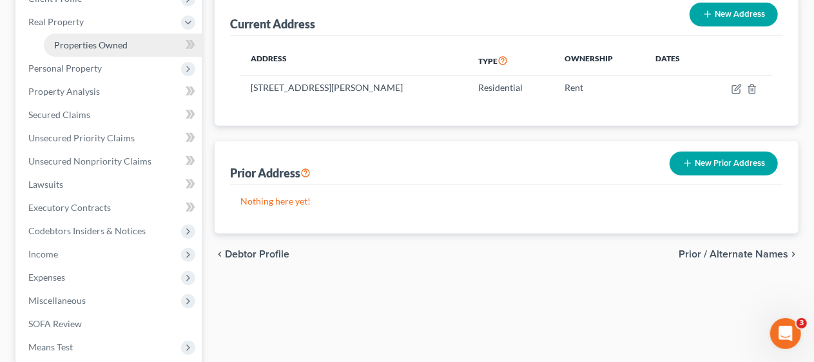
click at [101, 41] on span "Properties Owned" at bounding box center [90, 44] width 73 height 11
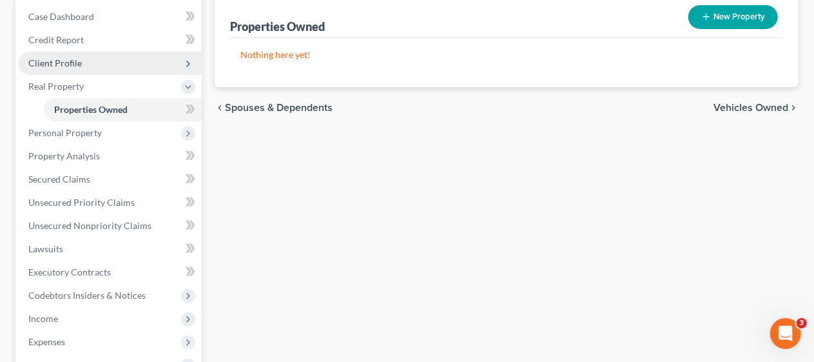
scroll to position [193, 0]
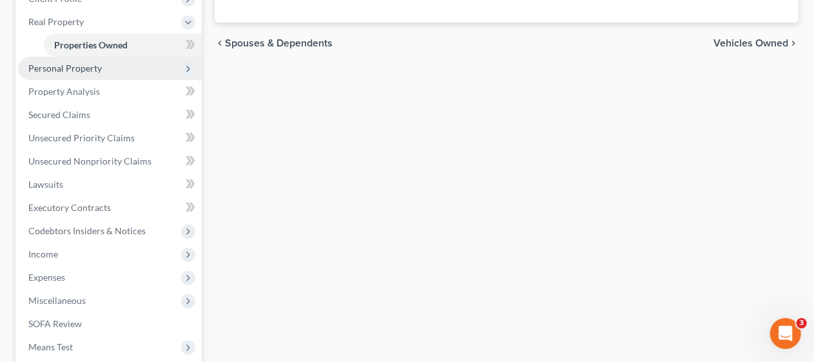
click at [88, 63] on span "Personal Property" at bounding box center [64, 68] width 73 height 11
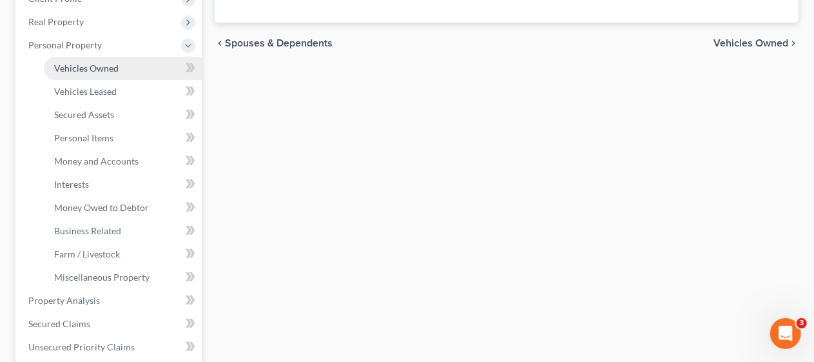
click at [103, 66] on span "Vehicles Owned" at bounding box center [86, 68] width 64 height 11
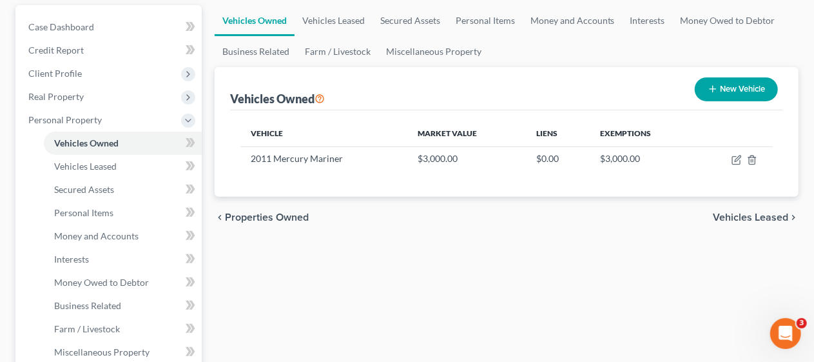
scroll to position [129, 0]
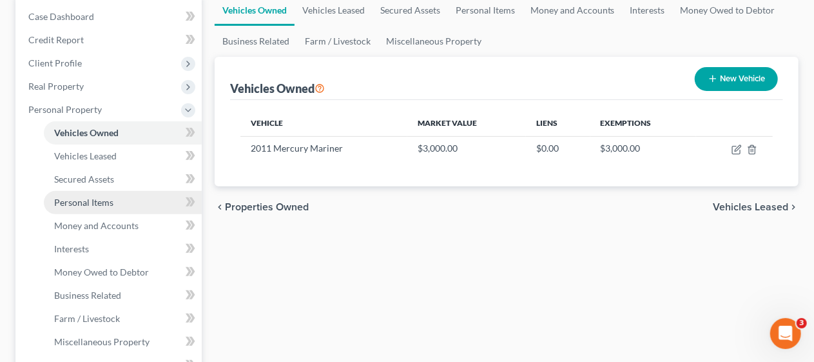
click at [104, 203] on span "Personal Items" at bounding box center [83, 202] width 59 height 11
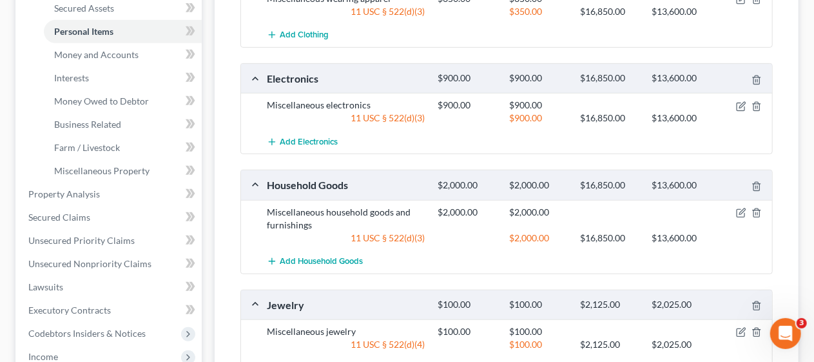
scroll to position [322, 0]
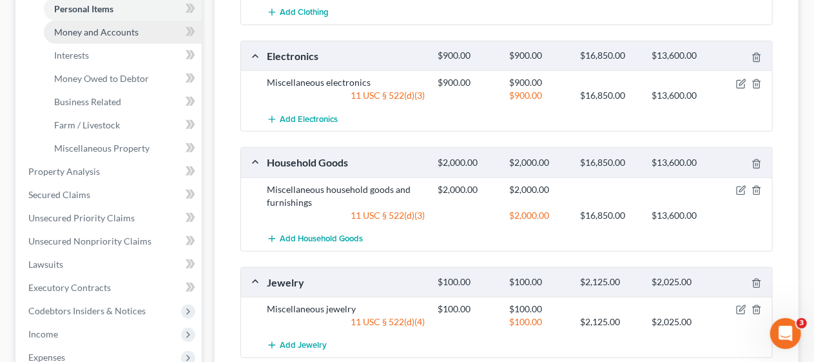
click at [113, 28] on span "Money and Accounts" at bounding box center [96, 31] width 84 height 11
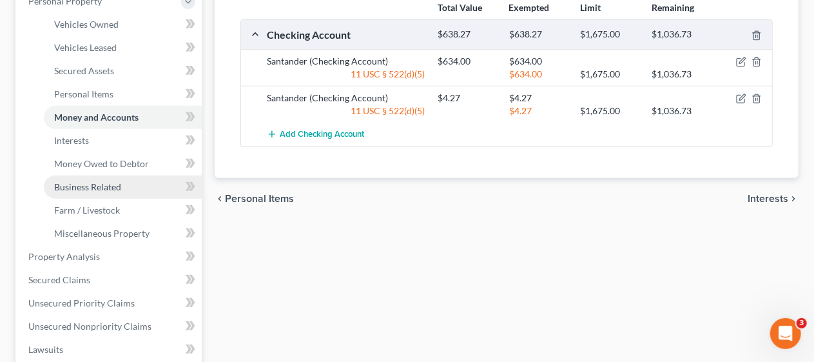
scroll to position [322, 0]
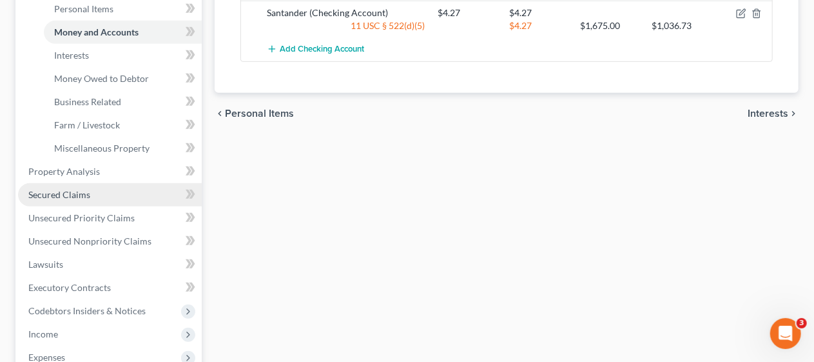
click at [136, 190] on link "Secured Claims" at bounding box center [110, 194] width 184 height 23
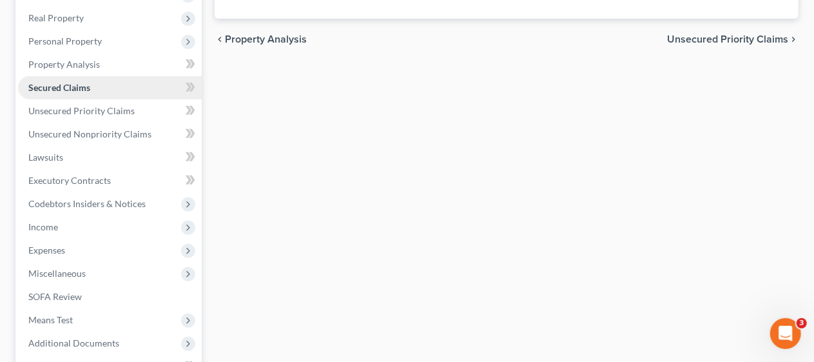
scroll to position [258, 0]
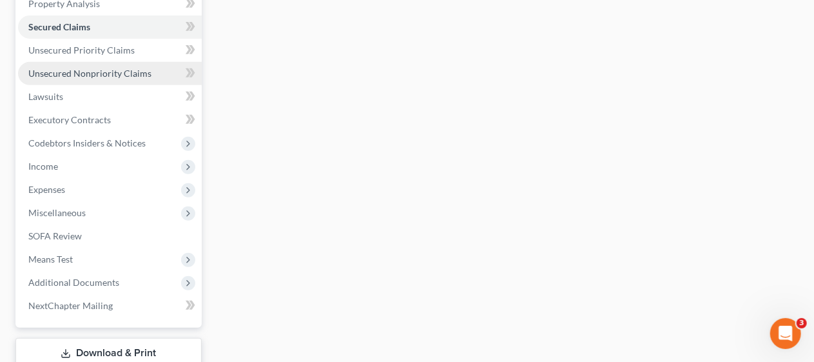
click at [133, 68] on span "Unsecured Nonpriority Claims" at bounding box center [89, 73] width 123 height 11
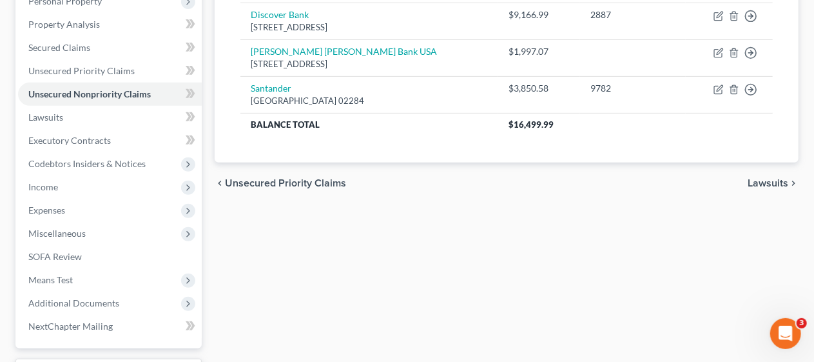
scroll to position [258, 0]
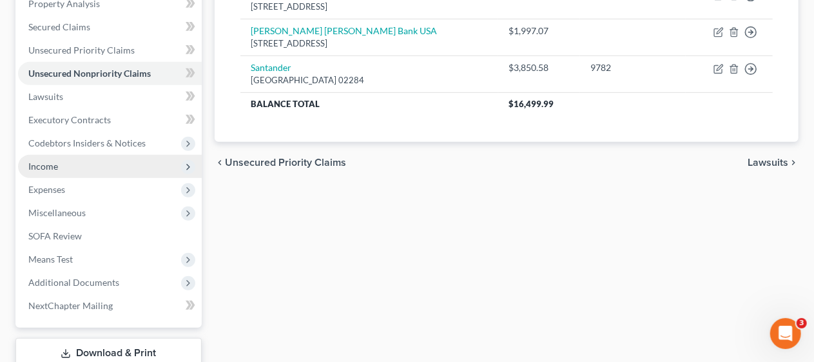
click at [131, 166] on span "Income" at bounding box center [110, 166] width 184 height 23
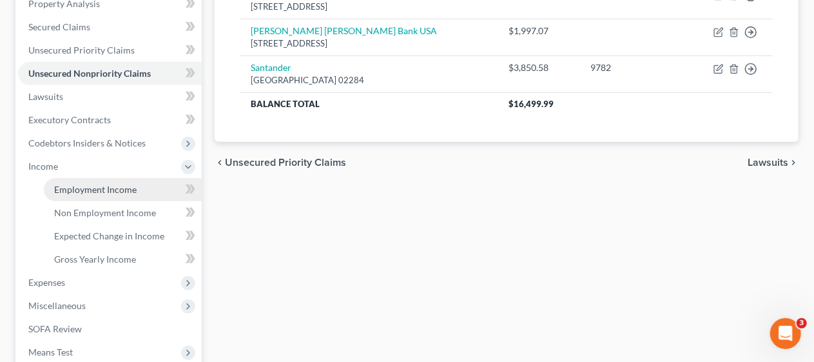
click at [136, 192] on link "Employment Income" at bounding box center [123, 189] width 158 height 23
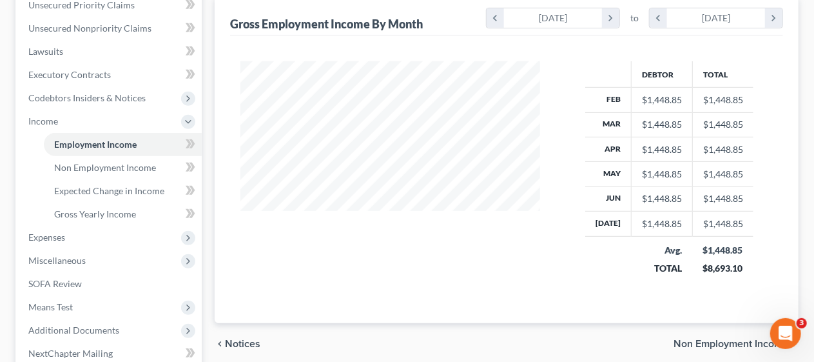
scroll to position [322, 0]
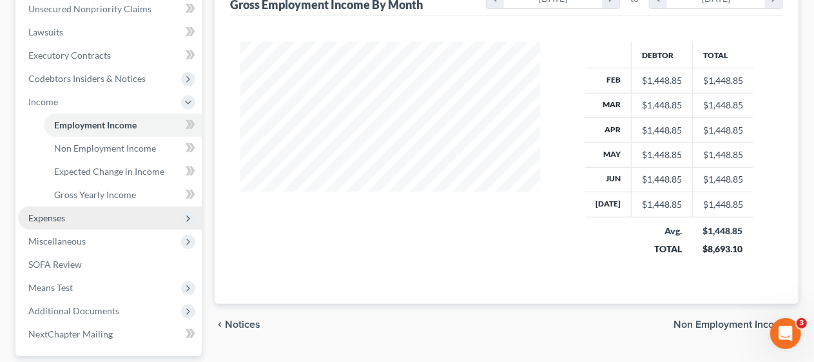
click at [144, 211] on span "Expenses" at bounding box center [110, 217] width 184 height 23
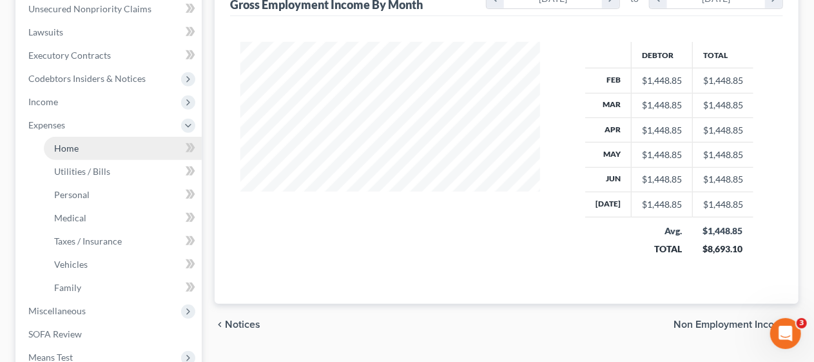
click at [103, 146] on link "Home" at bounding box center [123, 148] width 158 height 23
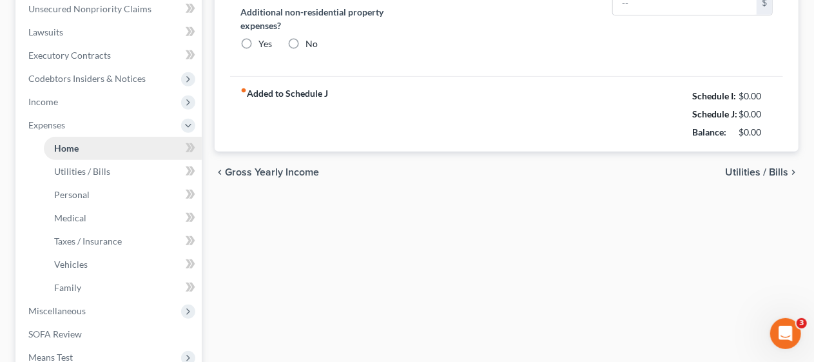
type input "215.00"
type input "0.00"
radio input "true"
type input "0.00"
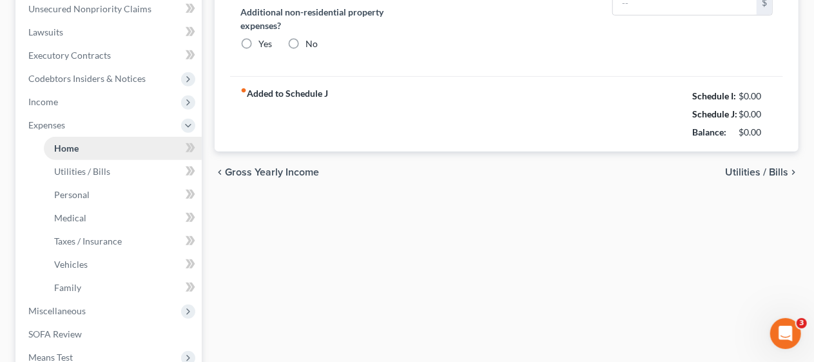
type input "0.00"
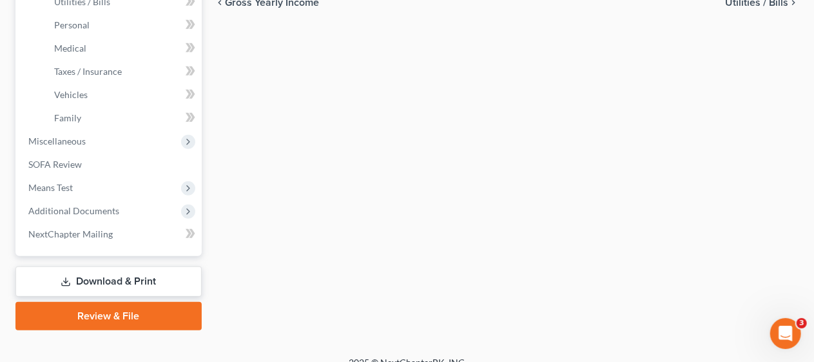
scroll to position [507, 0]
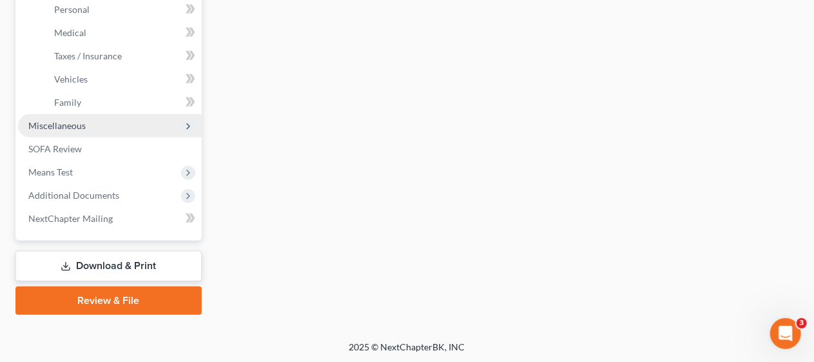
click at [124, 122] on span "Miscellaneous" at bounding box center [110, 125] width 184 height 23
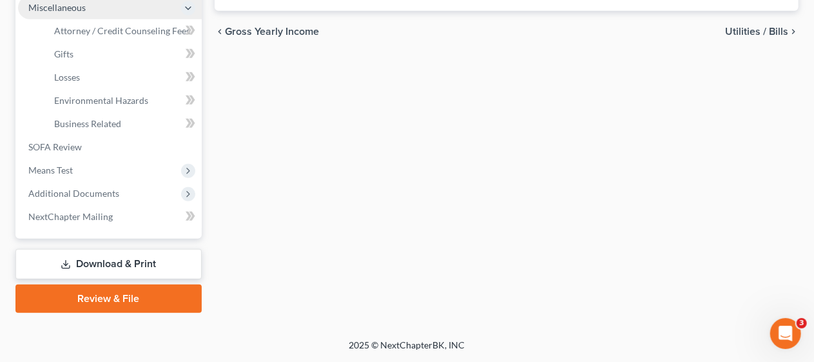
scroll to position [461, 0]
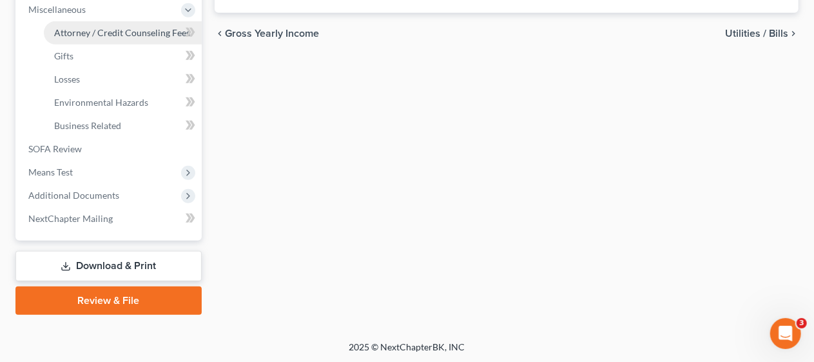
click at [137, 30] on span "Attorney / Credit Counseling Fees" at bounding box center [122, 32] width 136 height 11
select select "0"
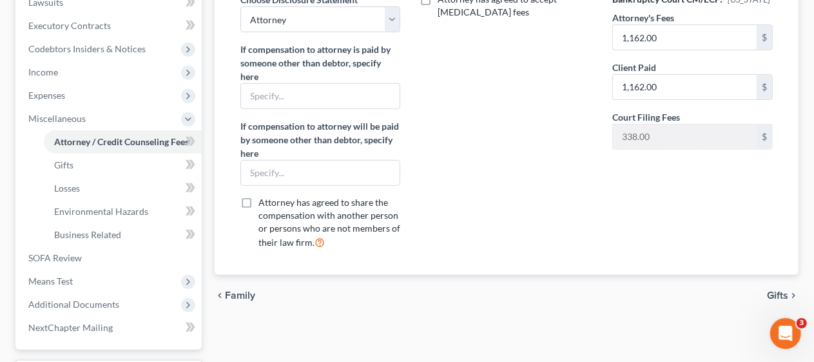
scroll to position [332, 0]
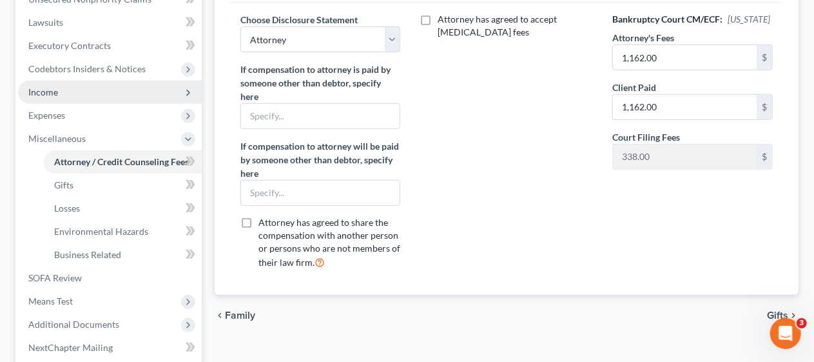
click at [133, 93] on span "Income" at bounding box center [110, 92] width 184 height 23
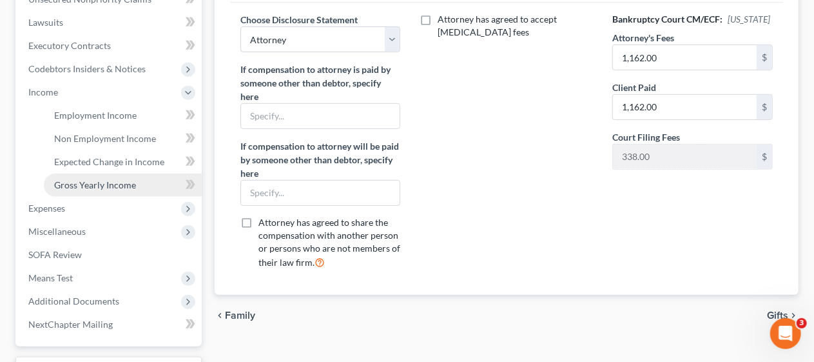
click at [109, 180] on span "Gross Yearly Income" at bounding box center [95, 184] width 82 height 11
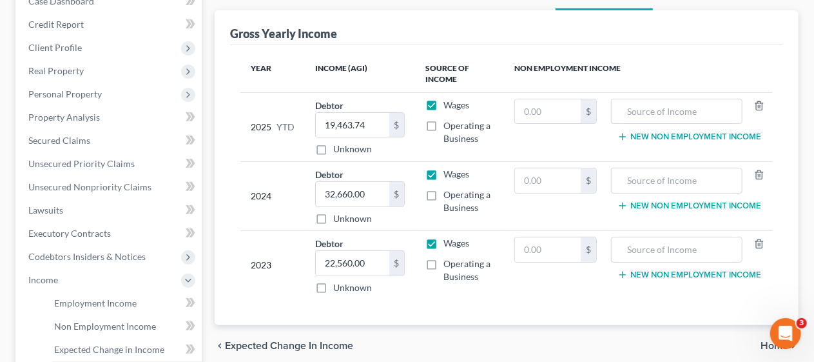
scroll to position [193, 0]
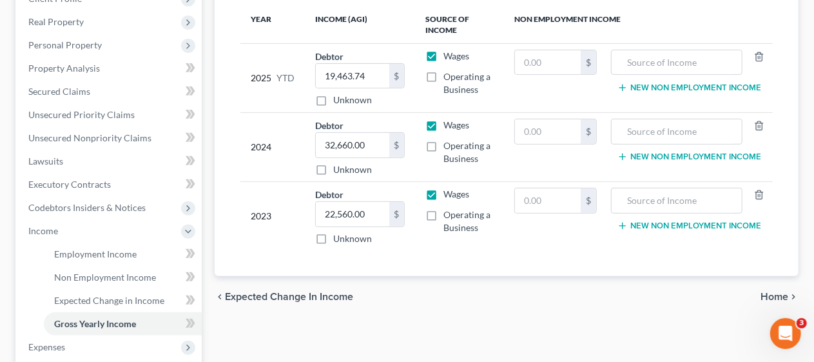
click at [211, 179] on div "Employment Income Non Employment Income Expected Change in Income Gross Yearly …" at bounding box center [506, 244] width 597 height 628
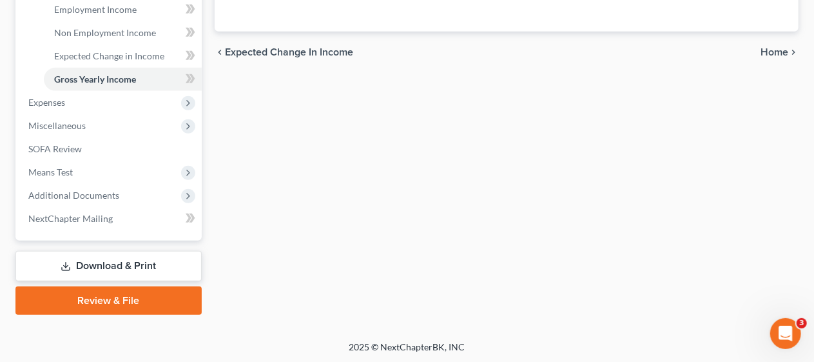
click at [115, 299] on link "Review & File" at bounding box center [108, 300] width 186 height 28
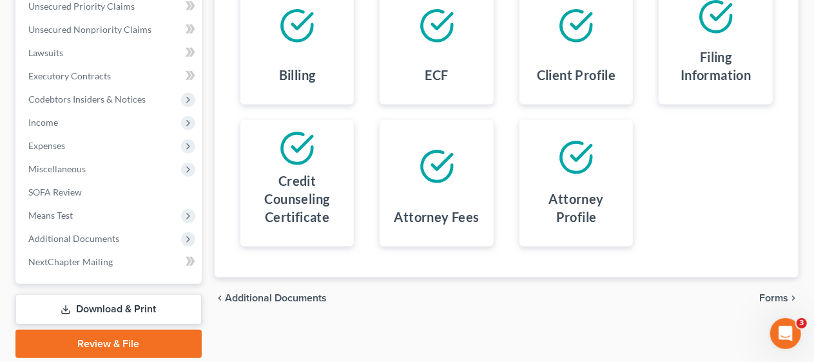
scroll to position [322, 0]
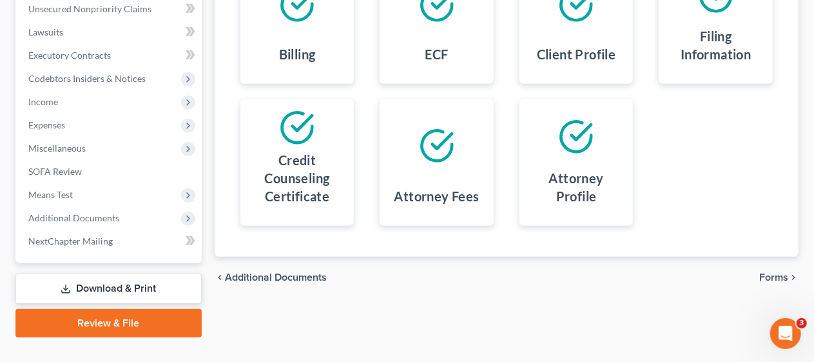
click at [781, 276] on span "Forms" at bounding box center [773, 277] width 29 height 10
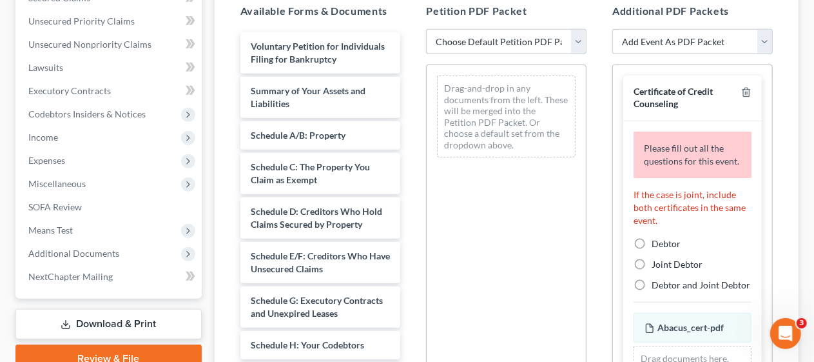
scroll to position [258, 0]
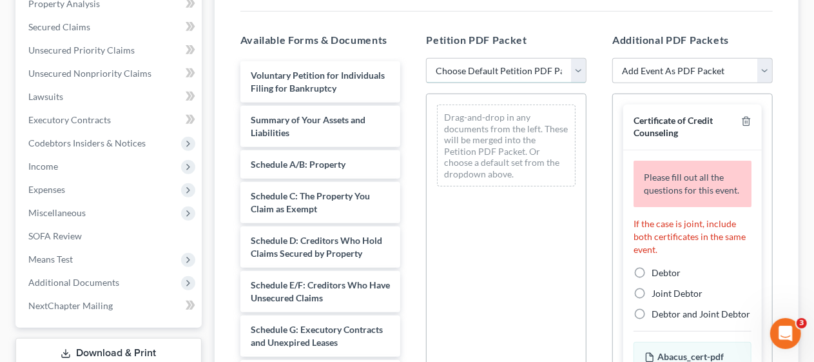
drag, startPoint x: 576, startPoint y: 68, endPoint x: 553, endPoint y: 80, distance: 25.9
click at [576, 68] on select "Choose Default Petition PDF Packet Complete Bankruptcy Petition (all forms and …" at bounding box center [506, 71] width 160 height 26
select select "0"
click at [426, 58] on select "Choose Default Petition PDF Packet Complete Bankruptcy Petition (all forms and …" at bounding box center [506, 71] width 160 height 26
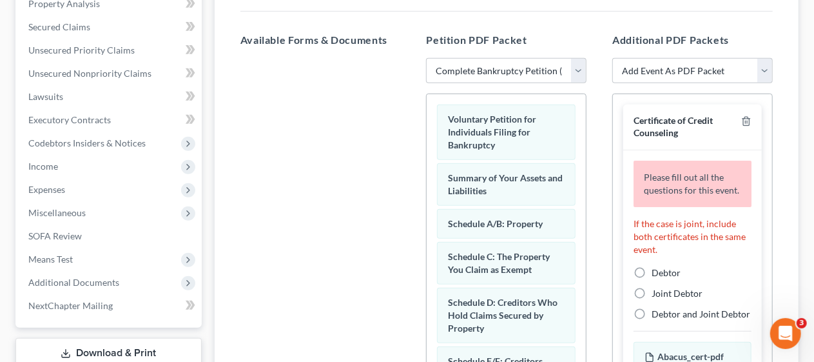
click at [604, 121] on div "Additional PDF Packets Add Event As PDF Packet Amended Attorney Compensation St…" at bounding box center [692, 240] width 186 height 437
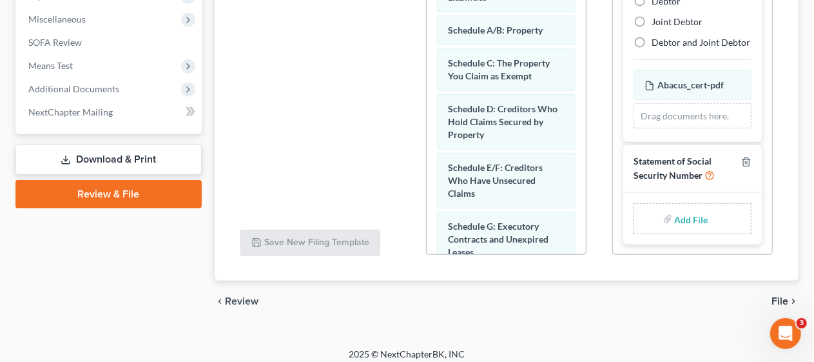
scroll to position [101, 0]
click at [684, 215] on input "file" at bounding box center [690, 218] width 31 height 23
type input "C:\fakepath\Statement About SS#.pdf"
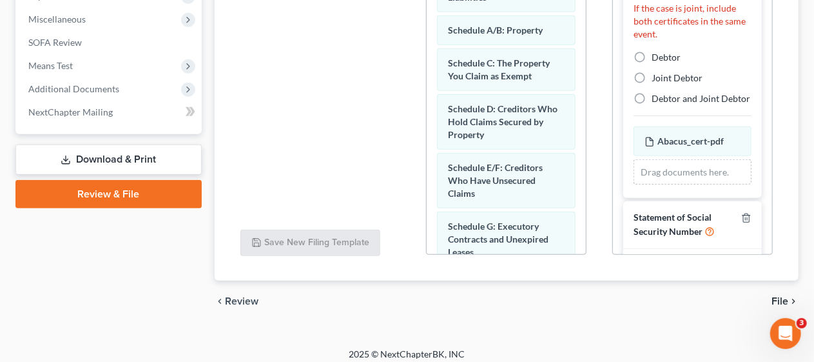
scroll to position [0, 0]
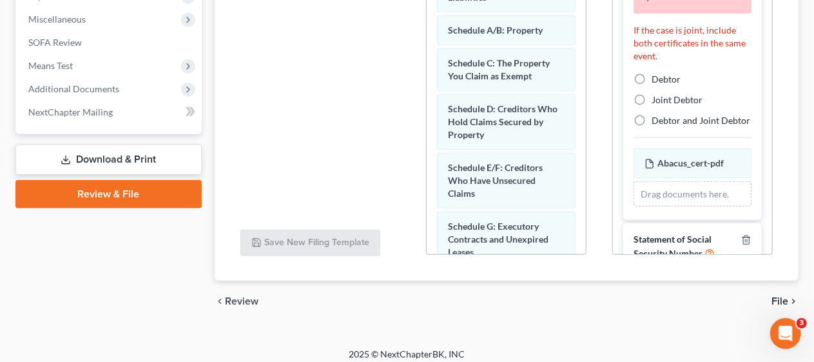
click at [652, 86] on label "Debtor" at bounding box center [666, 79] width 29 height 13
click at [657, 81] on input "Debtor" at bounding box center [661, 77] width 8 height 8
radio input "true"
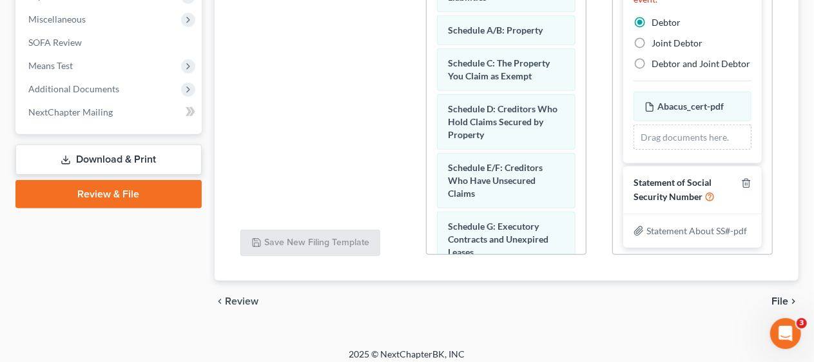
scroll to position [459, 0]
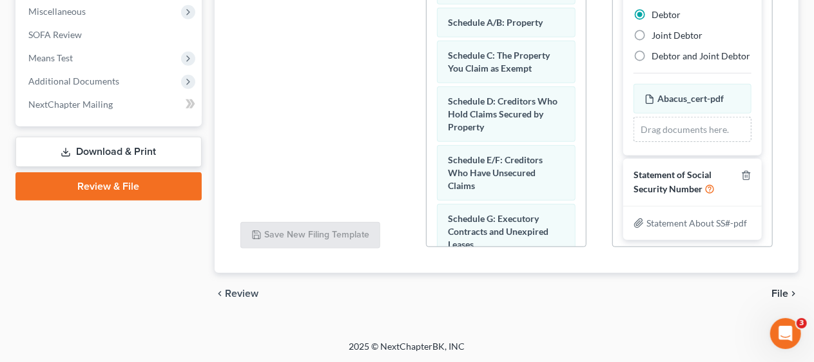
click at [786, 288] on span "File" at bounding box center [779, 293] width 17 height 10
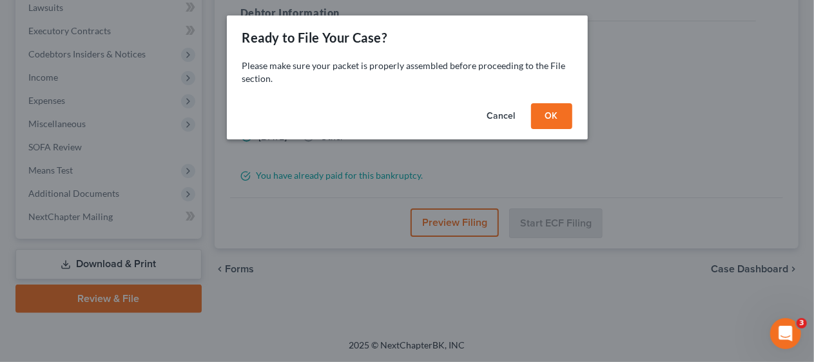
scroll to position [345, 0]
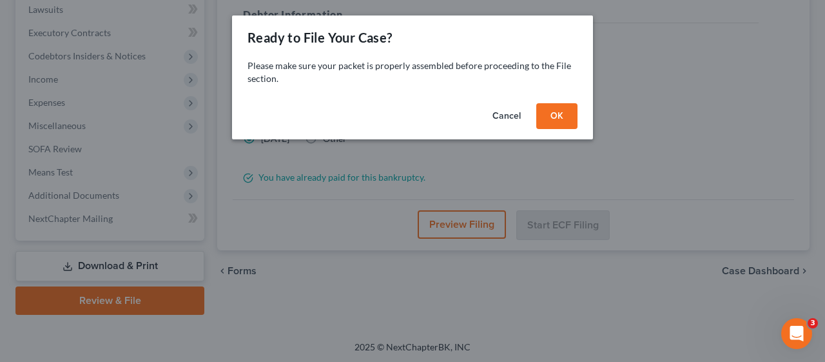
click at [549, 110] on button "OK" at bounding box center [556, 116] width 41 height 26
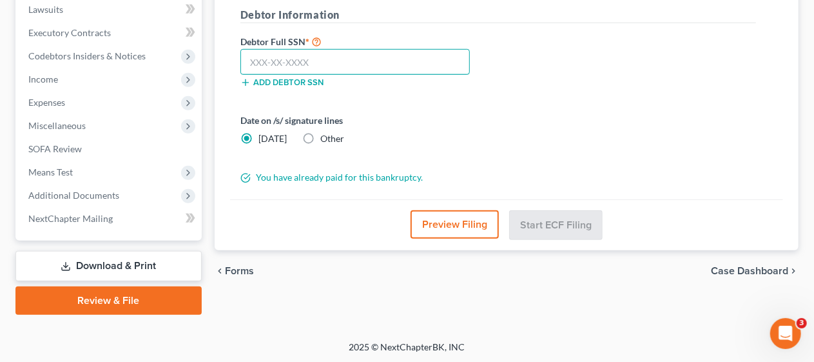
drag, startPoint x: 249, startPoint y: 59, endPoint x: 544, endPoint y: 72, distance: 294.8
click at [249, 59] on input "text" at bounding box center [354, 62] width 229 height 26
type input "148-02-3560"
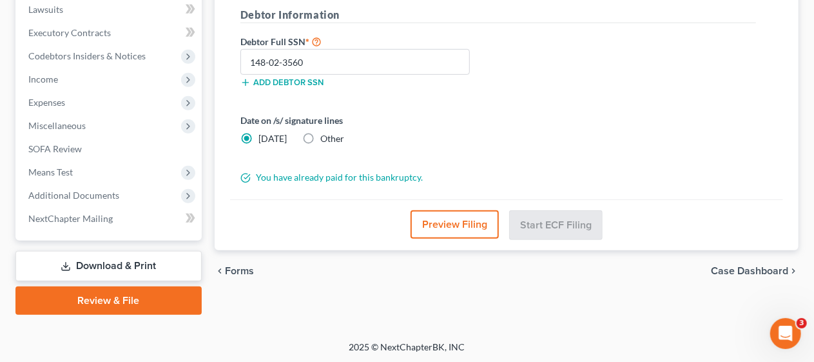
click at [523, 137] on div "Date on /s/ signature lines [DATE] Other" at bounding box center [498, 134] width 528 height 42
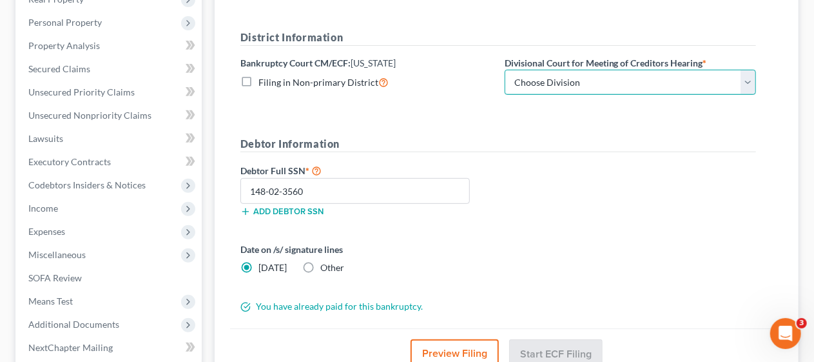
drag, startPoint x: 749, startPoint y: 85, endPoint x: 724, endPoint y: 92, distance: 26.1
click at [749, 85] on select "Choose Division [GEOGRAPHIC_DATA] [GEOGRAPHIC_DATA]/[GEOGRAPHIC_DATA] [GEOGRAPH…" at bounding box center [630, 83] width 251 height 26
select select "3"
click at [505, 70] on select "Choose Division [GEOGRAPHIC_DATA] [GEOGRAPHIC_DATA]/[GEOGRAPHIC_DATA] [GEOGRAPH…" at bounding box center [630, 83] width 251 height 26
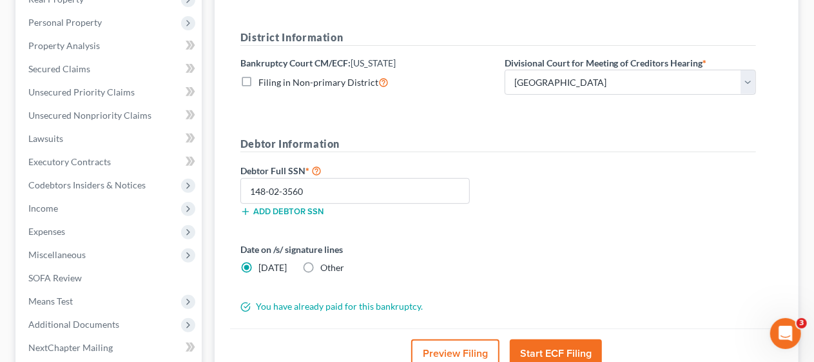
click at [525, 198] on div "Debtor Full SSN * 148-02-3560 Add debtor SSN" at bounding box center [498, 194] width 528 height 64
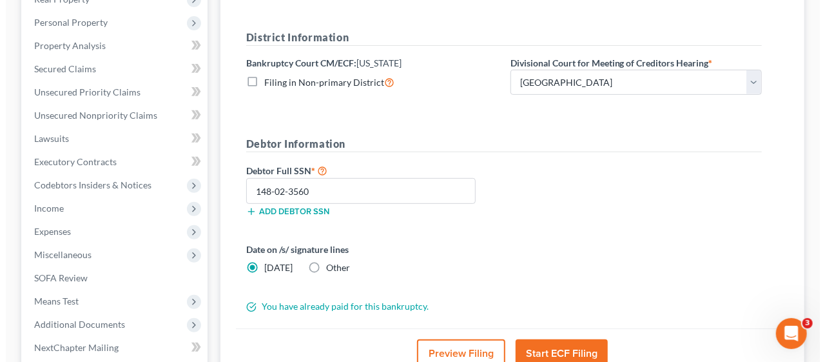
scroll to position [345, 0]
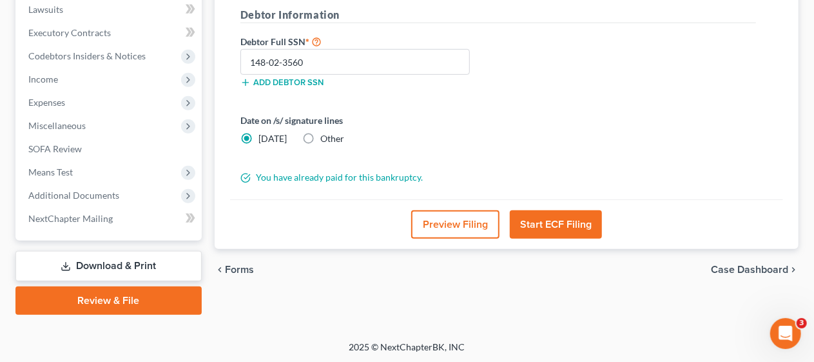
click at [551, 220] on button "Start ECF Filing" at bounding box center [556, 224] width 92 height 28
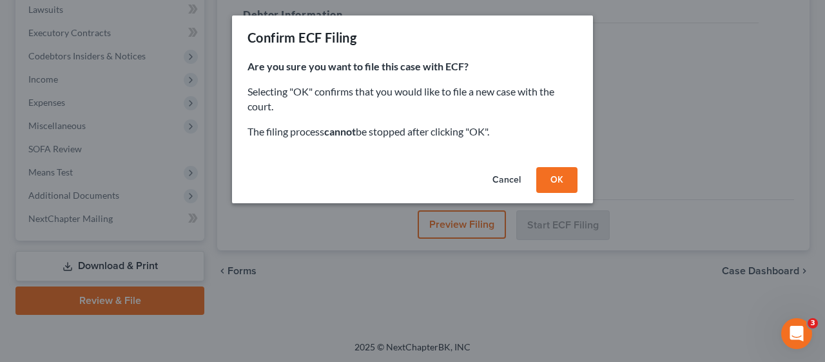
click at [552, 179] on button "OK" at bounding box center [556, 180] width 41 height 26
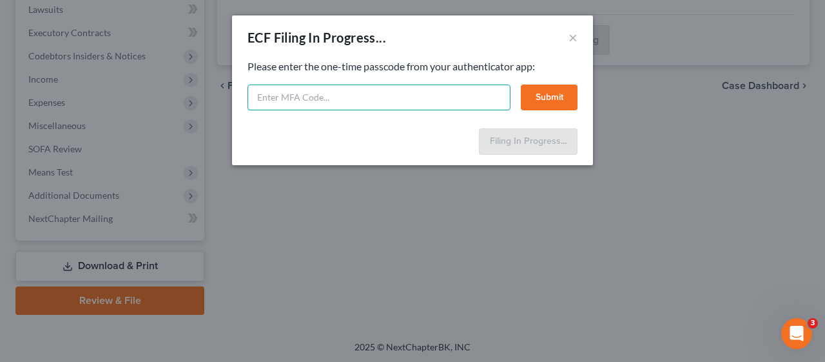
click at [256, 94] on input "text" at bounding box center [378, 97] width 263 height 26
type input "774485"
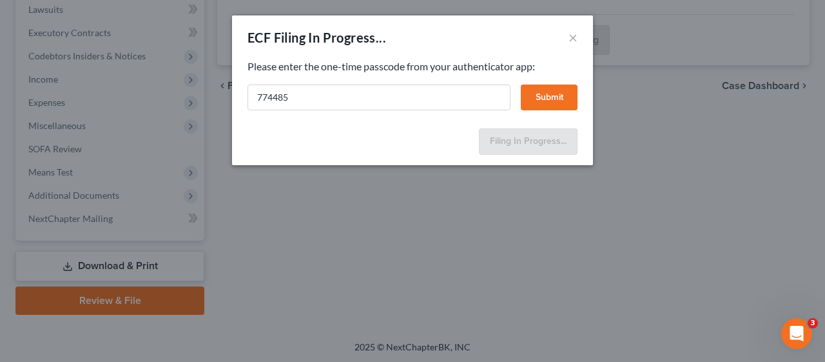
click at [553, 92] on button "Submit" at bounding box center [549, 97] width 57 height 26
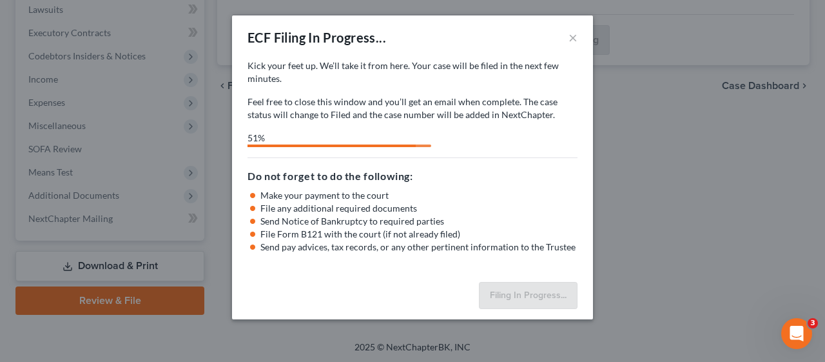
select select "3"
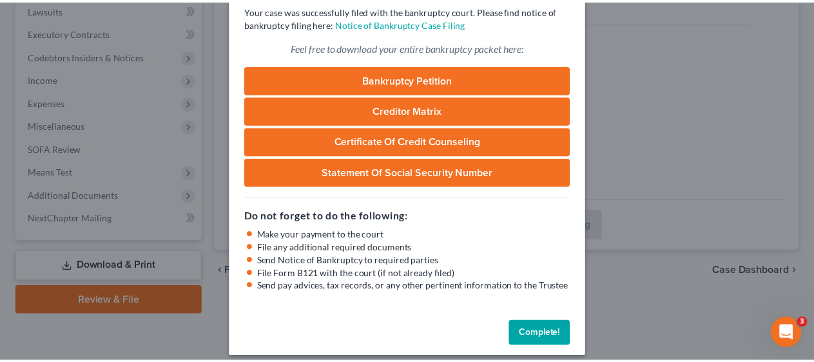
scroll to position [92, 0]
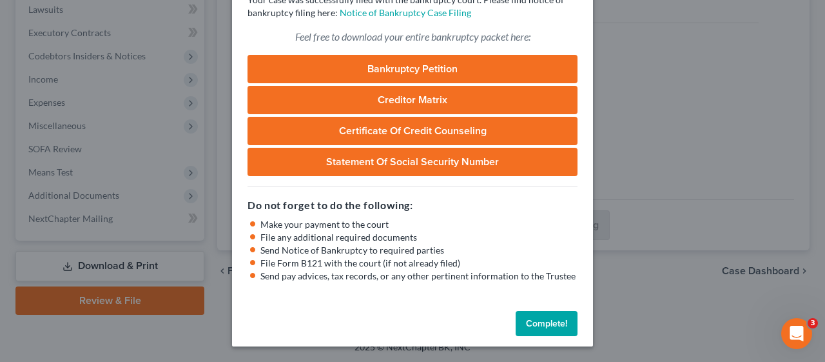
click at [544, 325] on button "Complete!" at bounding box center [547, 324] width 62 height 26
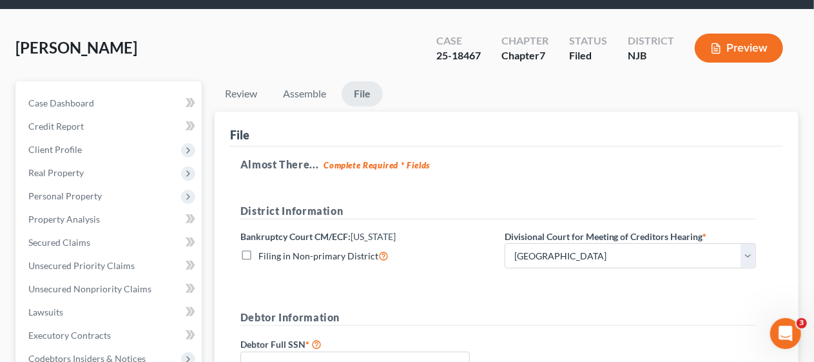
scroll to position [23, 0]
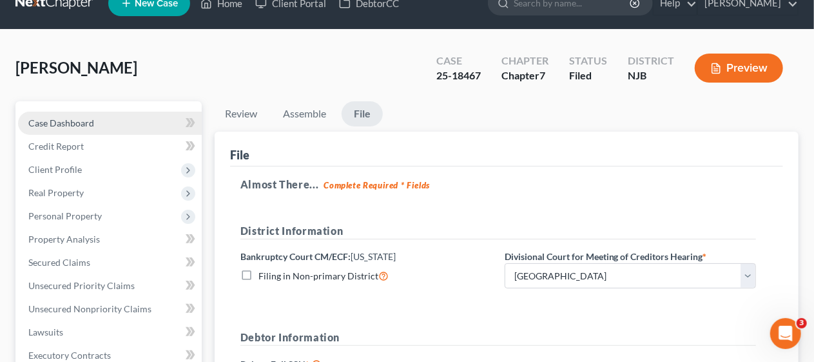
click at [111, 112] on link "Case Dashboard" at bounding box center [110, 122] width 184 height 23
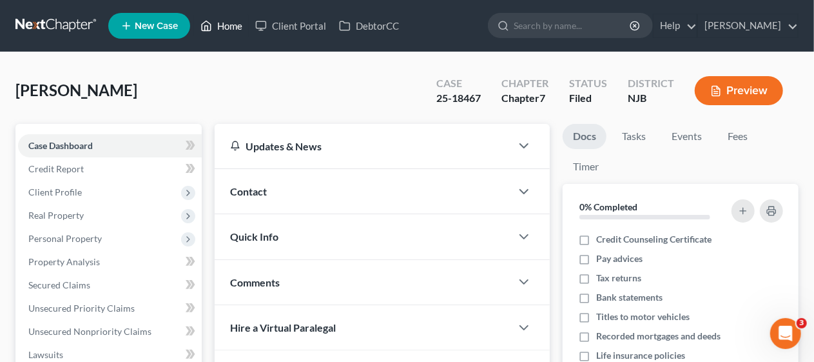
click at [231, 24] on link "Home" at bounding box center [221, 25] width 55 height 23
